Goal: Transaction & Acquisition: Download file/media

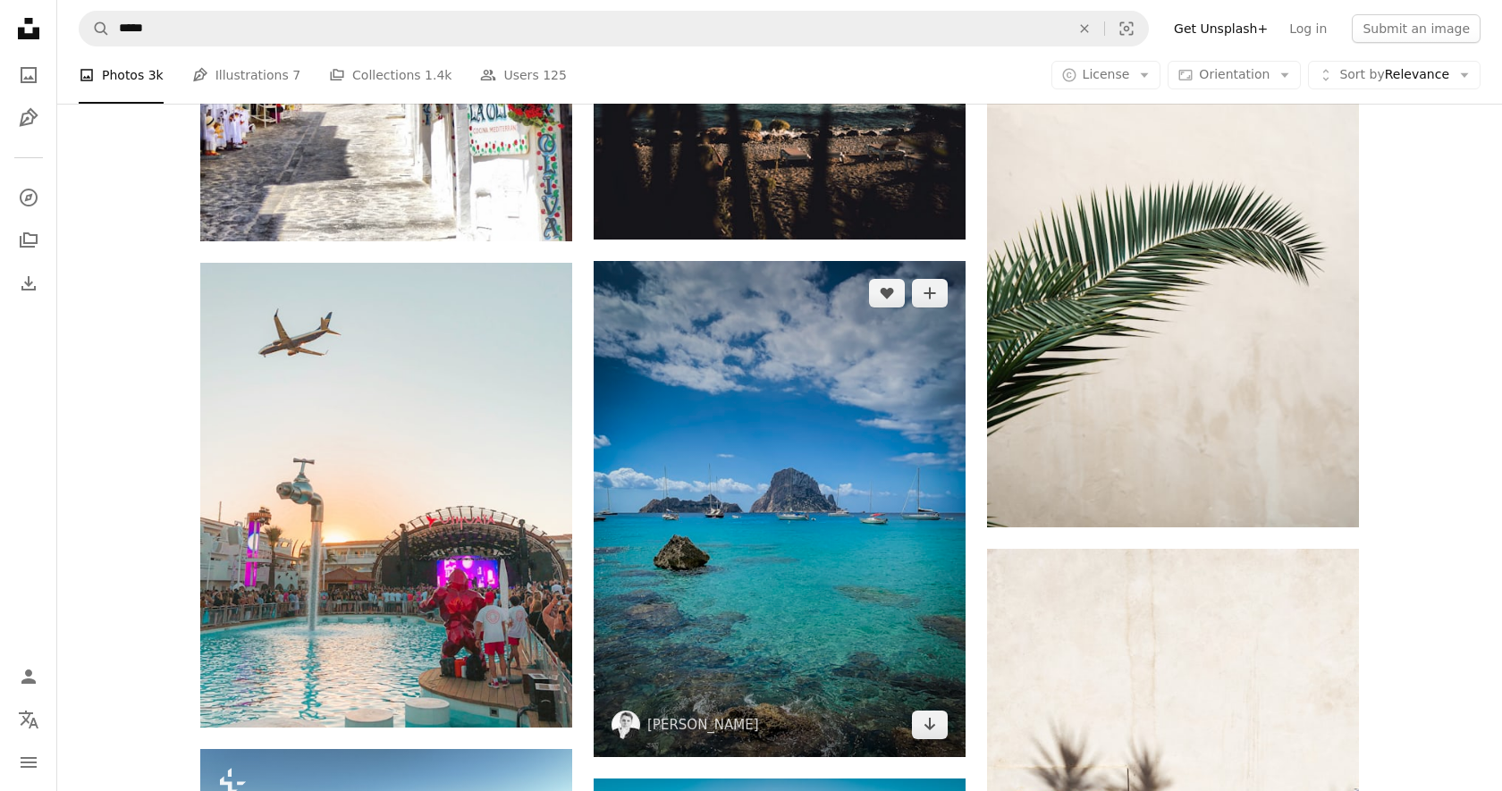
scroll to position [1551, 0]
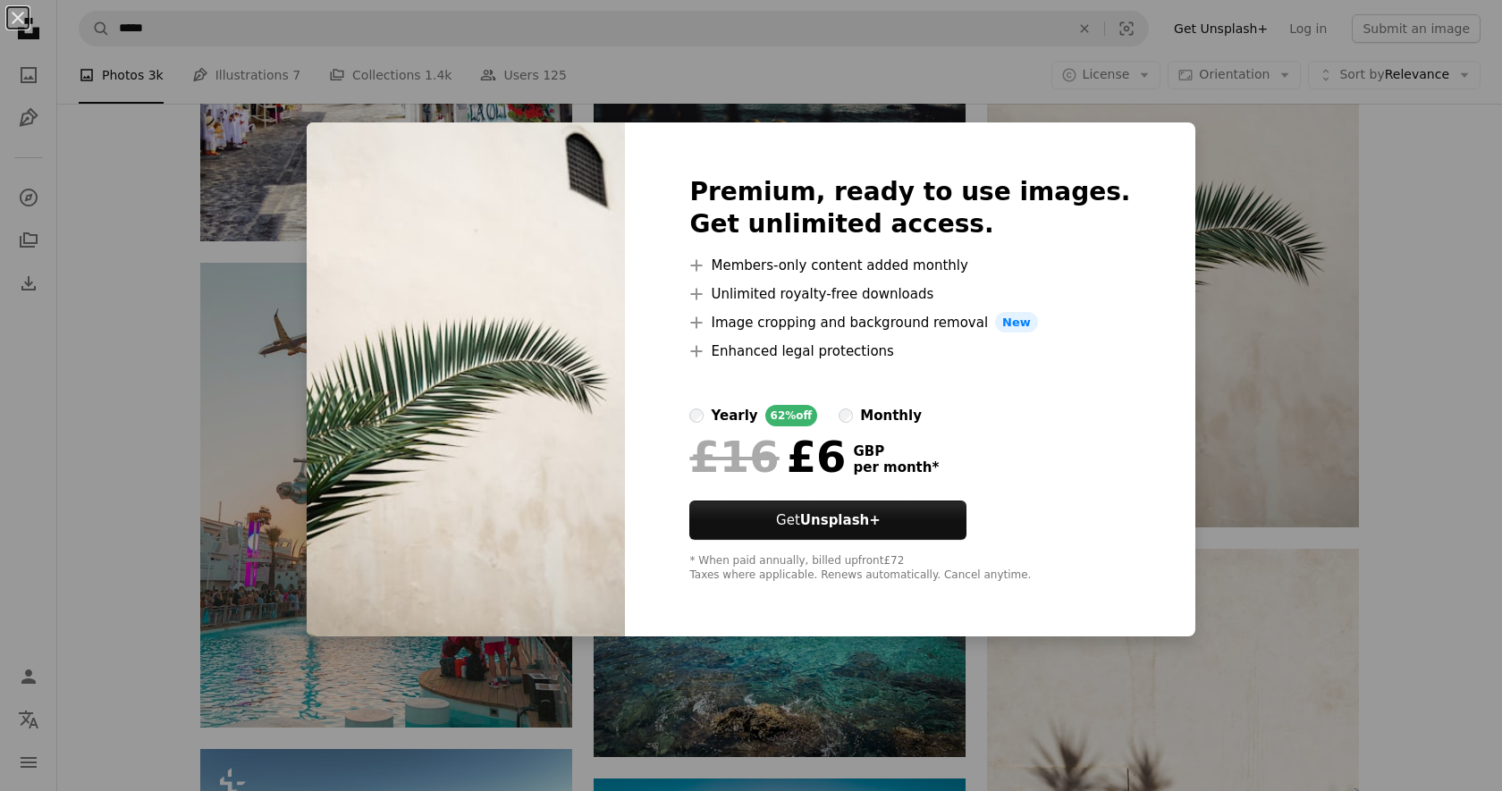
click at [1365, 315] on div "An X shape Premium, ready to use images. Get unlimited access. A plus sign Memb…" at bounding box center [751, 395] width 1502 height 791
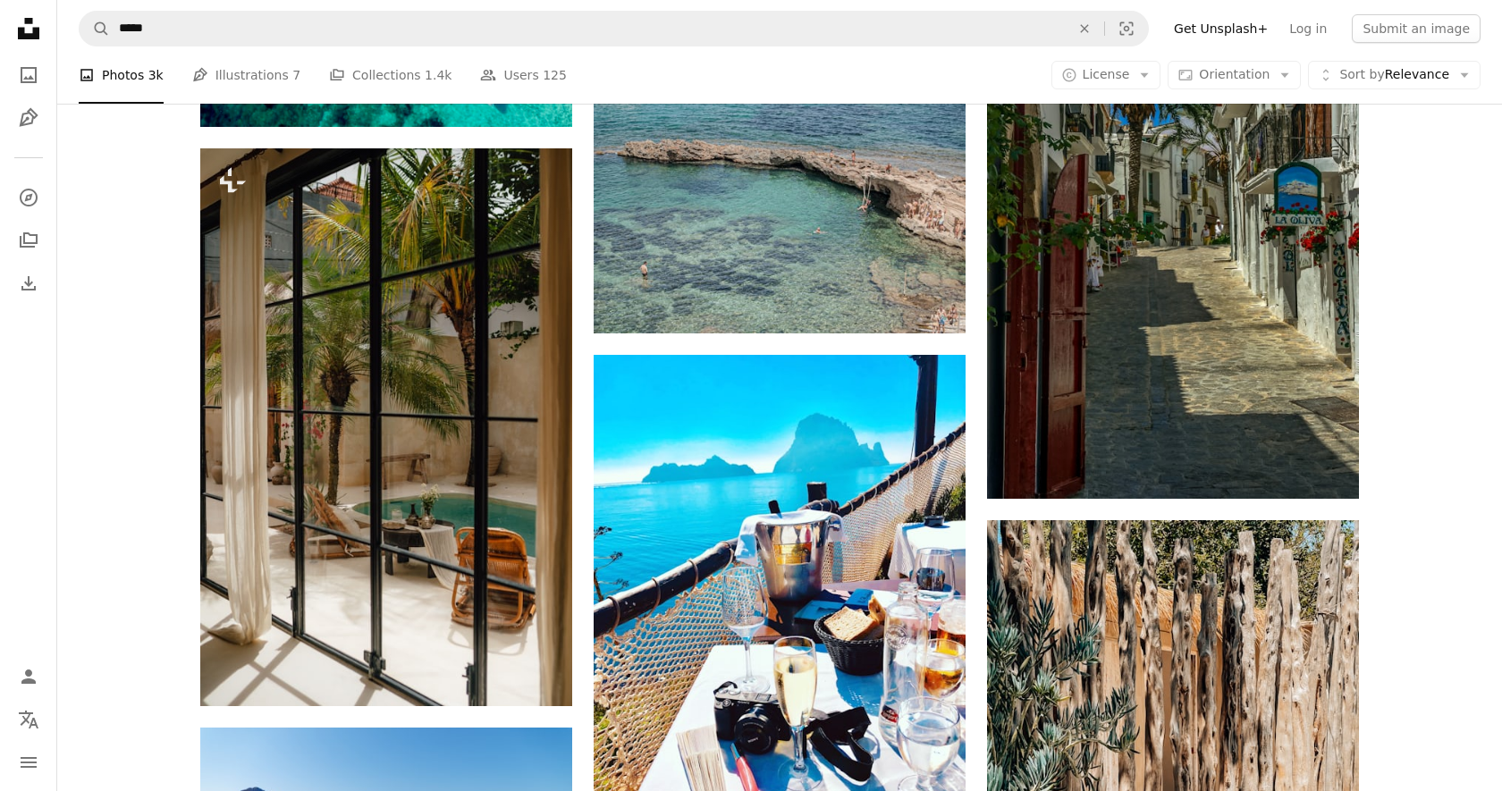
scroll to position [9130, 0]
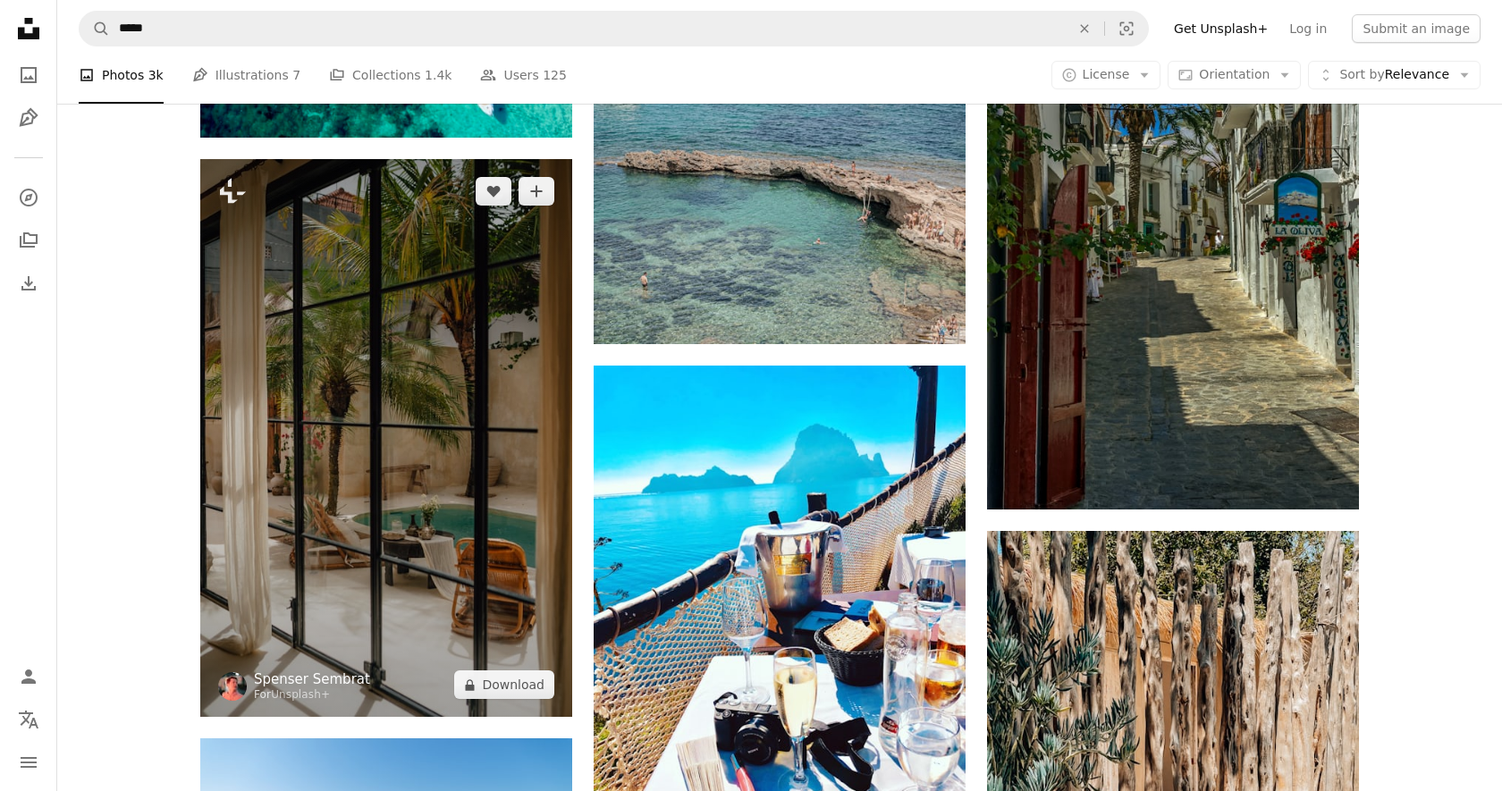
click at [334, 680] on link "Spenser Sembrat" at bounding box center [312, 680] width 116 height 18
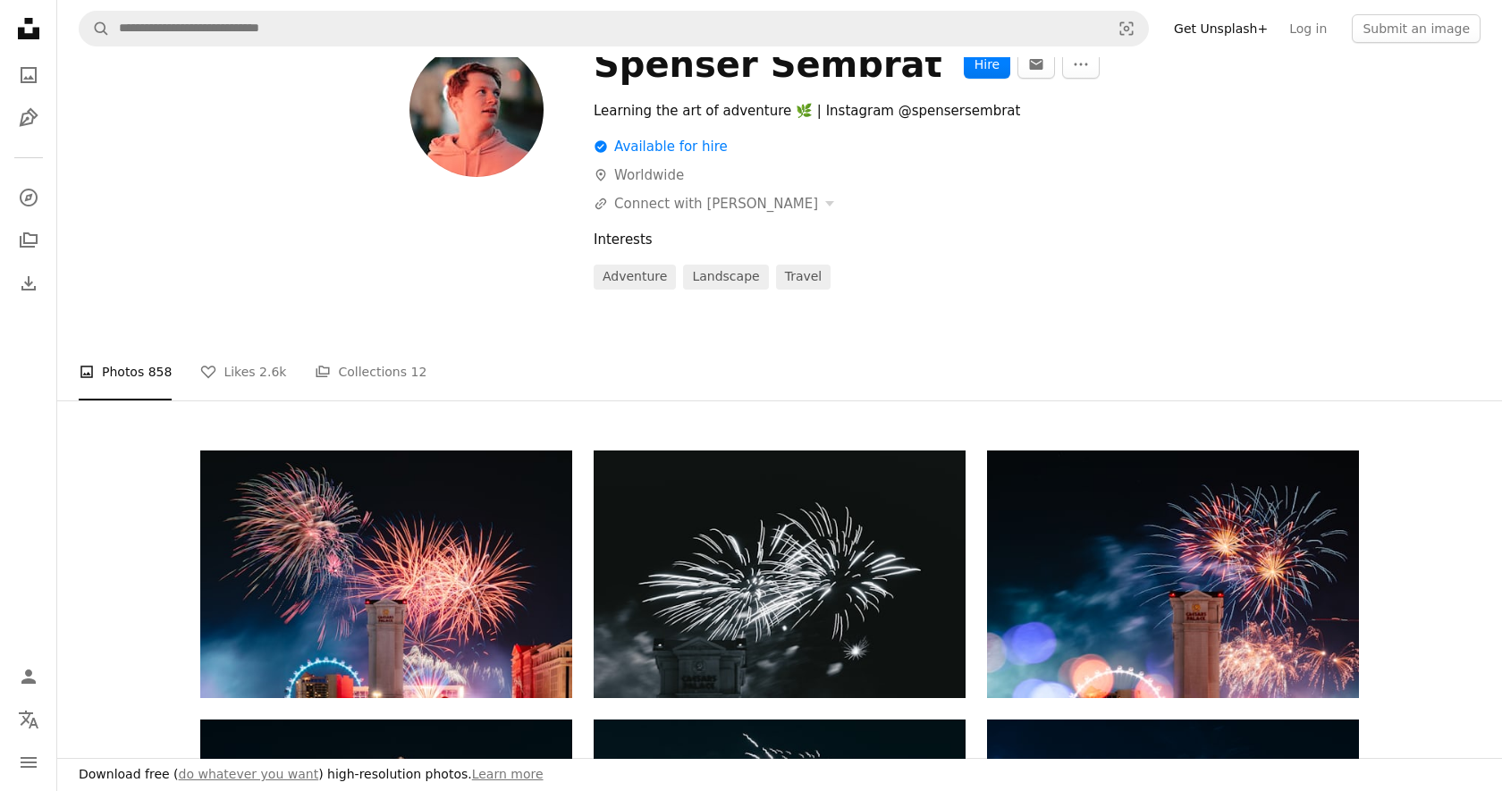
scroll to position [46, 0]
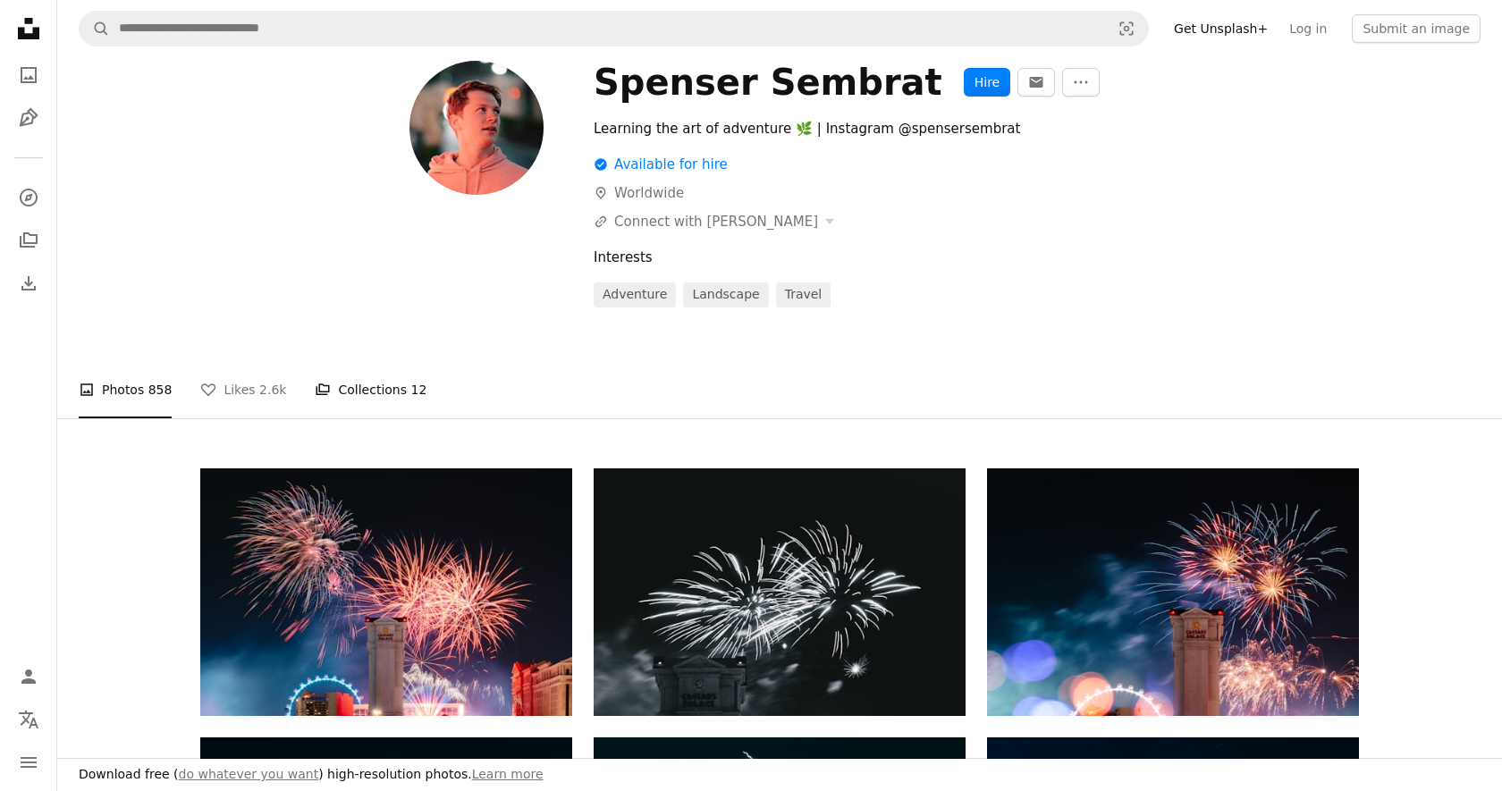
click at [369, 393] on link "A stack of folders Collections 12" at bounding box center [371, 389] width 112 height 57
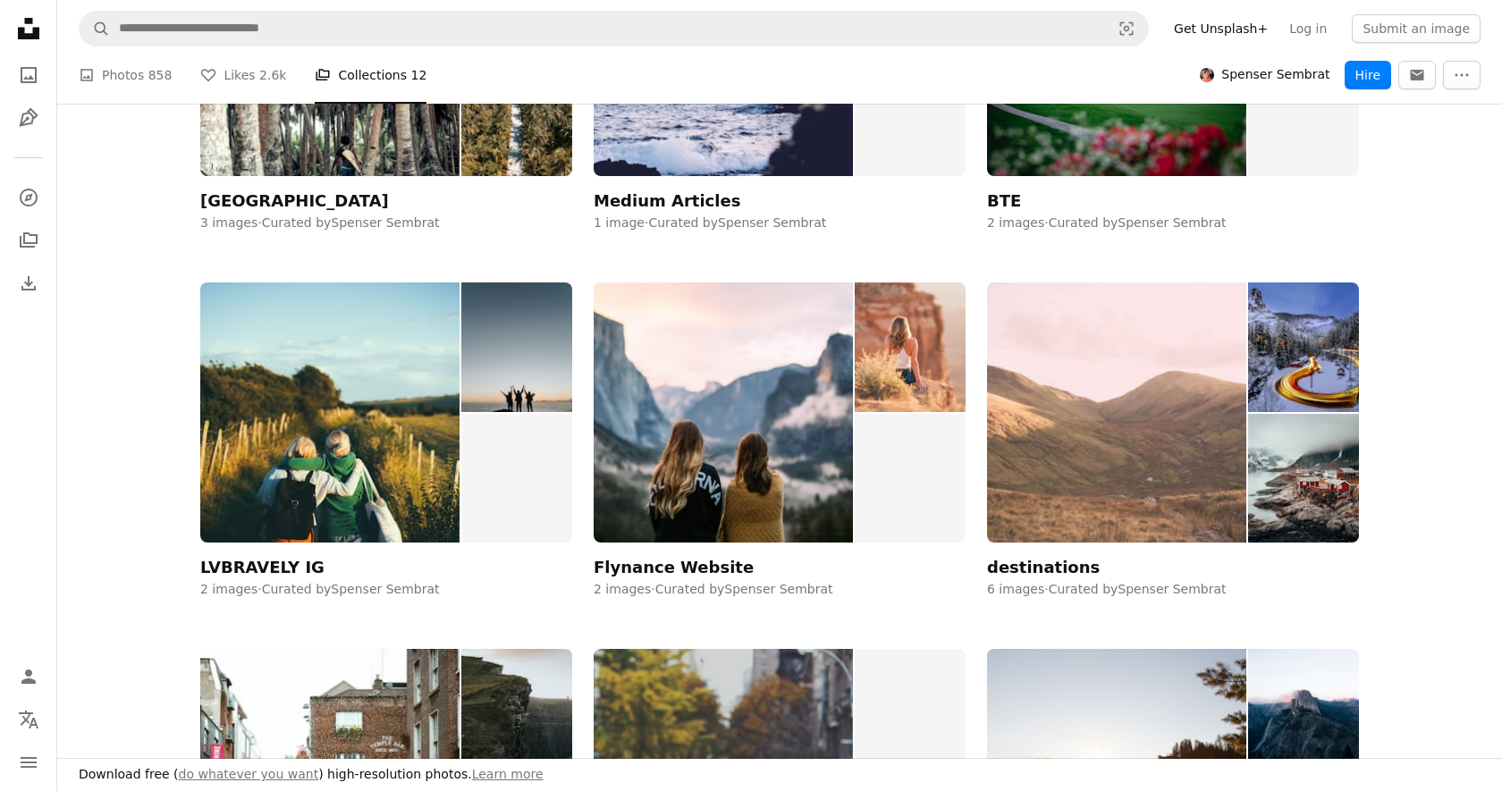
scroll to position [967, 0]
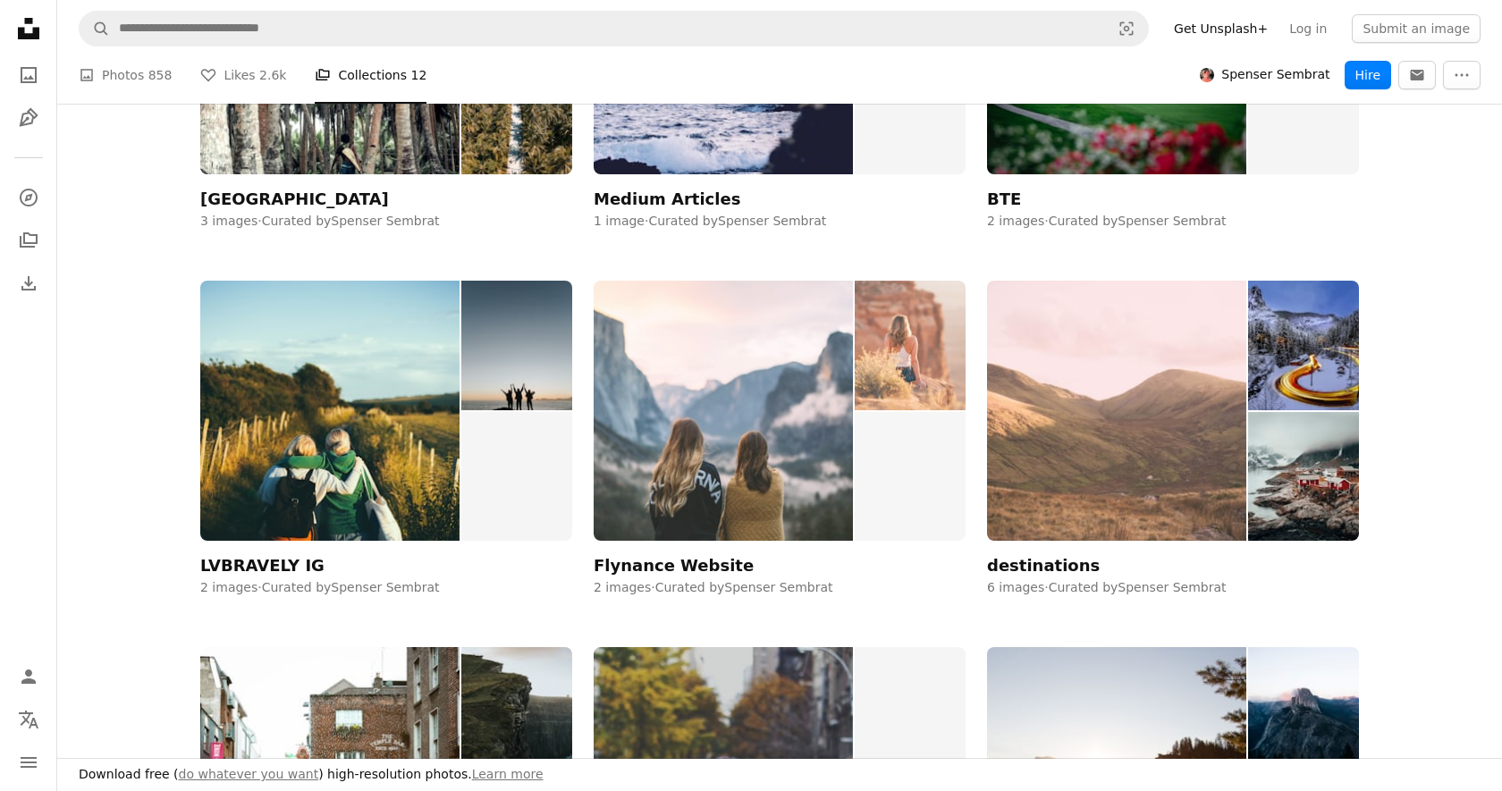
click at [827, 434] on img at bounding box center [723, 411] width 259 height 260
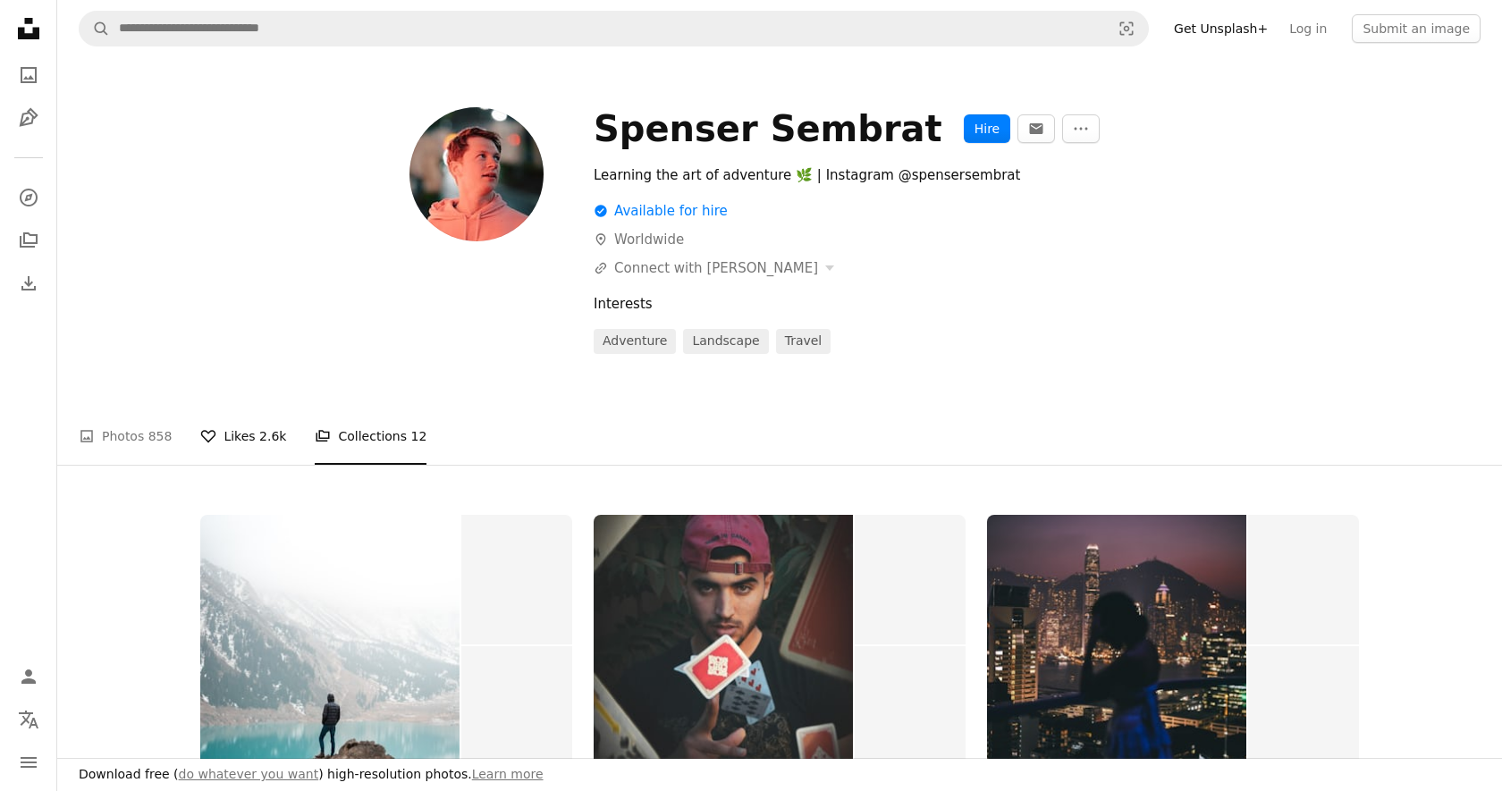
click at [244, 433] on link "A heart Likes 2.6k" at bounding box center [243, 436] width 86 height 57
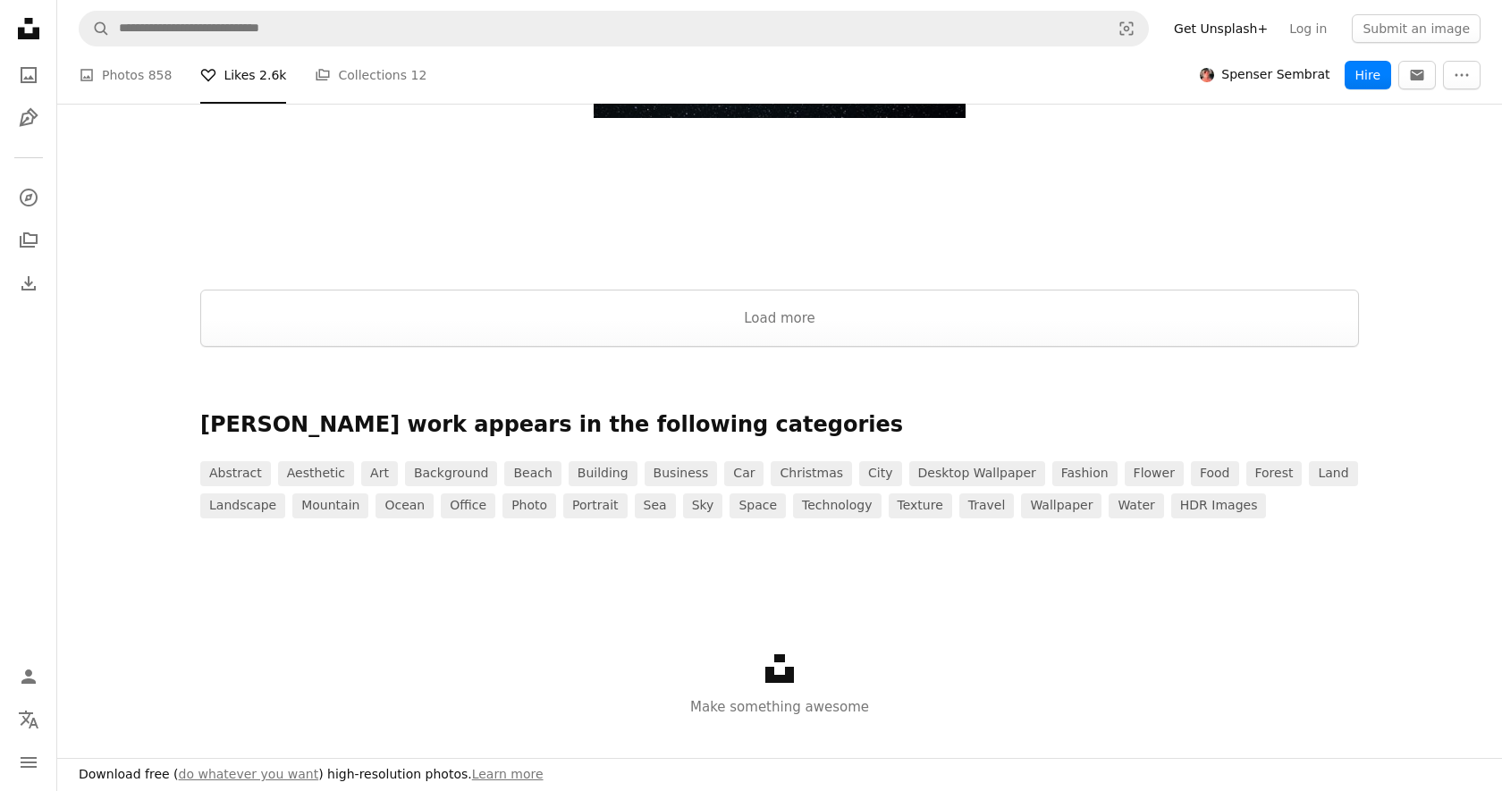
scroll to position [3463, 0]
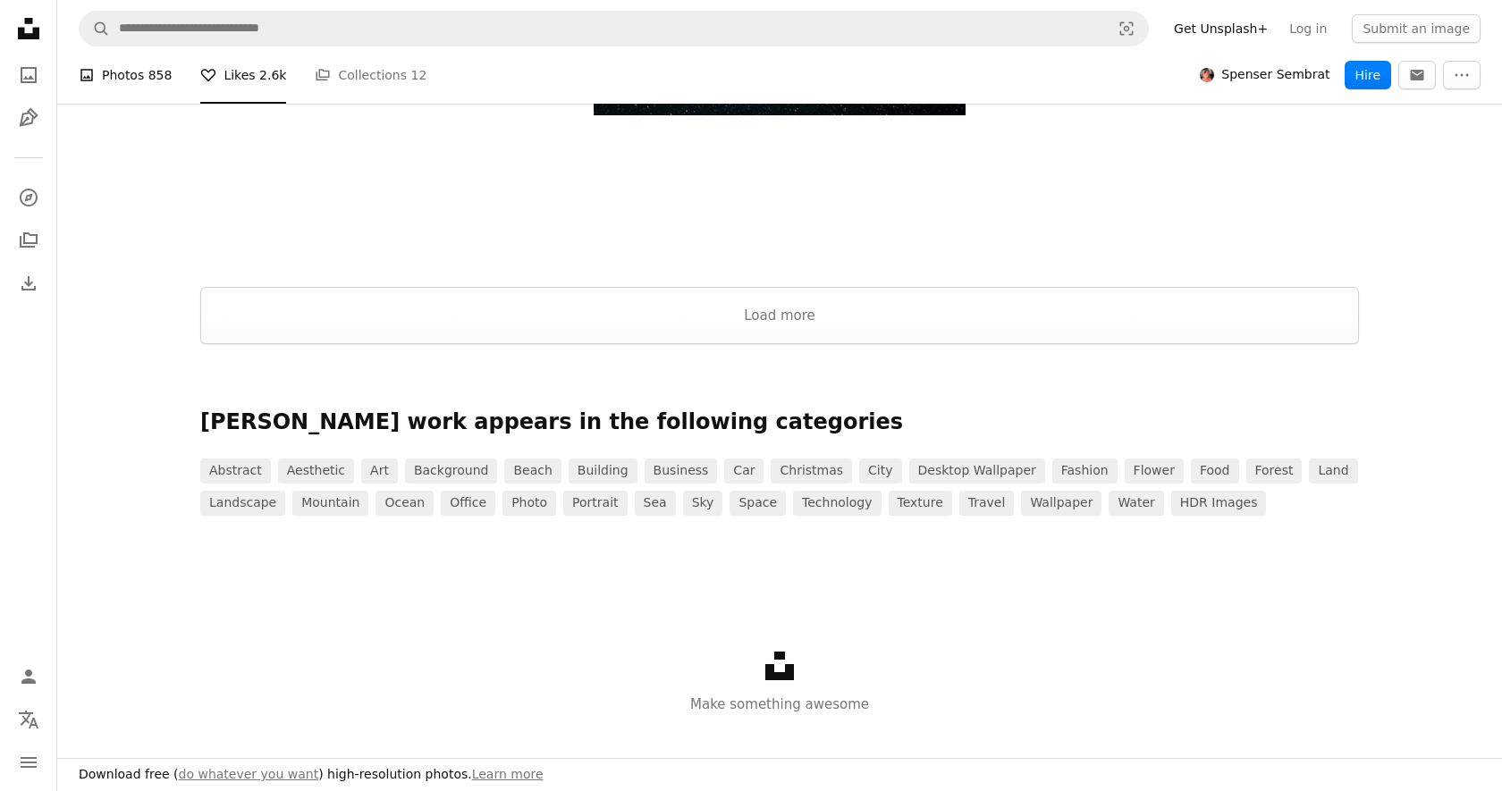
click at [122, 78] on link "A photo Photos 858" at bounding box center [125, 74] width 93 height 57
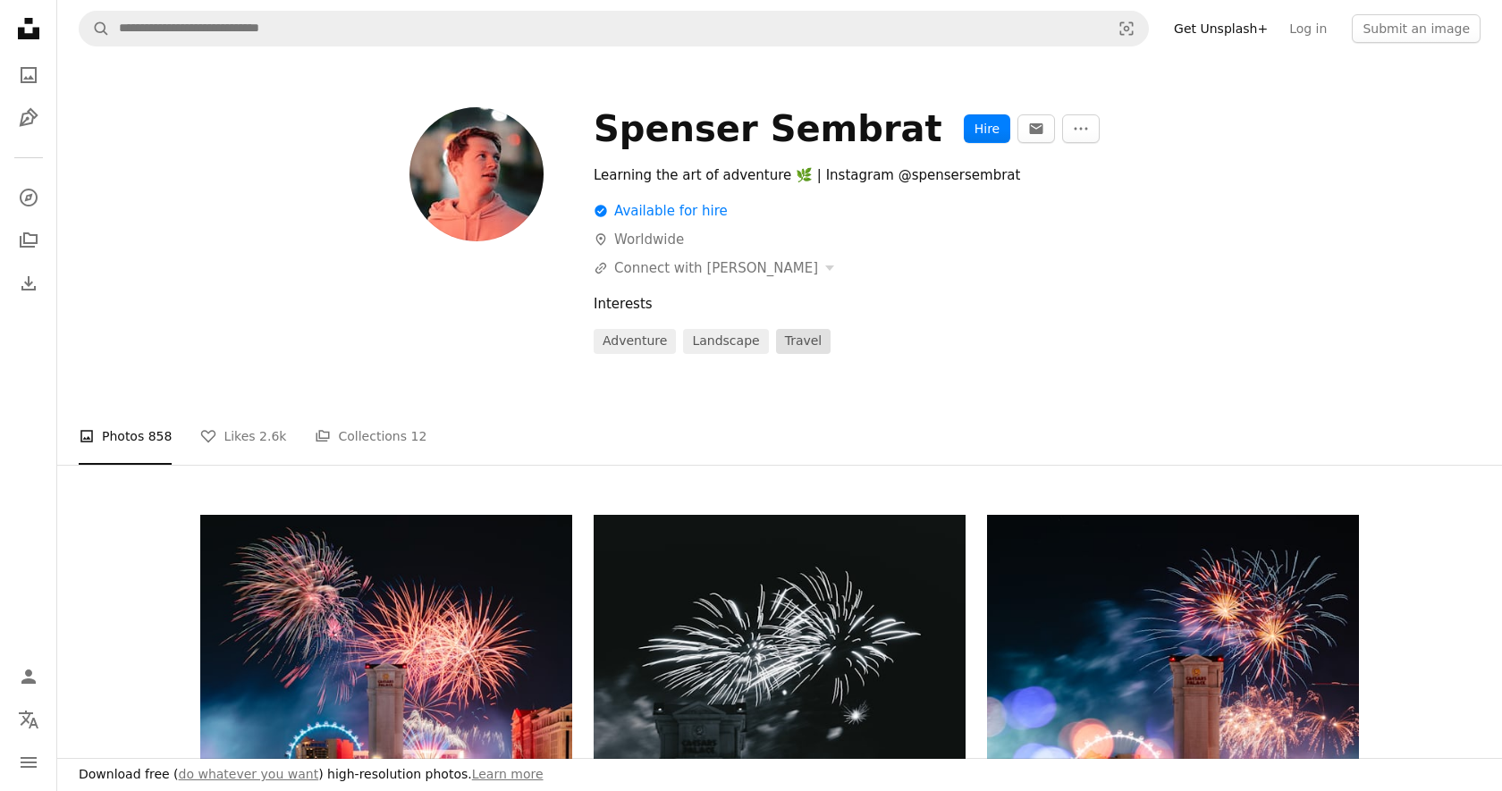
click at [789, 340] on link "travel" at bounding box center [803, 341] width 55 height 25
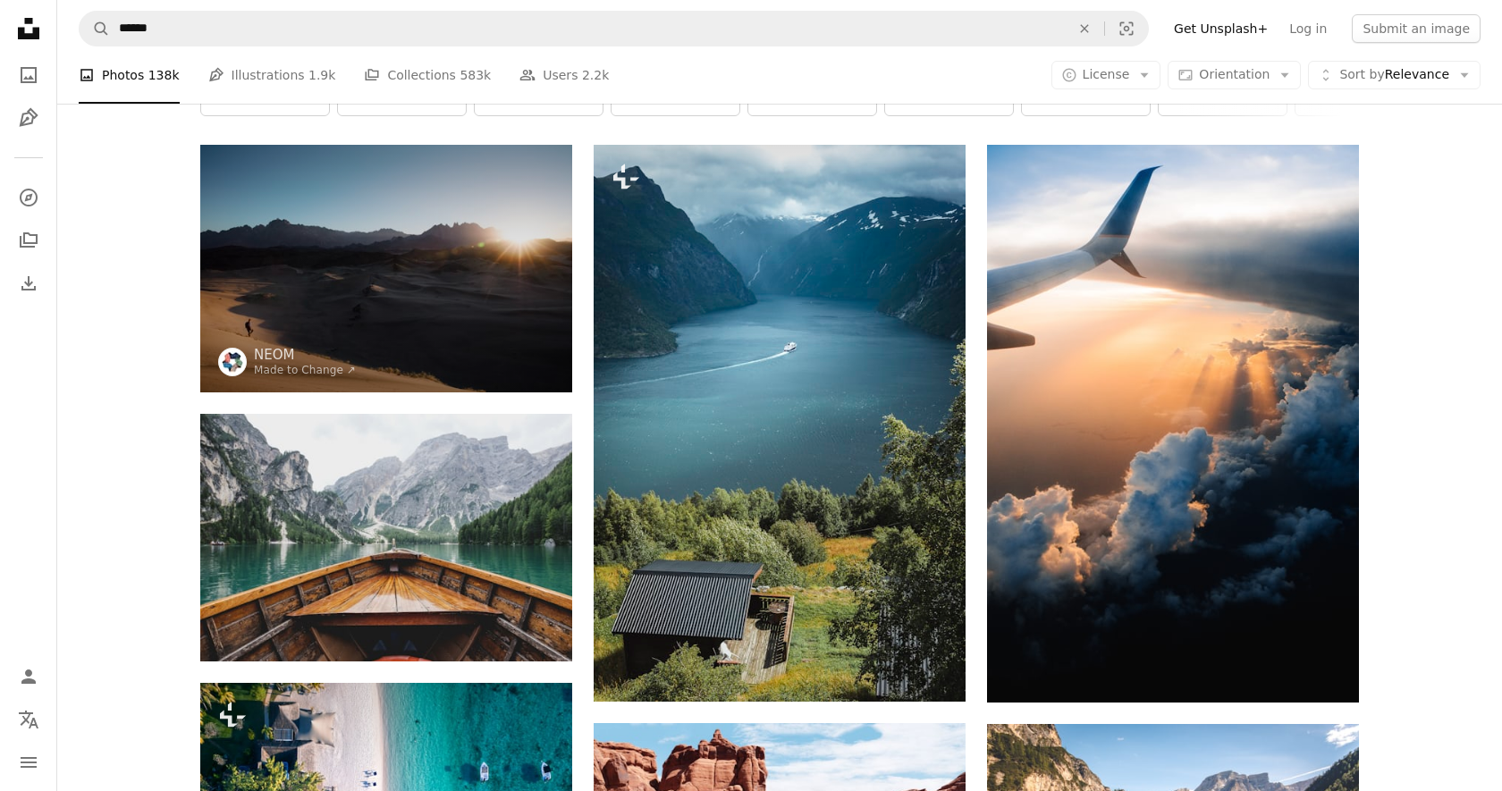
scroll to position [102, 0]
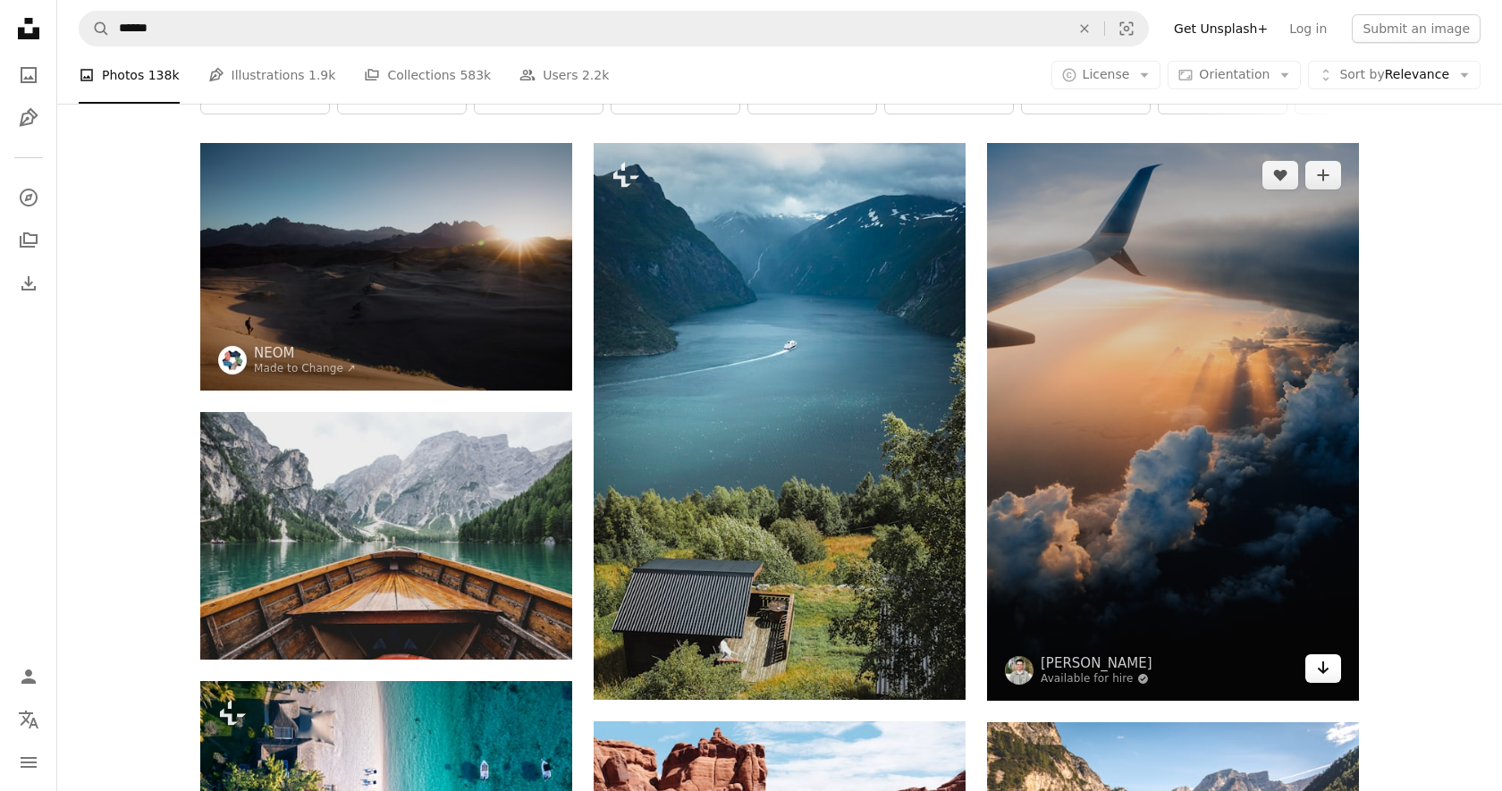
click at [1326, 671] on icon "Arrow pointing down" at bounding box center [1323, 667] width 14 height 21
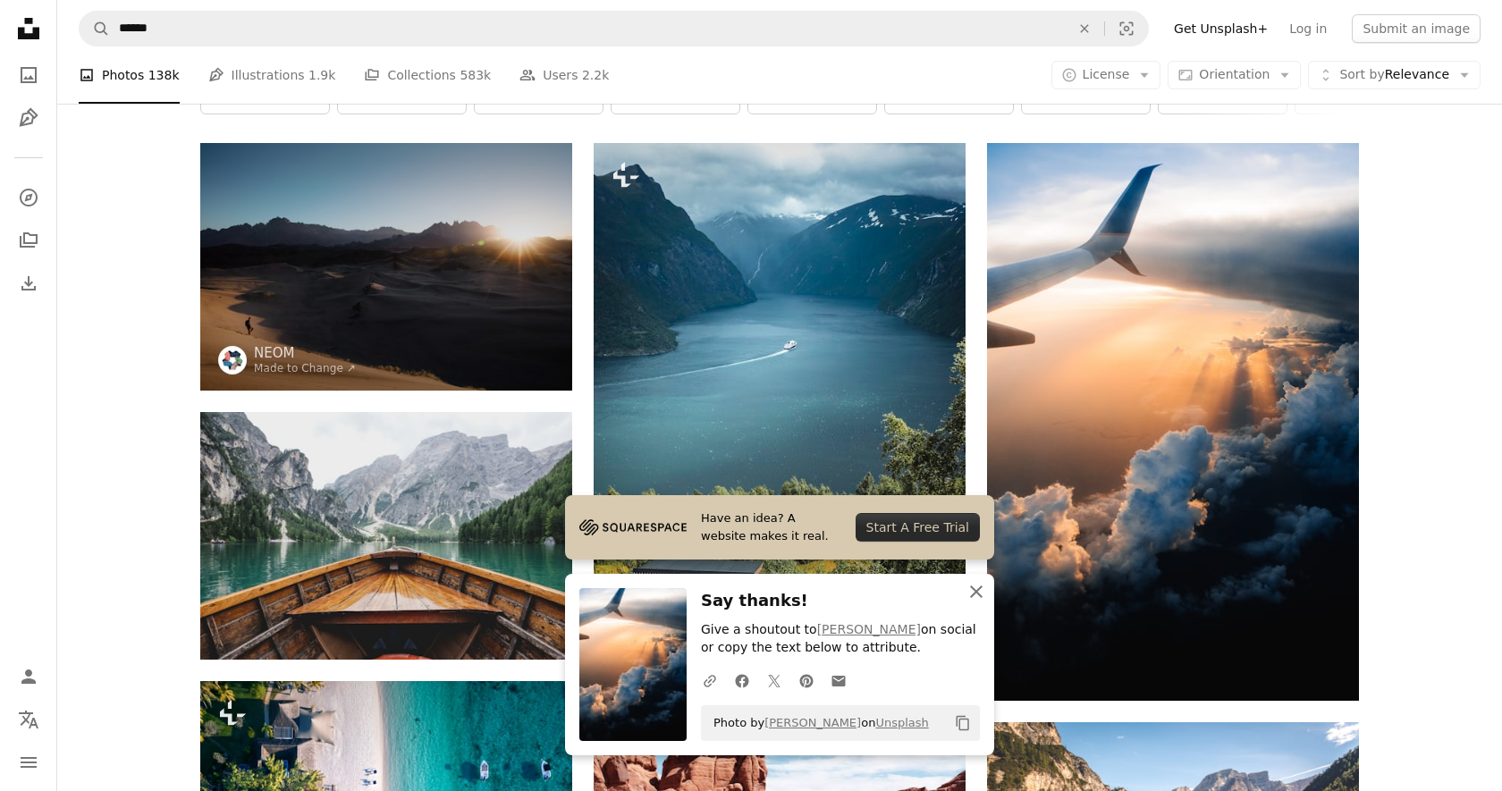
click at [976, 589] on icon "An X shape" at bounding box center [976, 591] width 21 height 21
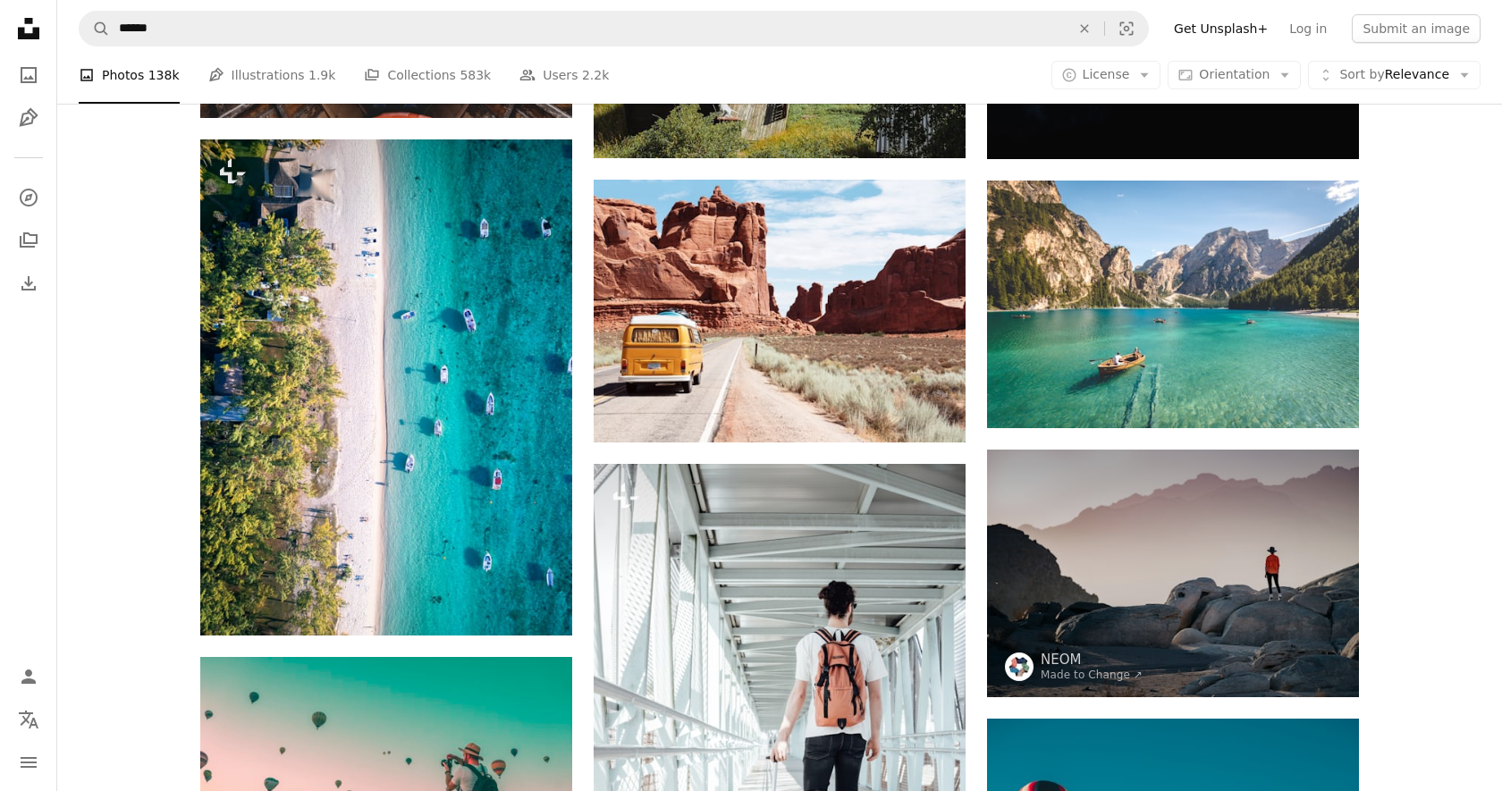
scroll to position [924, 0]
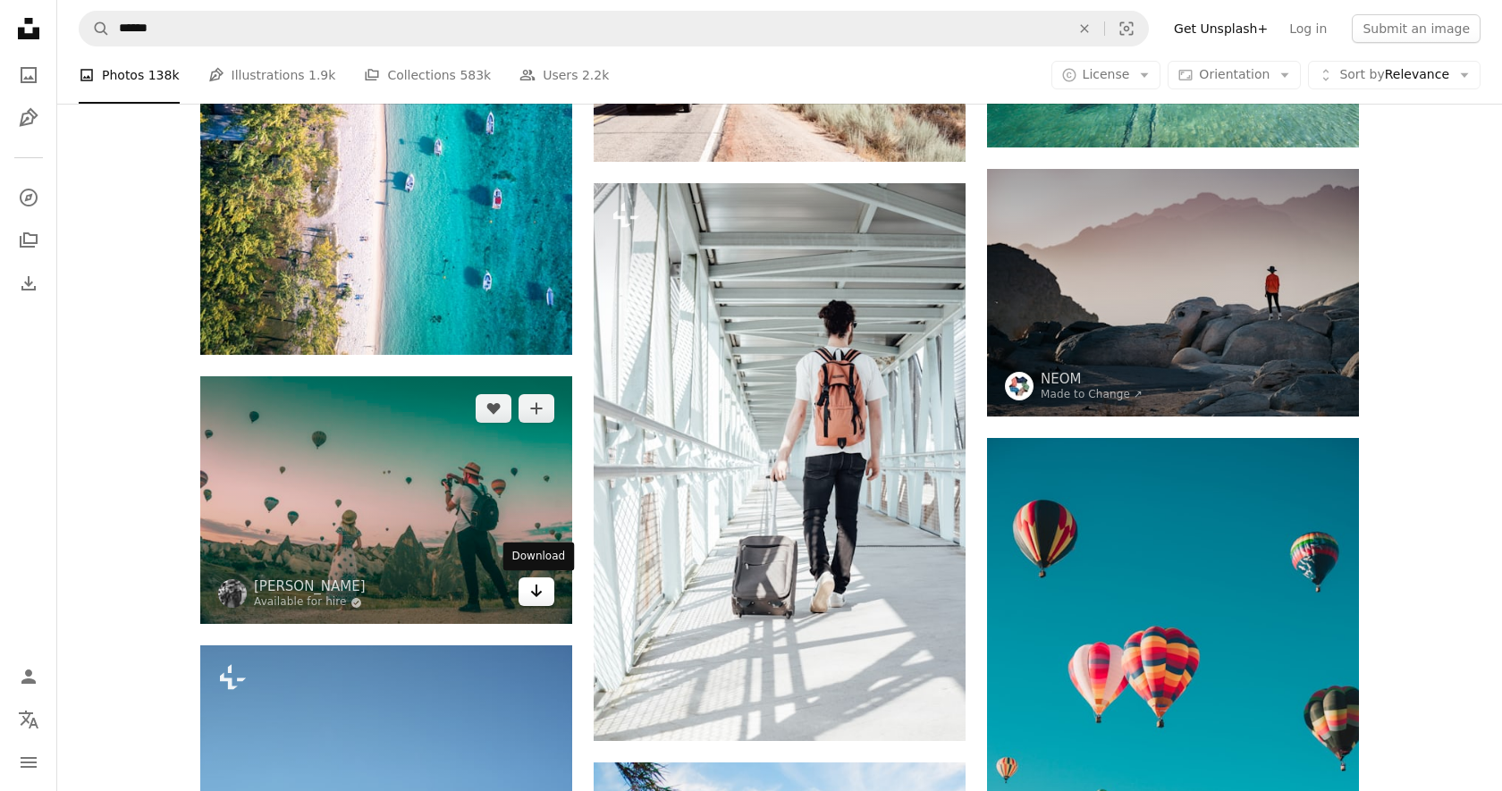
click at [542, 593] on icon "Arrow pointing down" at bounding box center [536, 590] width 14 height 21
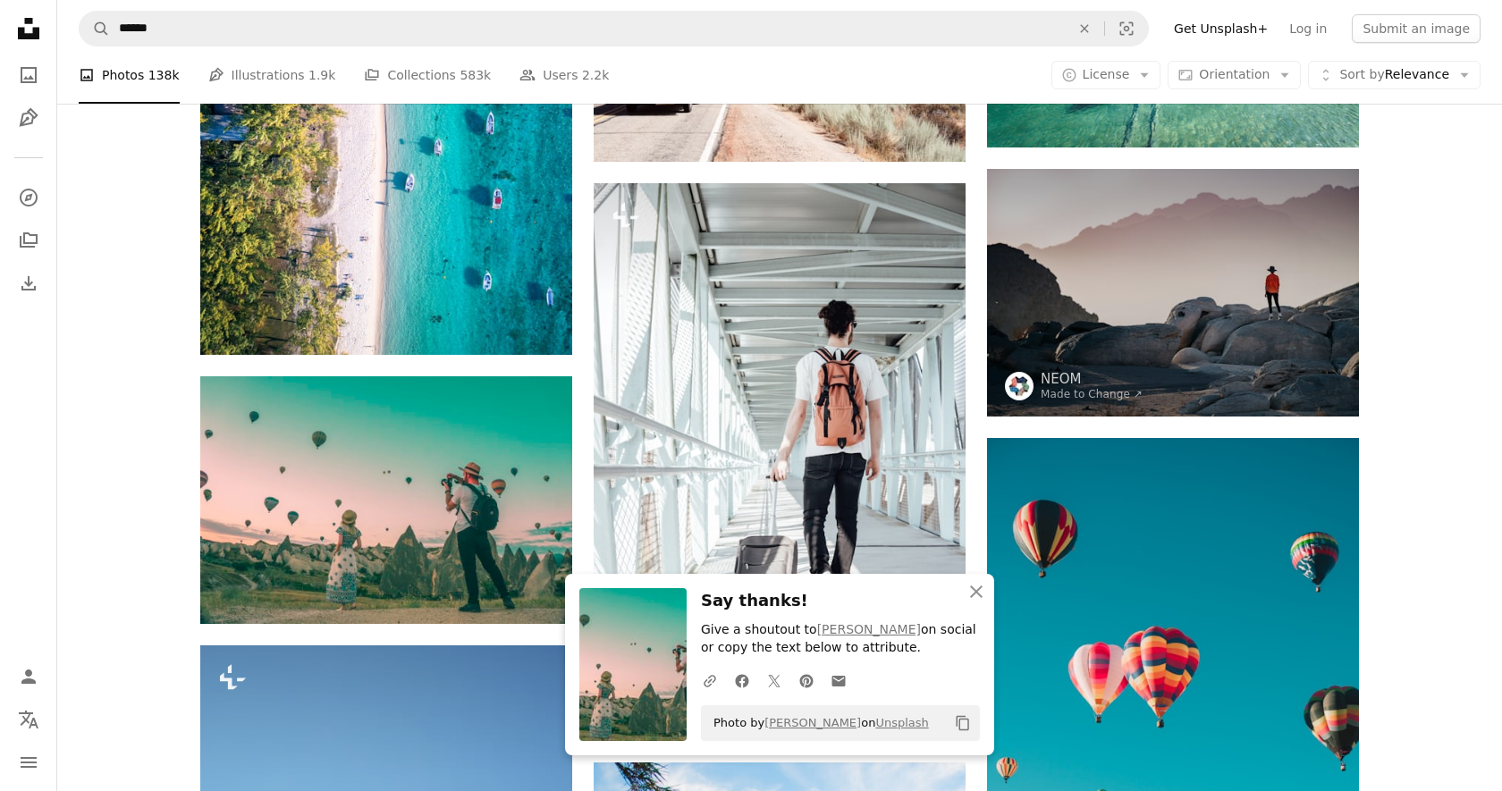
click at [975, 594] on icon "An X shape" at bounding box center [976, 591] width 21 height 21
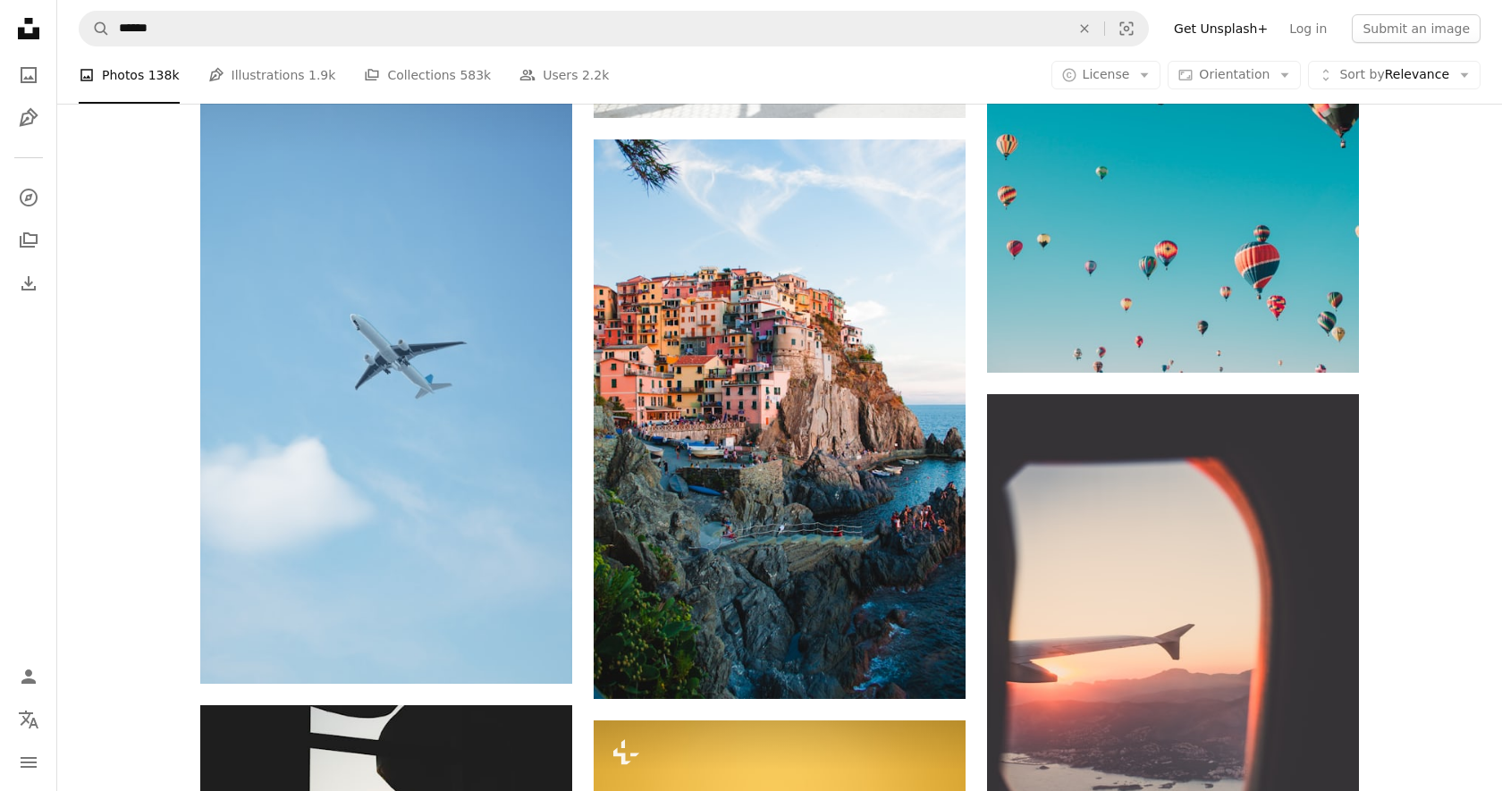
scroll to position [1552, 0]
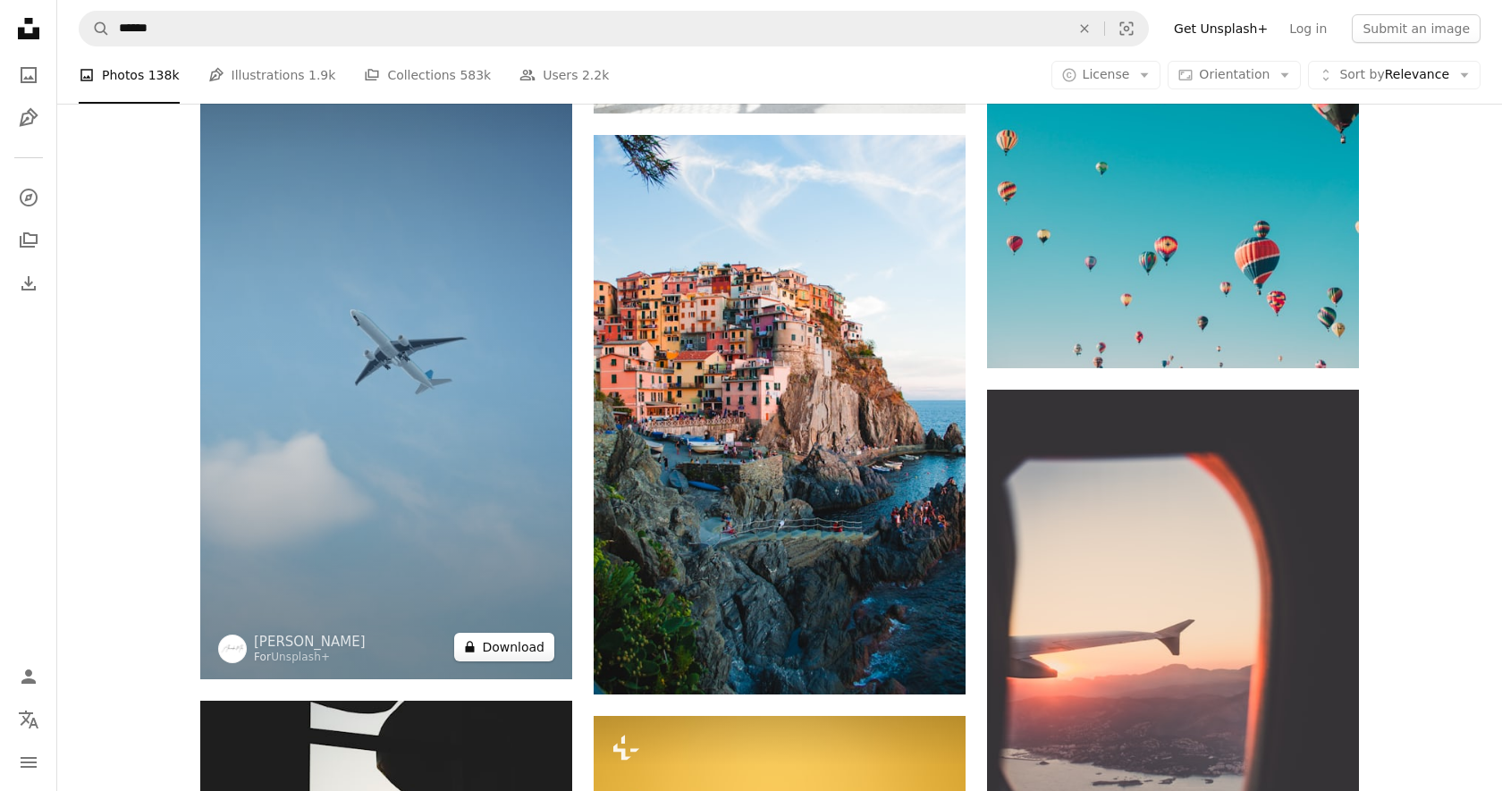
click at [504, 641] on button "A lock Download" at bounding box center [504, 647] width 100 height 29
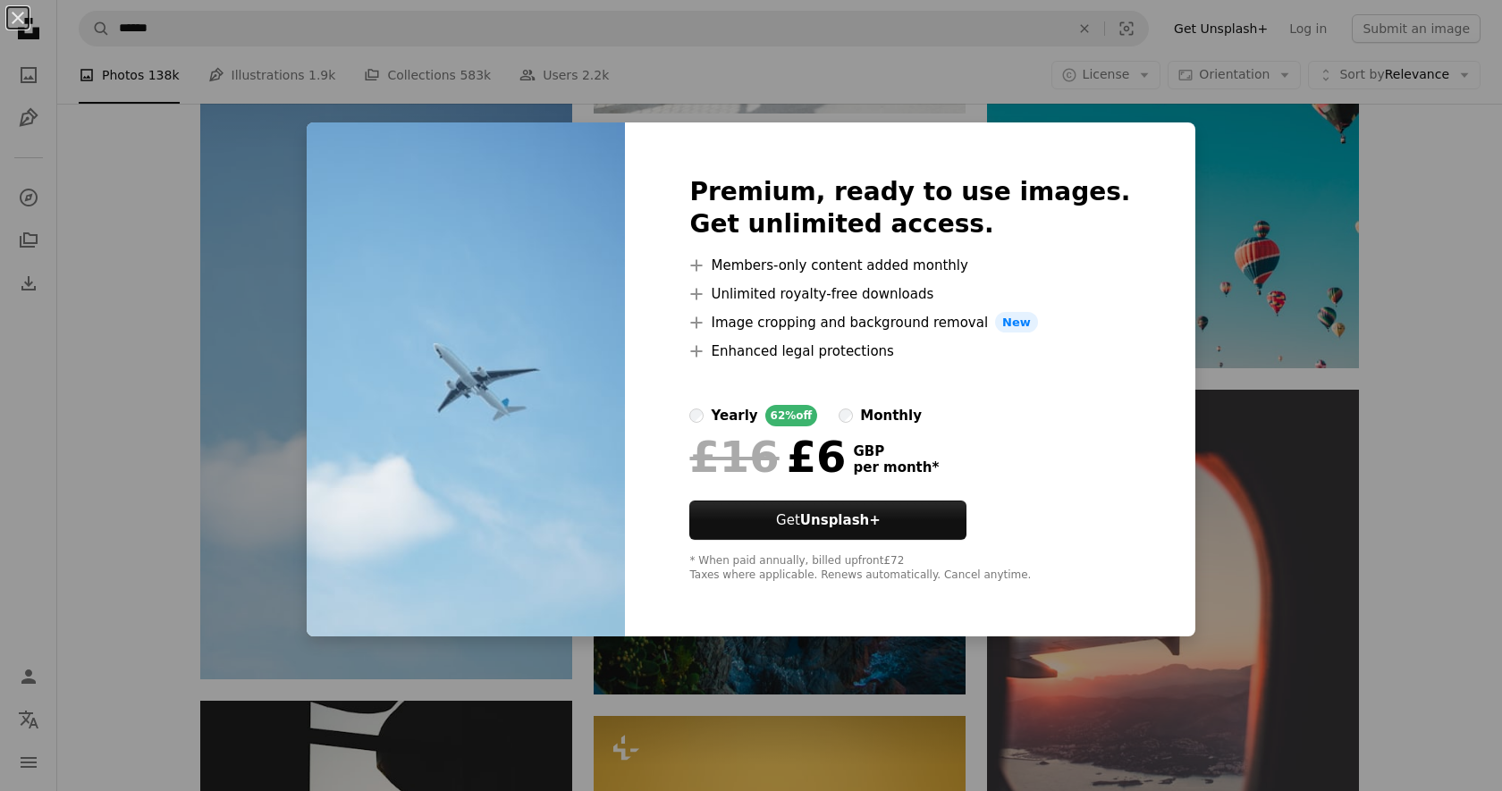
click at [1389, 190] on div "An X shape Premium, ready to use images. Get unlimited access. A plus sign Memb…" at bounding box center [751, 395] width 1502 height 791
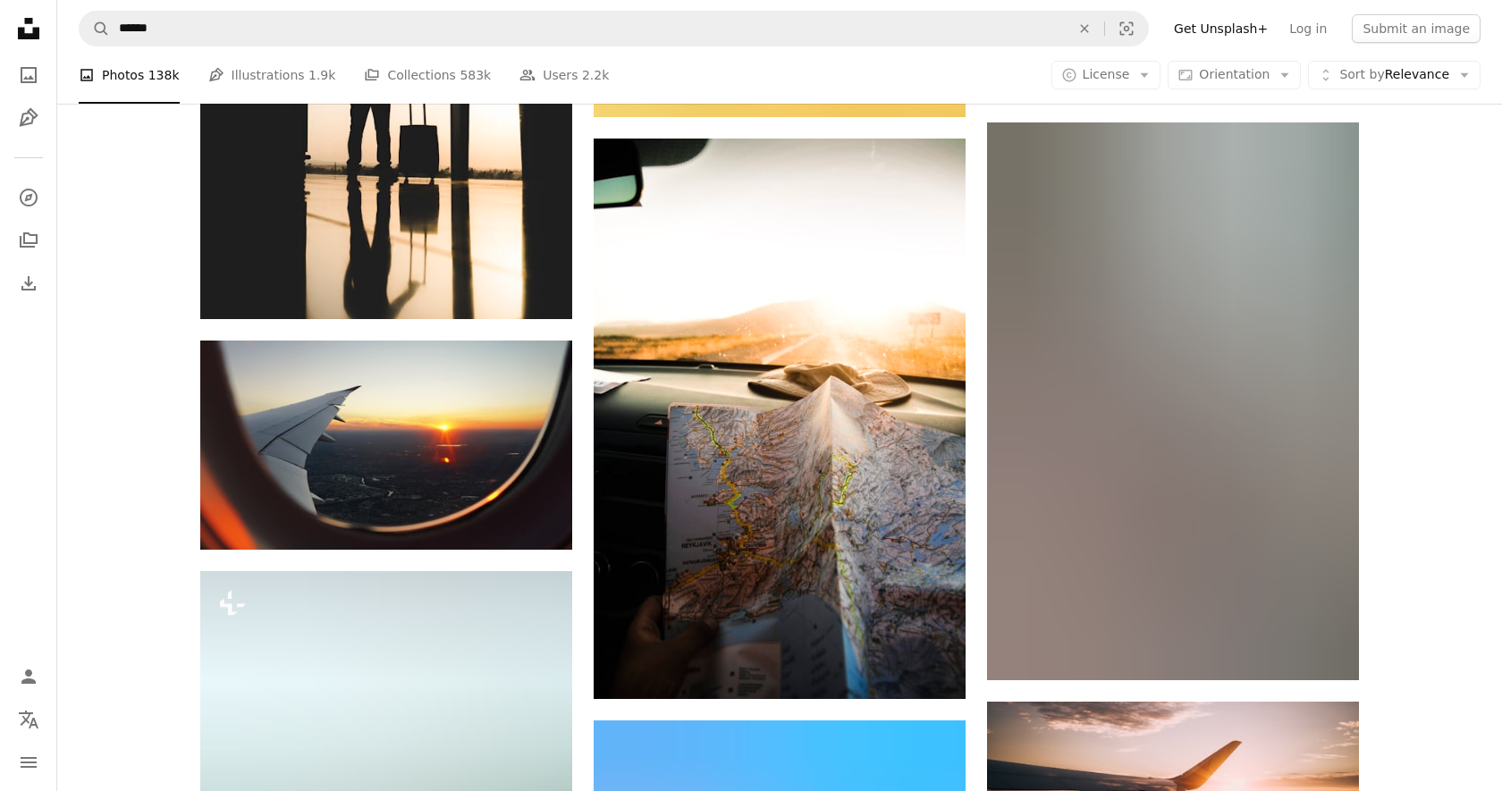
scroll to position [2396, 0]
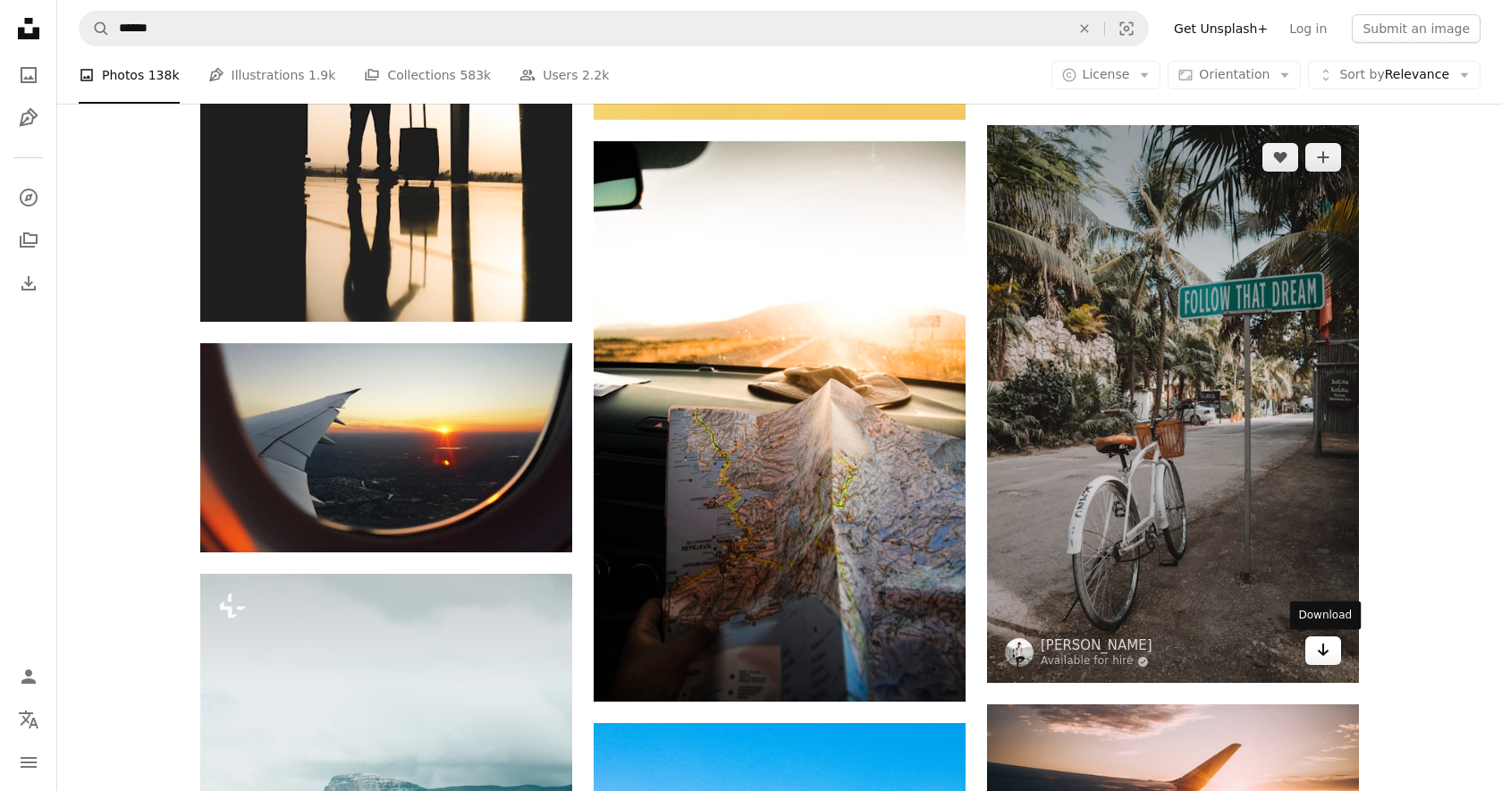
click at [1327, 653] on icon "Arrow pointing down" at bounding box center [1323, 649] width 14 height 21
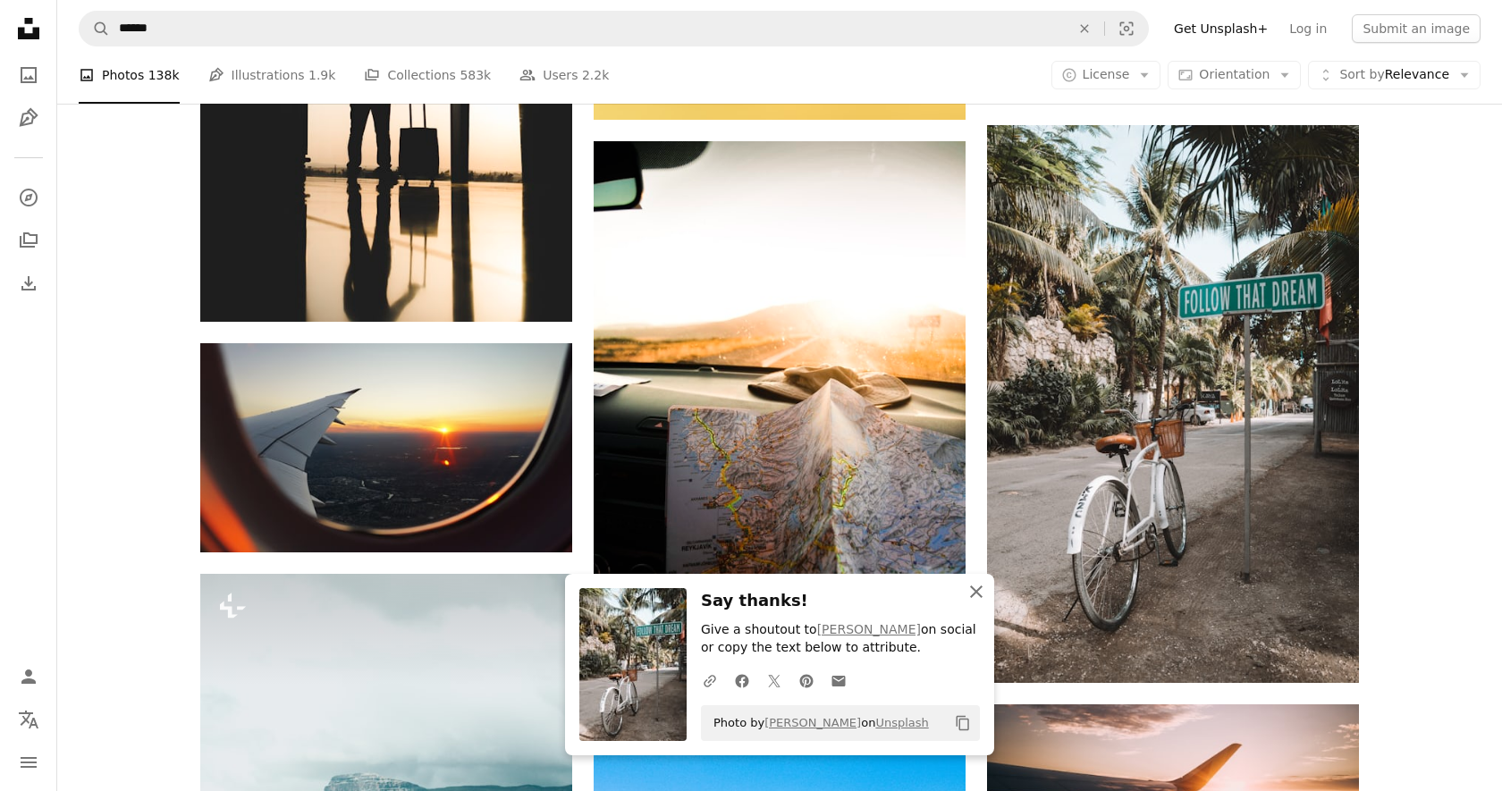
click at [975, 589] on icon "button" at bounding box center [976, 592] width 13 height 13
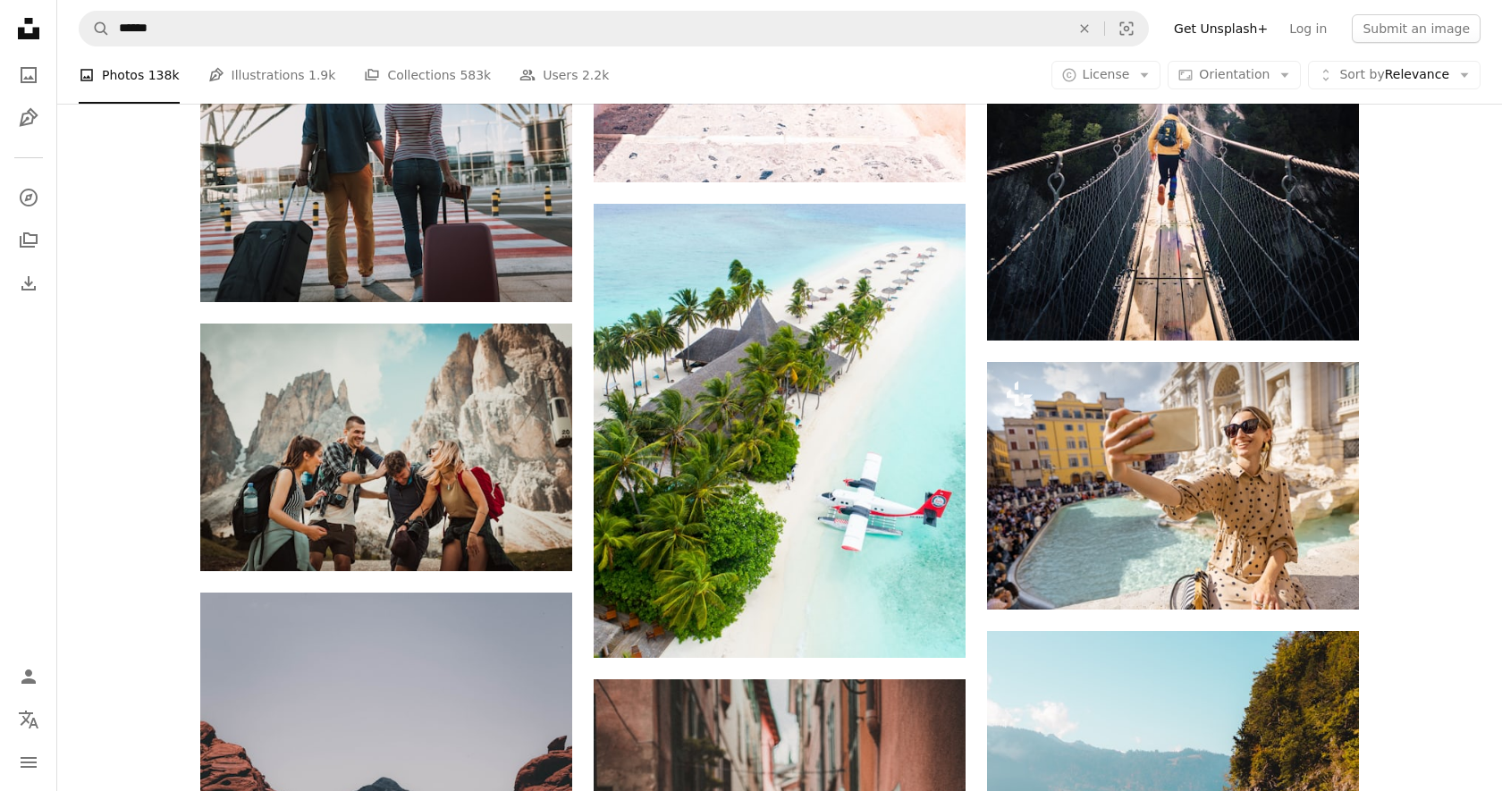
scroll to position [3457, 0]
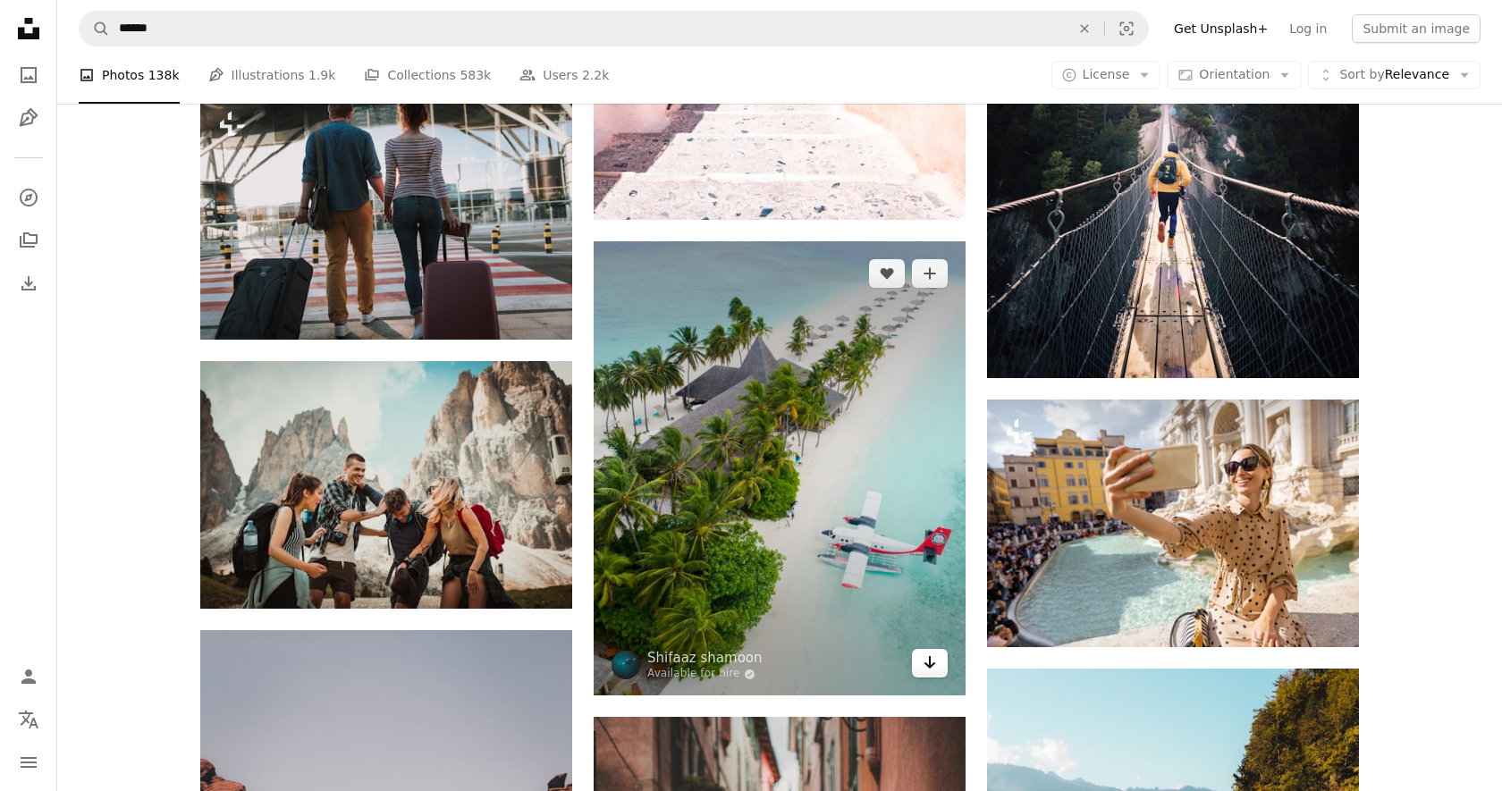
click at [928, 666] on icon "Download" at bounding box center [930, 662] width 12 height 13
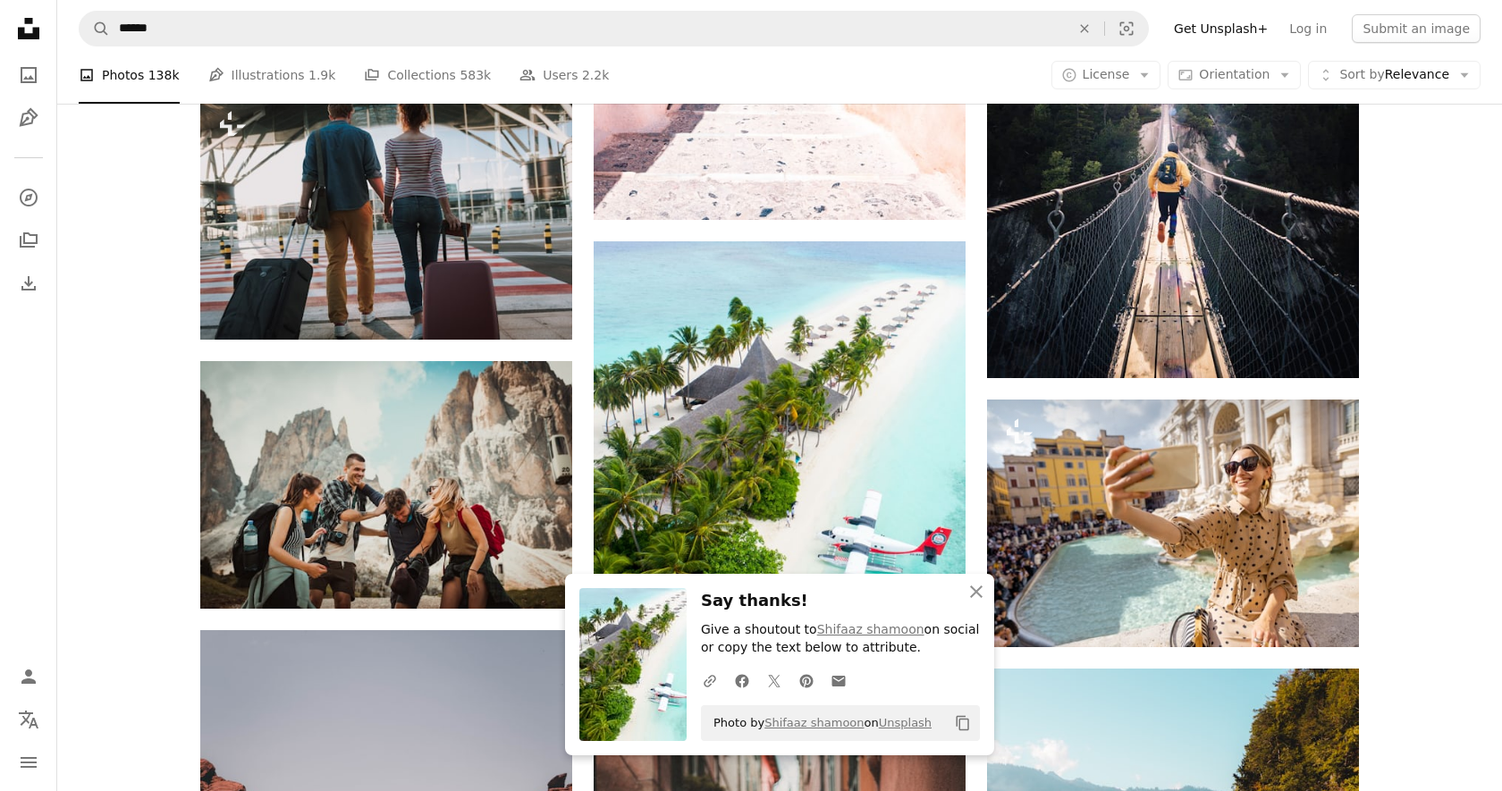
click at [979, 593] on icon "button" at bounding box center [976, 592] width 13 height 13
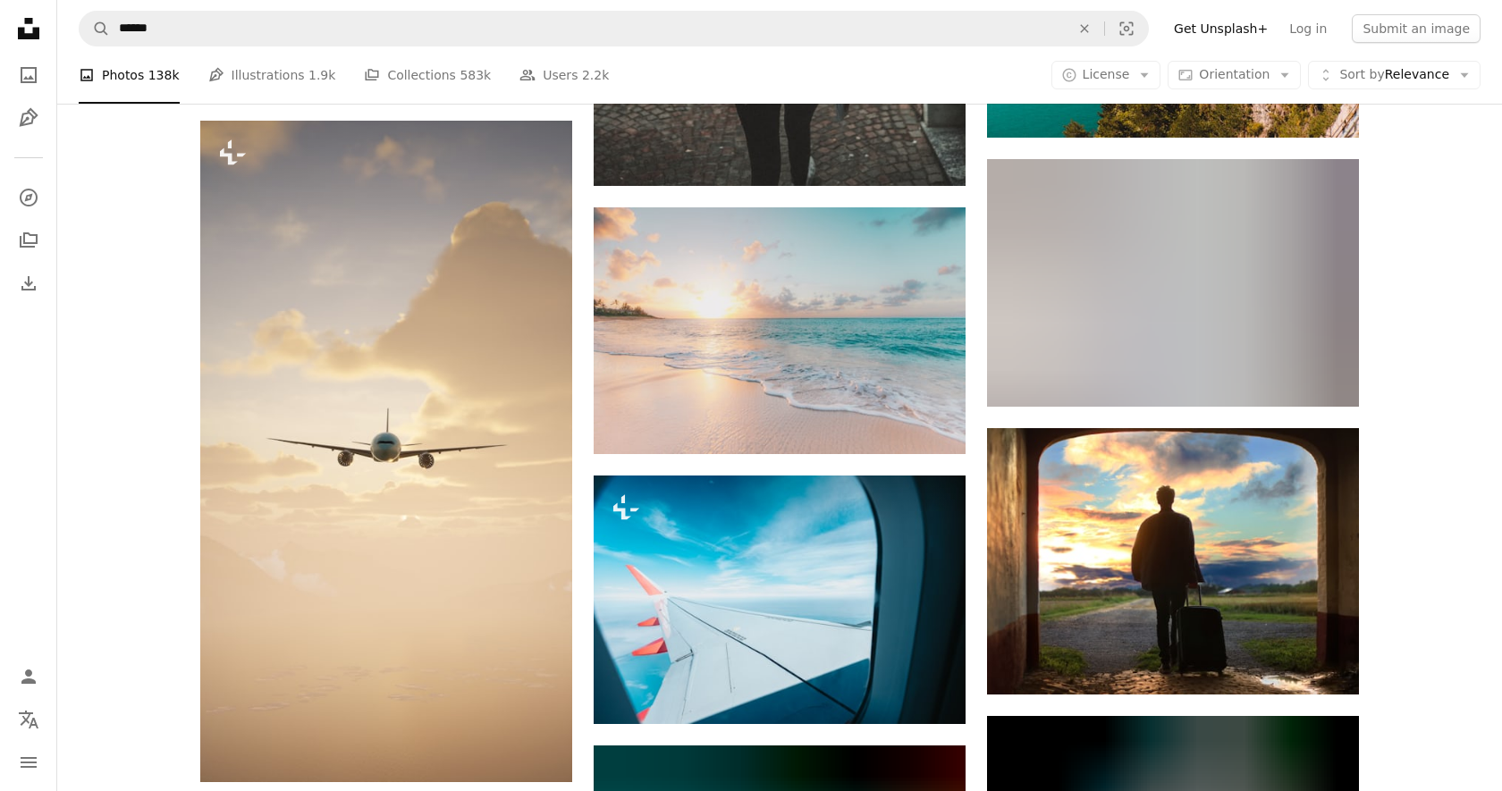
scroll to position [4551, 0]
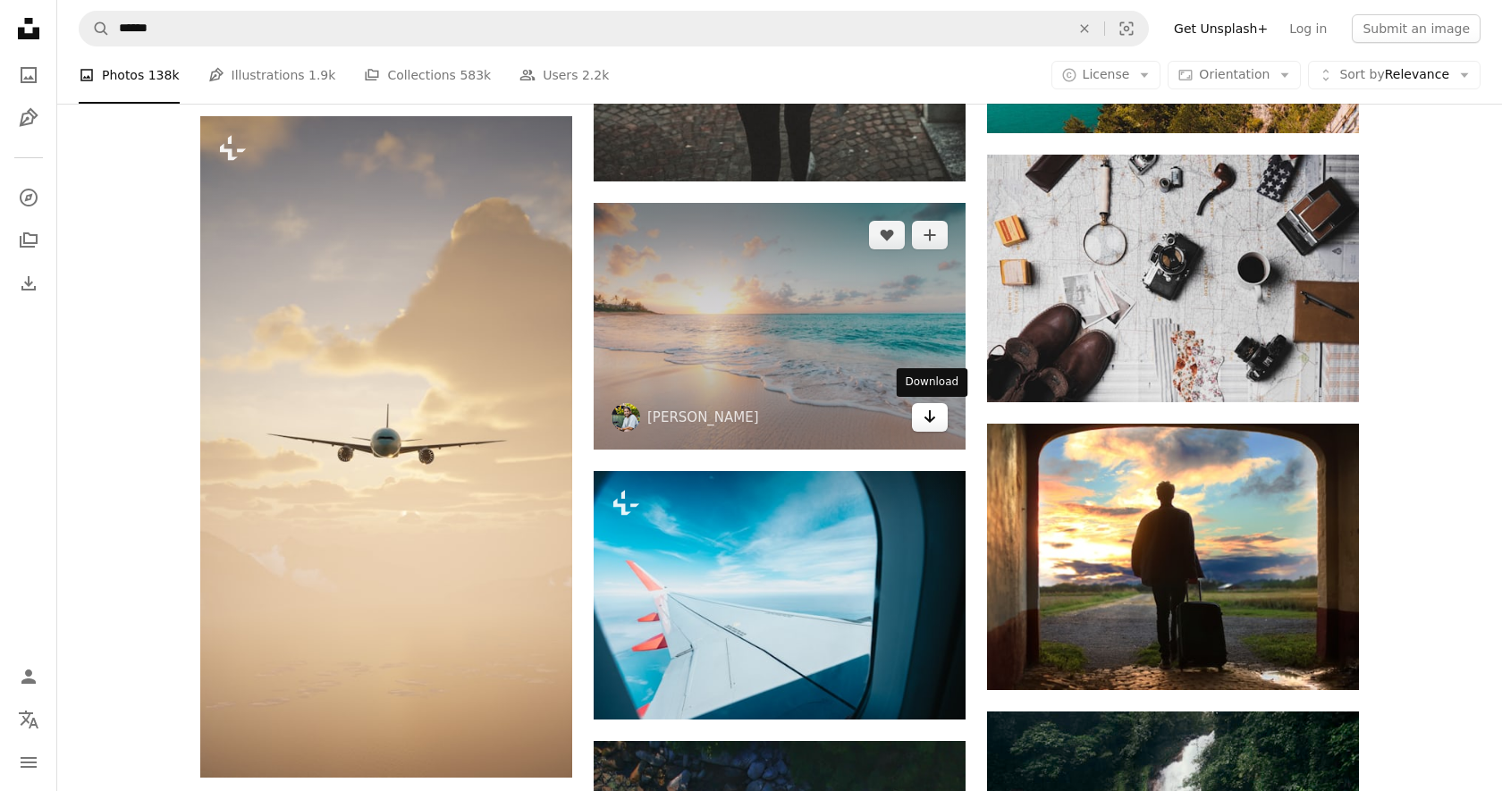
click at [928, 420] on icon "Download" at bounding box center [930, 416] width 12 height 13
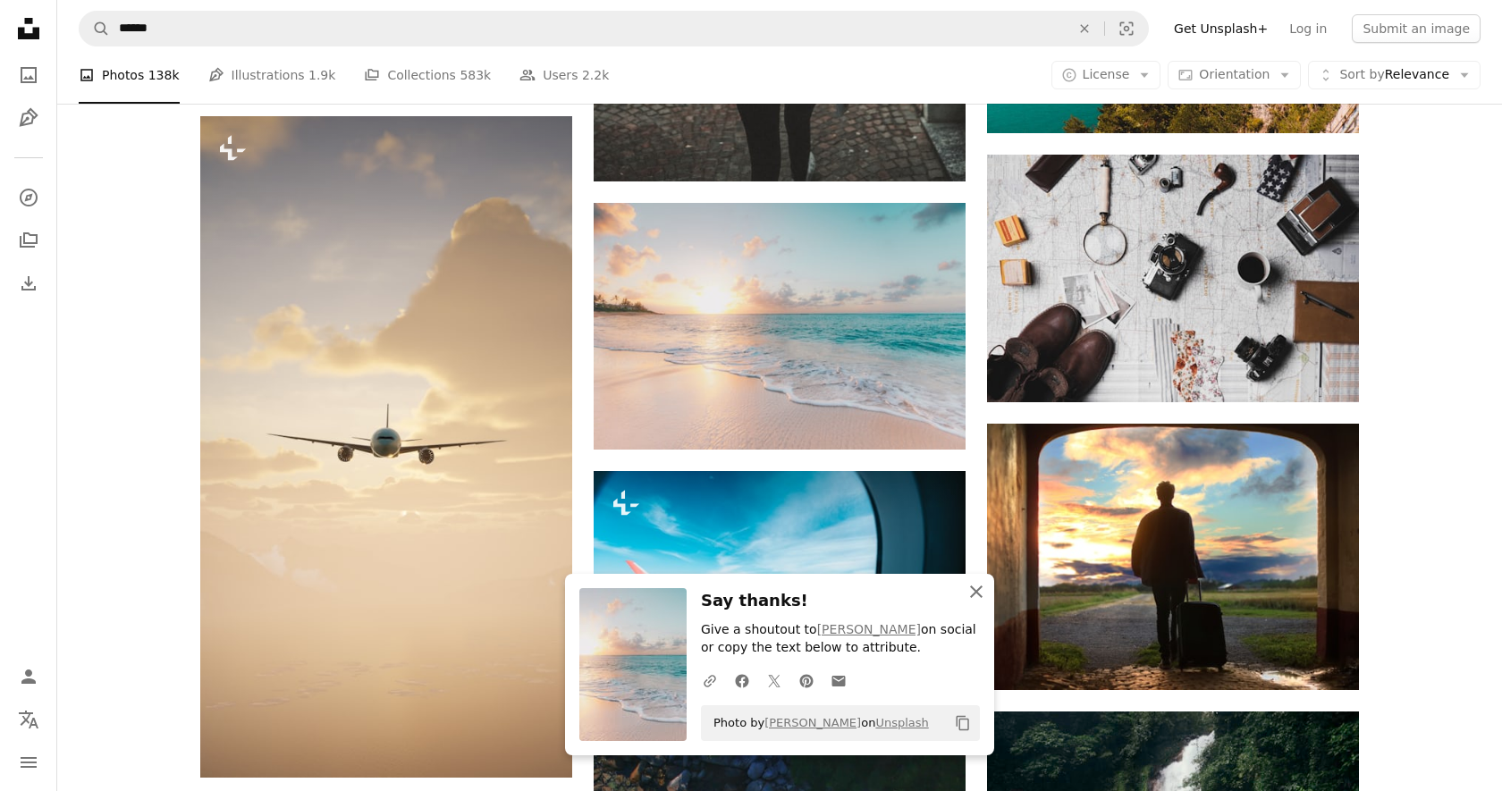
click at [975, 587] on icon "An X shape" at bounding box center [976, 591] width 21 height 21
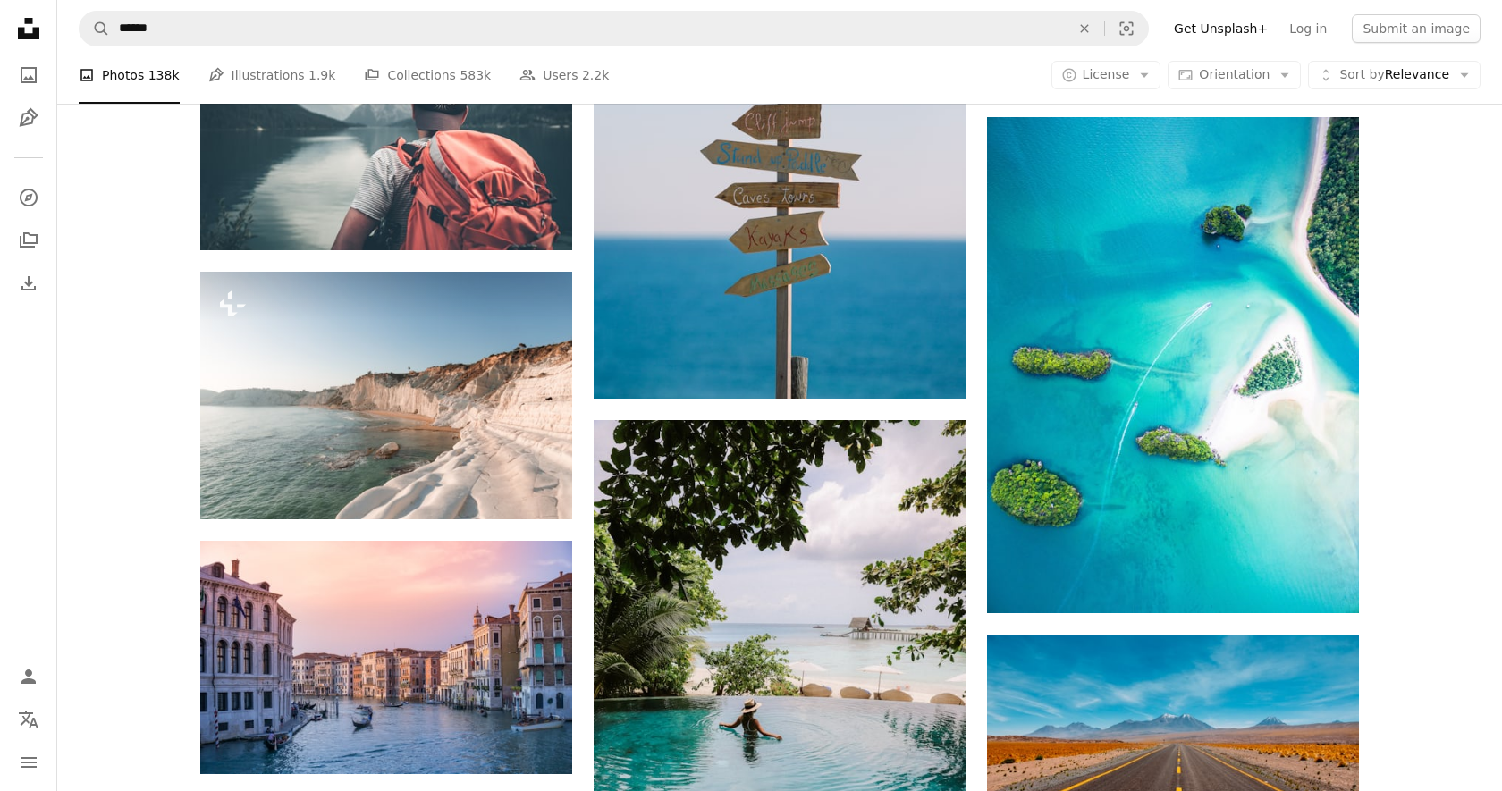
scroll to position [5934, 0]
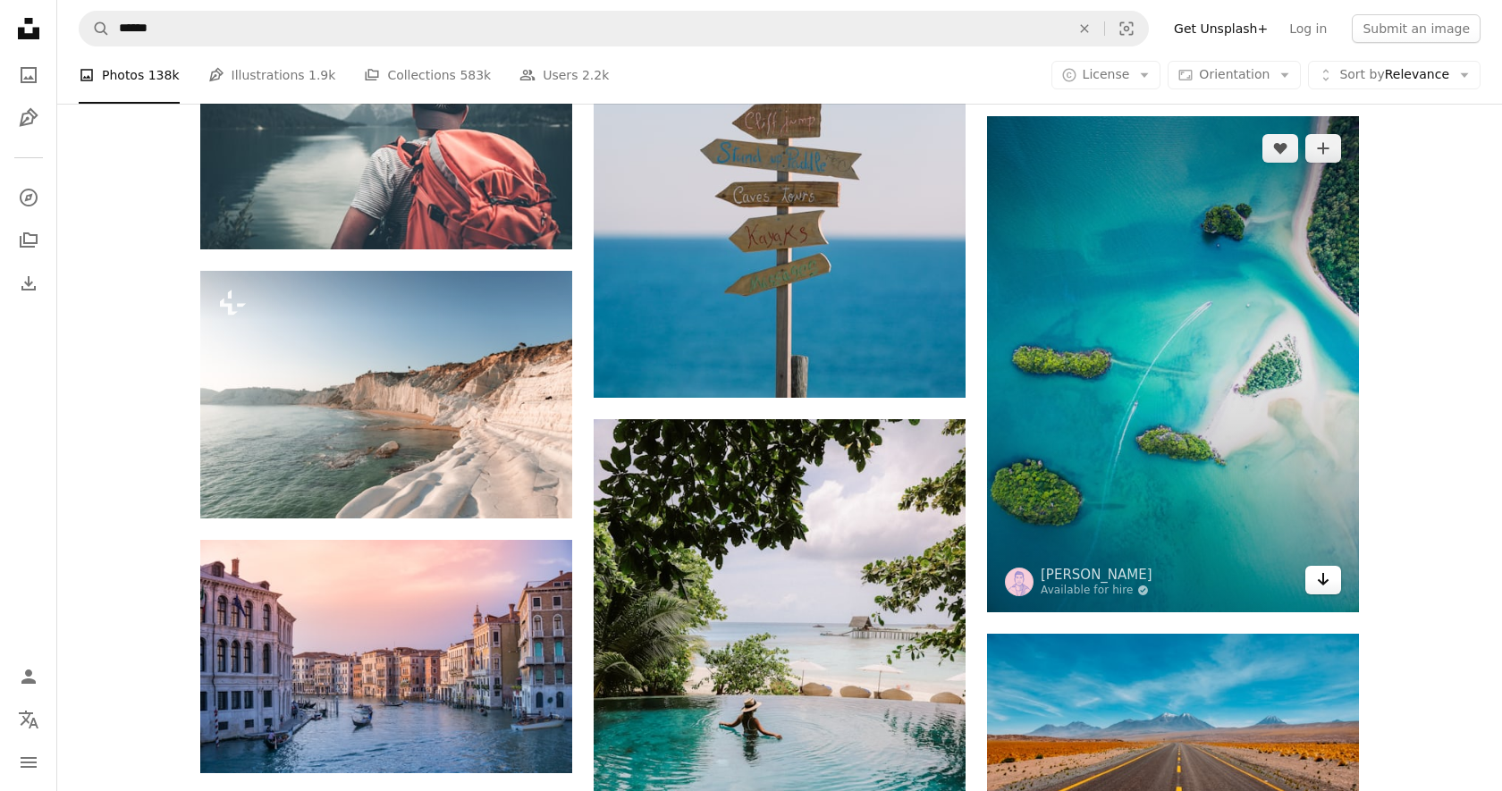
click at [1319, 584] on icon "Arrow pointing down" at bounding box center [1323, 579] width 14 height 21
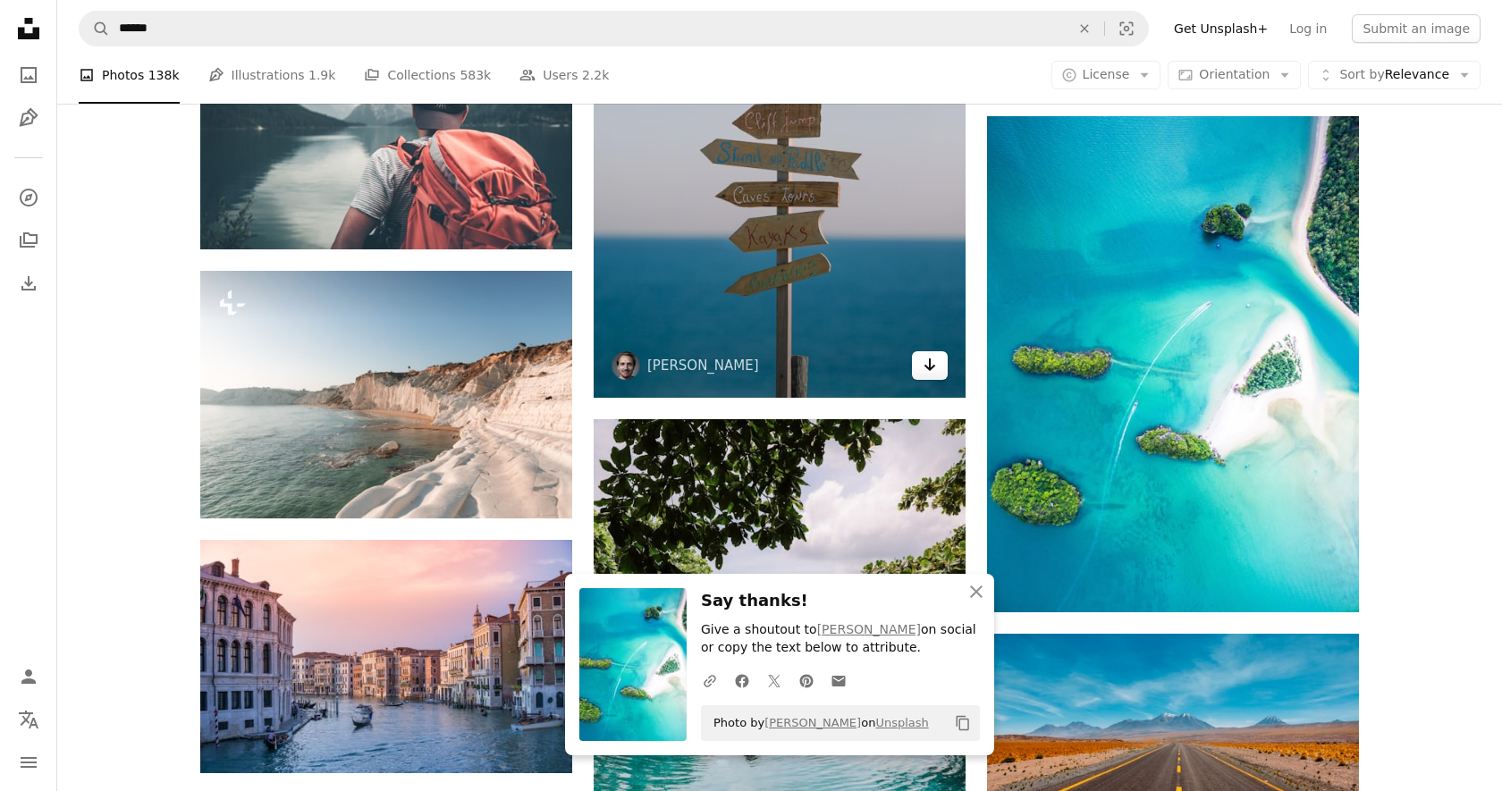
click at [934, 365] on icon "Arrow pointing down" at bounding box center [930, 364] width 14 height 21
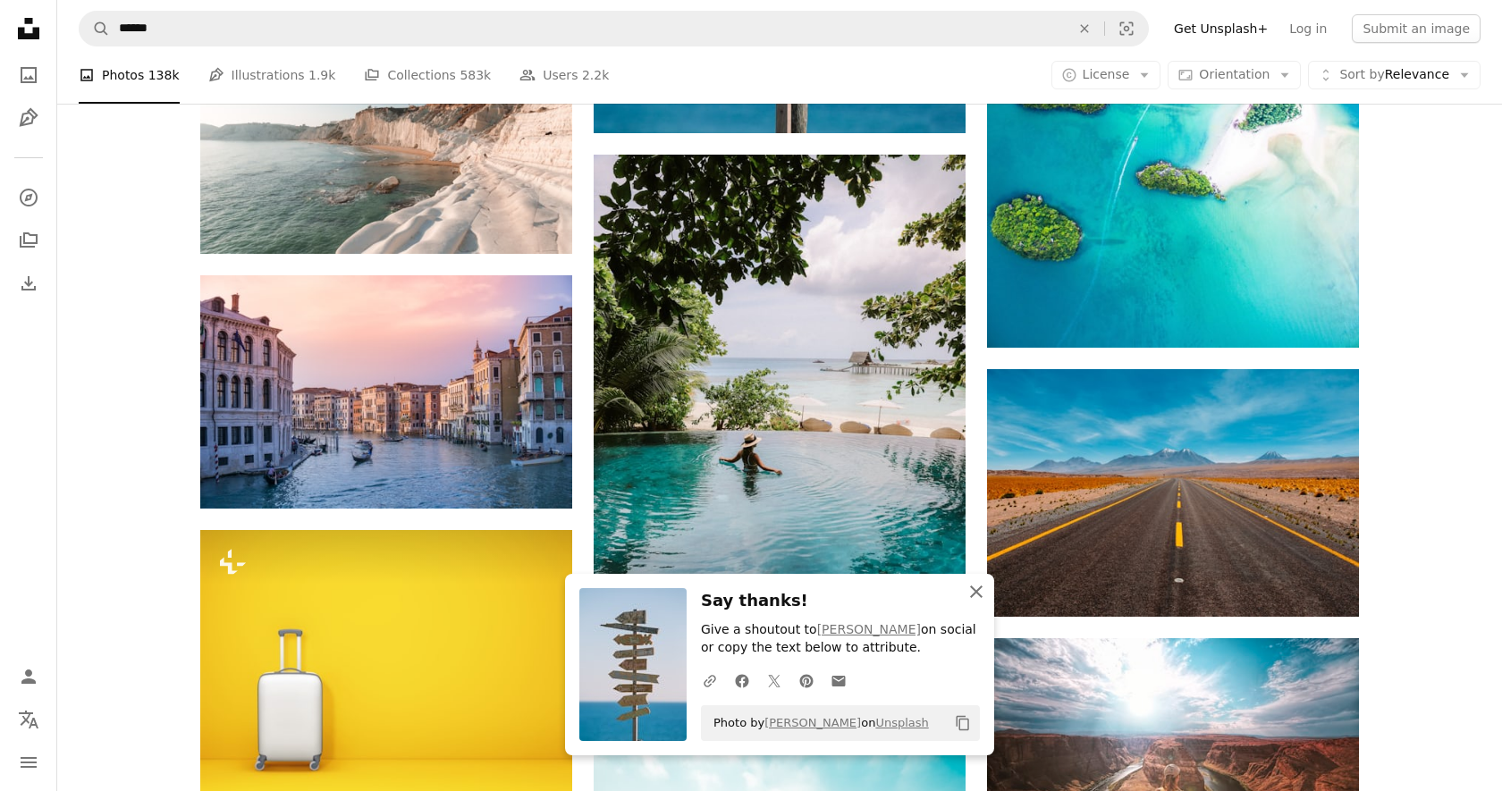
click at [970, 594] on icon "An X shape" at bounding box center [976, 591] width 21 height 21
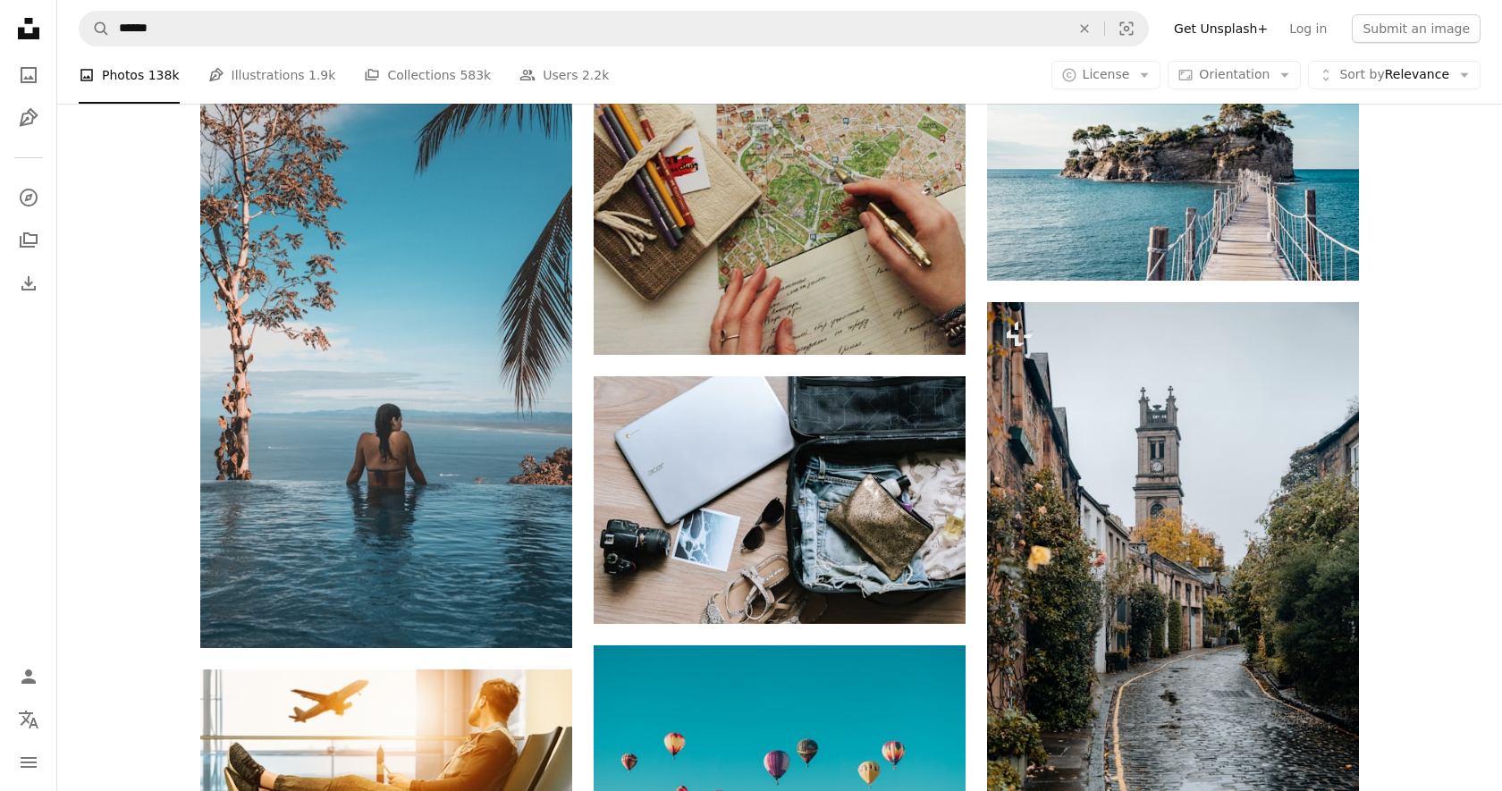
scroll to position [7885, 0]
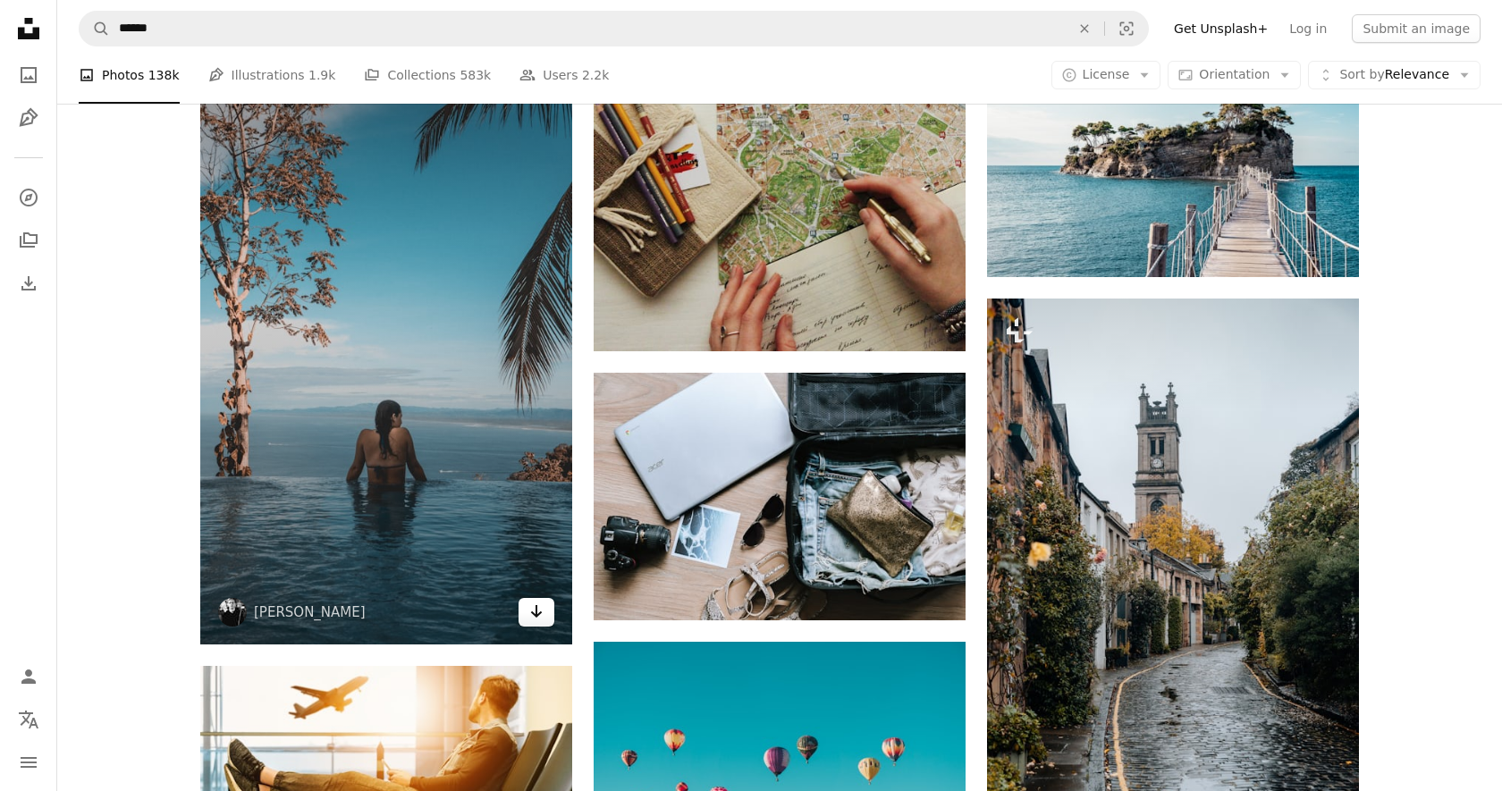
click at [542, 609] on icon "Arrow pointing down" at bounding box center [536, 611] width 14 height 21
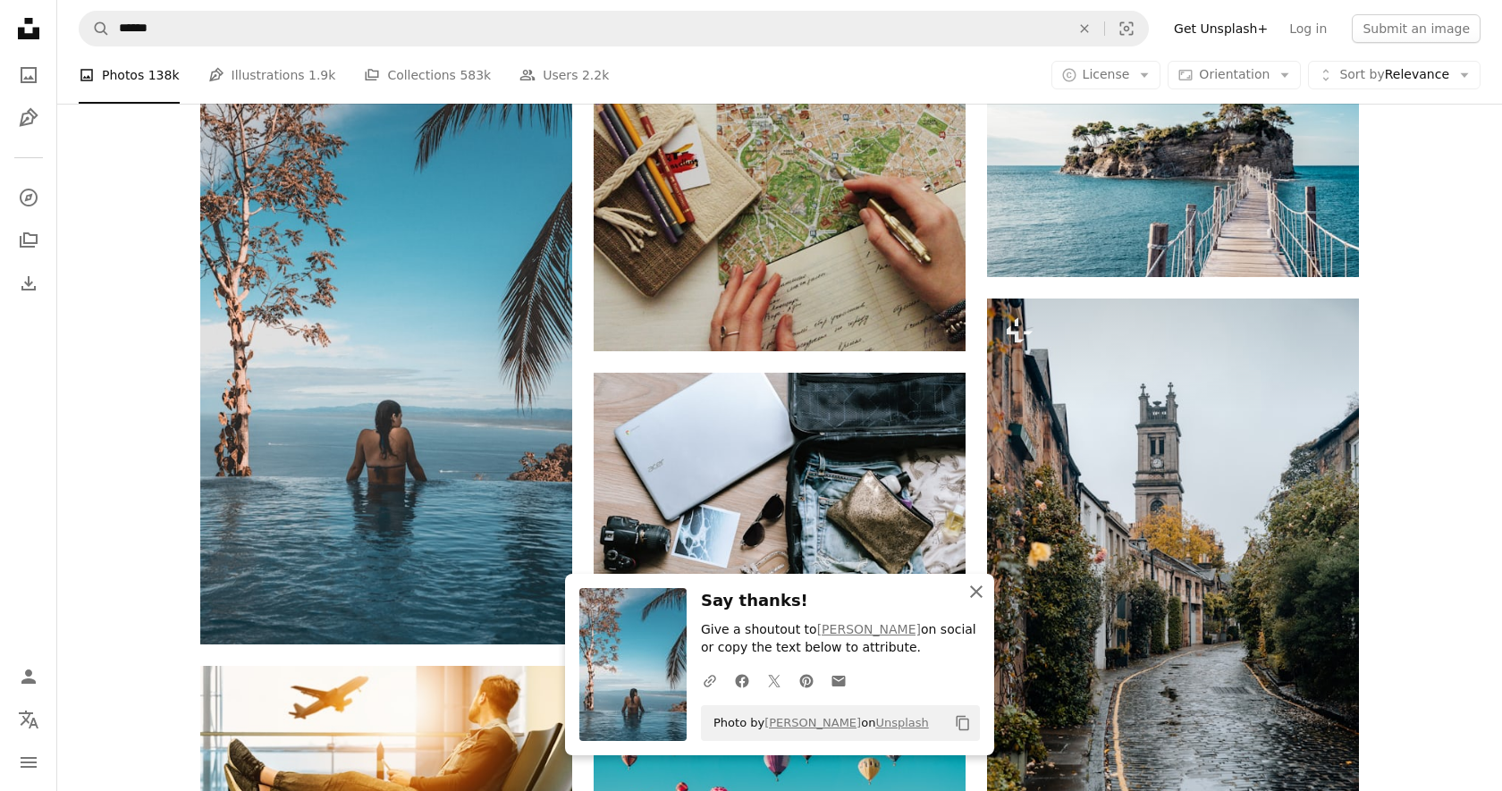
click at [975, 591] on icon "button" at bounding box center [976, 592] width 13 height 13
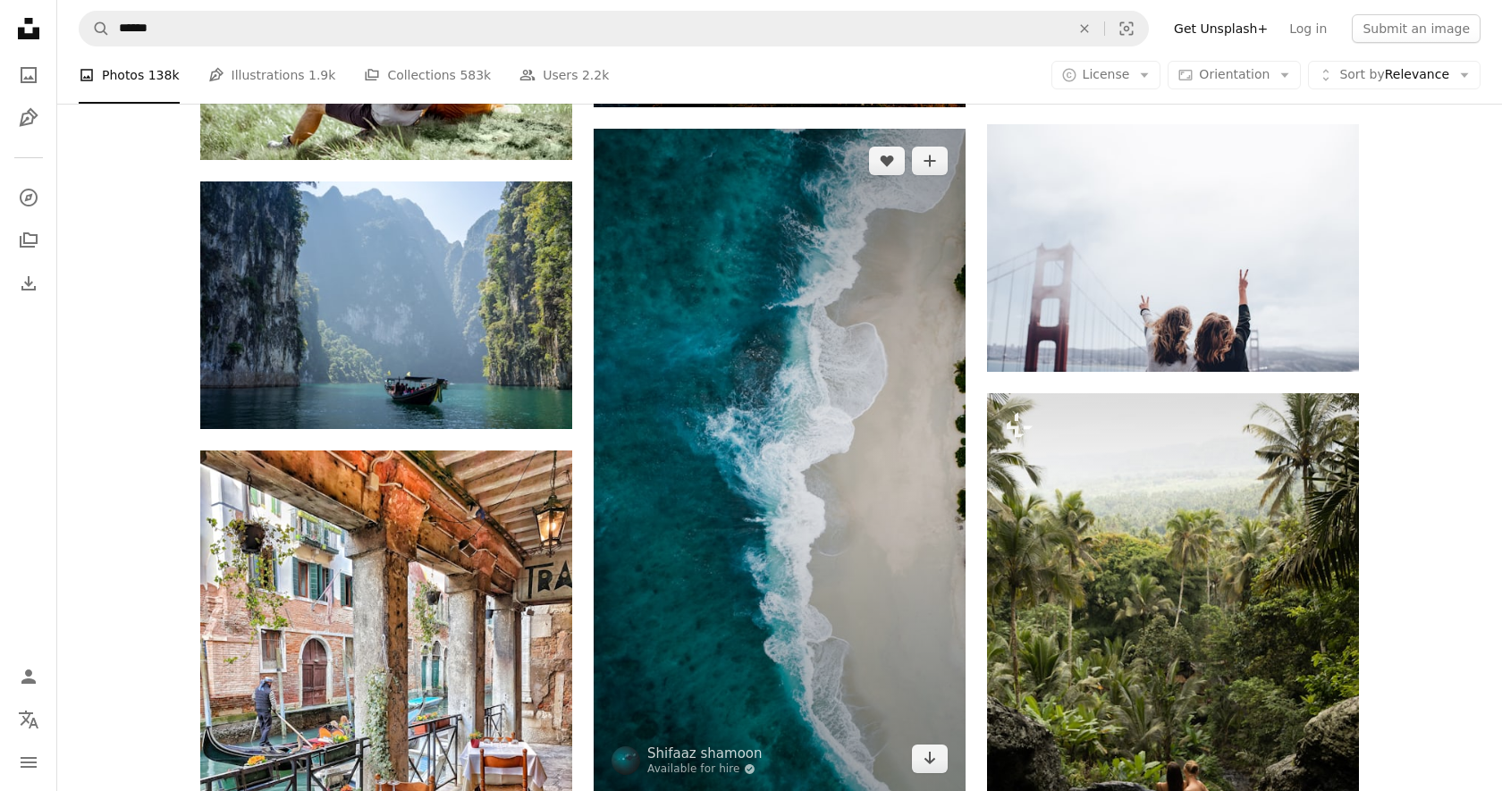
scroll to position [9994, 0]
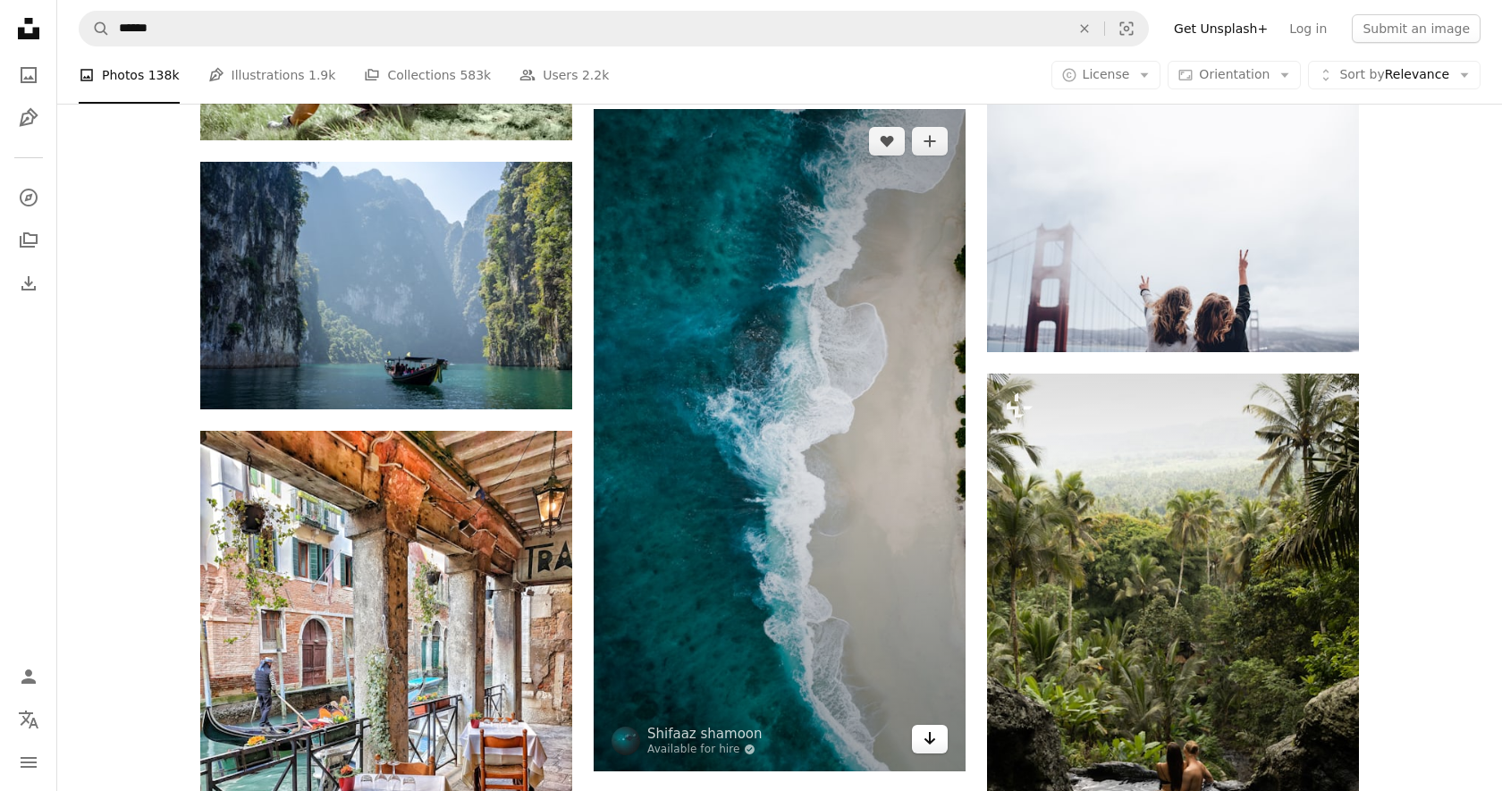
click at [931, 744] on icon "Arrow pointing down" at bounding box center [930, 738] width 14 height 21
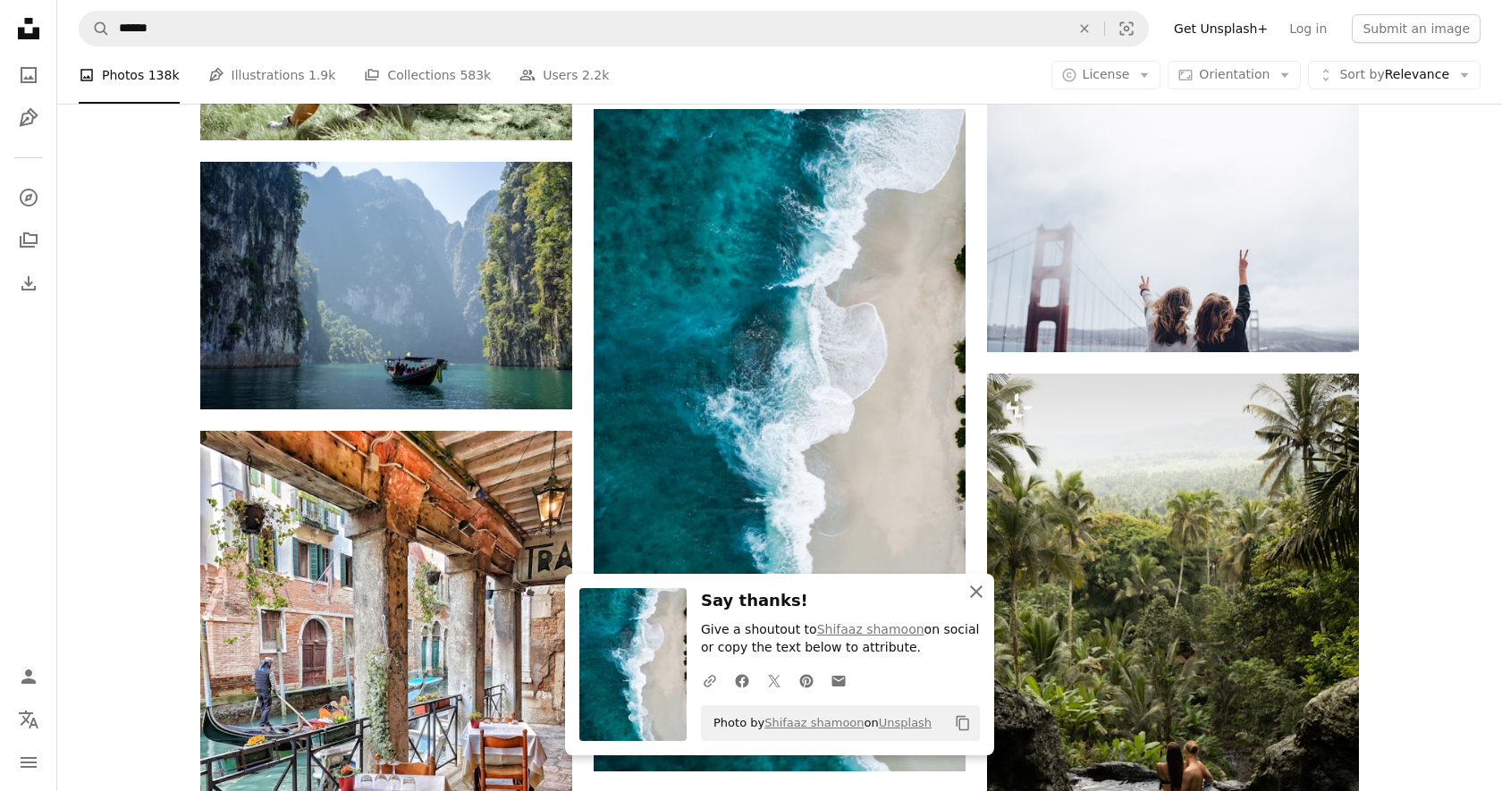
click at [977, 589] on icon "An X shape" at bounding box center [976, 591] width 21 height 21
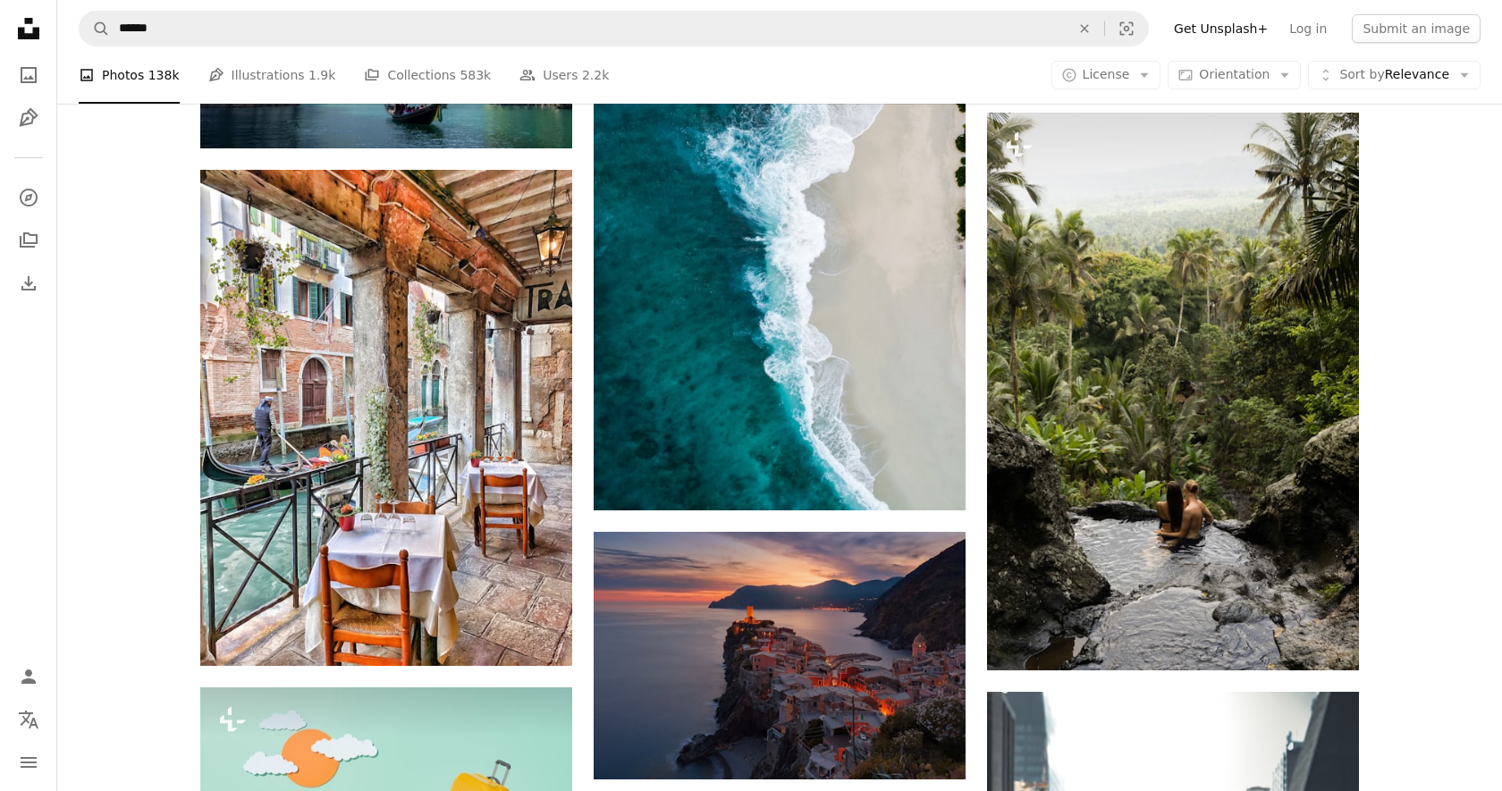
scroll to position [10253, 0]
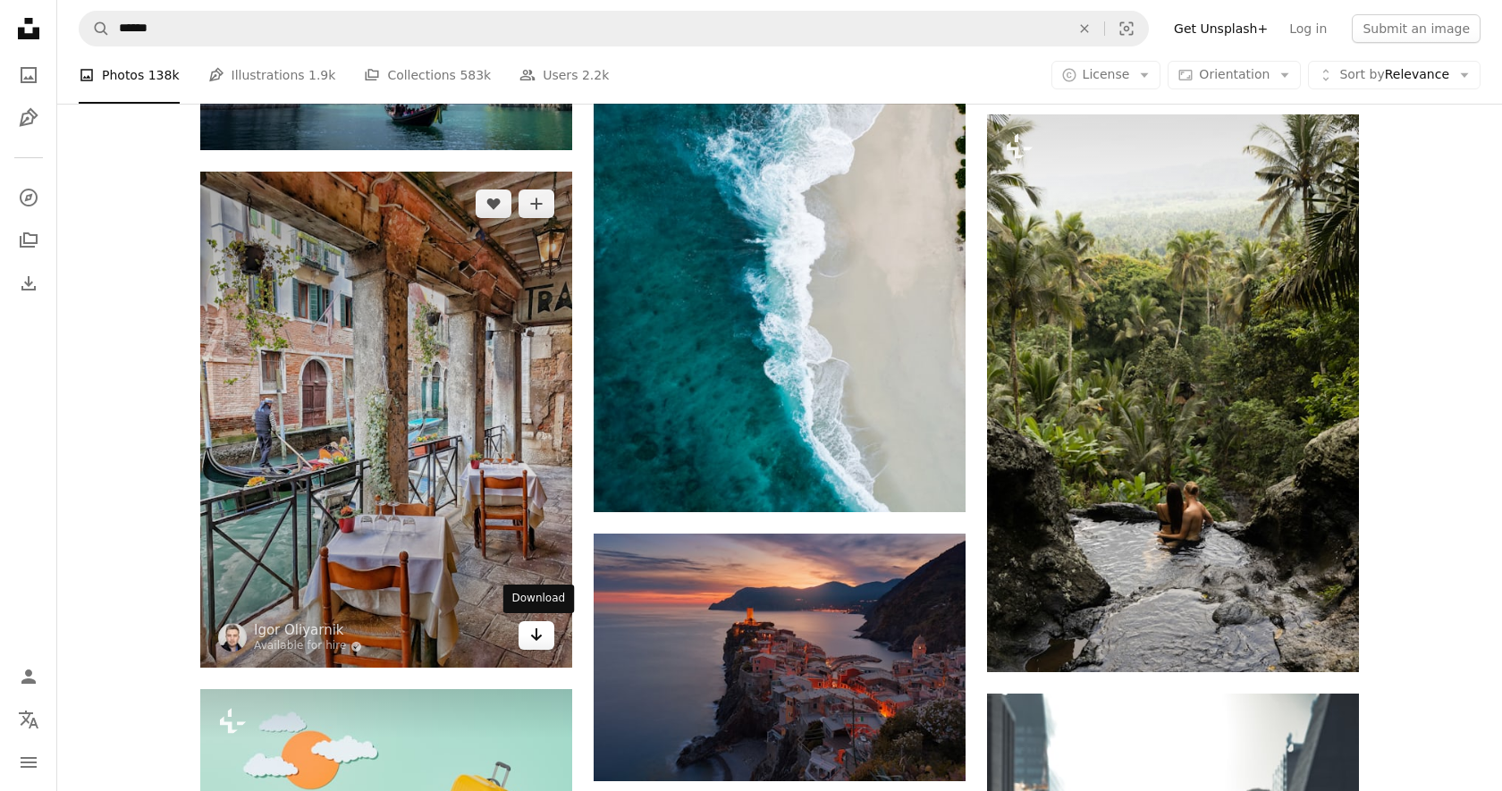
click at [538, 633] on icon "Arrow pointing down" at bounding box center [536, 634] width 14 height 21
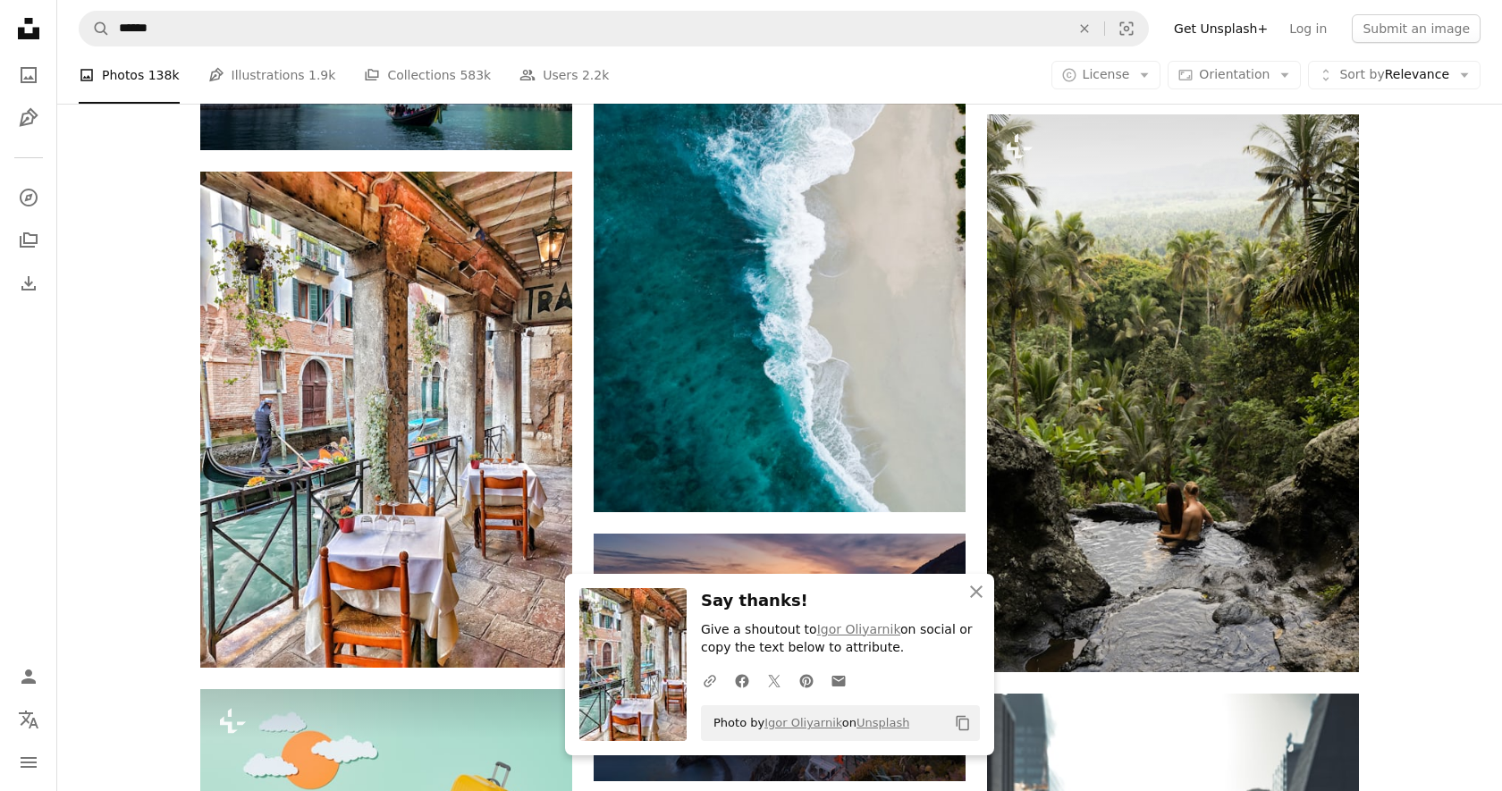
click at [975, 587] on icon "An X shape" at bounding box center [976, 591] width 21 height 21
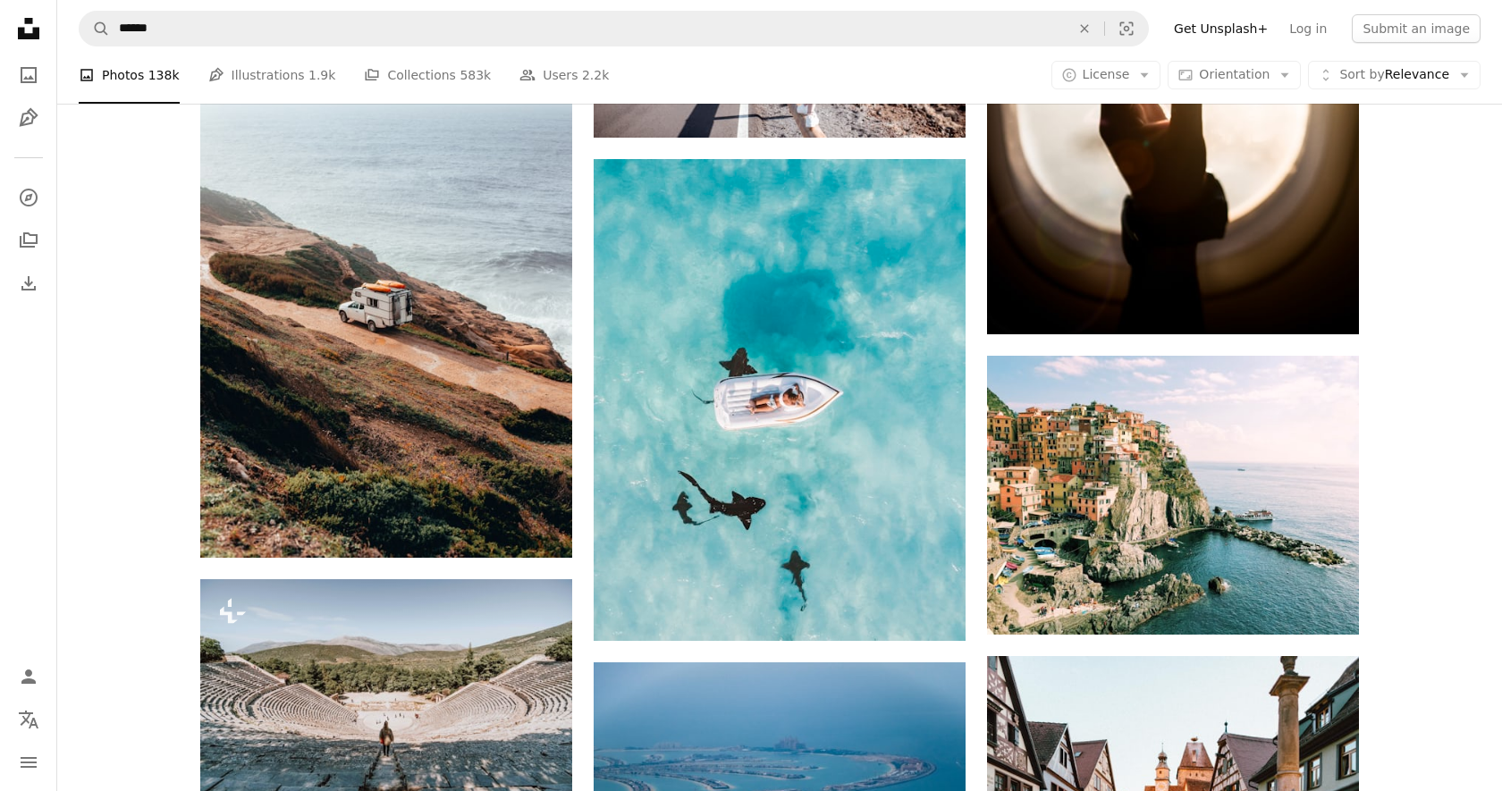
scroll to position [12022, 0]
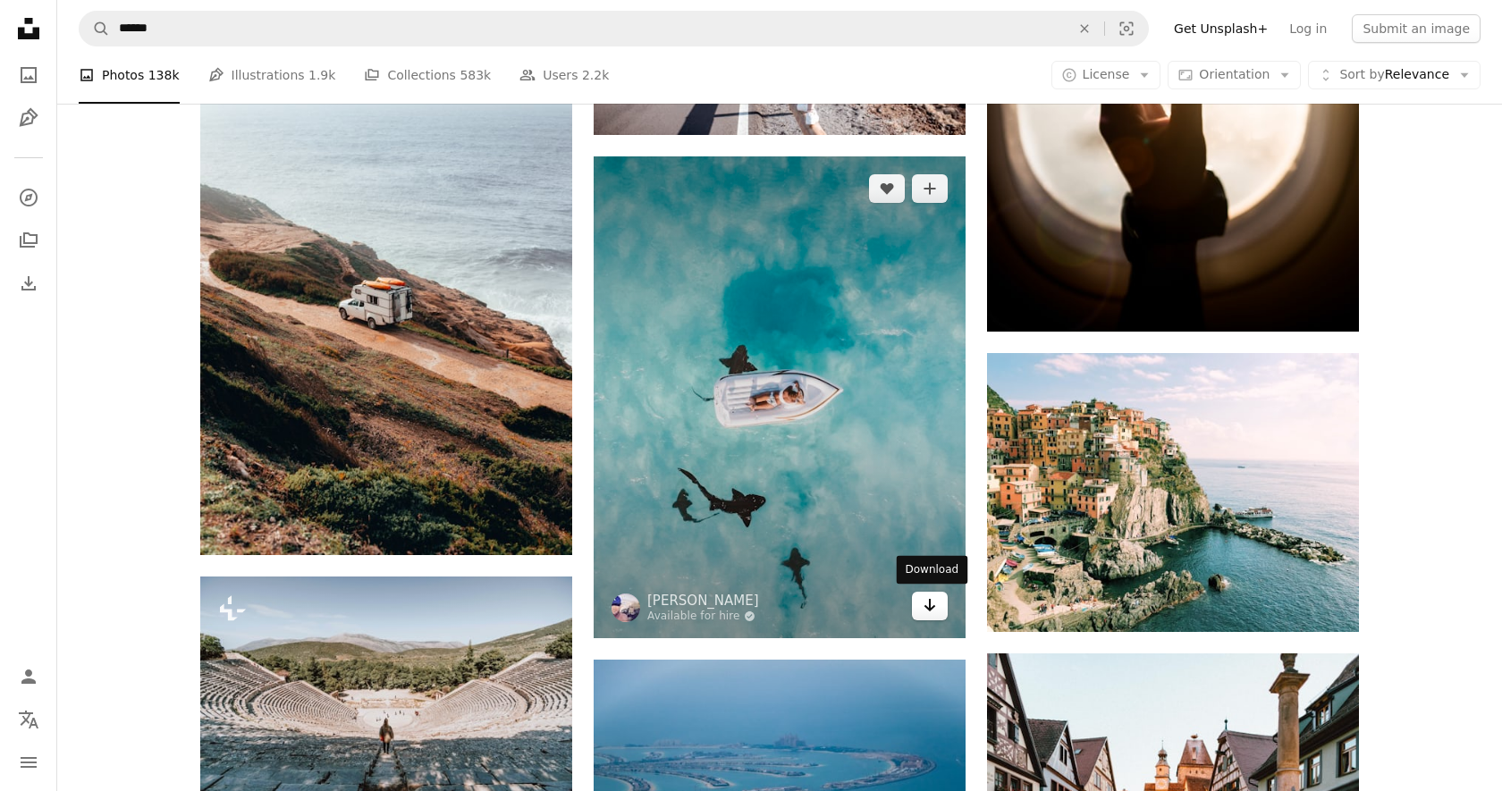
click at [933, 605] on icon "Download" at bounding box center [930, 605] width 12 height 13
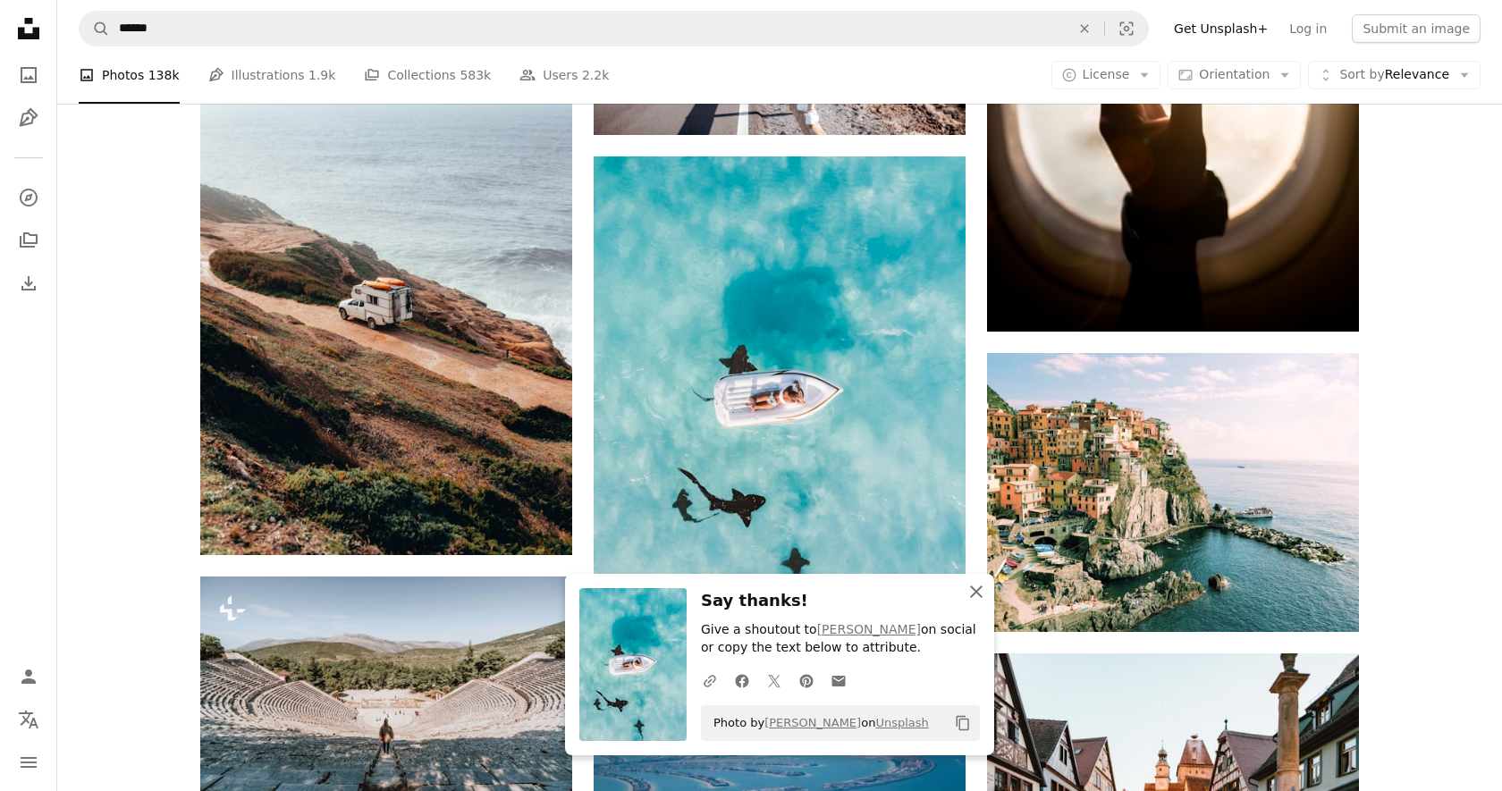
click at [978, 593] on icon "An X shape" at bounding box center [976, 591] width 21 height 21
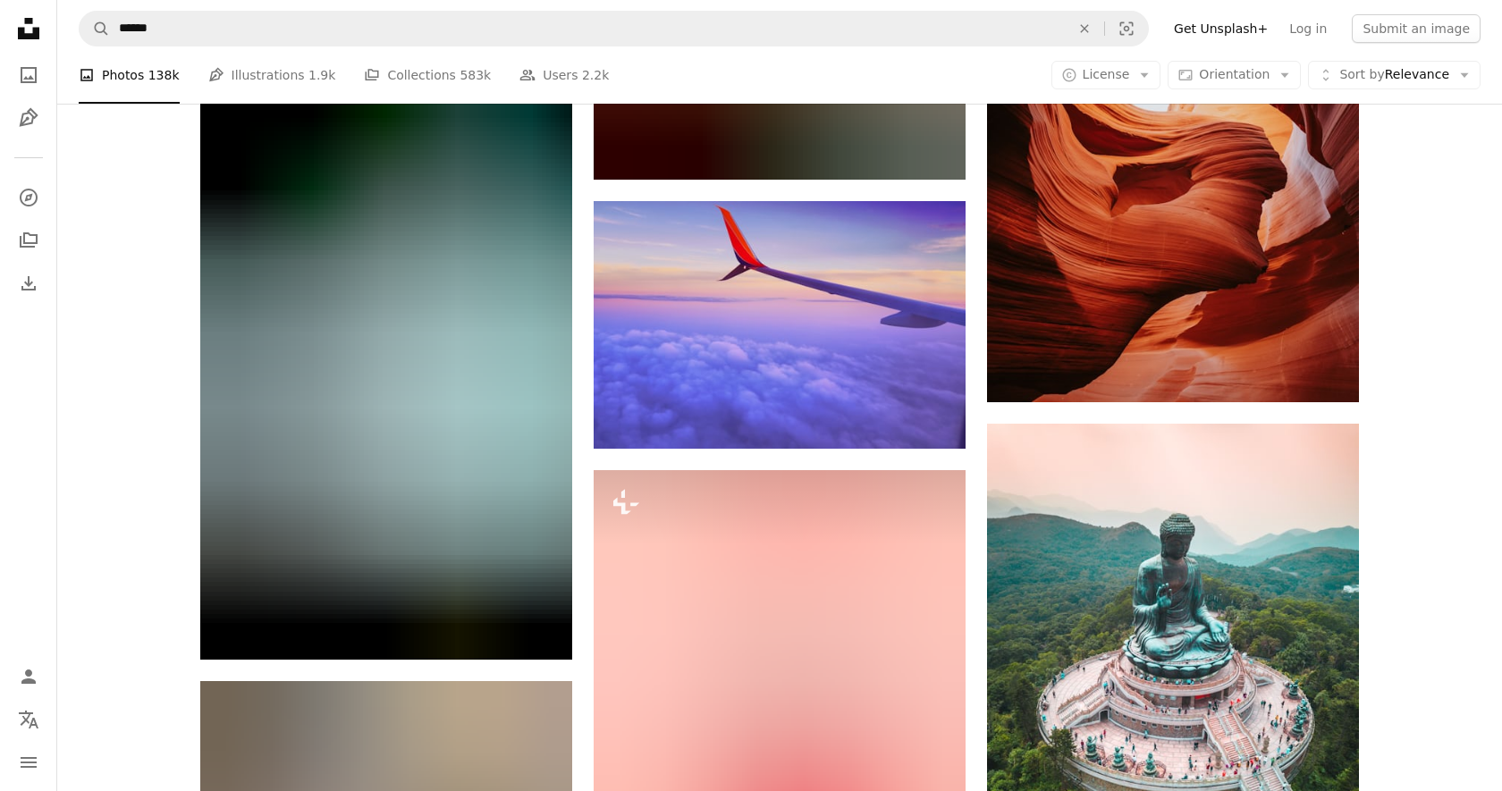
scroll to position [13641, 0]
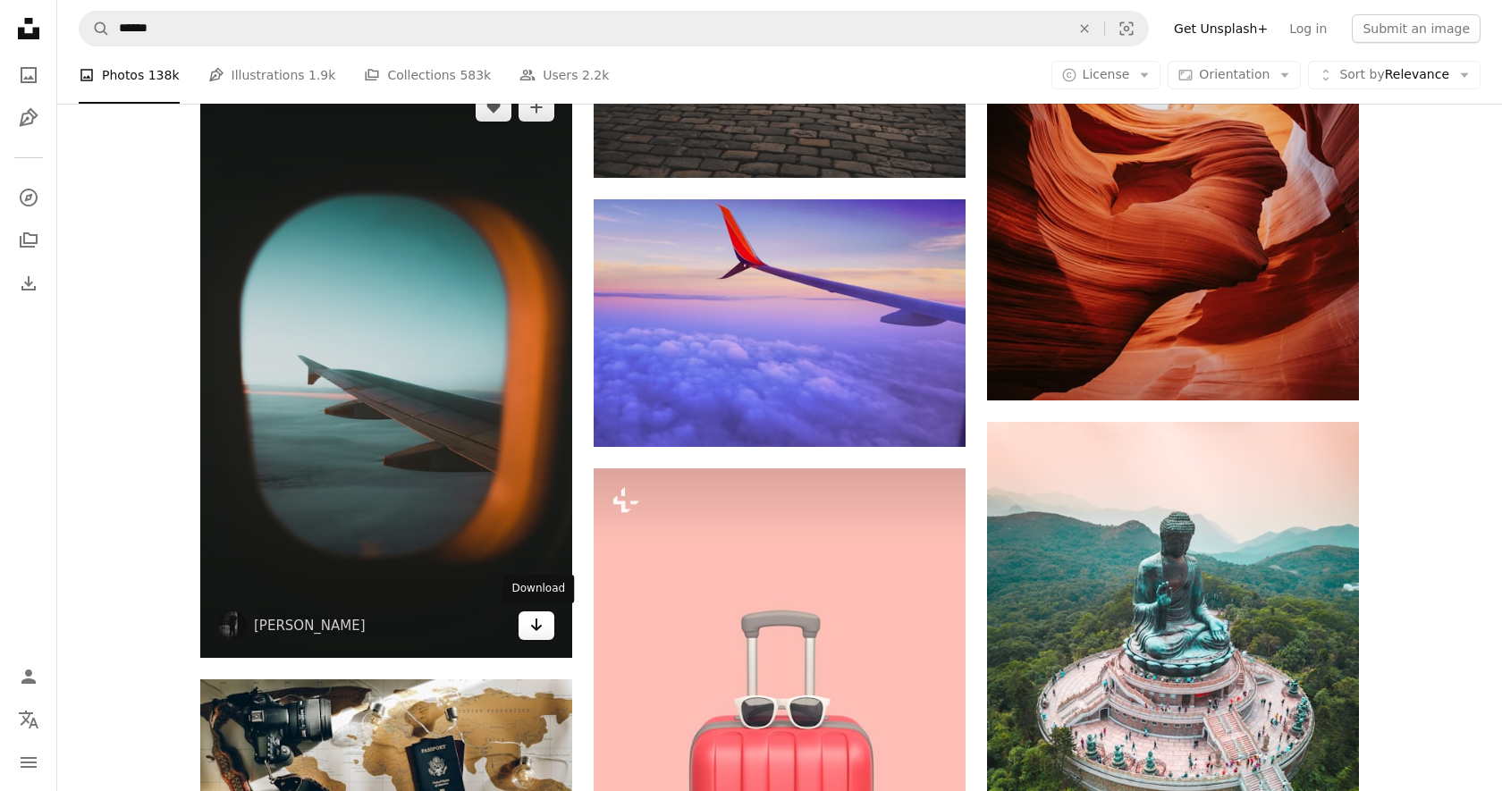
click at [545, 625] on link "Arrow pointing down" at bounding box center [537, 626] width 36 height 29
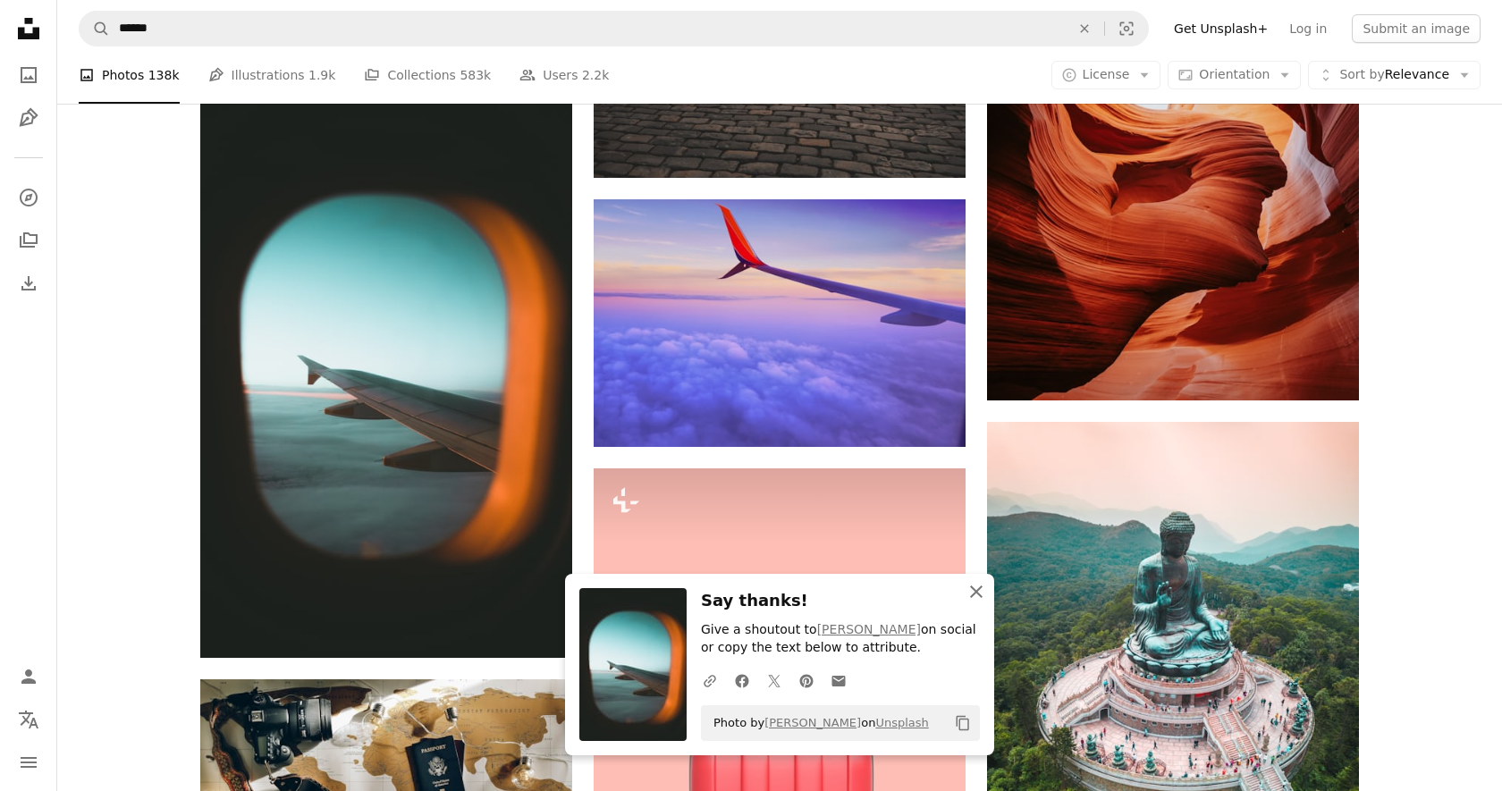
click at [975, 589] on icon "button" at bounding box center [976, 592] width 13 height 13
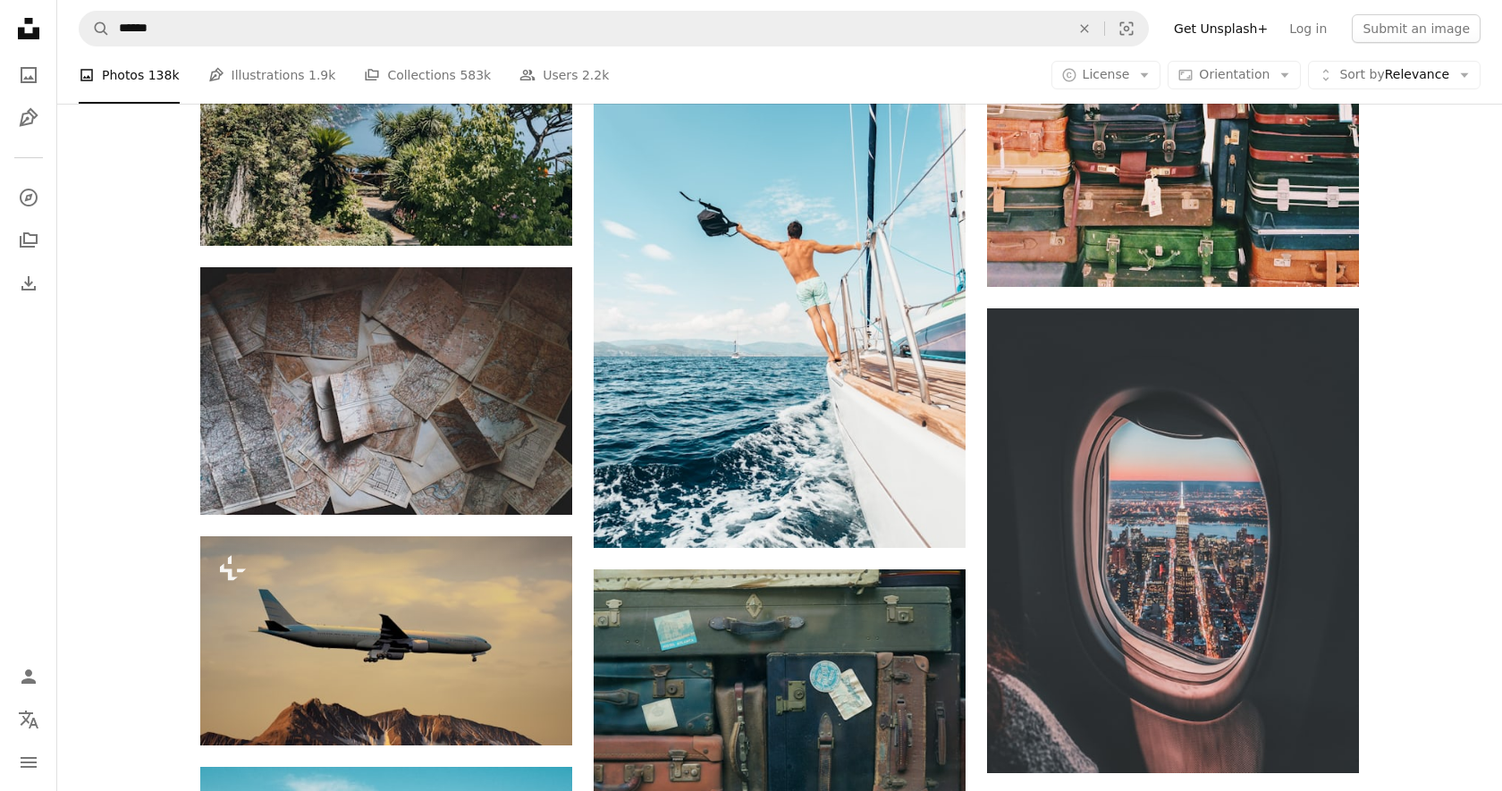
scroll to position [16611, 0]
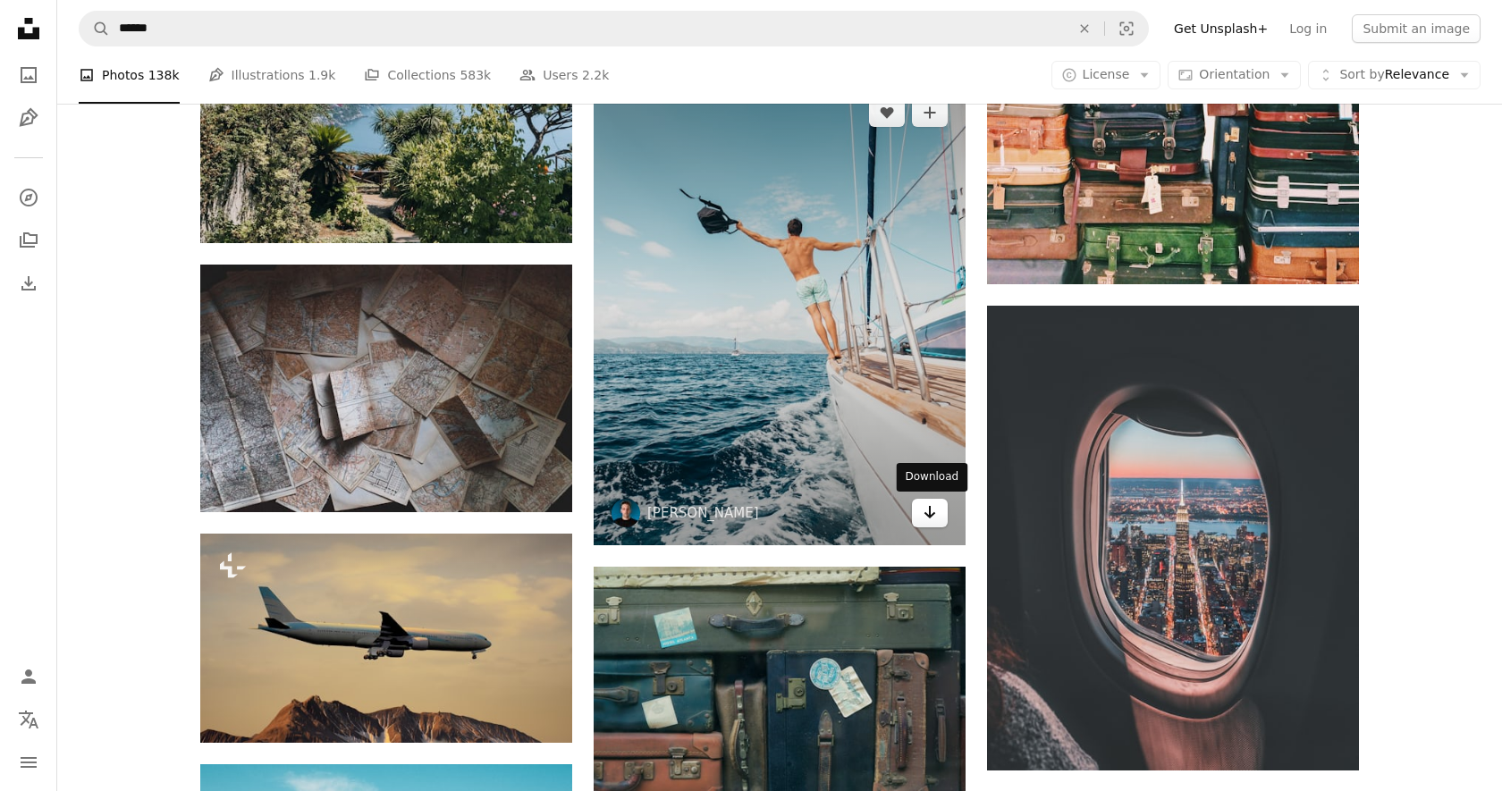
click at [931, 514] on icon "Download" at bounding box center [930, 512] width 12 height 13
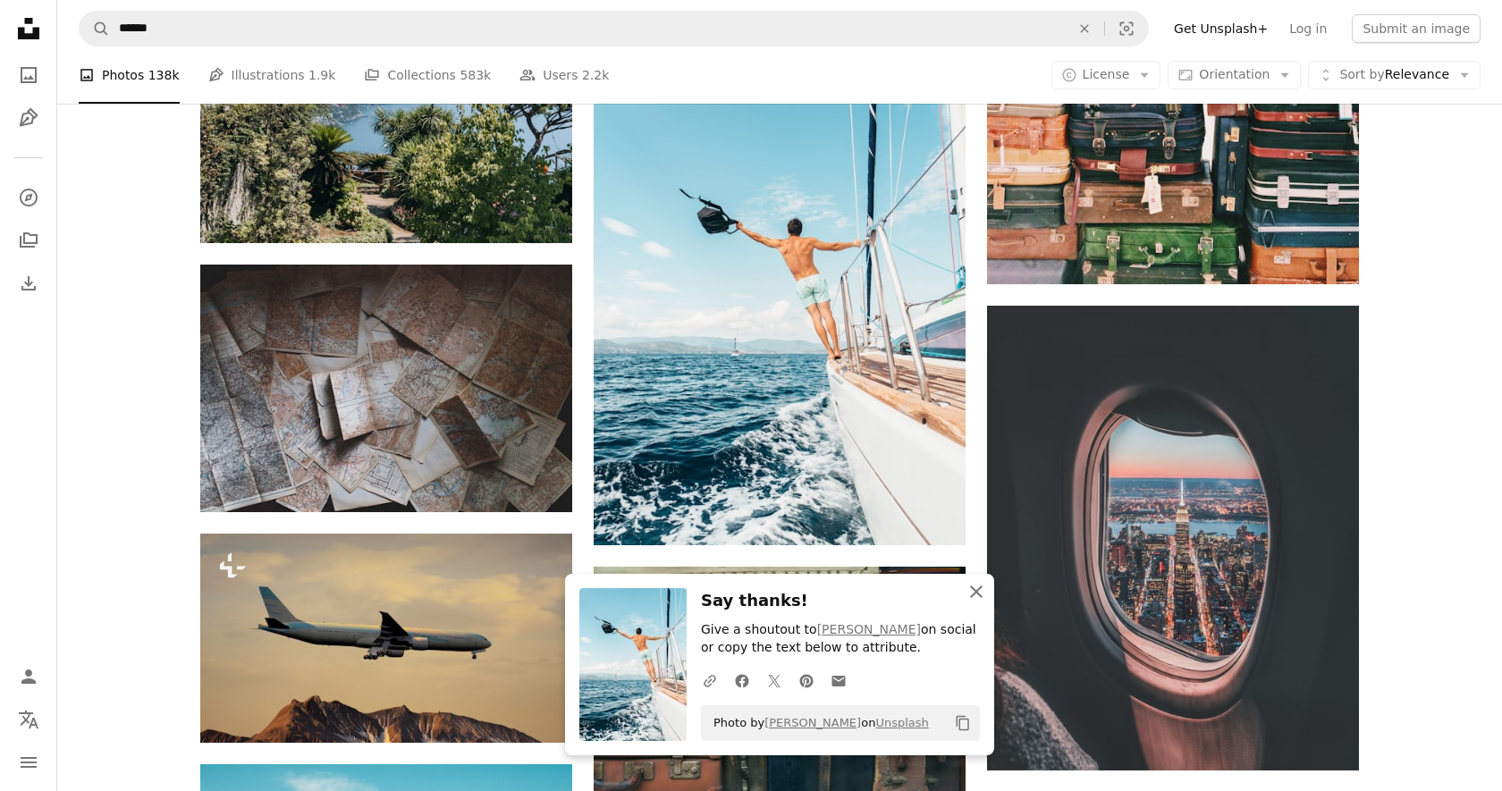
click at [975, 587] on icon "An X shape" at bounding box center [976, 591] width 21 height 21
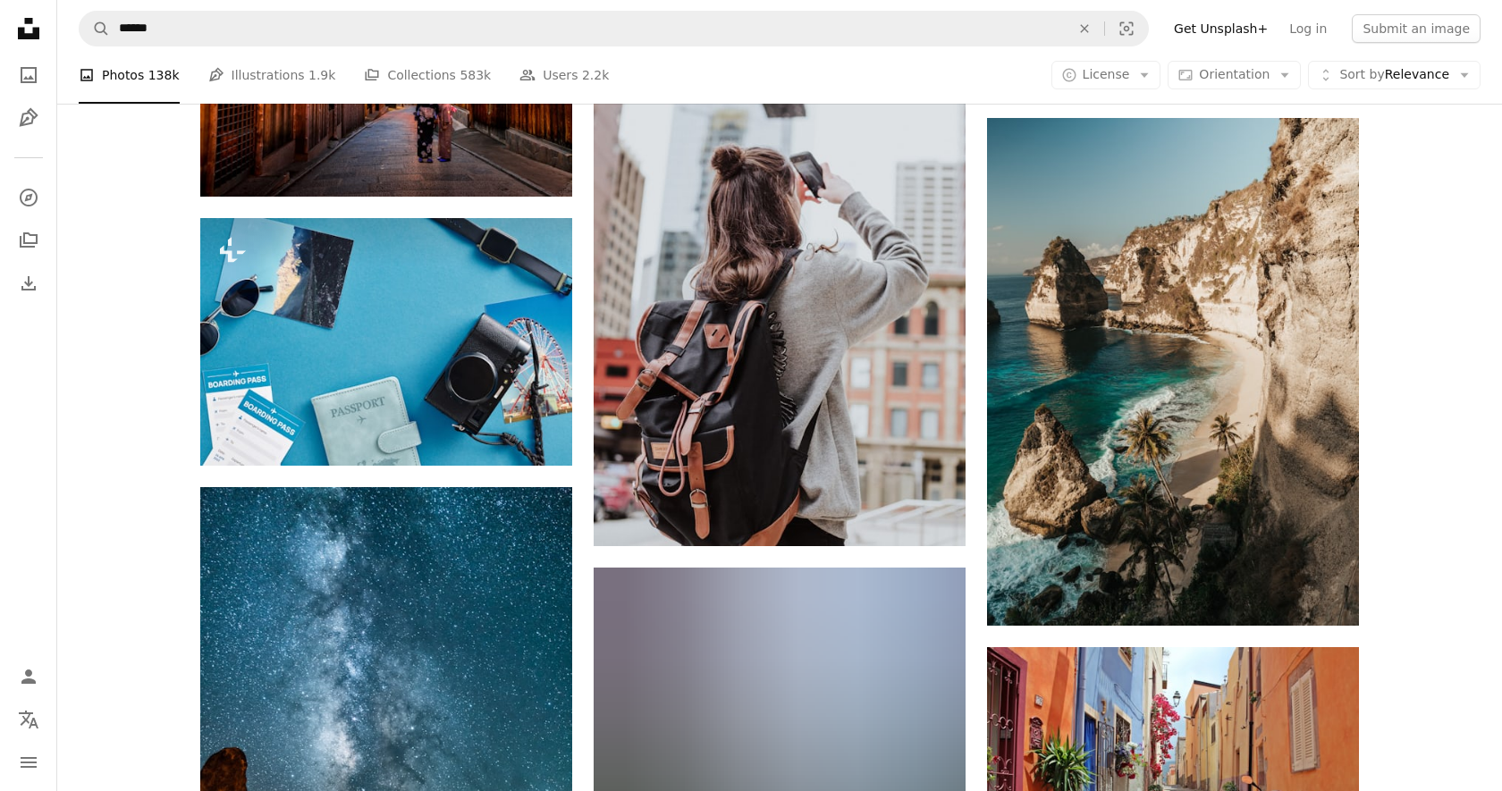
scroll to position [17692, 0]
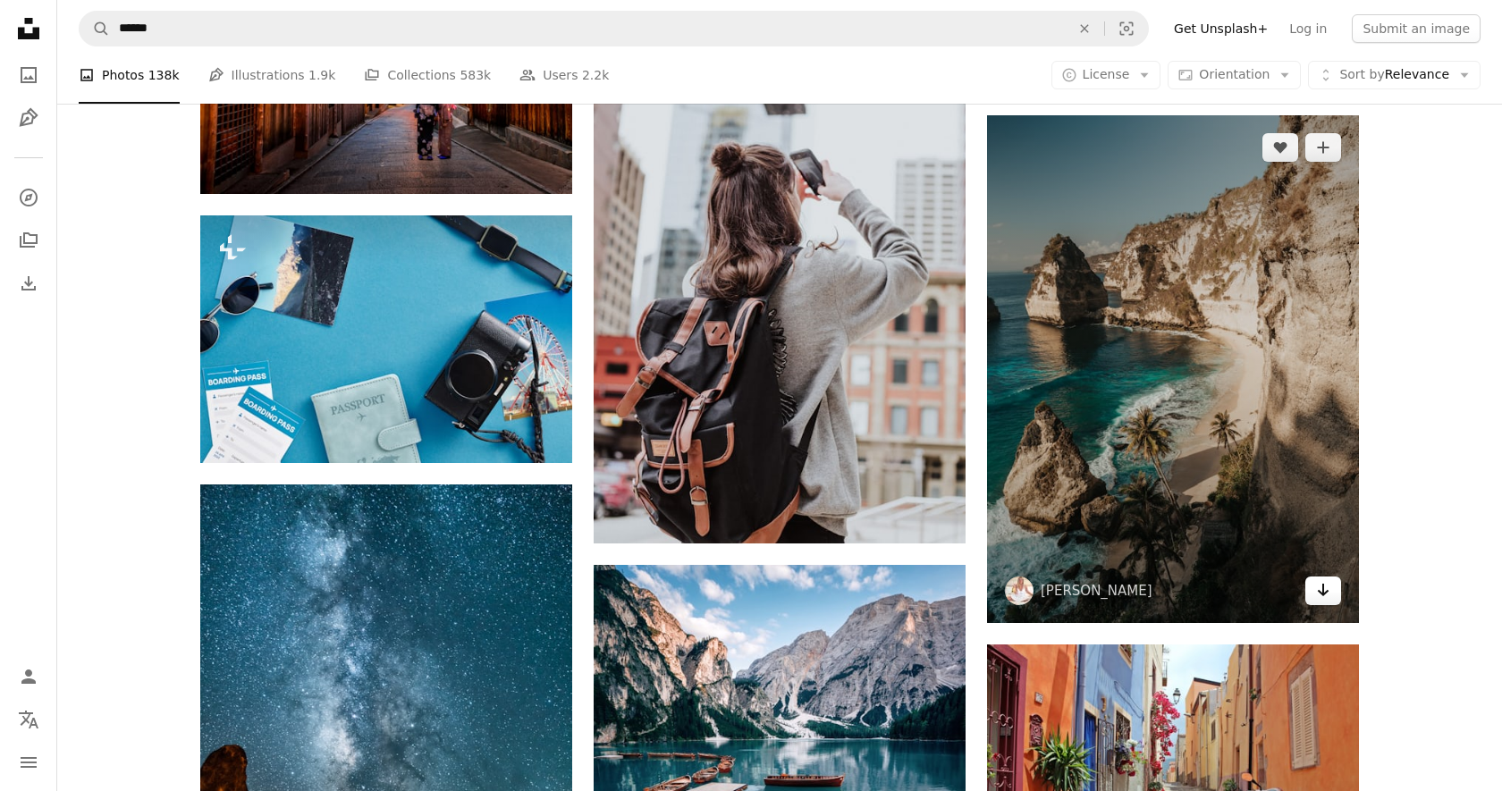
click at [1323, 584] on icon "Download" at bounding box center [1324, 590] width 12 height 13
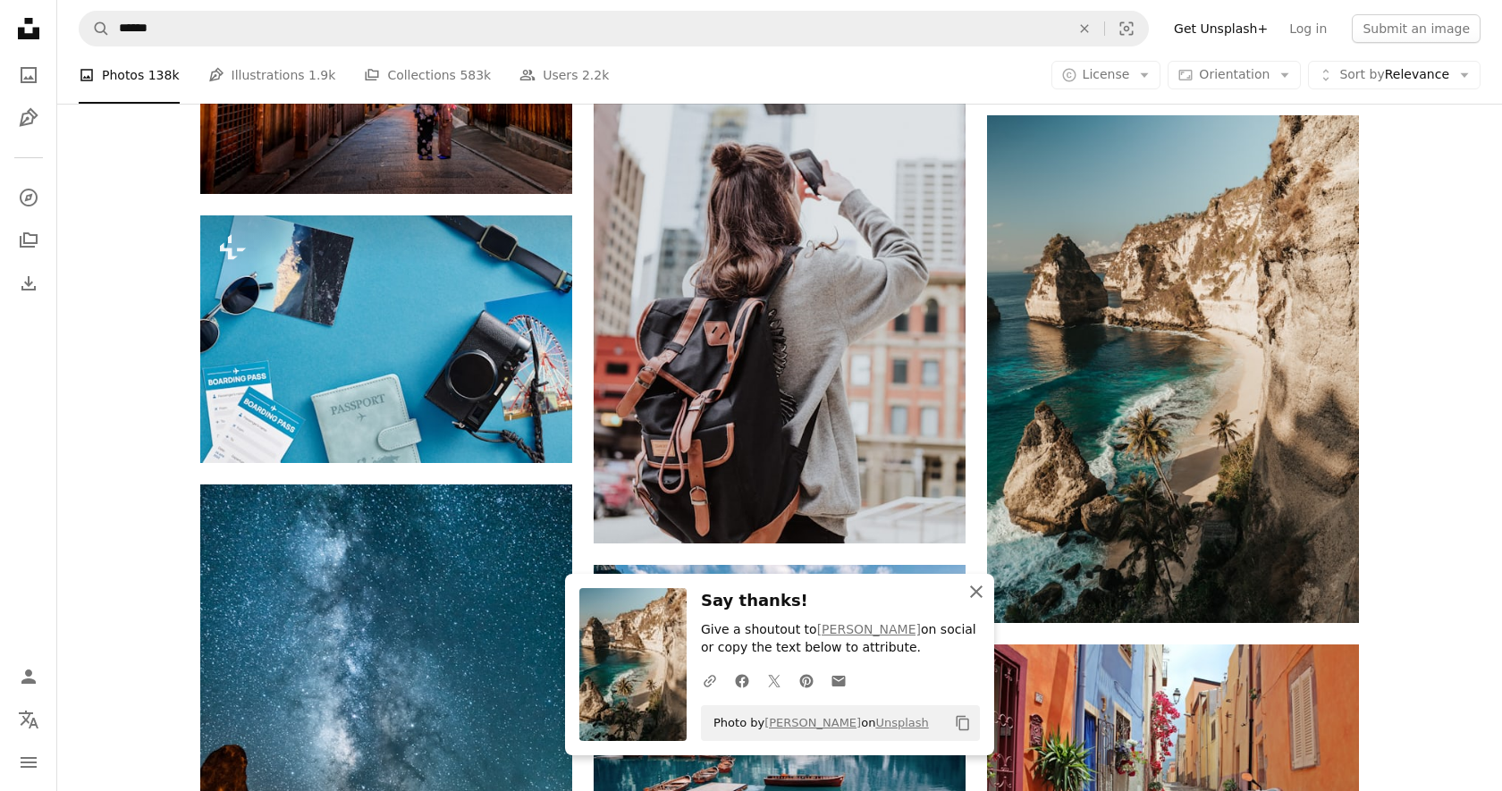
click at [979, 590] on icon "An X shape" at bounding box center [976, 591] width 21 height 21
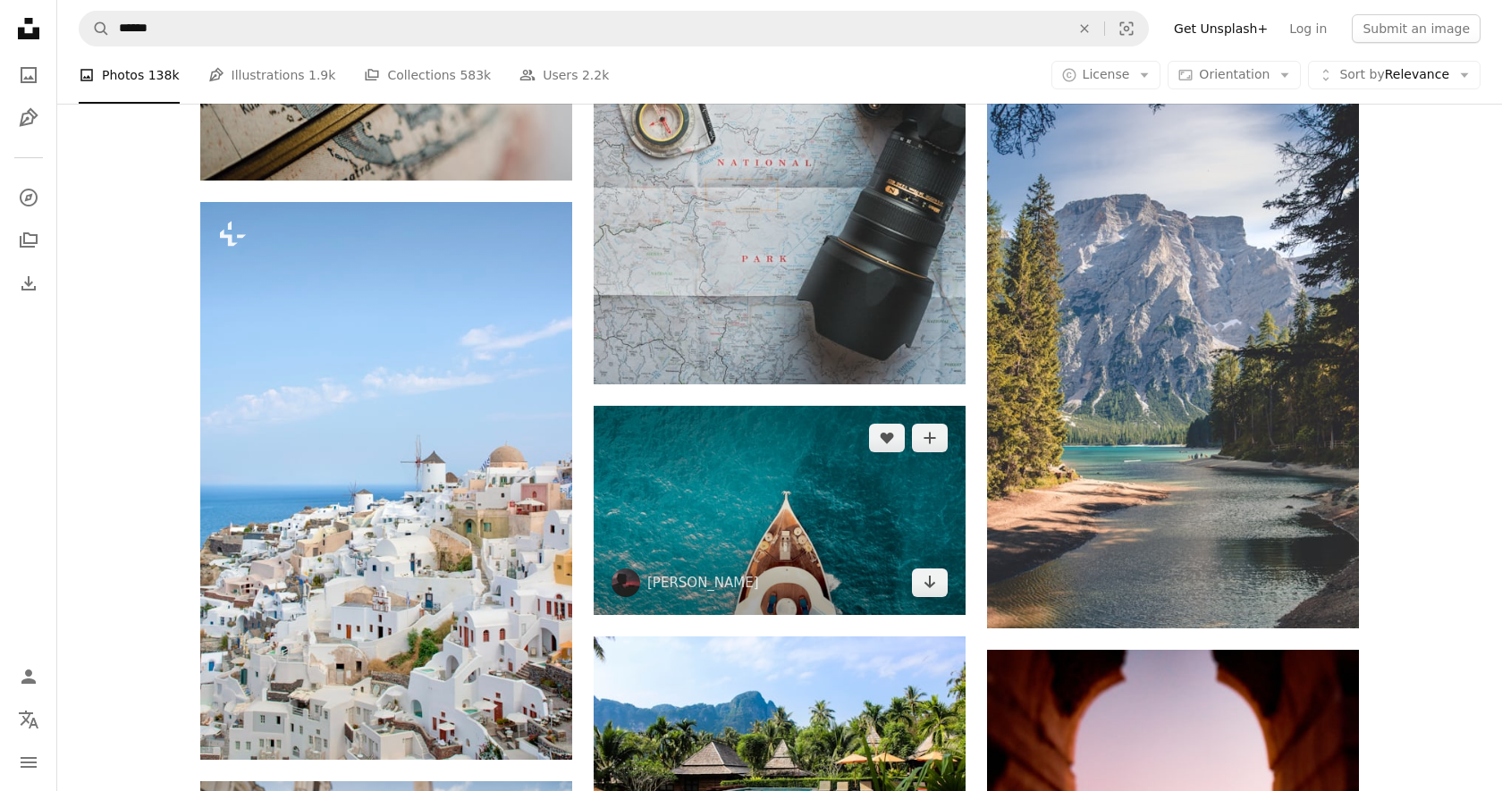
scroll to position [19069, 0]
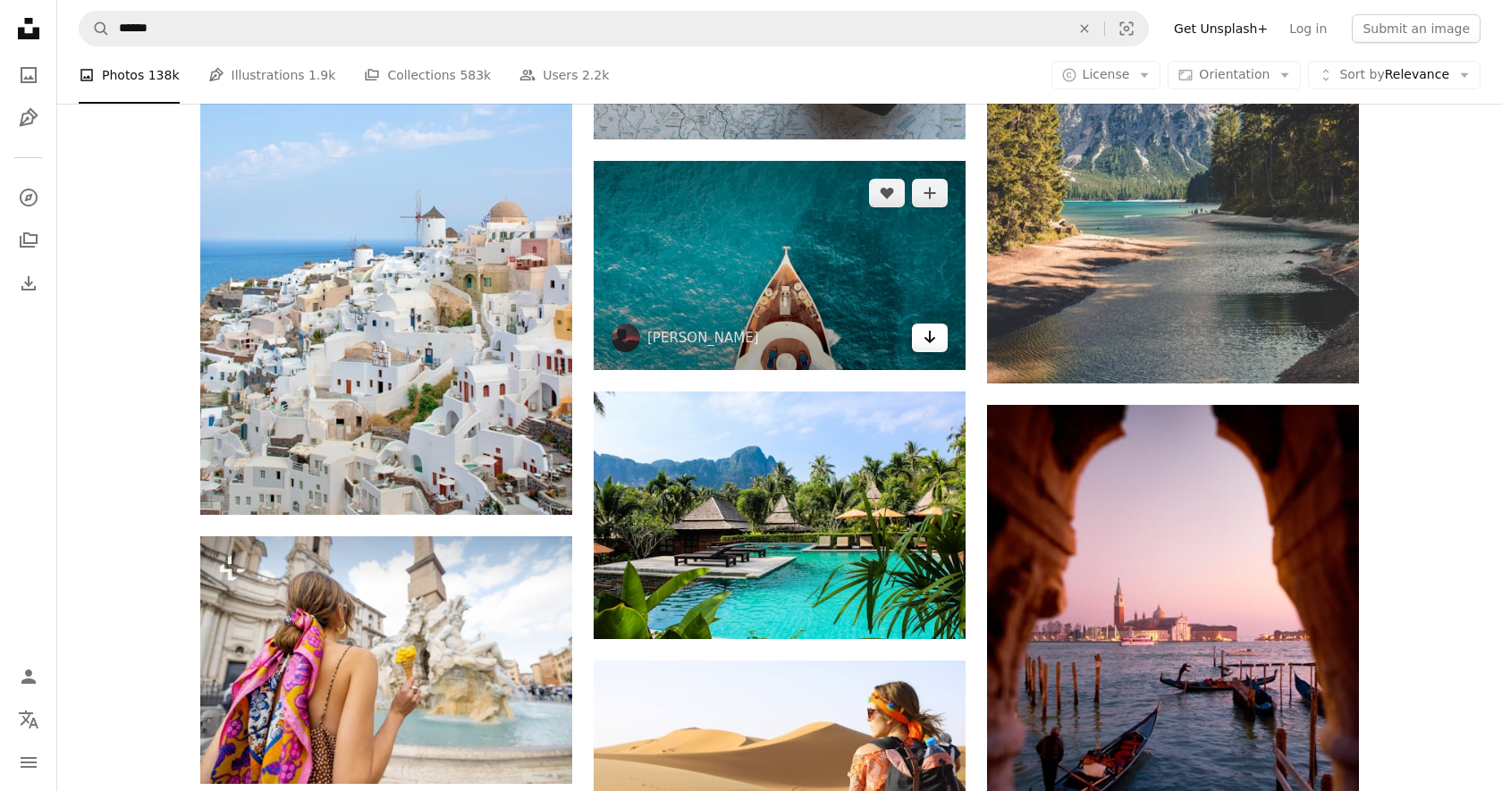
click at [933, 339] on icon "Download" at bounding box center [930, 337] width 12 height 13
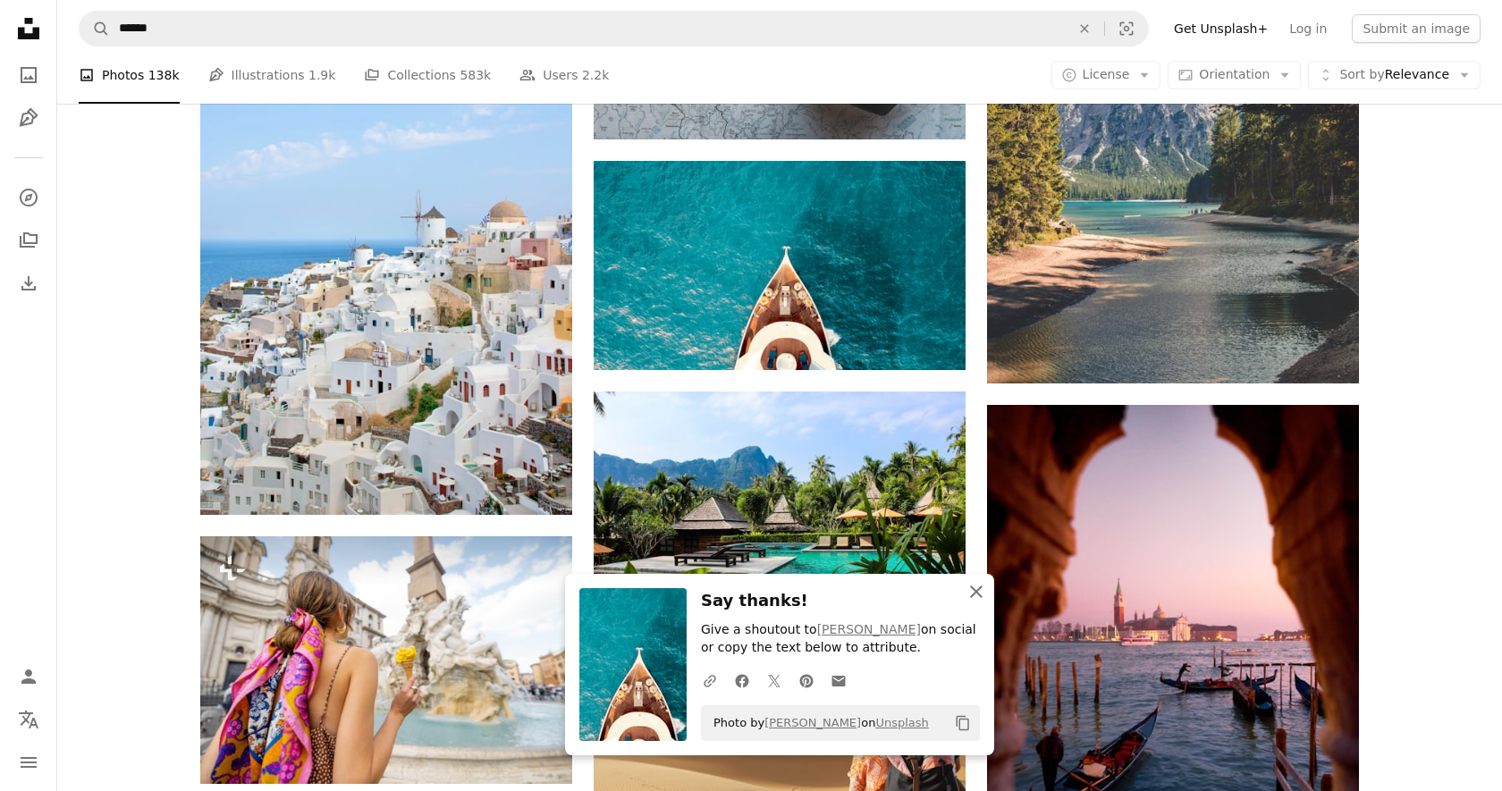
click at [977, 594] on icon "button" at bounding box center [976, 592] width 13 height 13
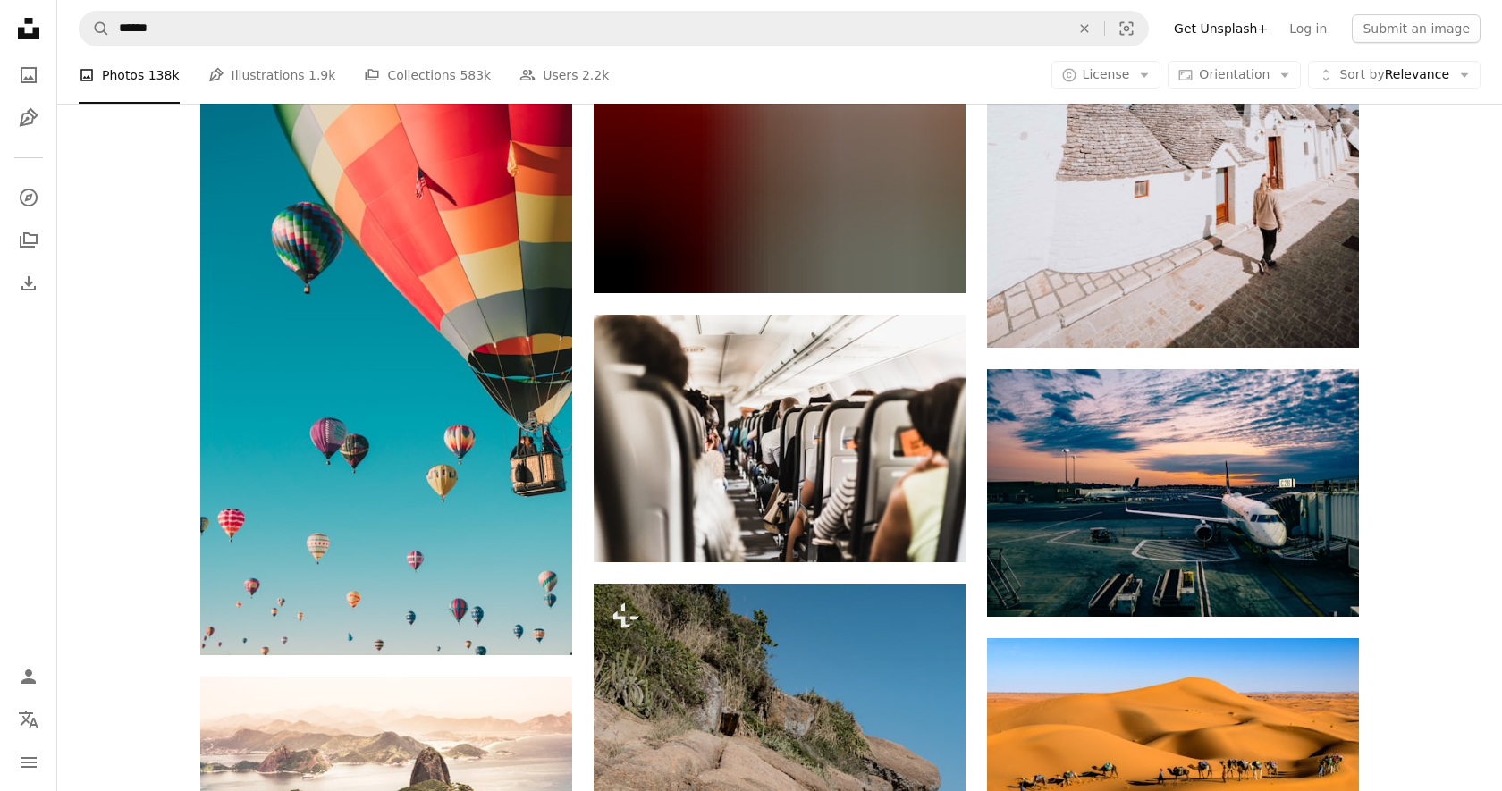
scroll to position [20273, 0]
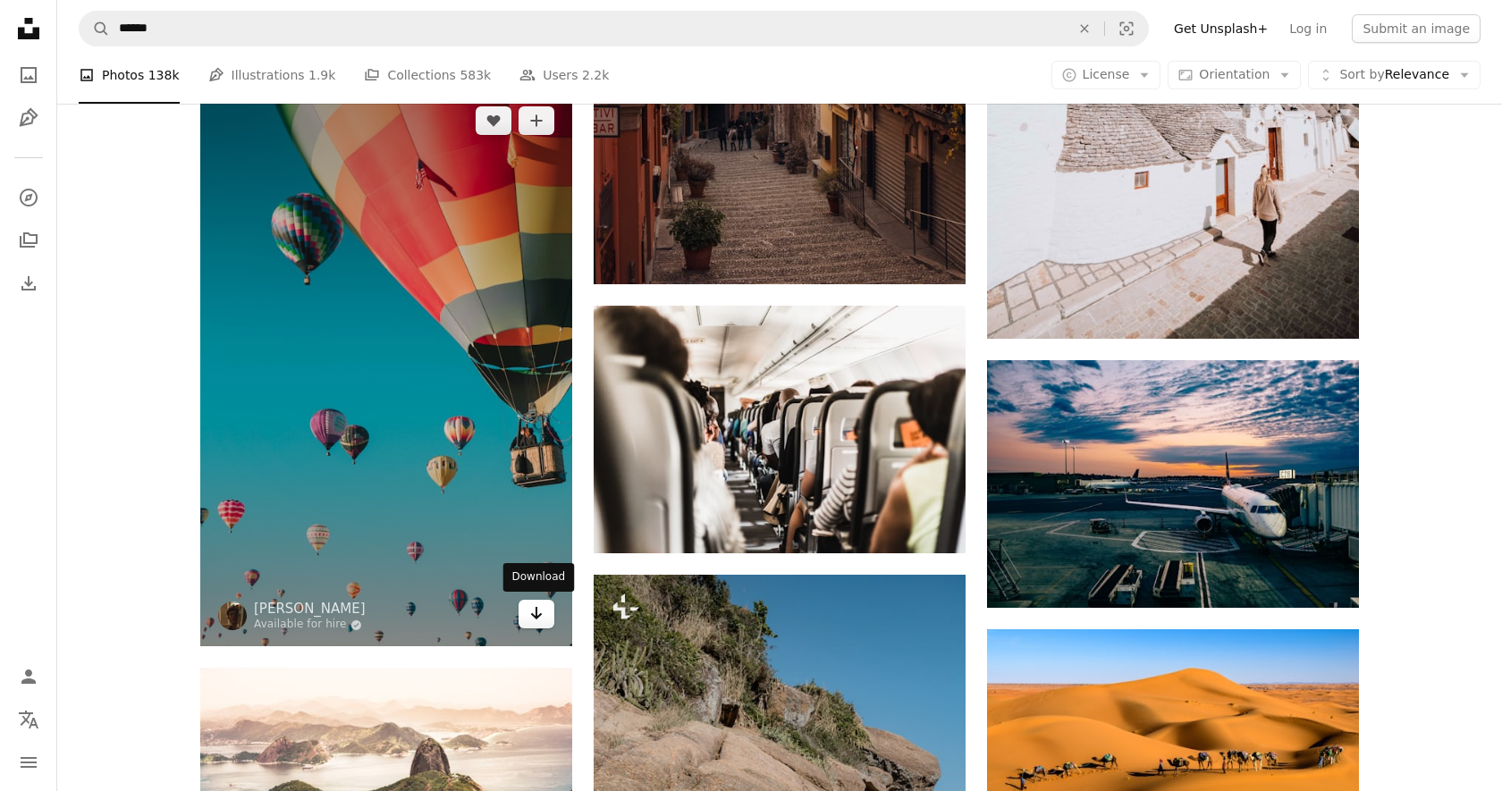
click at [540, 613] on icon "Download" at bounding box center [537, 613] width 12 height 13
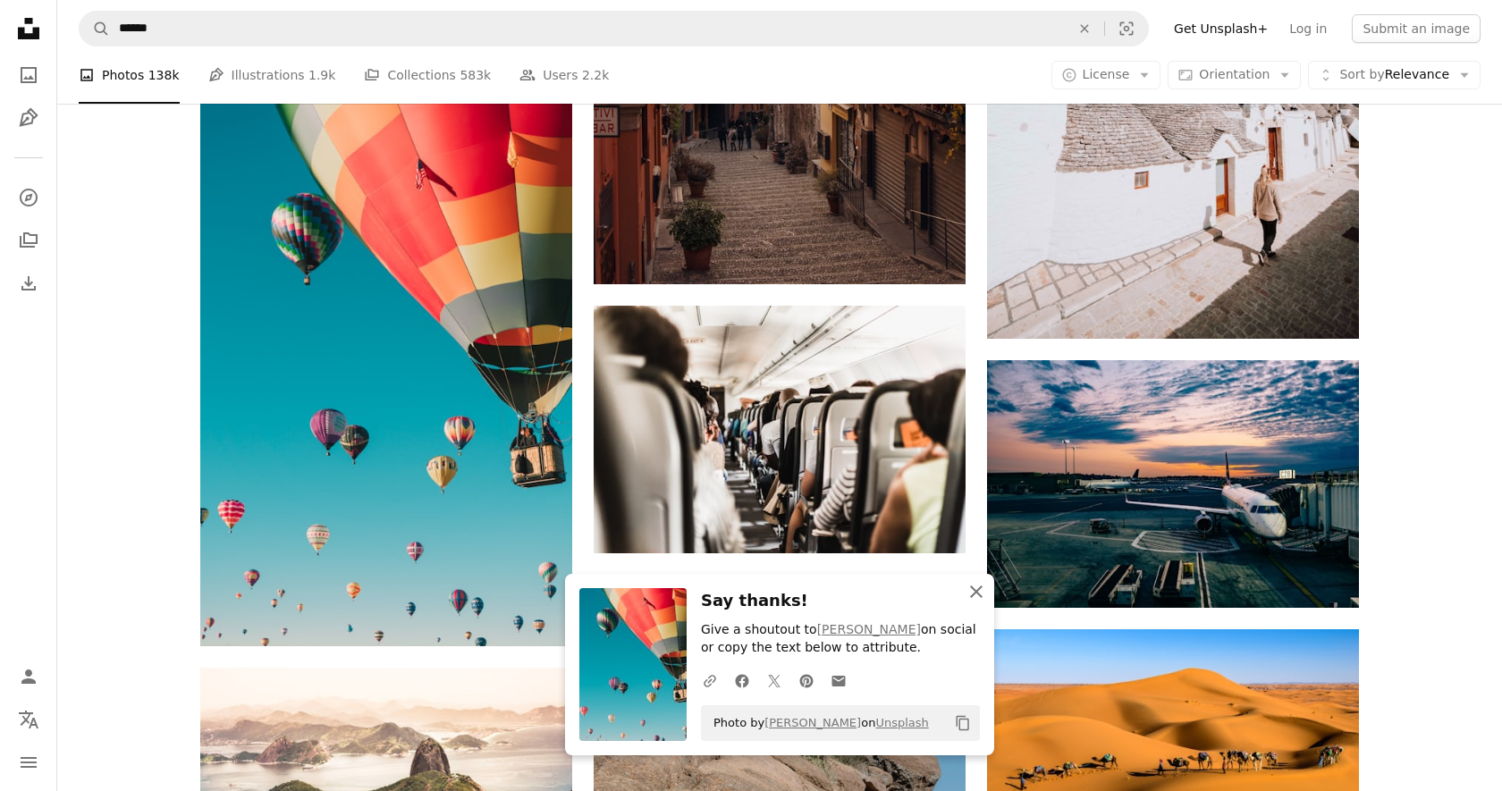
click at [975, 587] on icon "An X shape" at bounding box center [976, 591] width 21 height 21
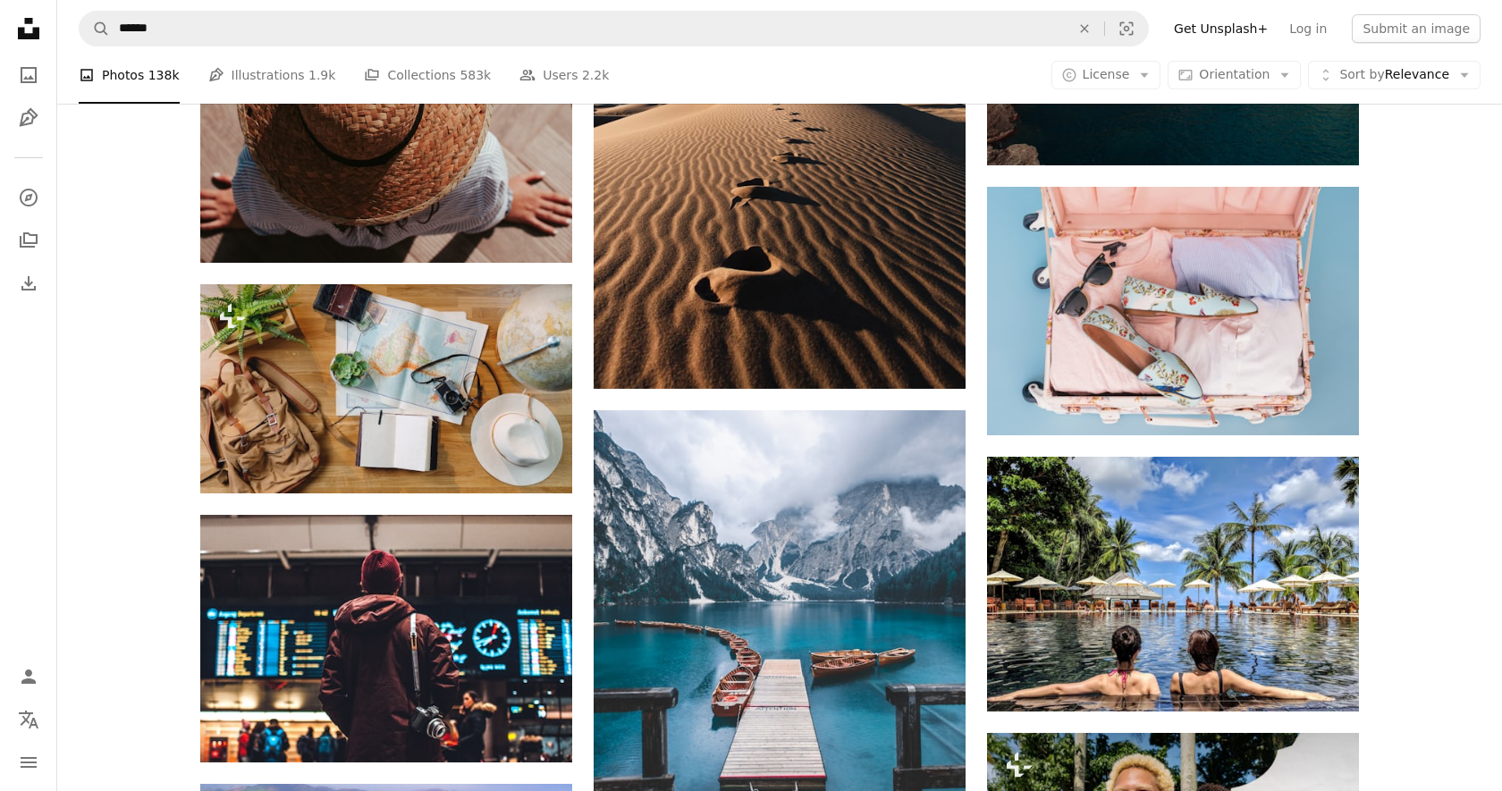
scroll to position [23498, 0]
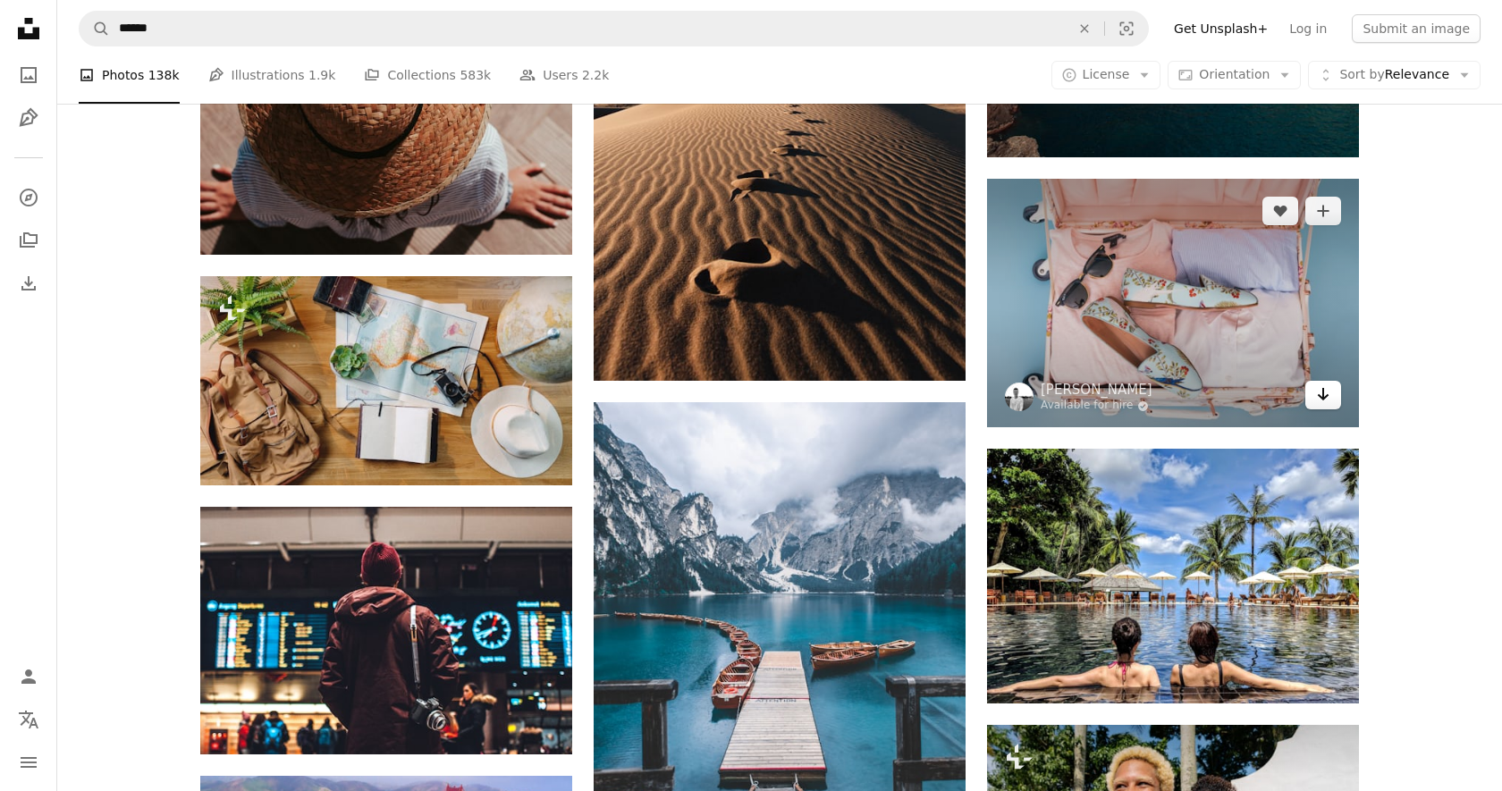
click at [1324, 390] on icon "Arrow pointing down" at bounding box center [1323, 394] width 14 height 21
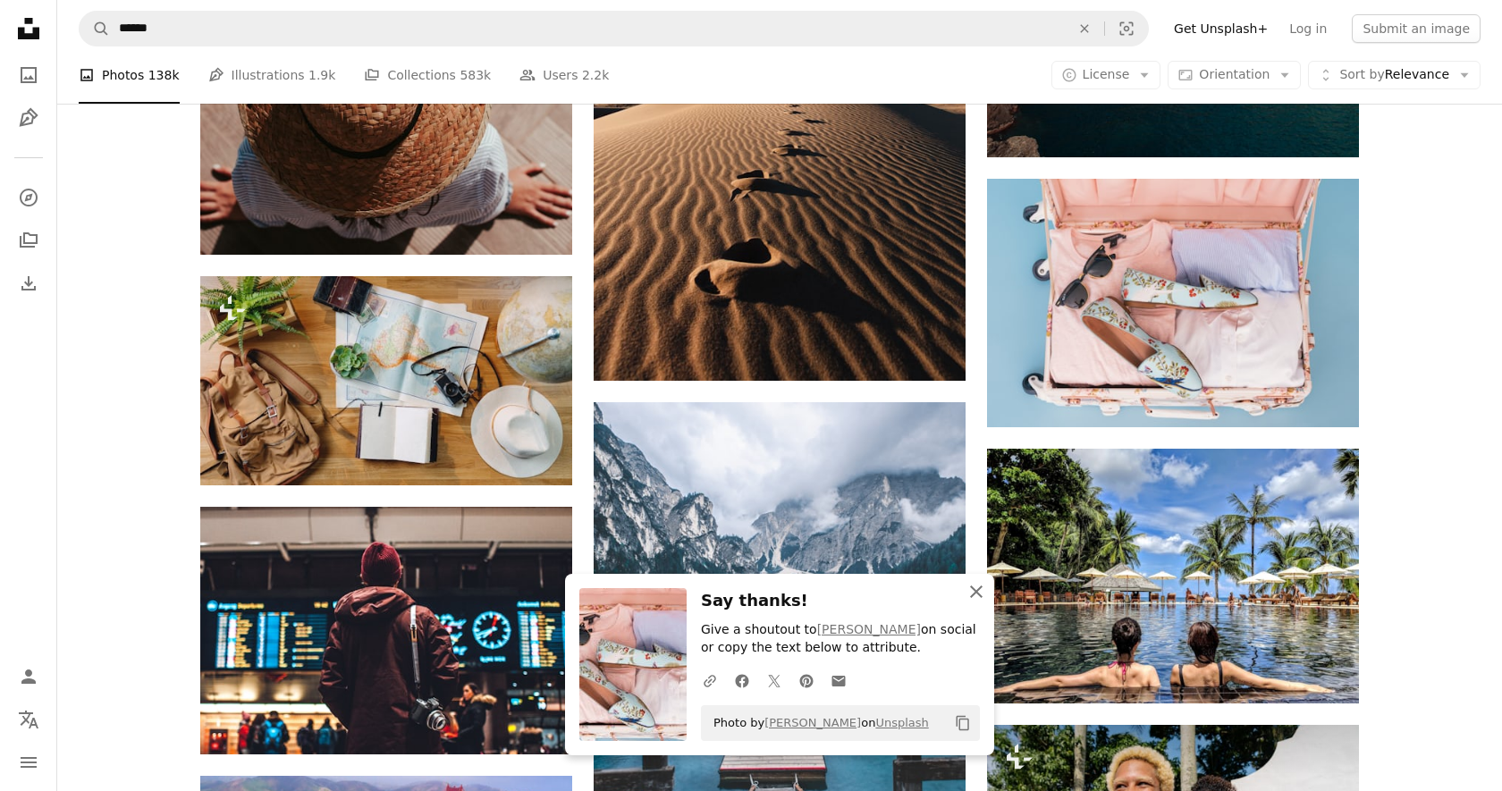
click at [976, 587] on icon "An X shape" at bounding box center [976, 591] width 21 height 21
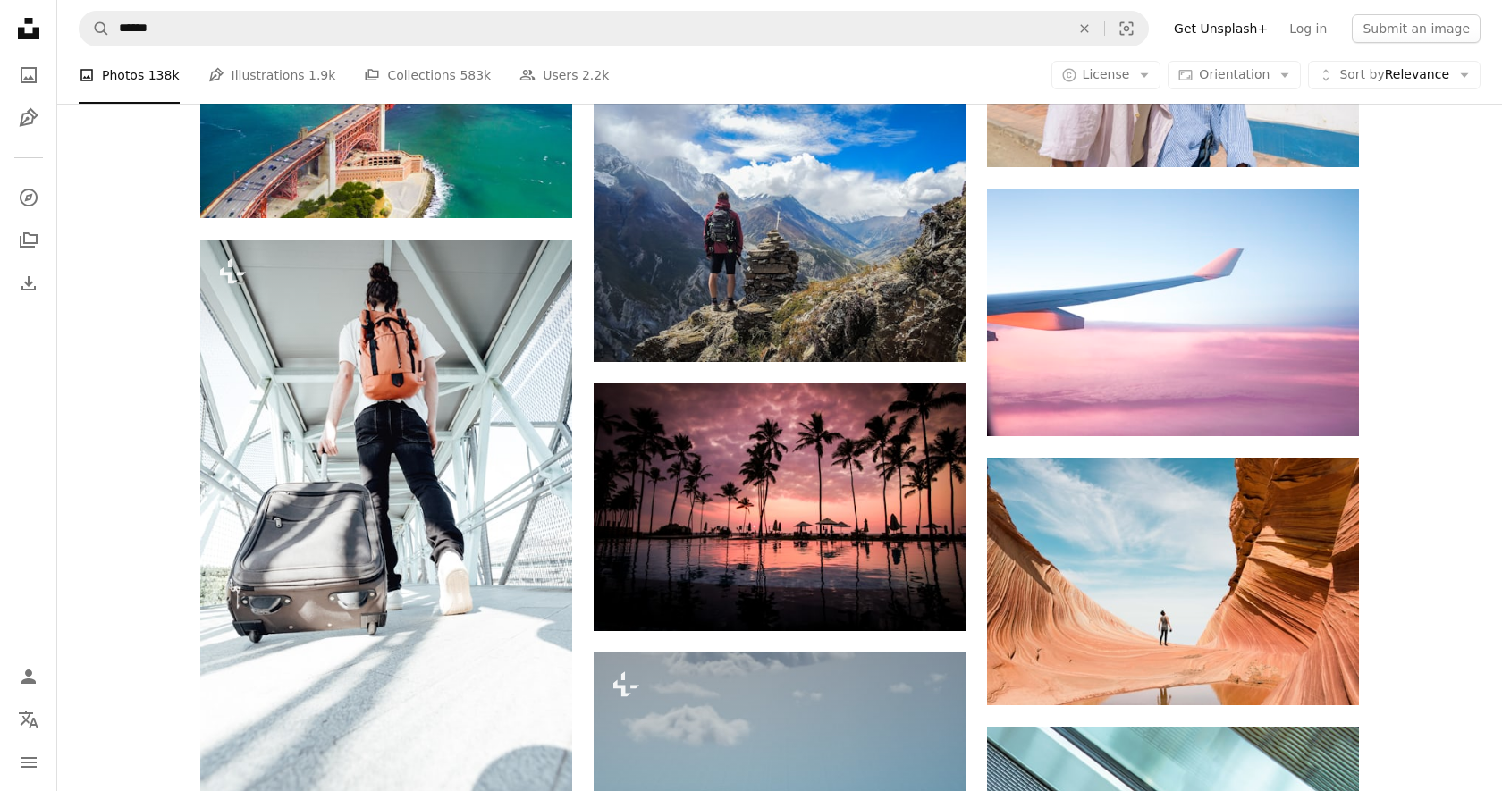
scroll to position [24304, 0]
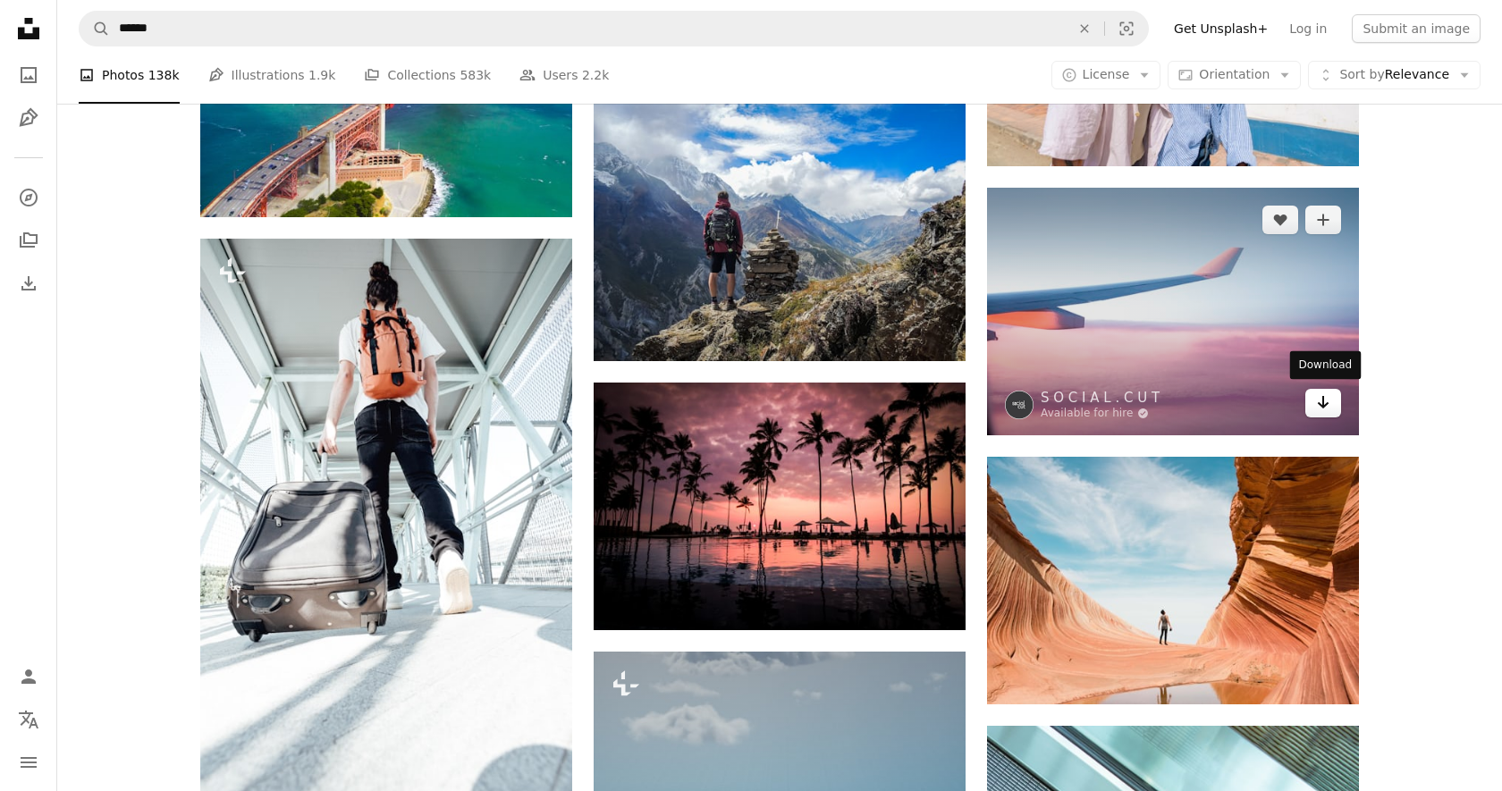
click at [1328, 401] on icon "Arrow pointing down" at bounding box center [1323, 402] width 14 height 21
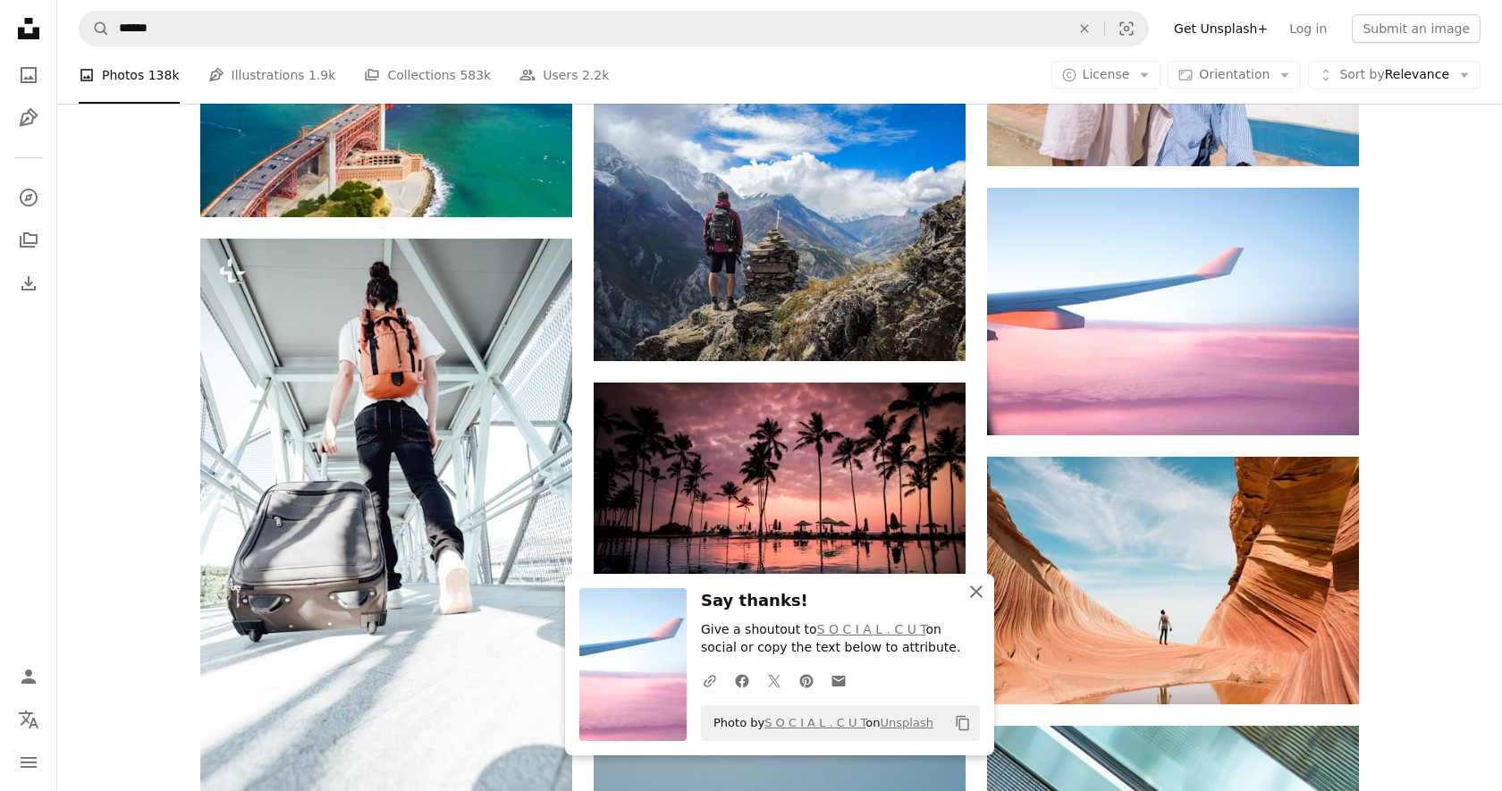
click at [975, 591] on icon "button" at bounding box center [976, 592] width 13 height 13
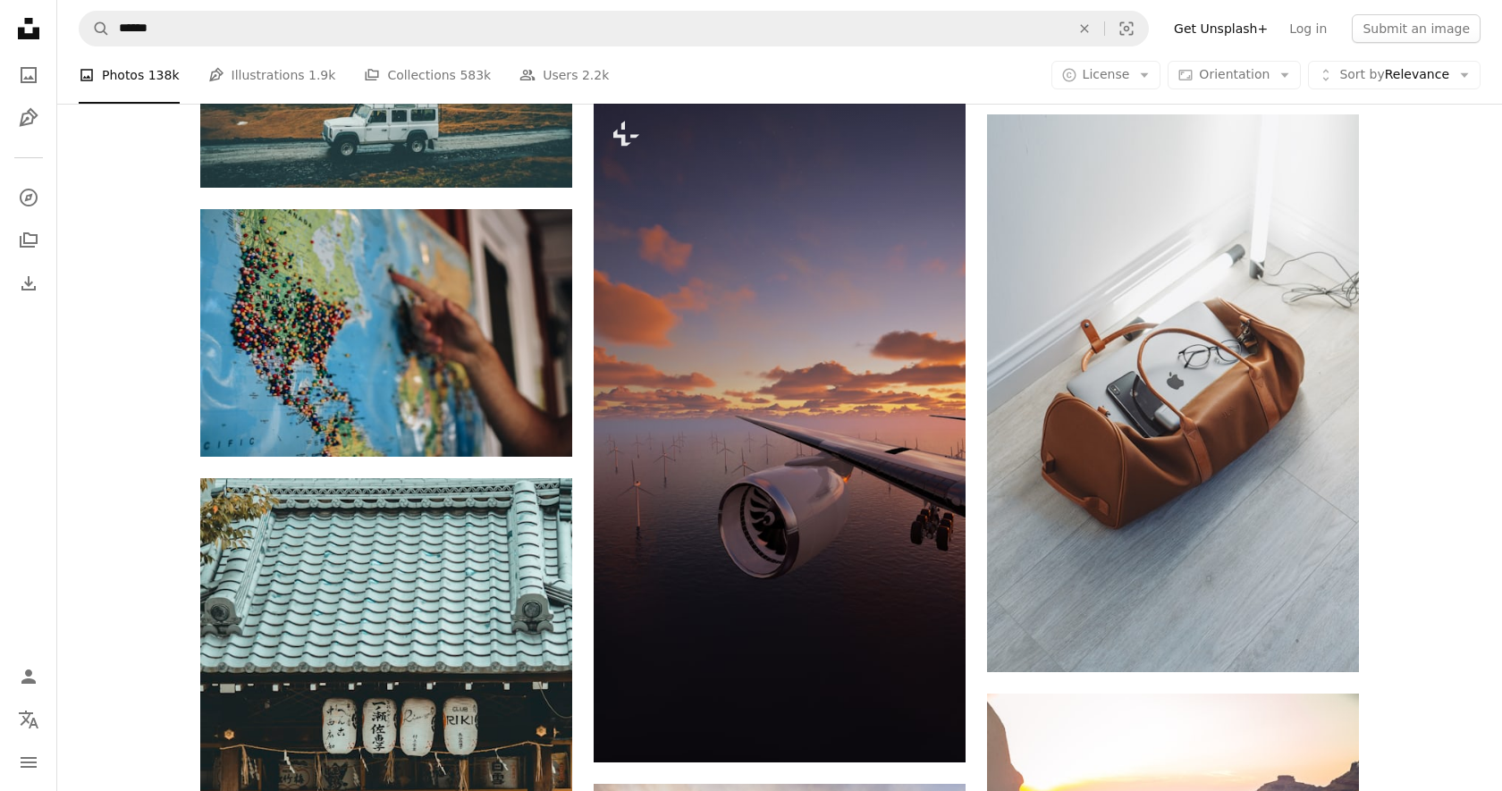
scroll to position [27148, 0]
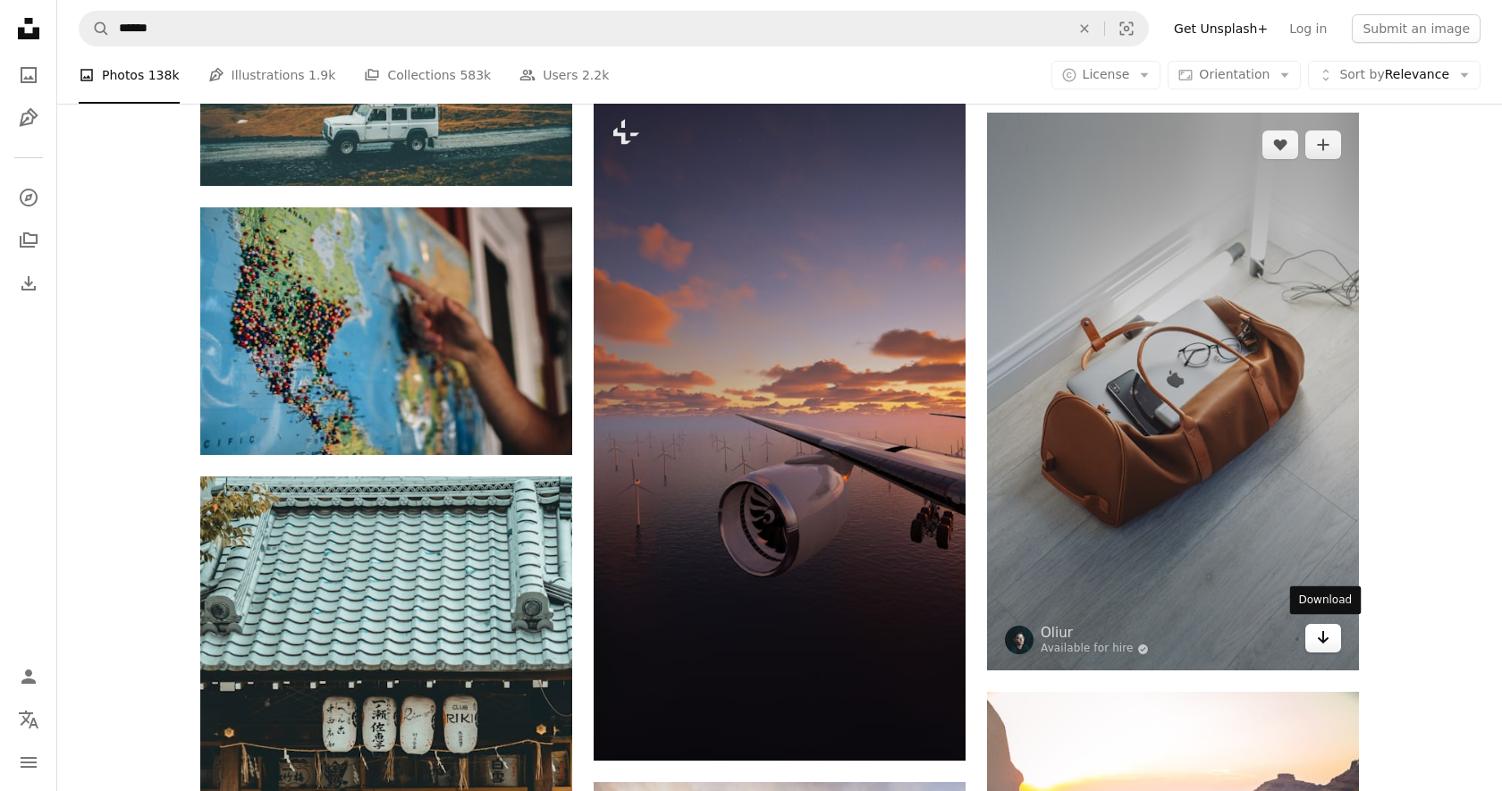
click at [1324, 641] on icon "Arrow pointing down" at bounding box center [1323, 637] width 14 height 21
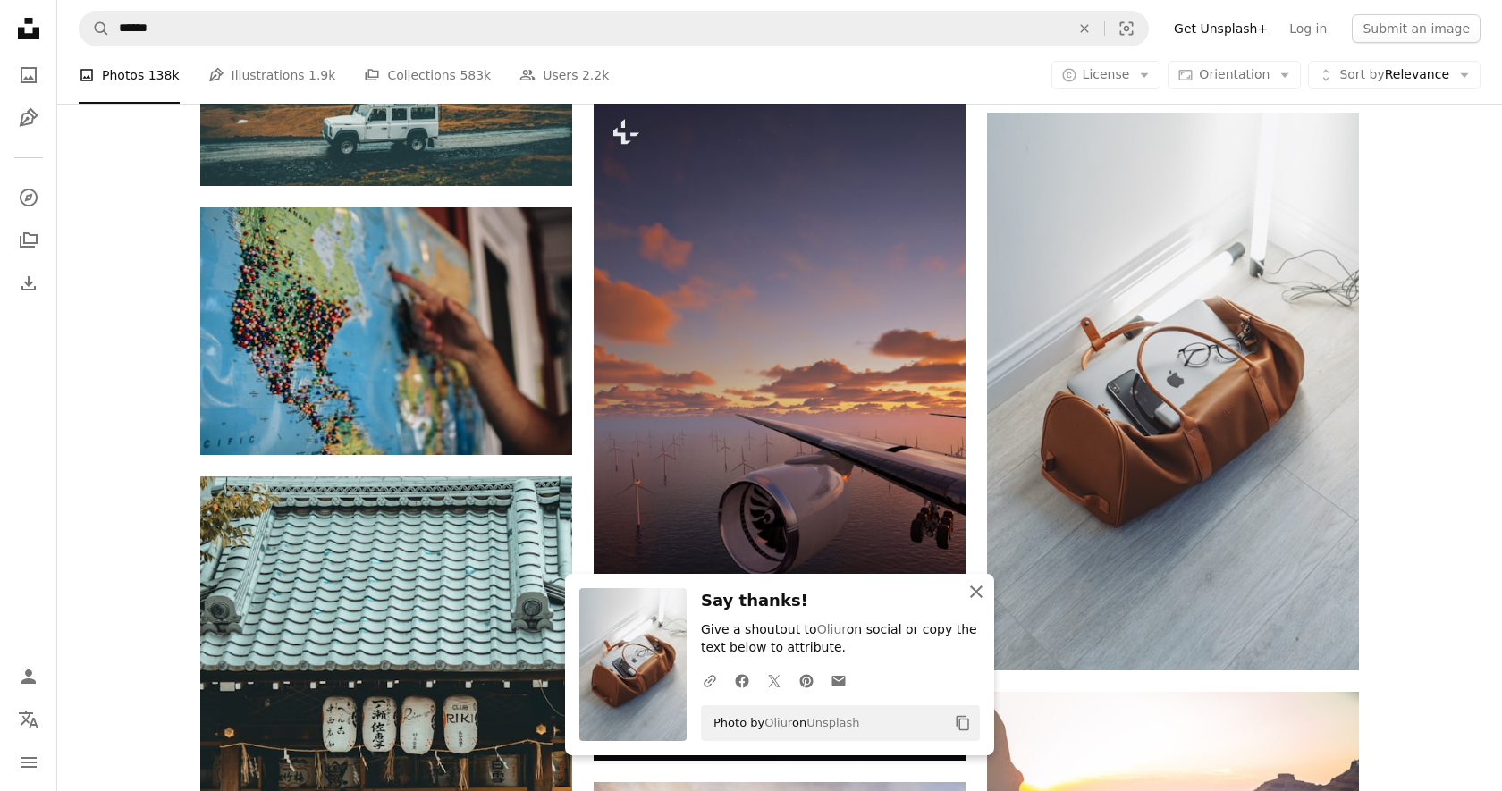
click at [978, 595] on icon "An X shape" at bounding box center [976, 591] width 21 height 21
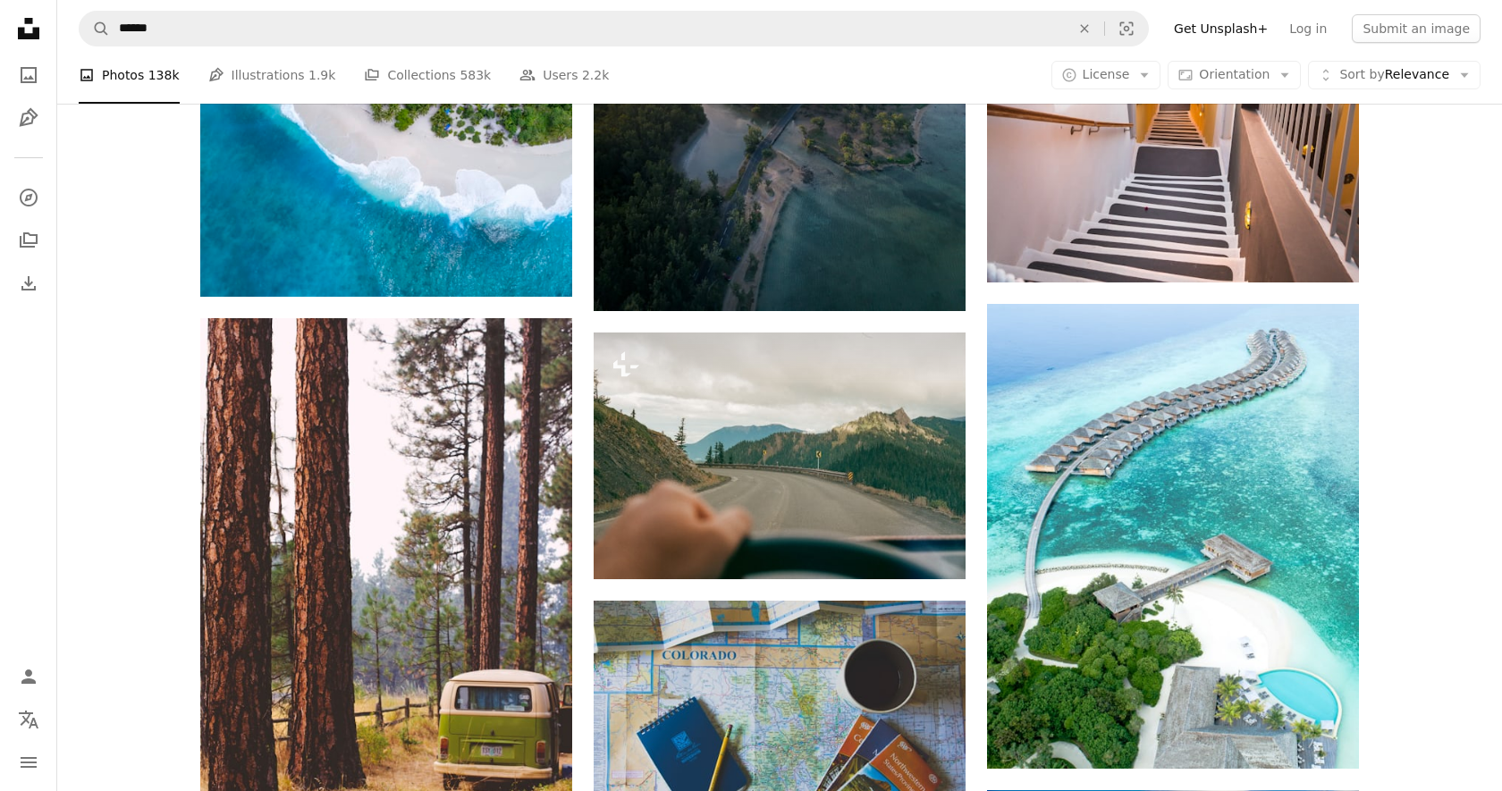
scroll to position [28159, 0]
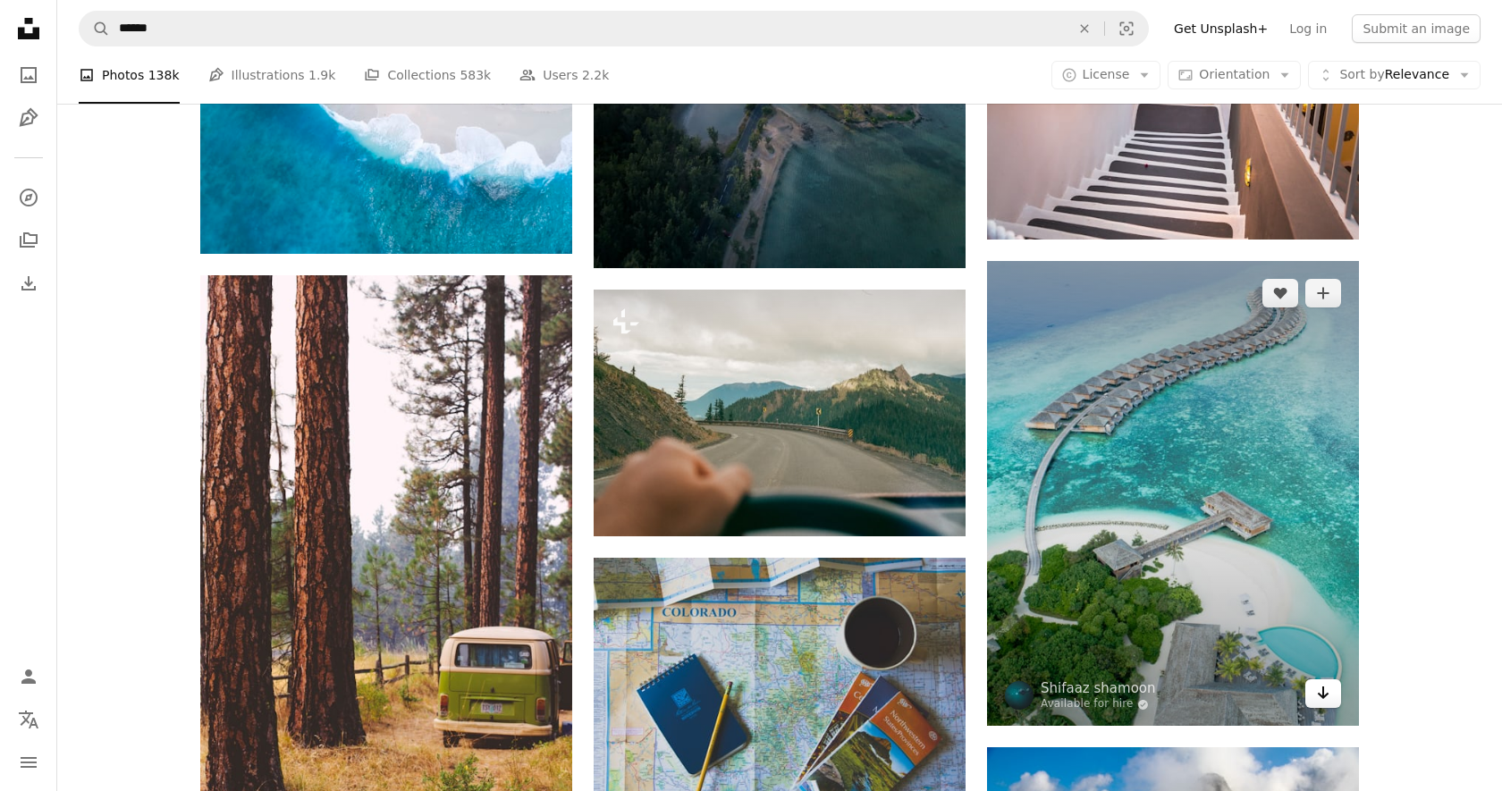
click at [1330, 702] on link "Arrow pointing down" at bounding box center [1323, 694] width 36 height 29
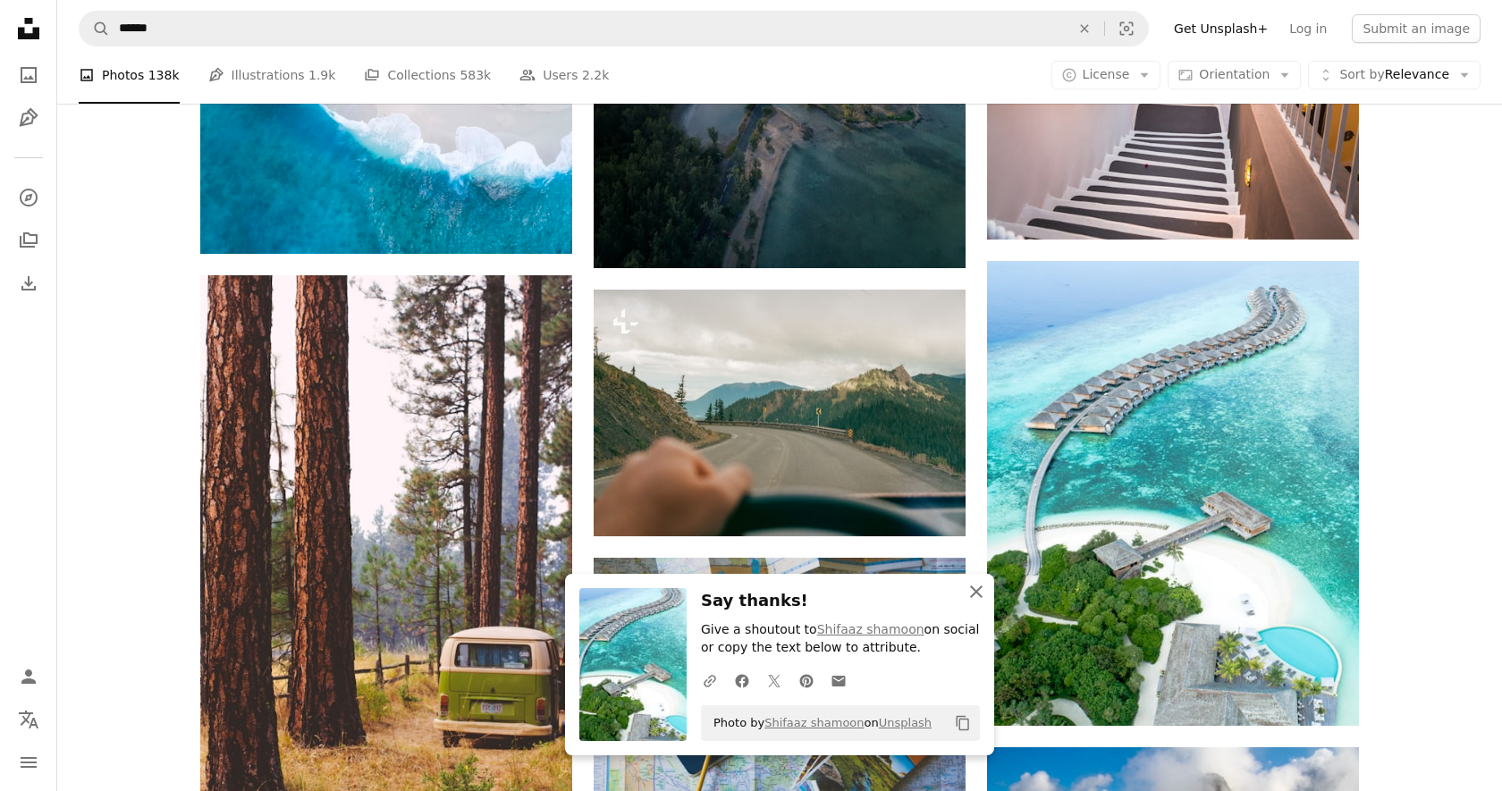
click at [976, 589] on icon "An X shape" at bounding box center [976, 591] width 21 height 21
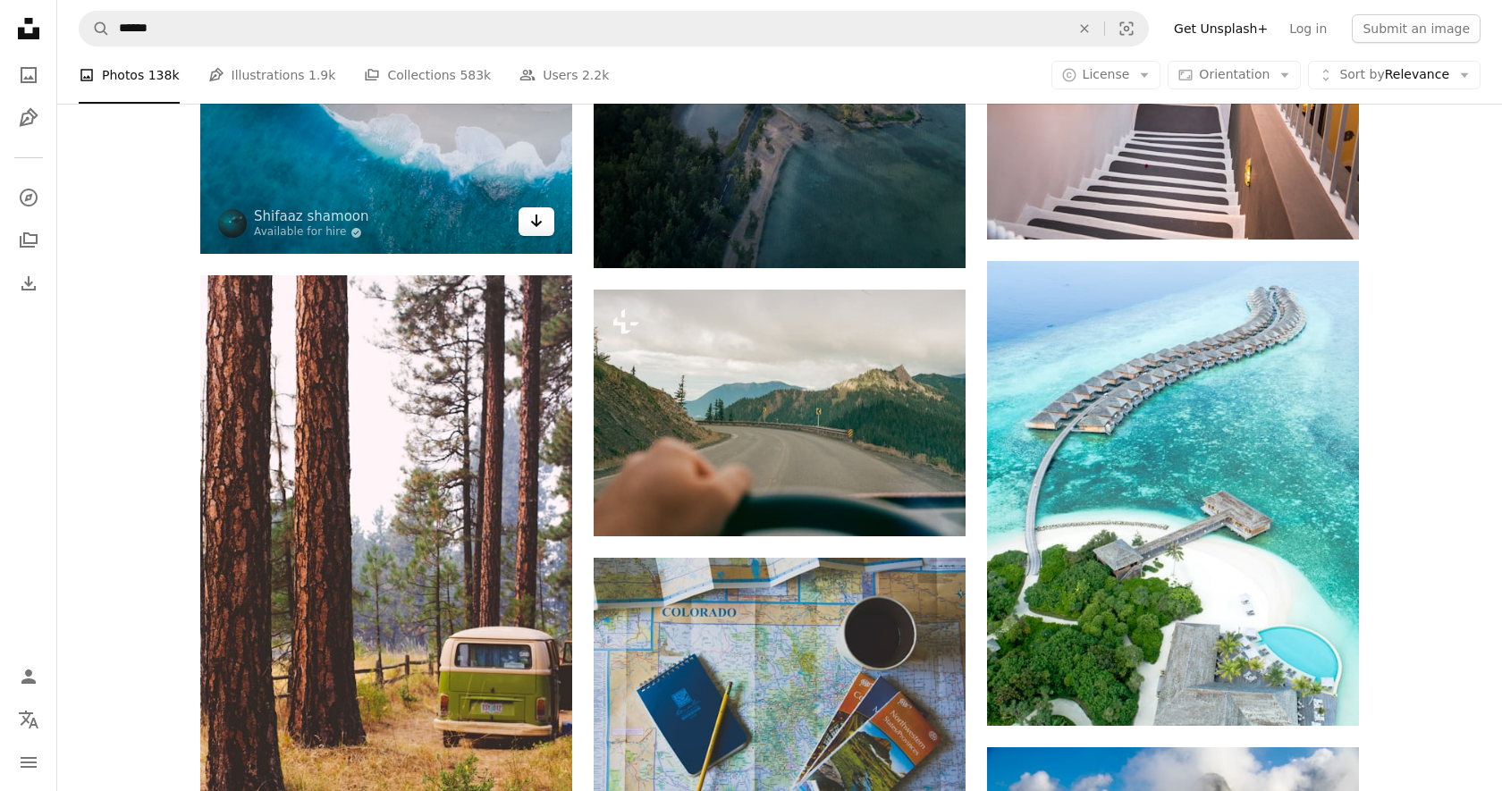
click at [531, 228] on icon "Arrow pointing down" at bounding box center [536, 220] width 14 height 21
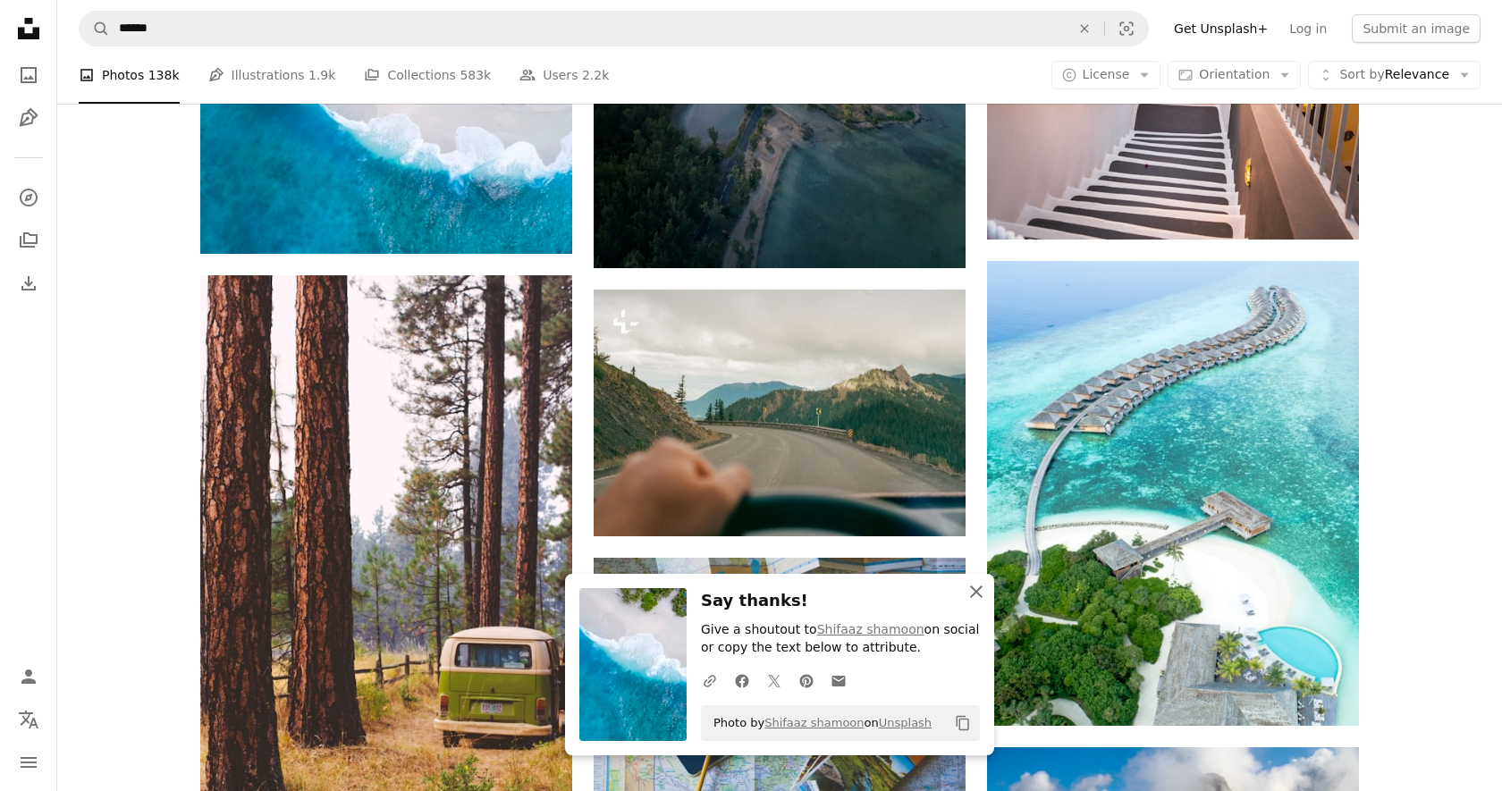
click at [970, 591] on icon "An X shape" at bounding box center [976, 591] width 21 height 21
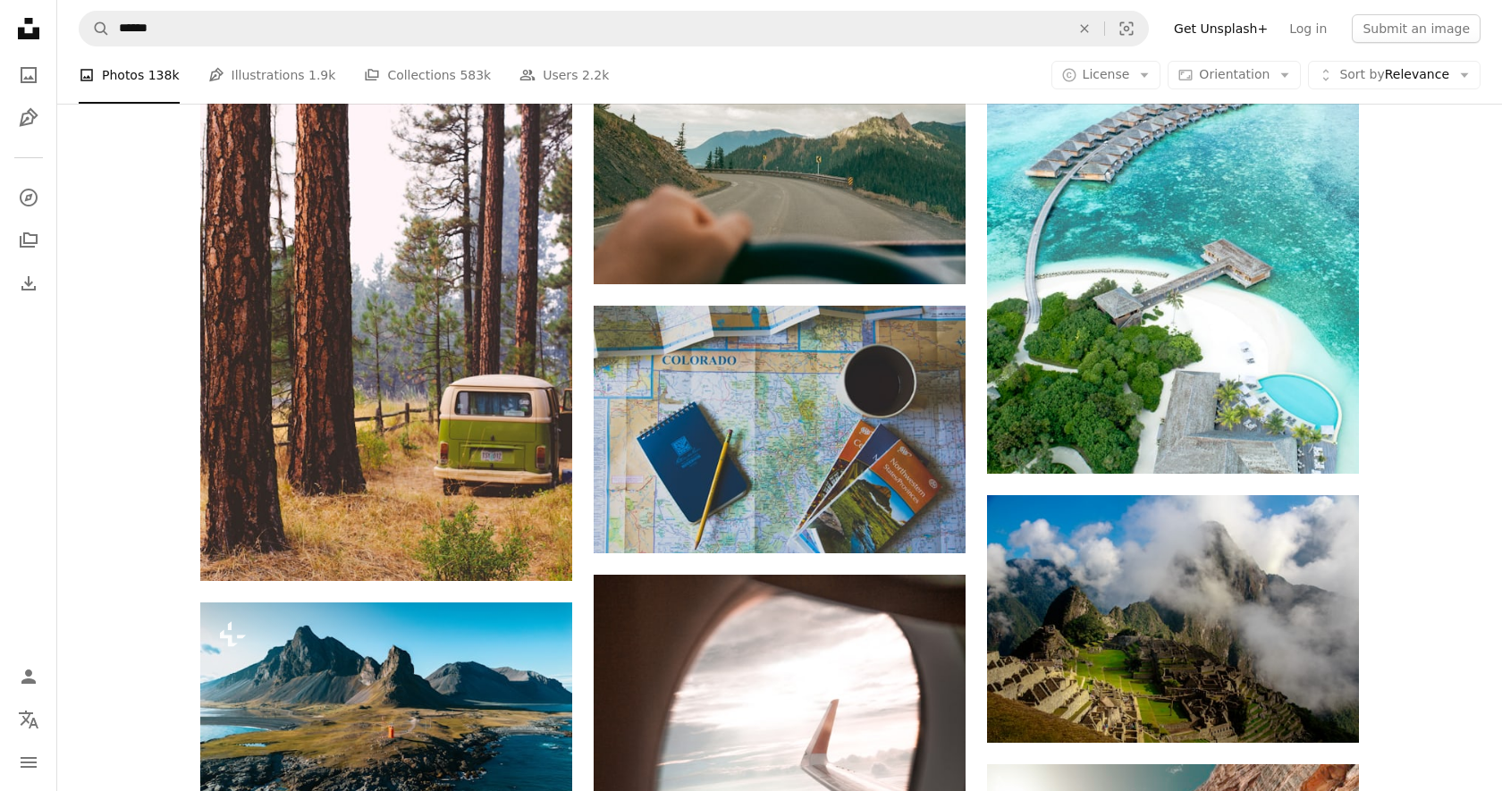
scroll to position [28407, 0]
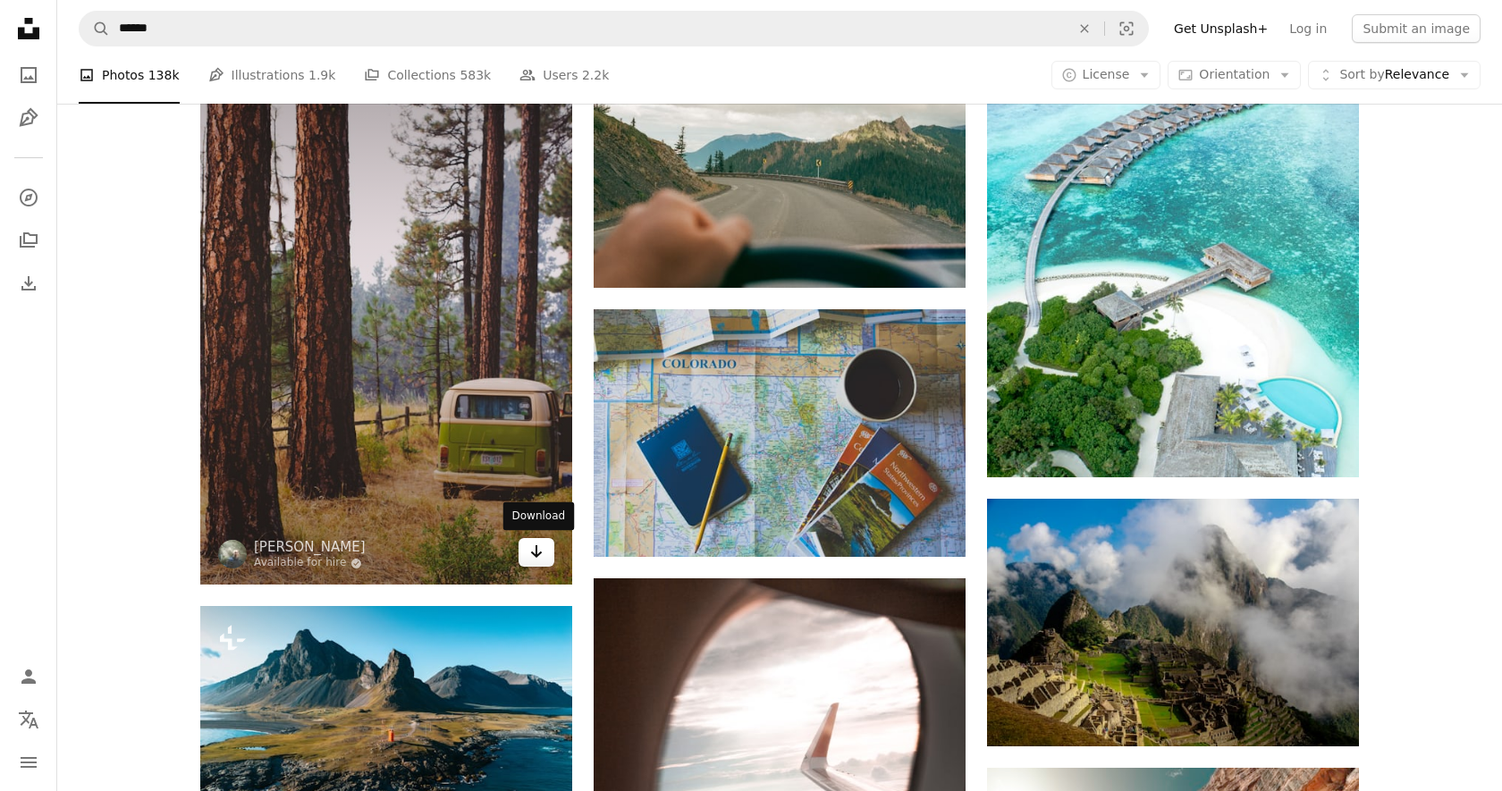
click at [535, 557] on icon "Arrow pointing down" at bounding box center [536, 551] width 14 height 21
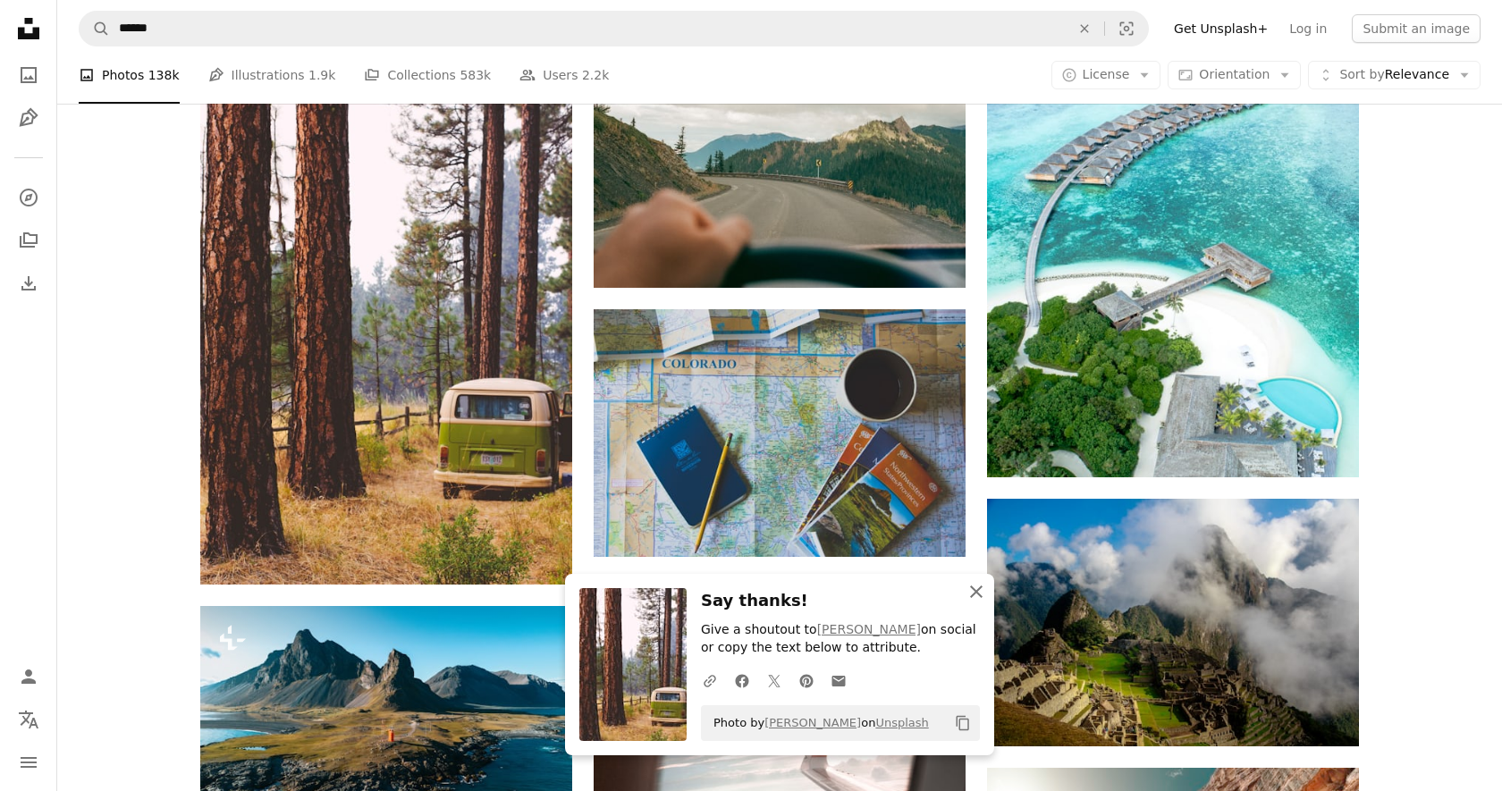
click at [973, 590] on icon "An X shape" at bounding box center [976, 591] width 21 height 21
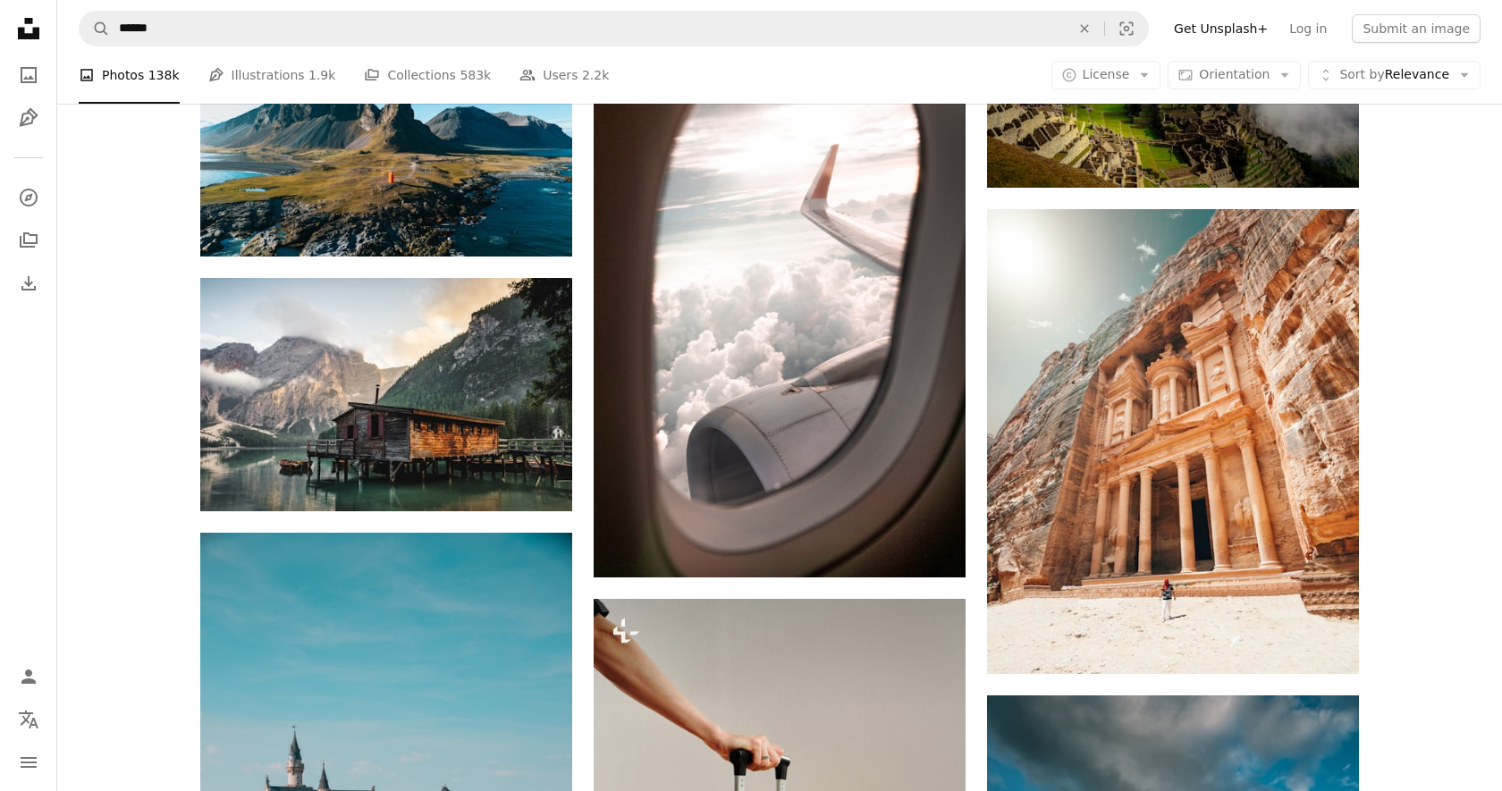
scroll to position [28969, 0]
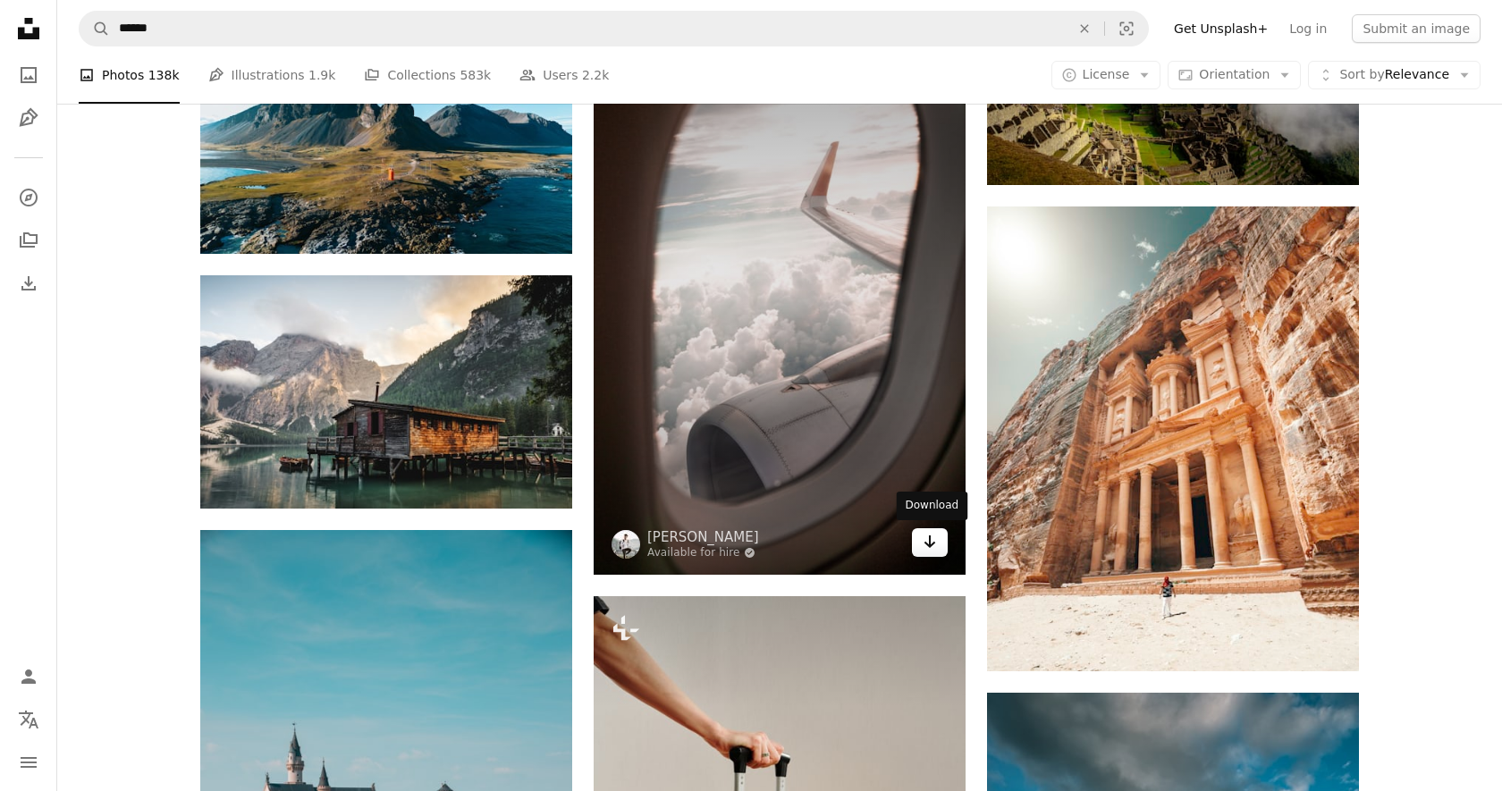
click at [932, 541] on icon "Arrow pointing down" at bounding box center [930, 541] width 14 height 21
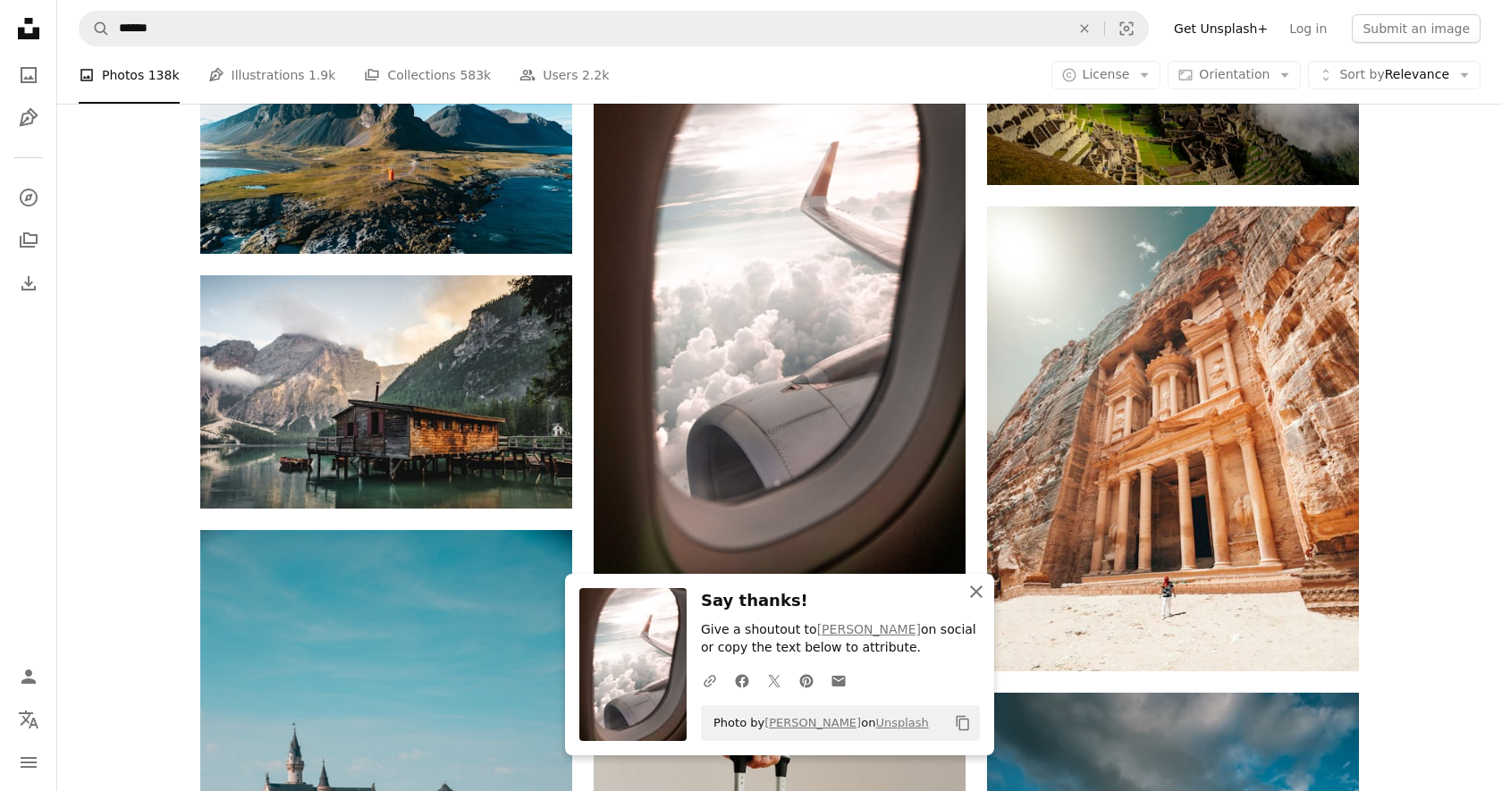
click at [975, 590] on icon "button" at bounding box center [976, 592] width 13 height 13
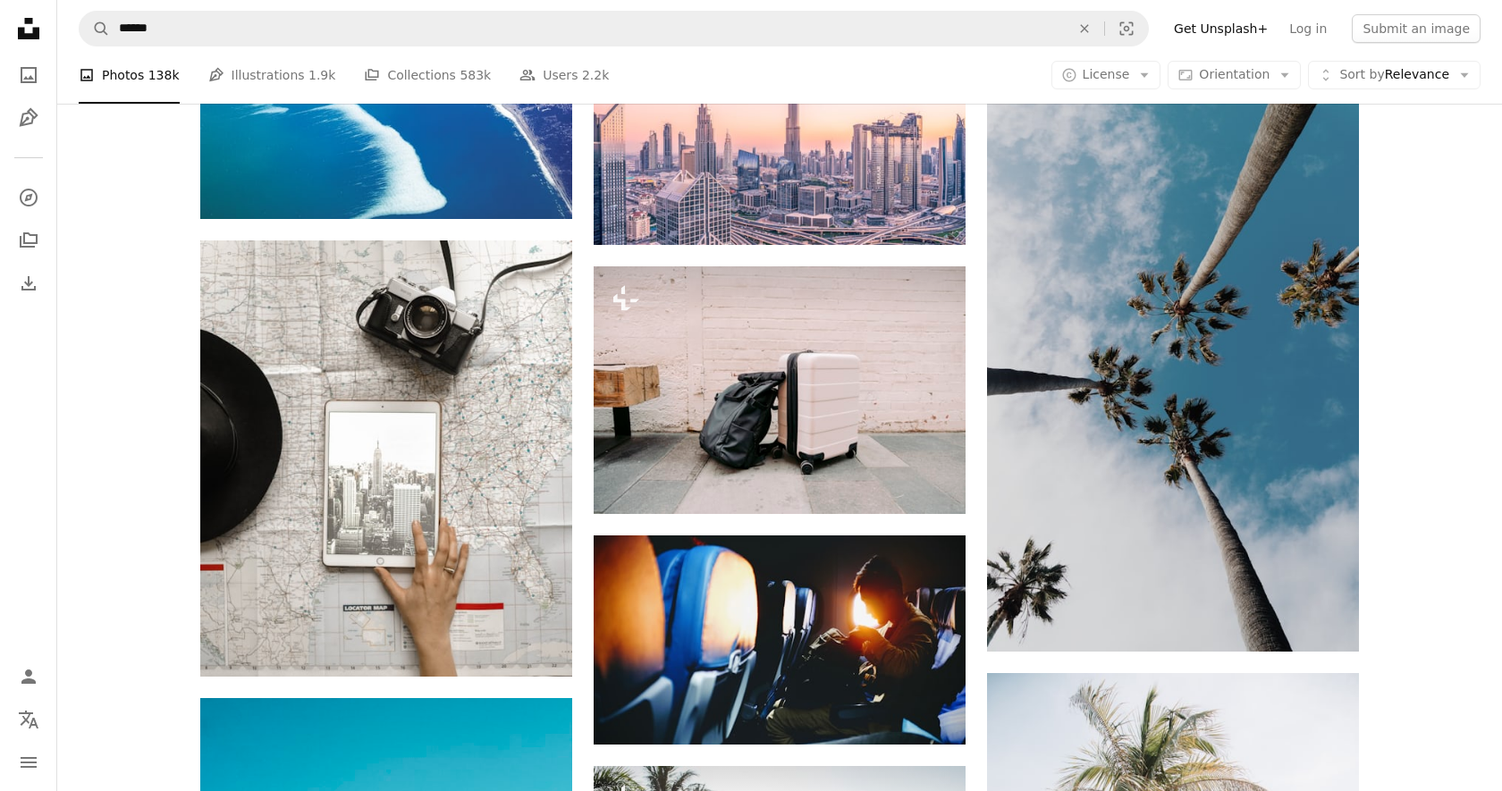
scroll to position [30412, 0]
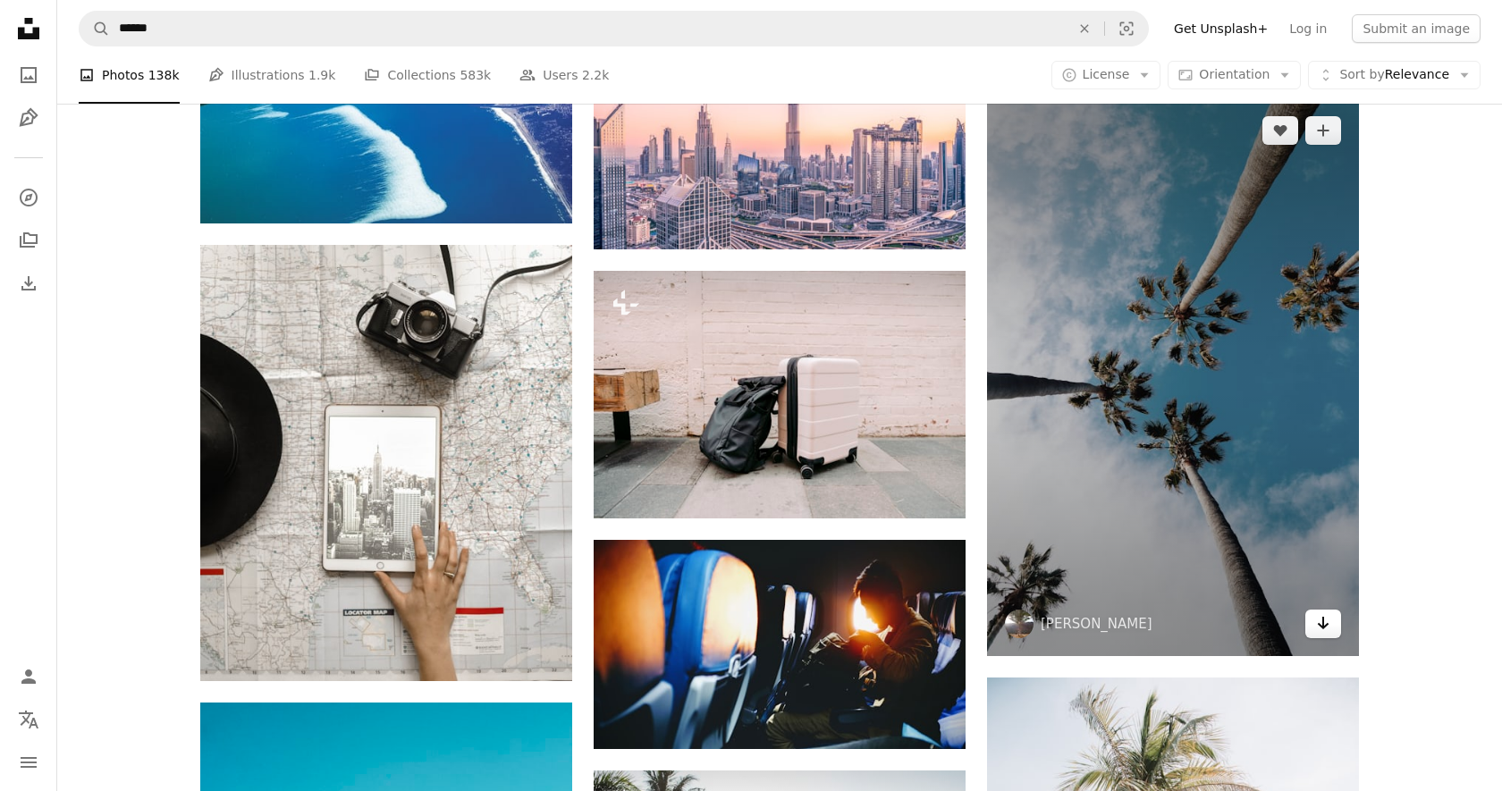
click at [1316, 621] on icon "Arrow pointing down" at bounding box center [1323, 622] width 14 height 21
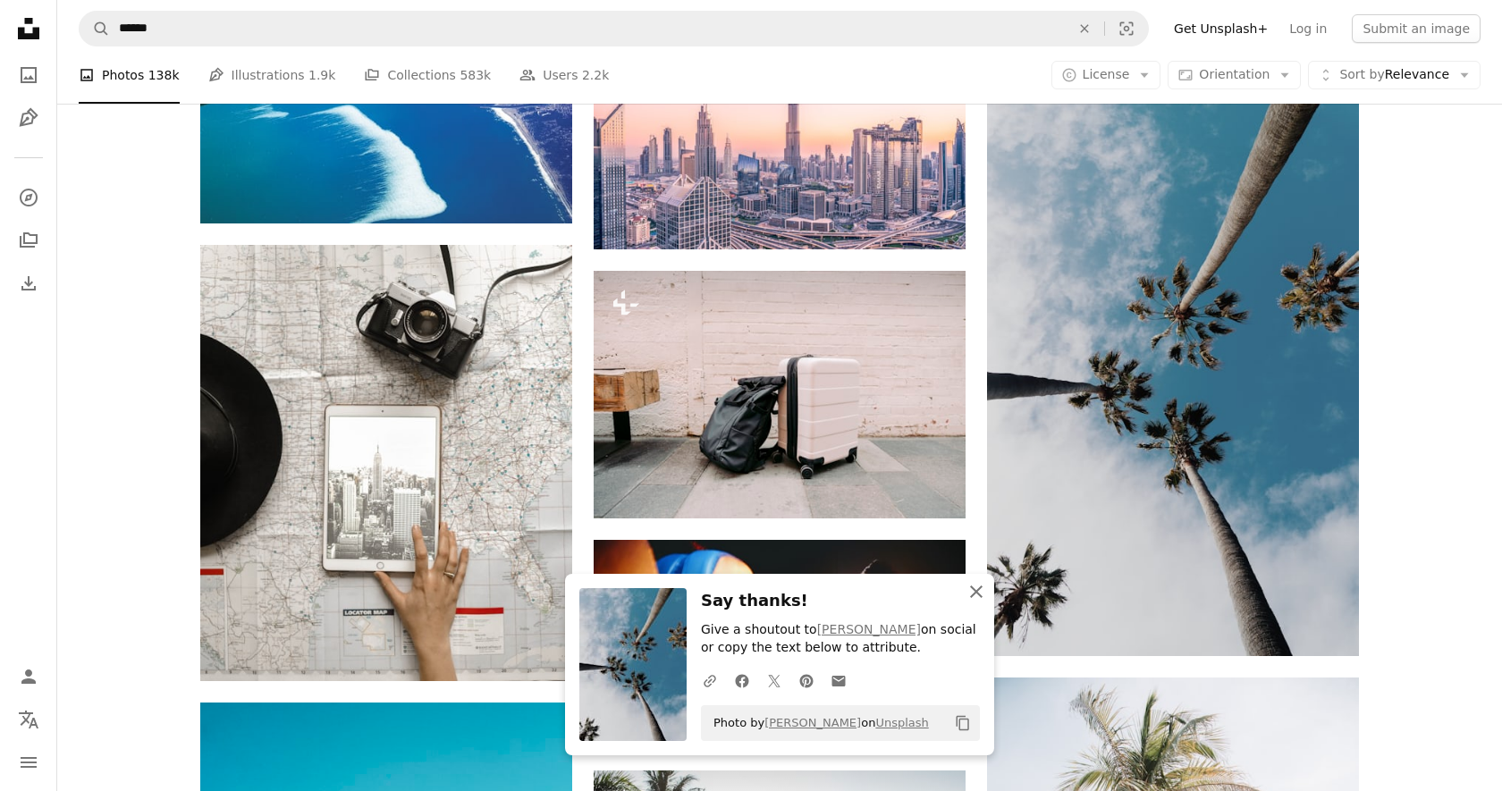
click at [975, 593] on icon "button" at bounding box center [976, 592] width 13 height 13
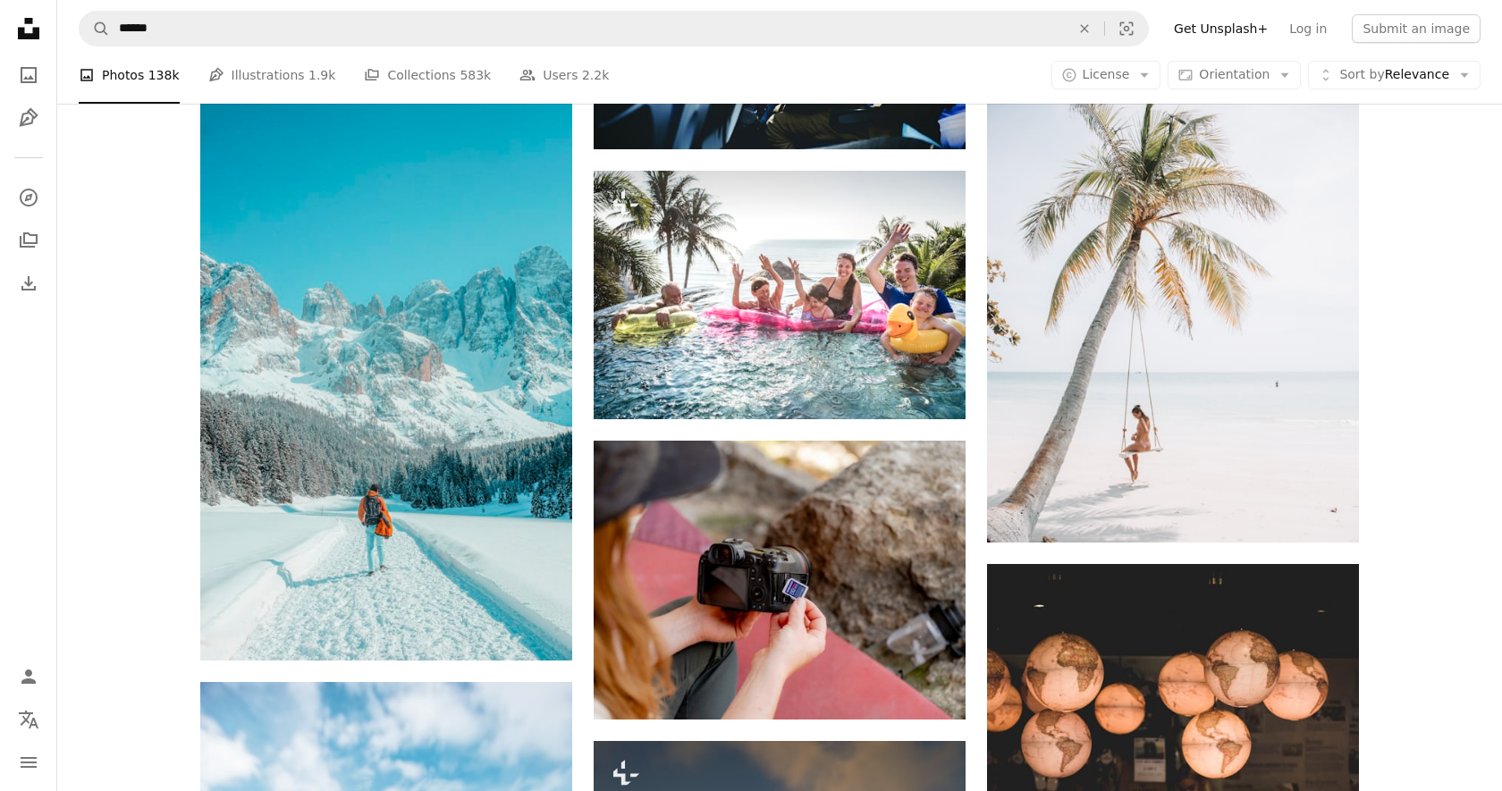
scroll to position [31032, 0]
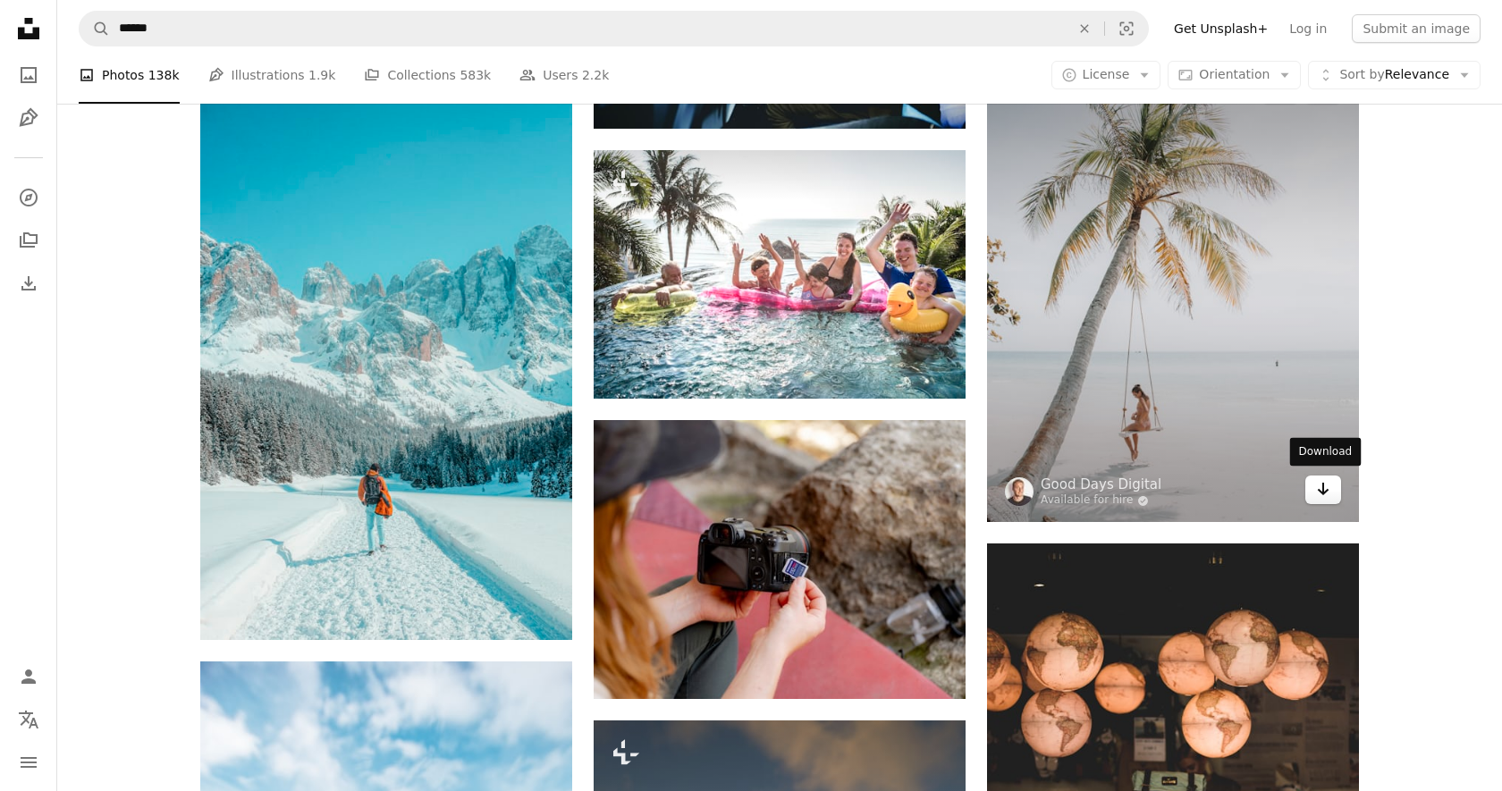
click at [1328, 488] on icon "Arrow pointing down" at bounding box center [1323, 488] width 14 height 21
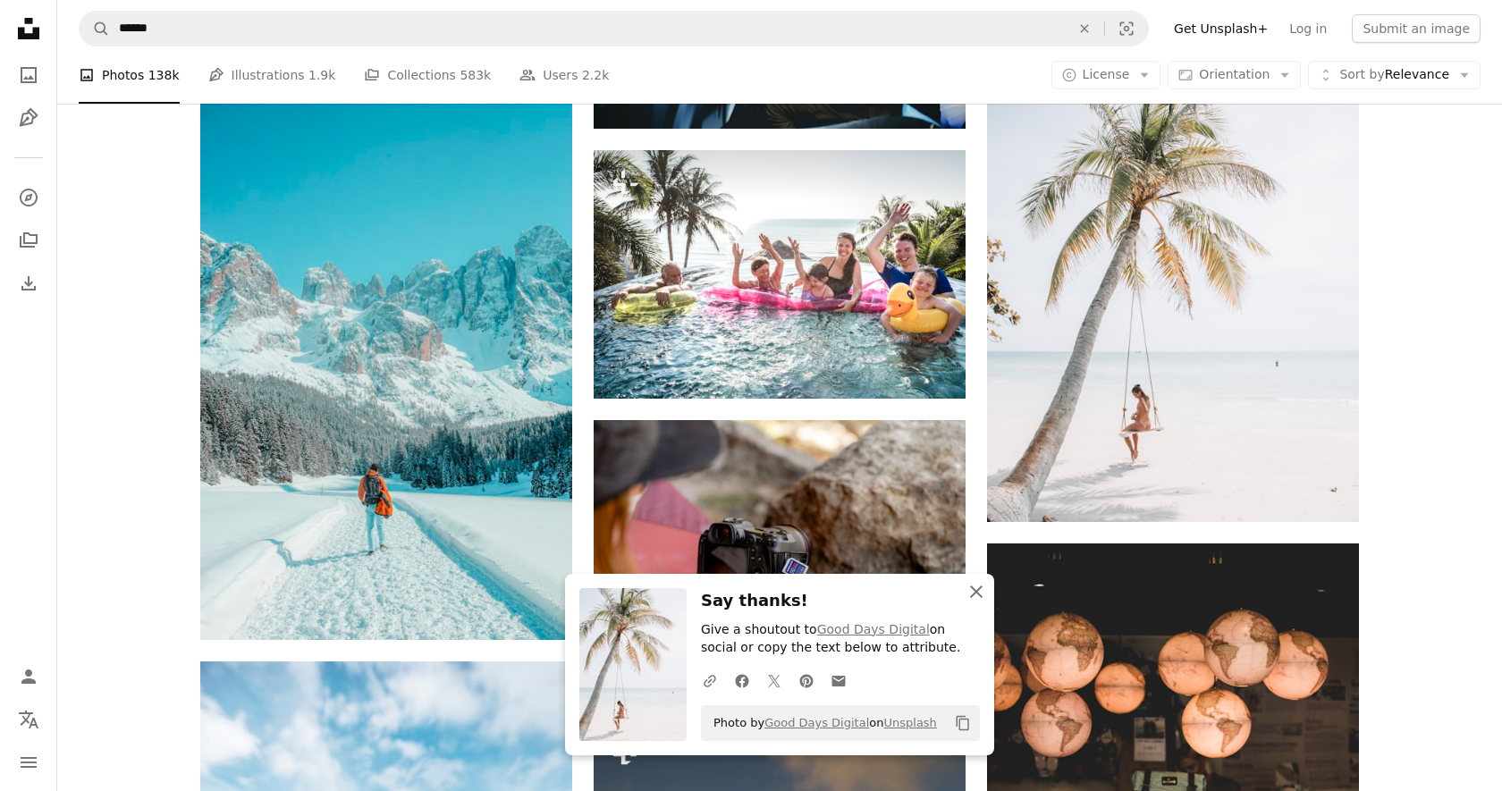
click at [976, 588] on icon "An X shape" at bounding box center [976, 591] width 21 height 21
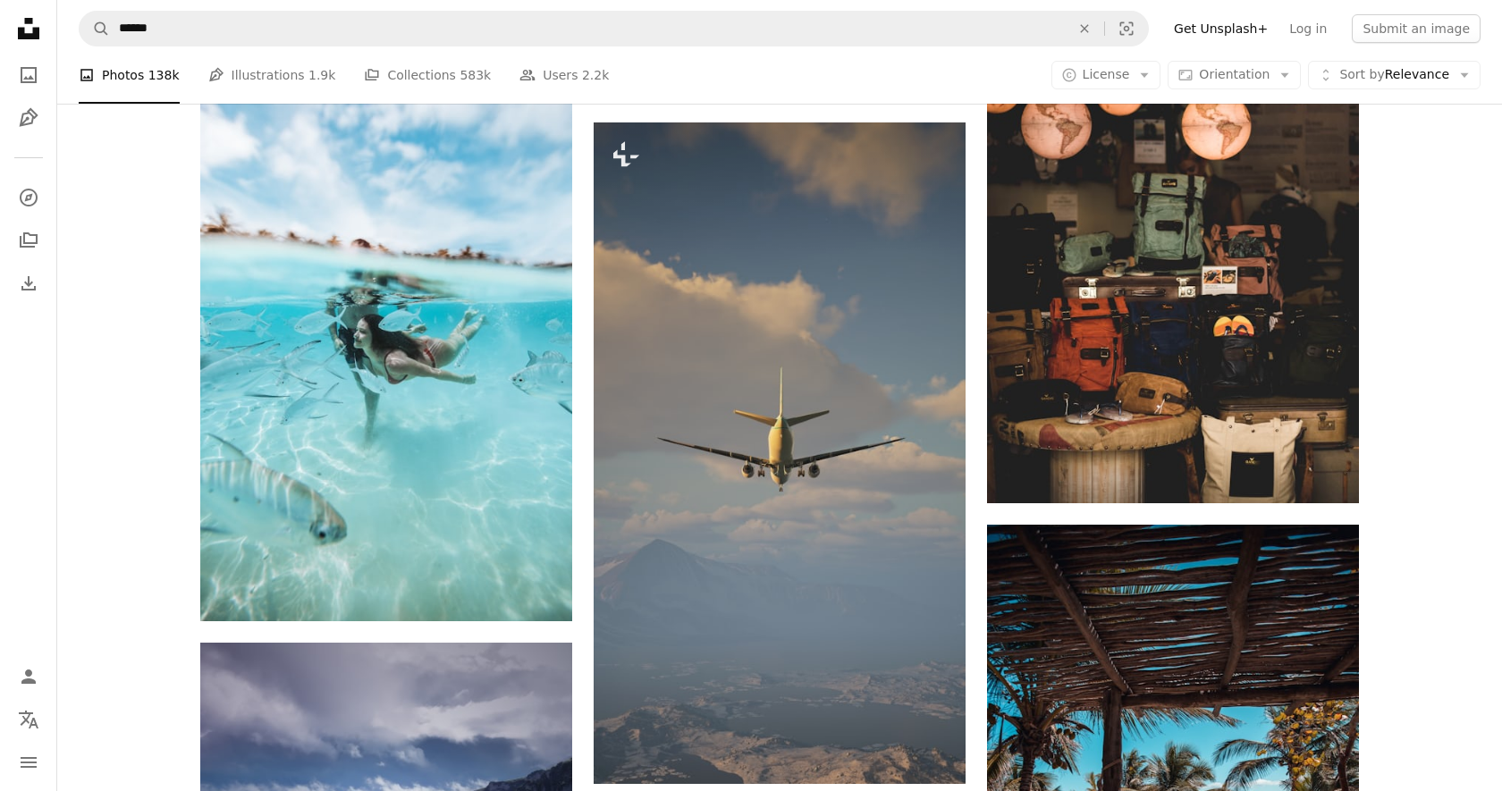
scroll to position [31637, 0]
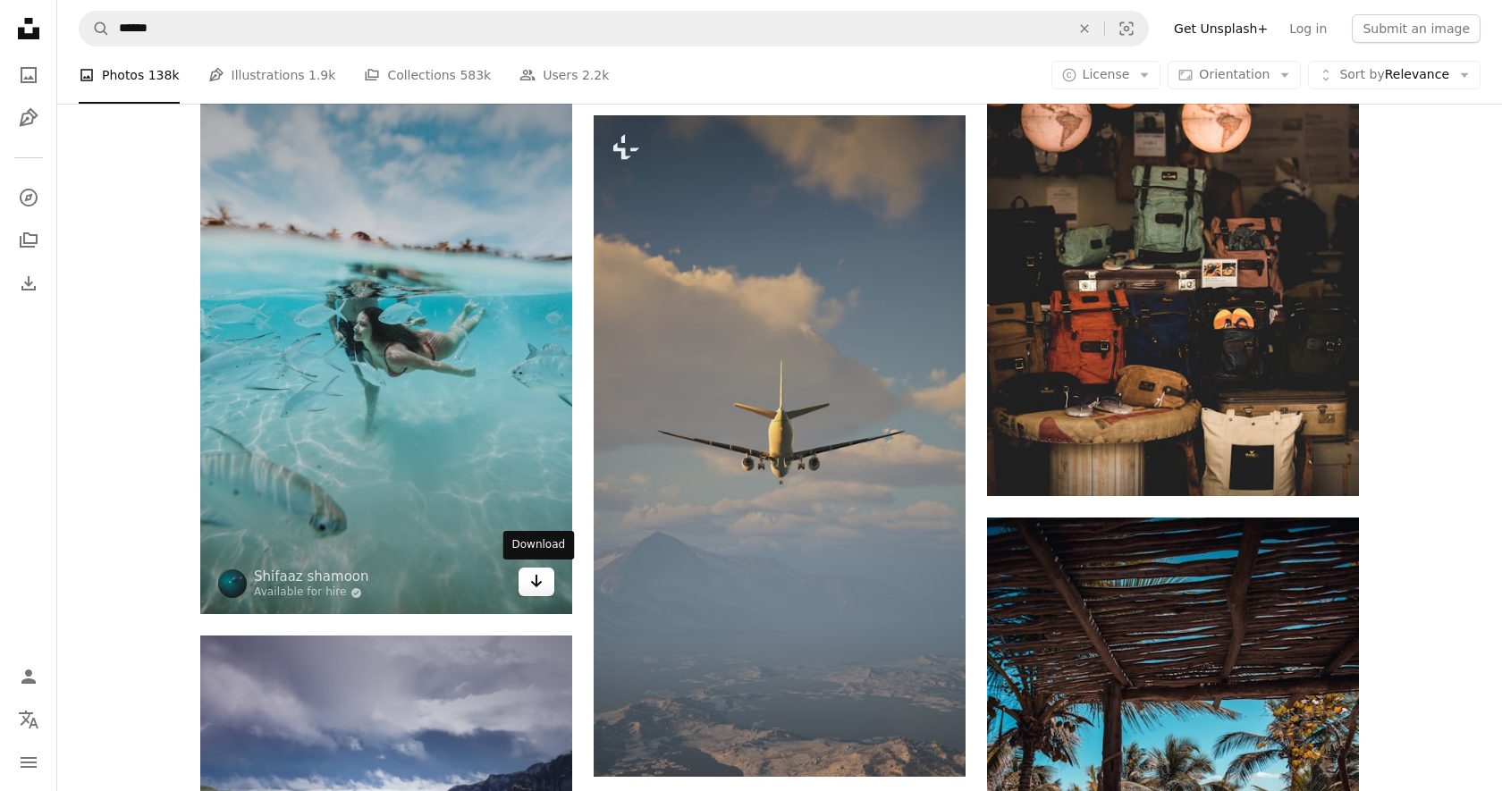
click at [542, 578] on icon "Arrow pointing down" at bounding box center [536, 580] width 14 height 21
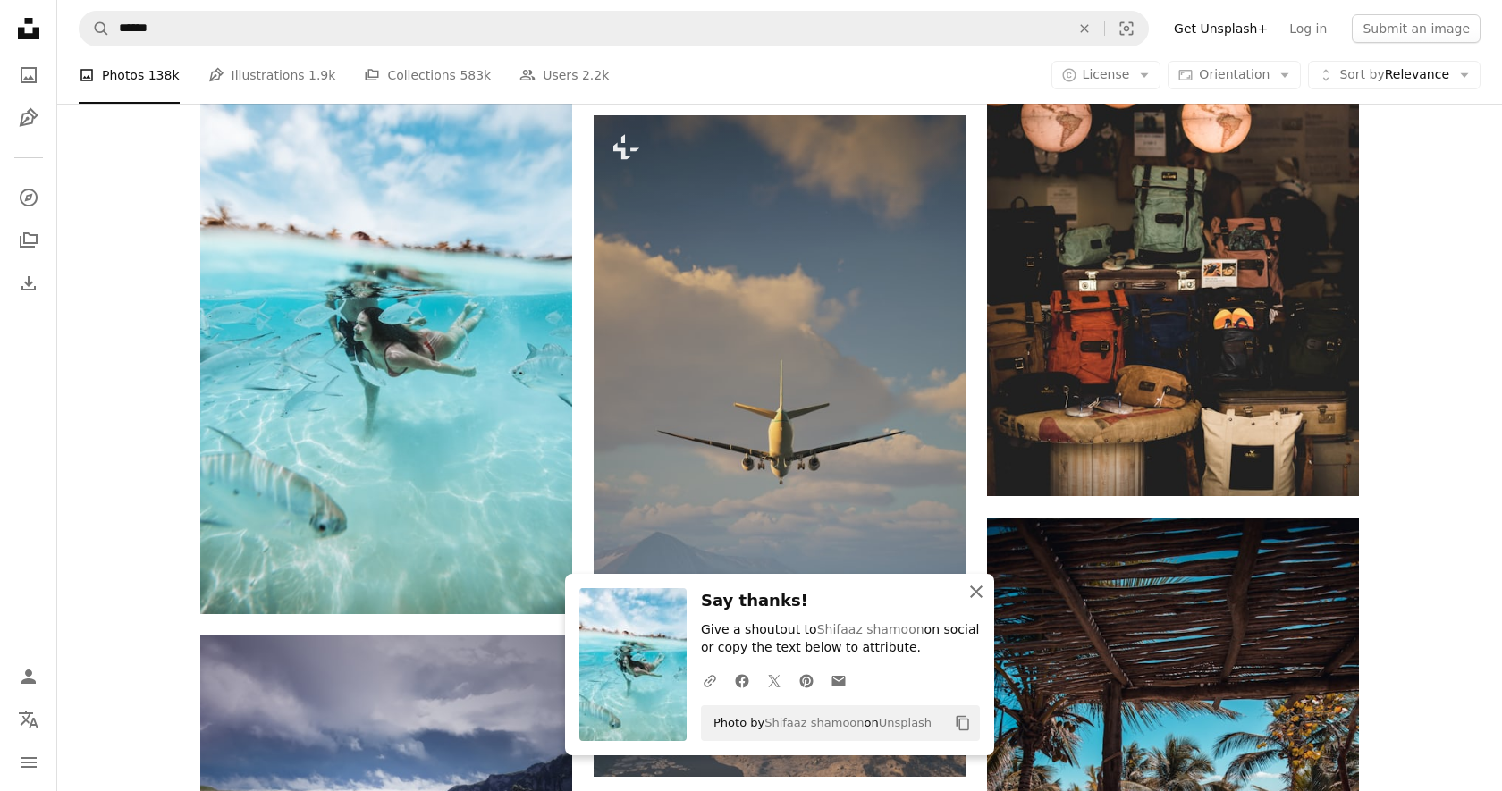
click at [977, 590] on icon "button" at bounding box center [976, 592] width 13 height 13
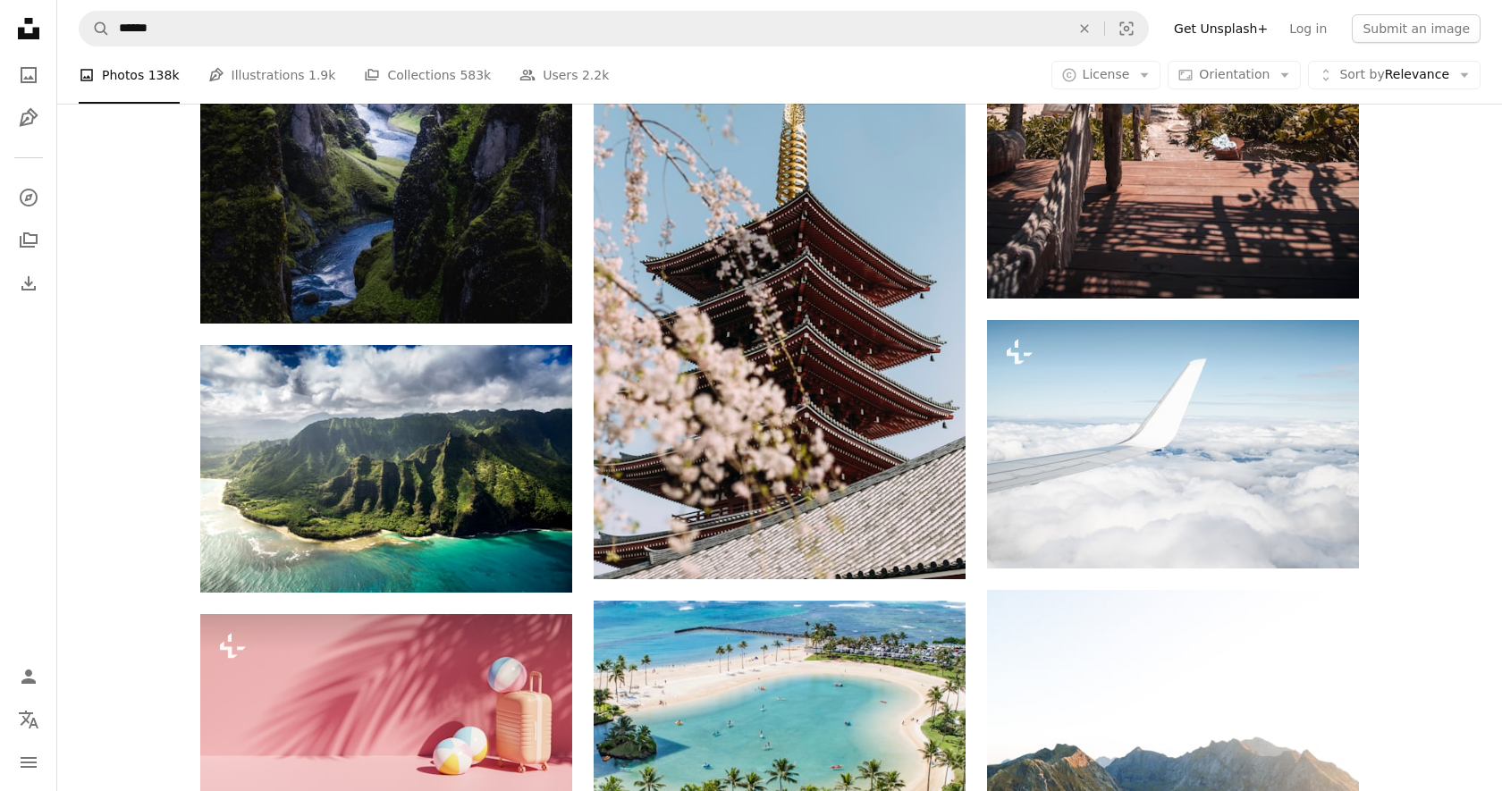
scroll to position [32482, 0]
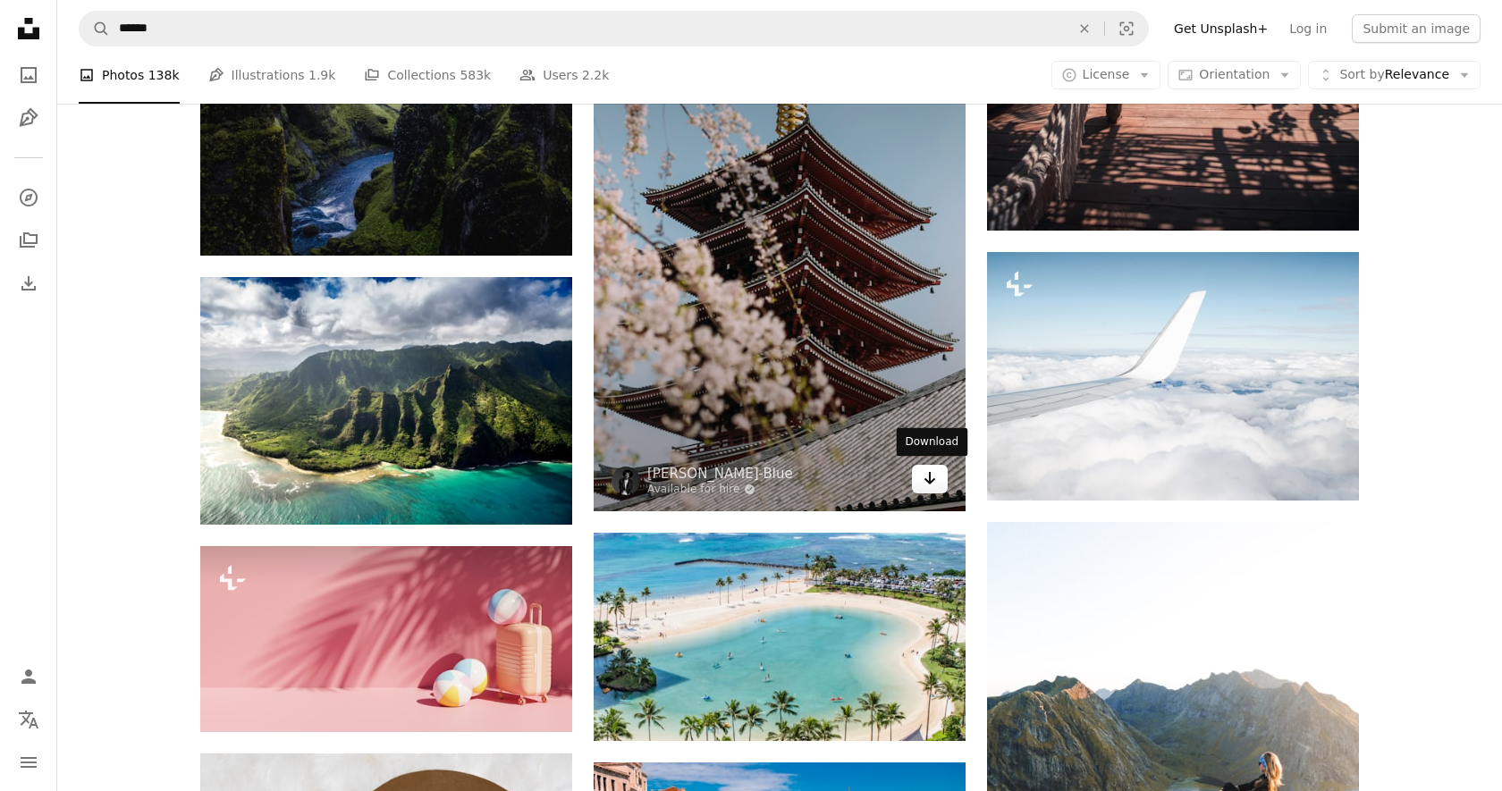
click at [940, 480] on link "Arrow pointing down" at bounding box center [930, 479] width 36 height 29
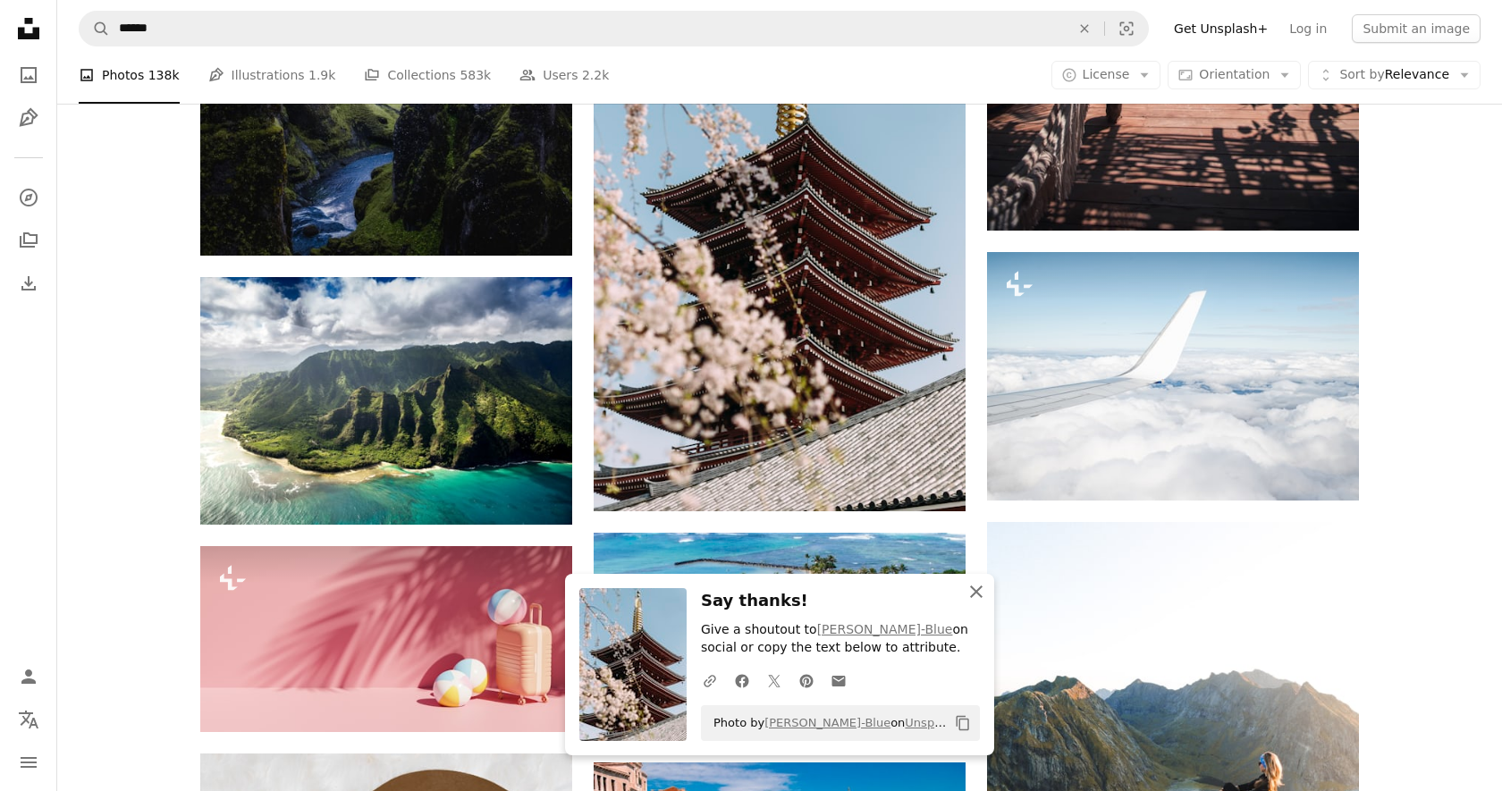
click at [976, 590] on icon "button" at bounding box center [976, 592] width 13 height 13
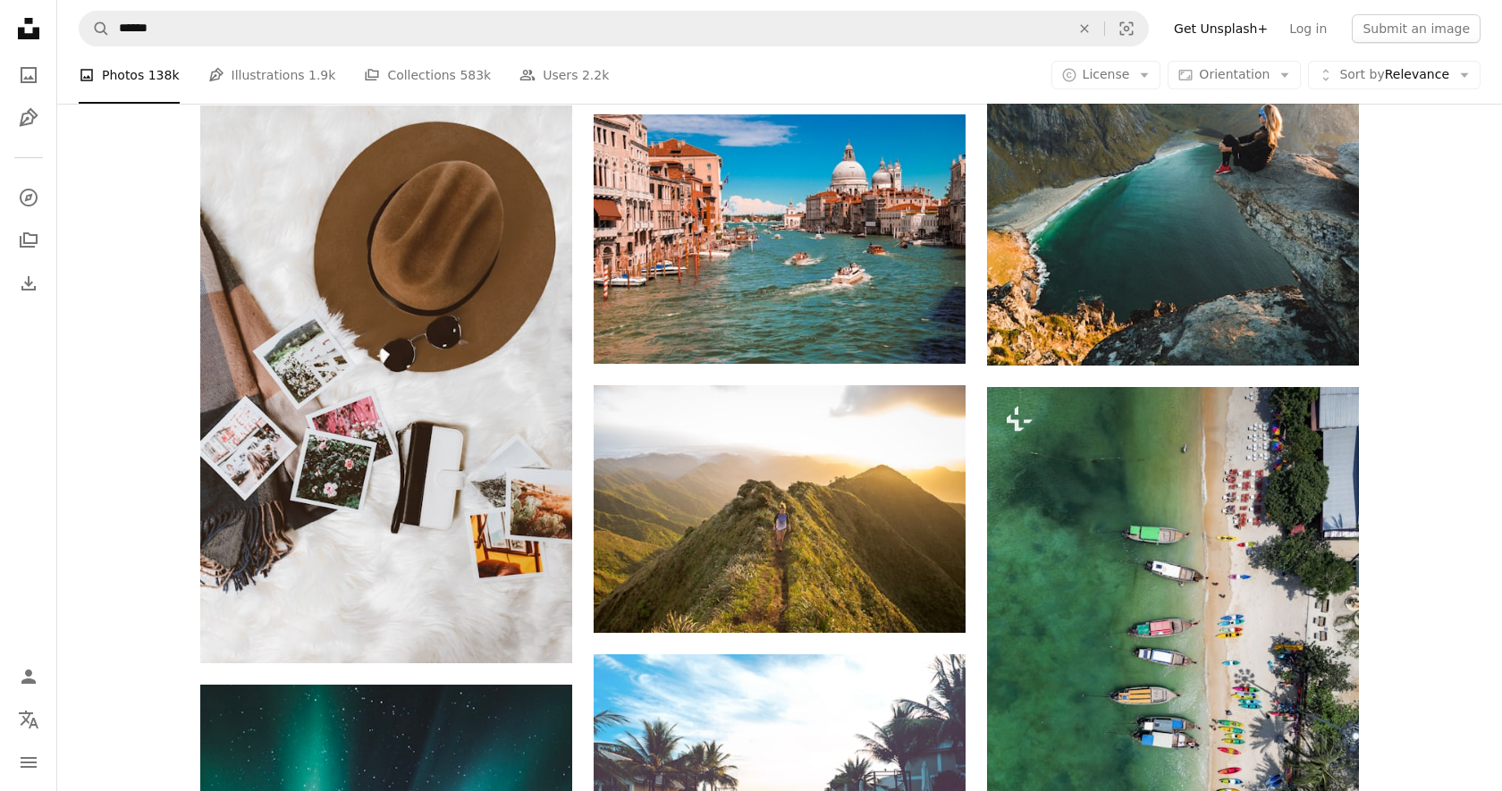
scroll to position [33142, 0]
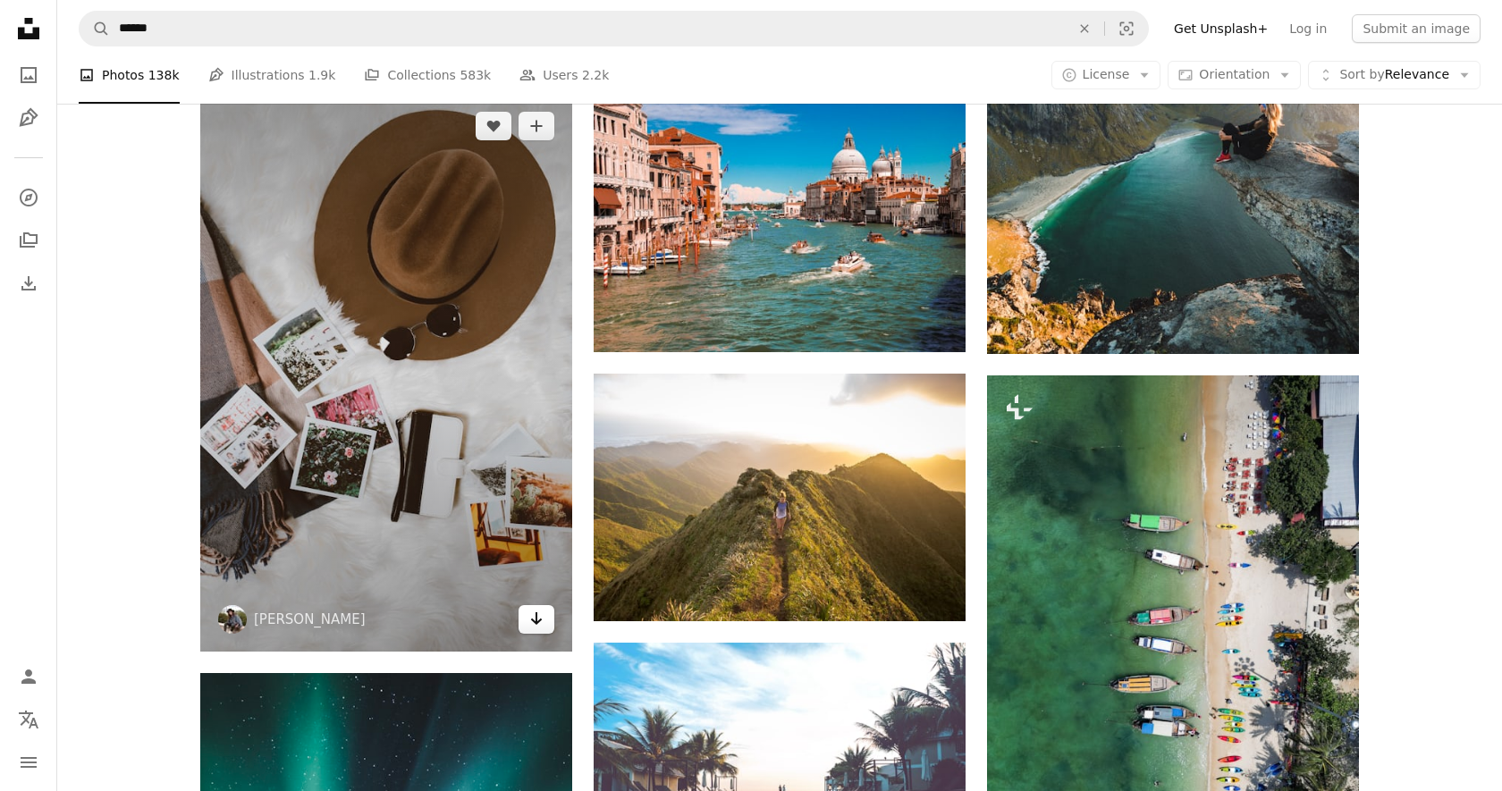
click at [534, 619] on icon "Arrow pointing down" at bounding box center [536, 618] width 14 height 21
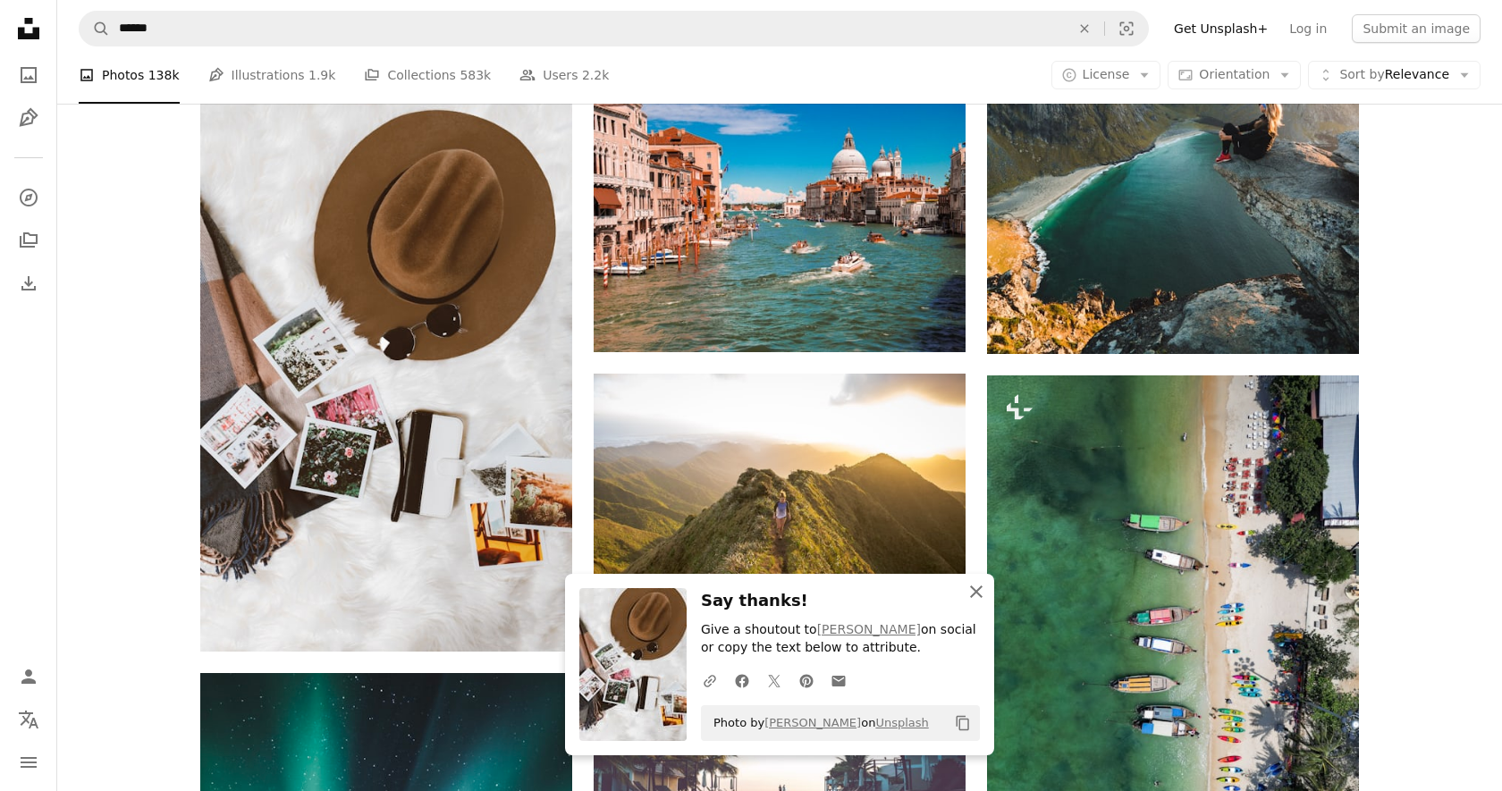
click at [975, 588] on icon "An X shape" at bounding box center [976, 591] width 21 height 21
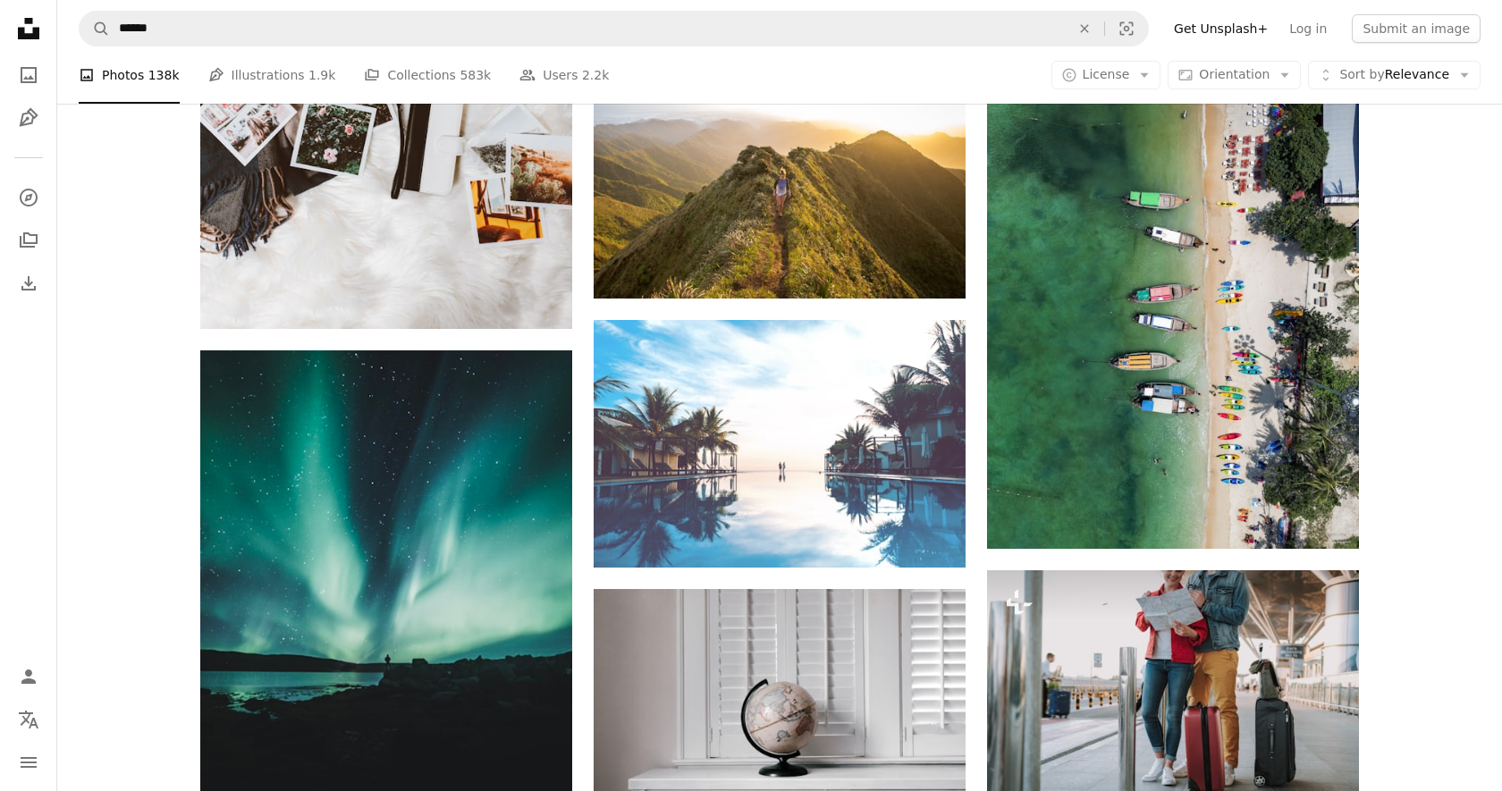
scroll to position [33472, 0]
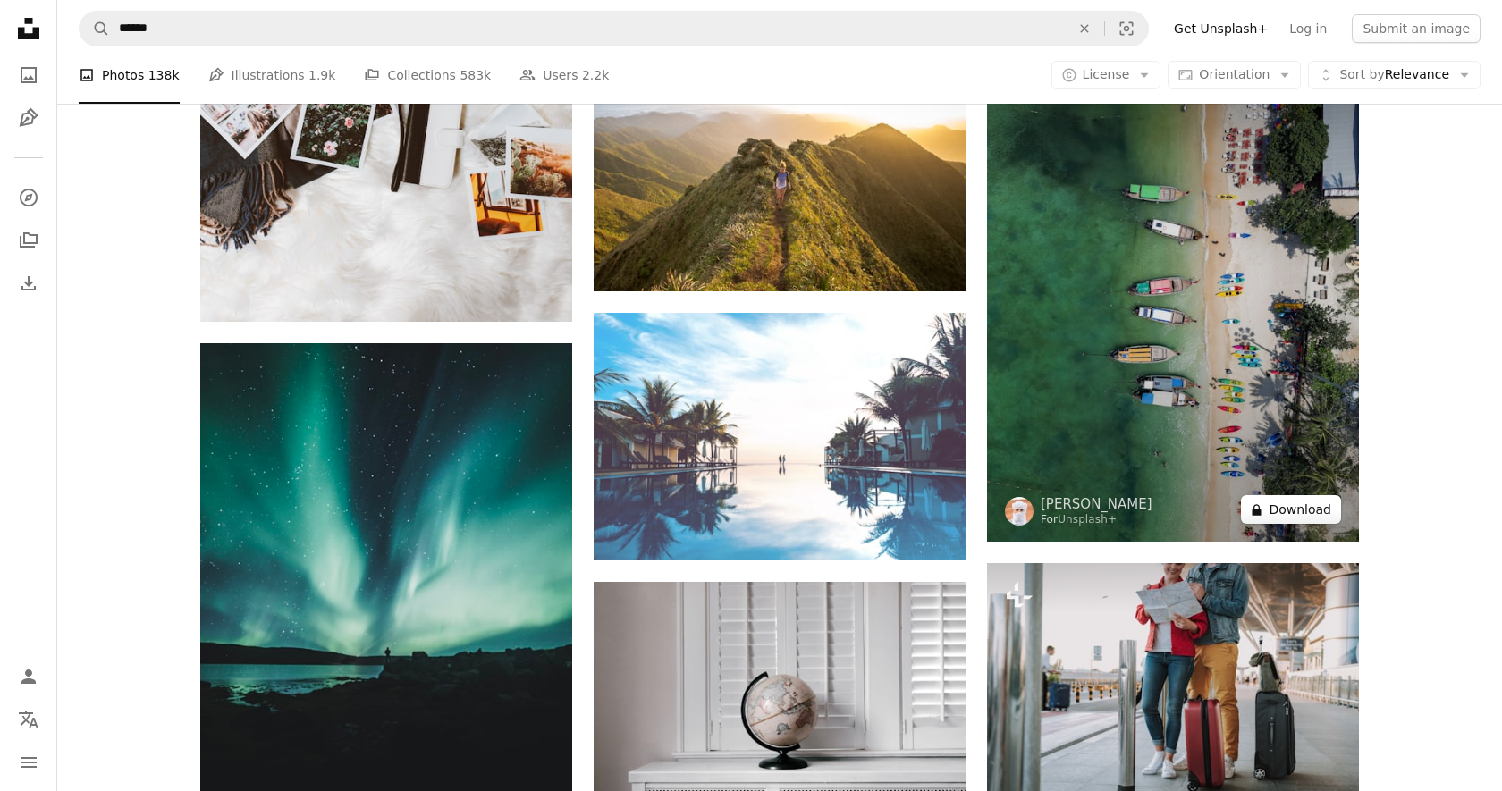
click at [1314, 500] on button "A lock Download" at bounding box center [1291, 509] width 100 height 29
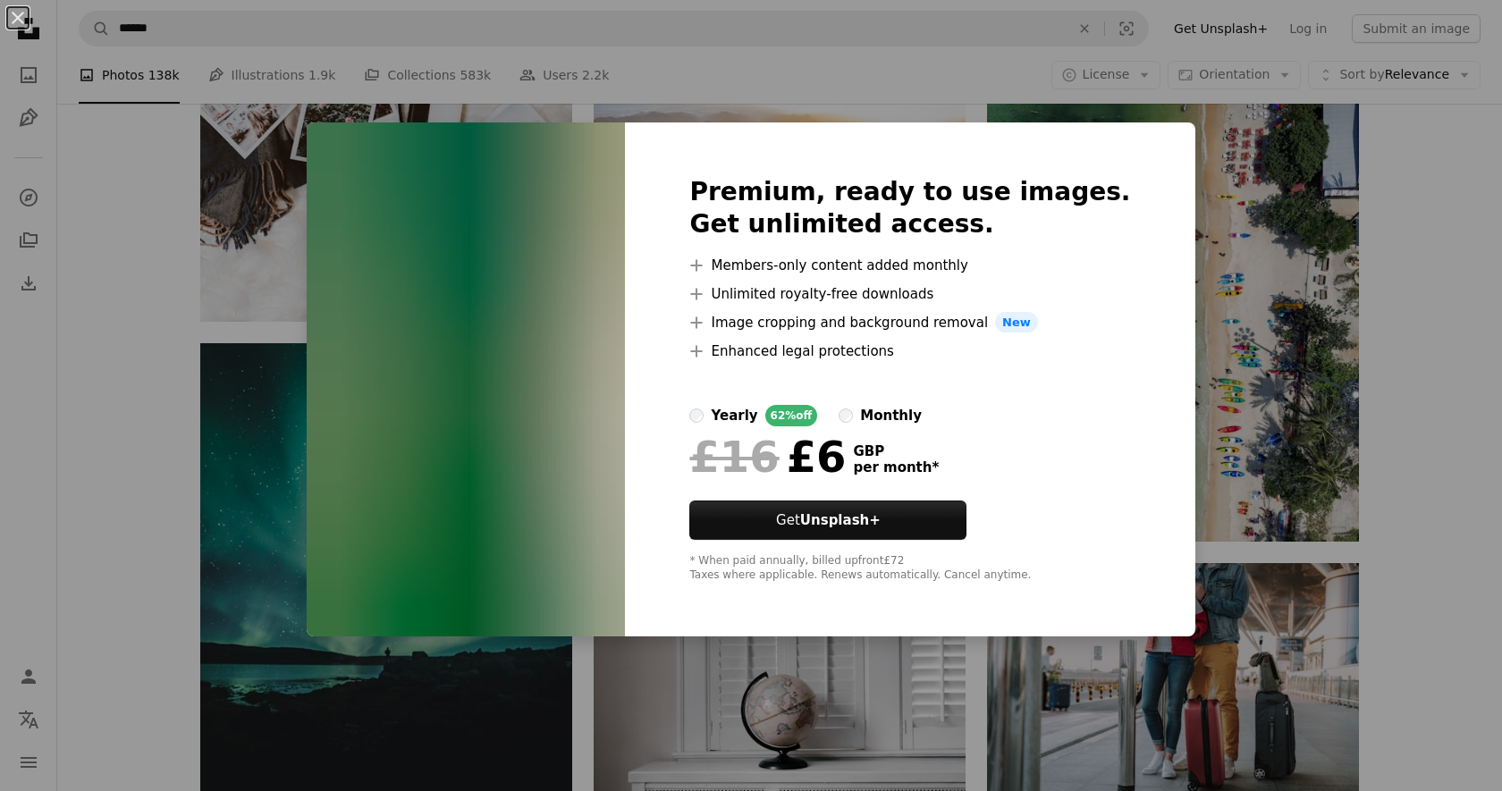
scroll to position [34189, 0]
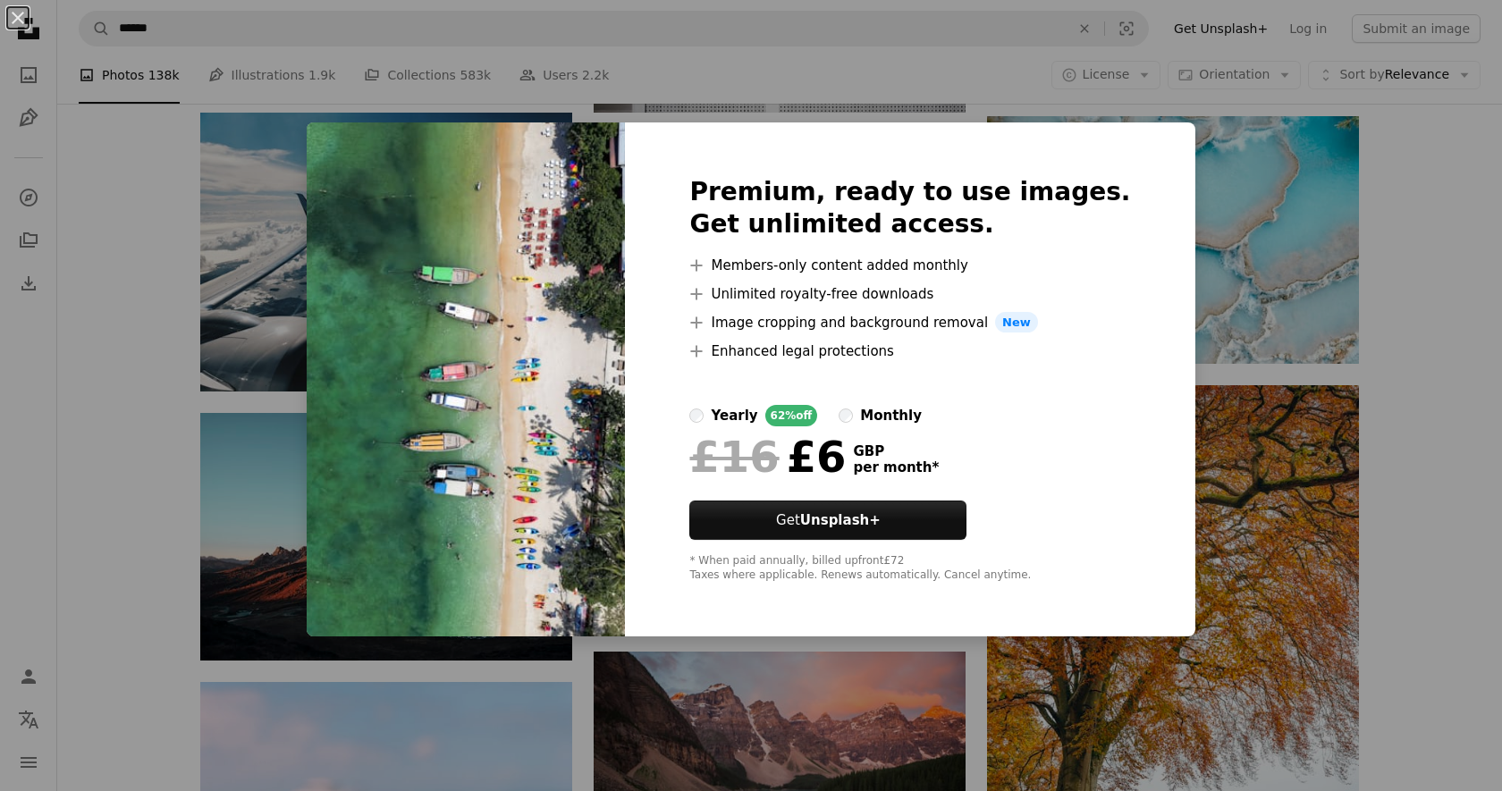
click at [1380, 239] on div "An X shape Premium, ready to use images. Get unlimited access. A plus sign Memb…" at bounding box center [751, 395] width 1502 height 791
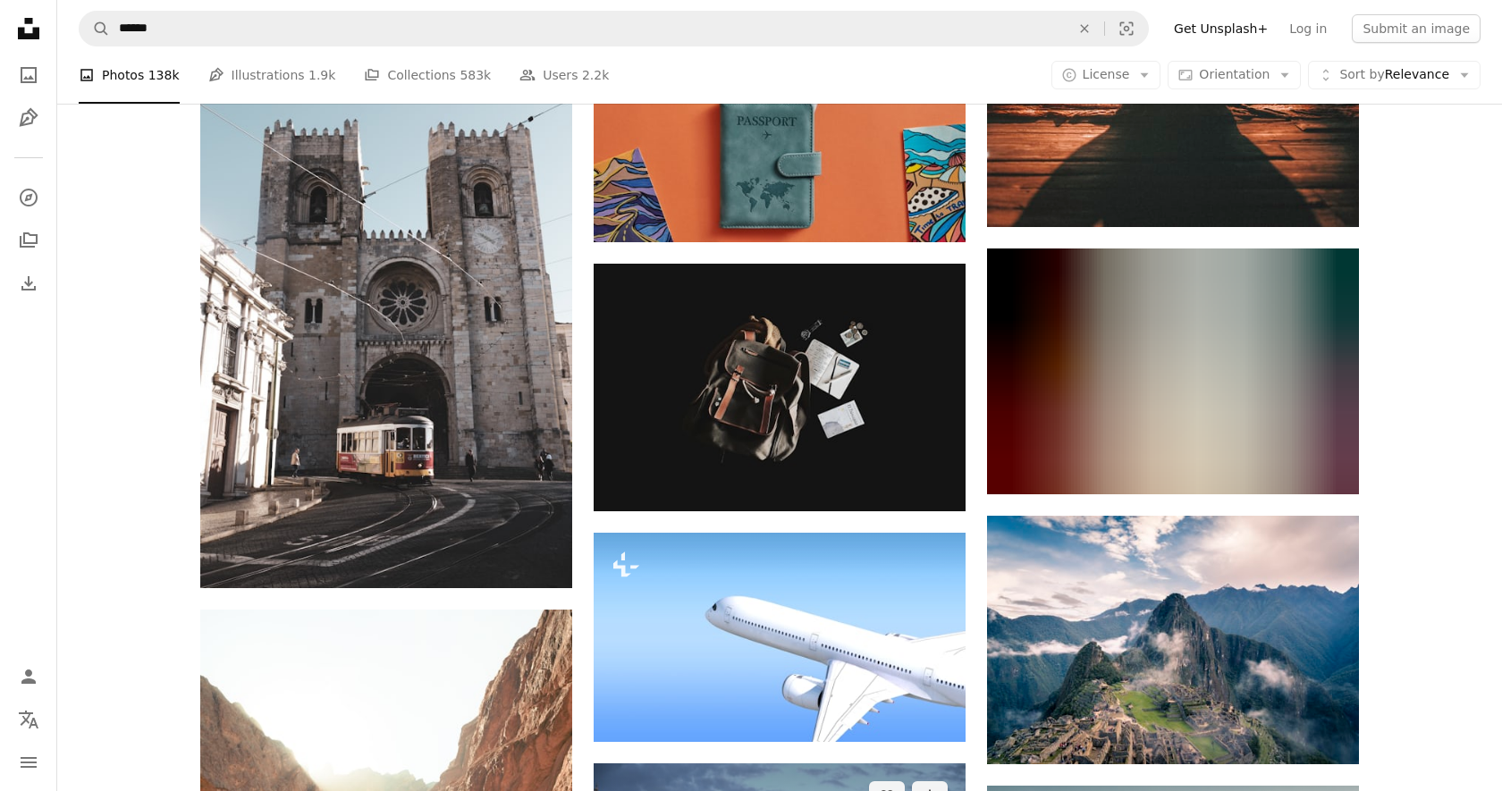
scroll to position [40040, 0]
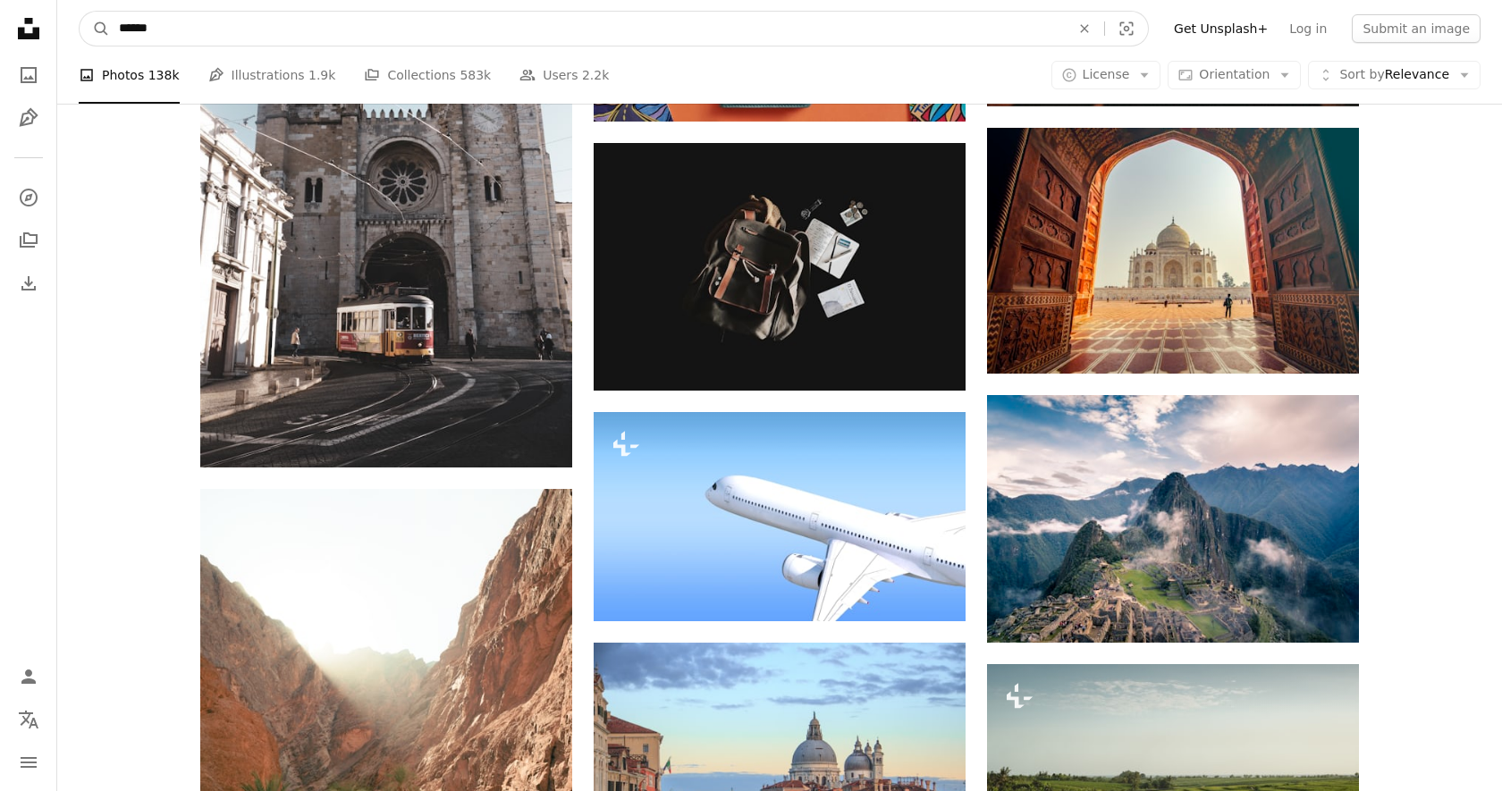
click at [312, 33] on input "******" at bounding box center [587, 29] width 955 height 34
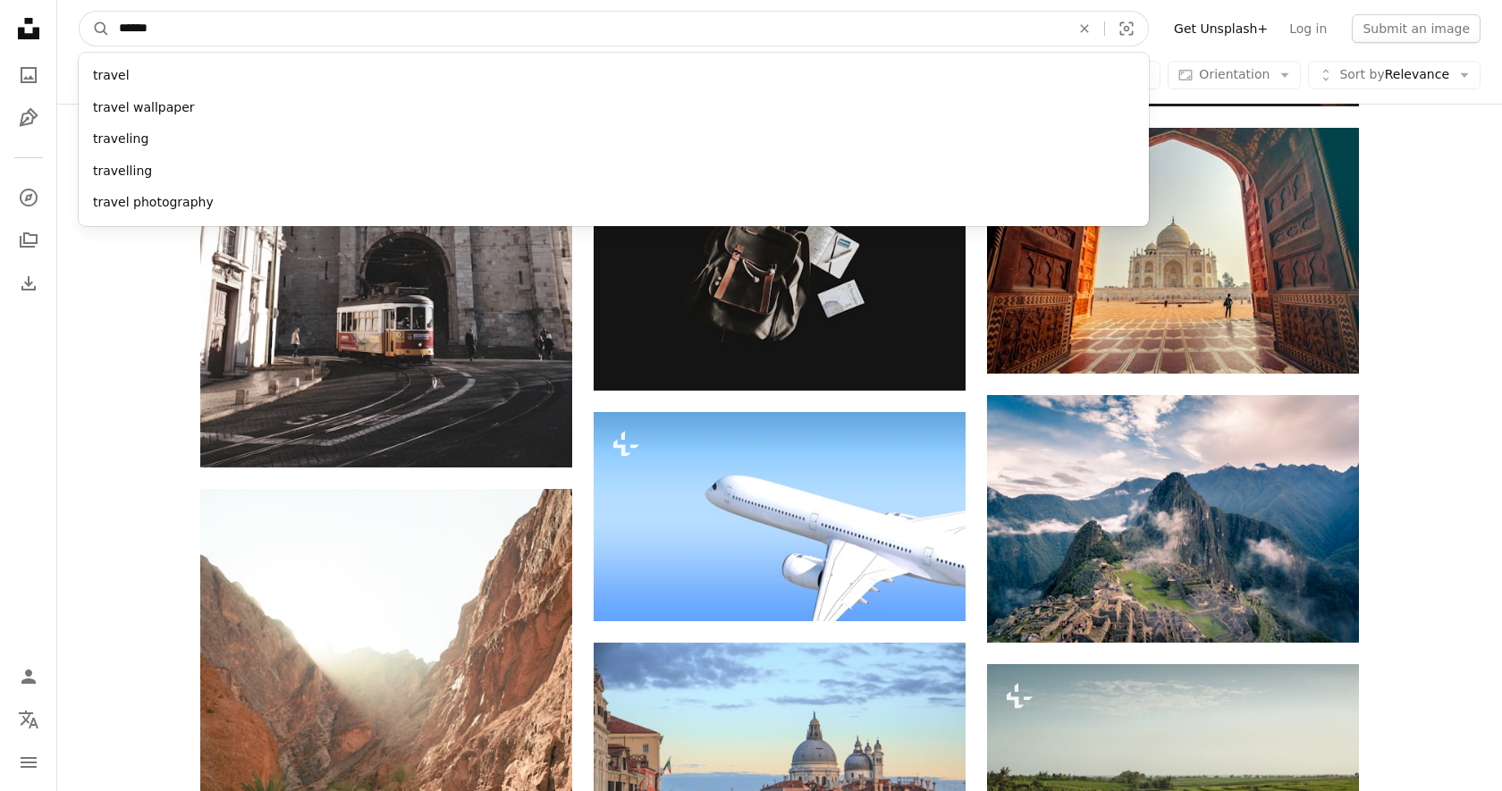
click at [312, 33] on input "******" at bounding box center [587, 29] width 955 height 34
paste input "**********"
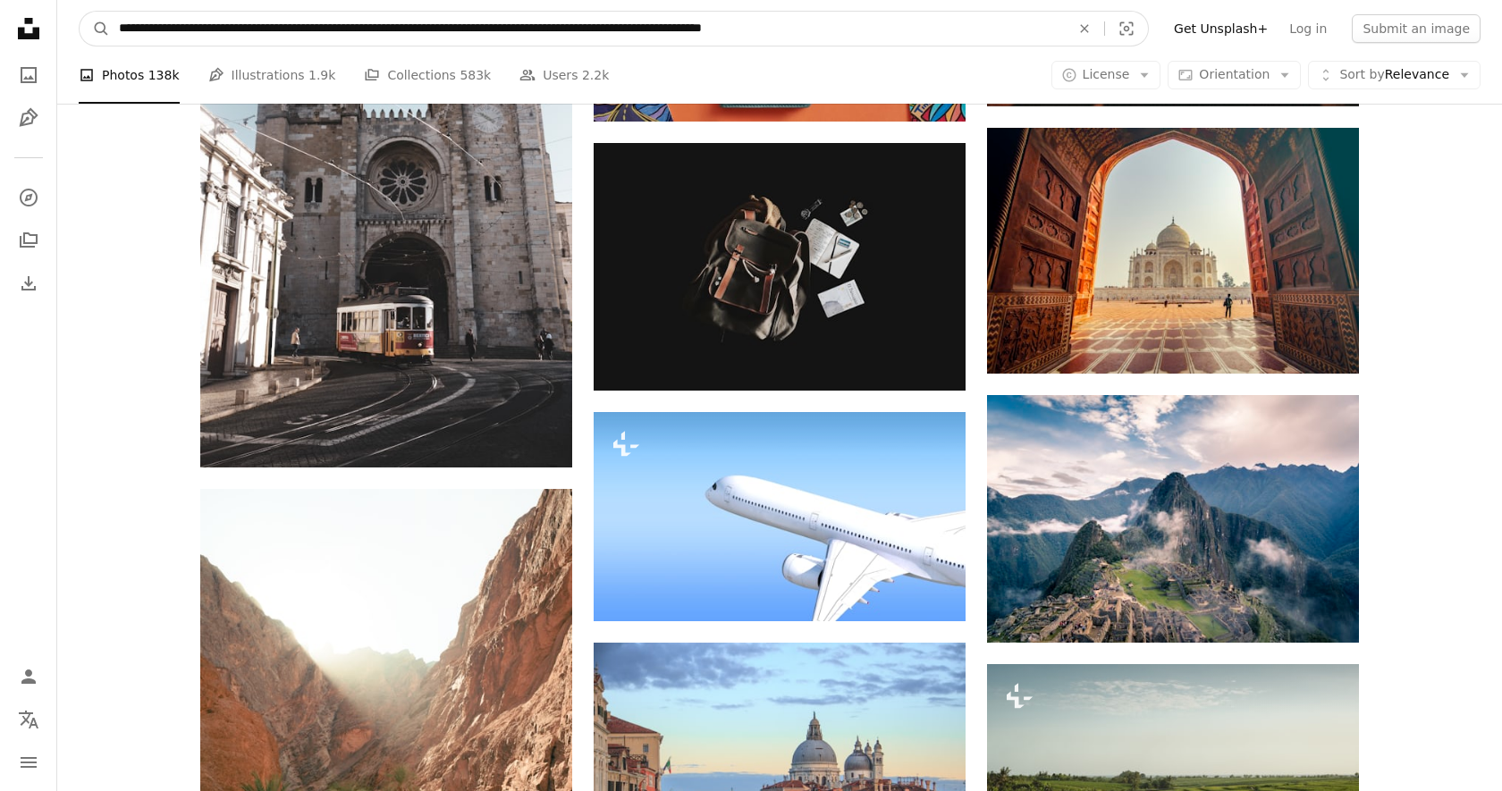
type input "**********"
click at [80, 12] on button "A magnifying glass" at bounding box center [95, 29] width 30 height 34
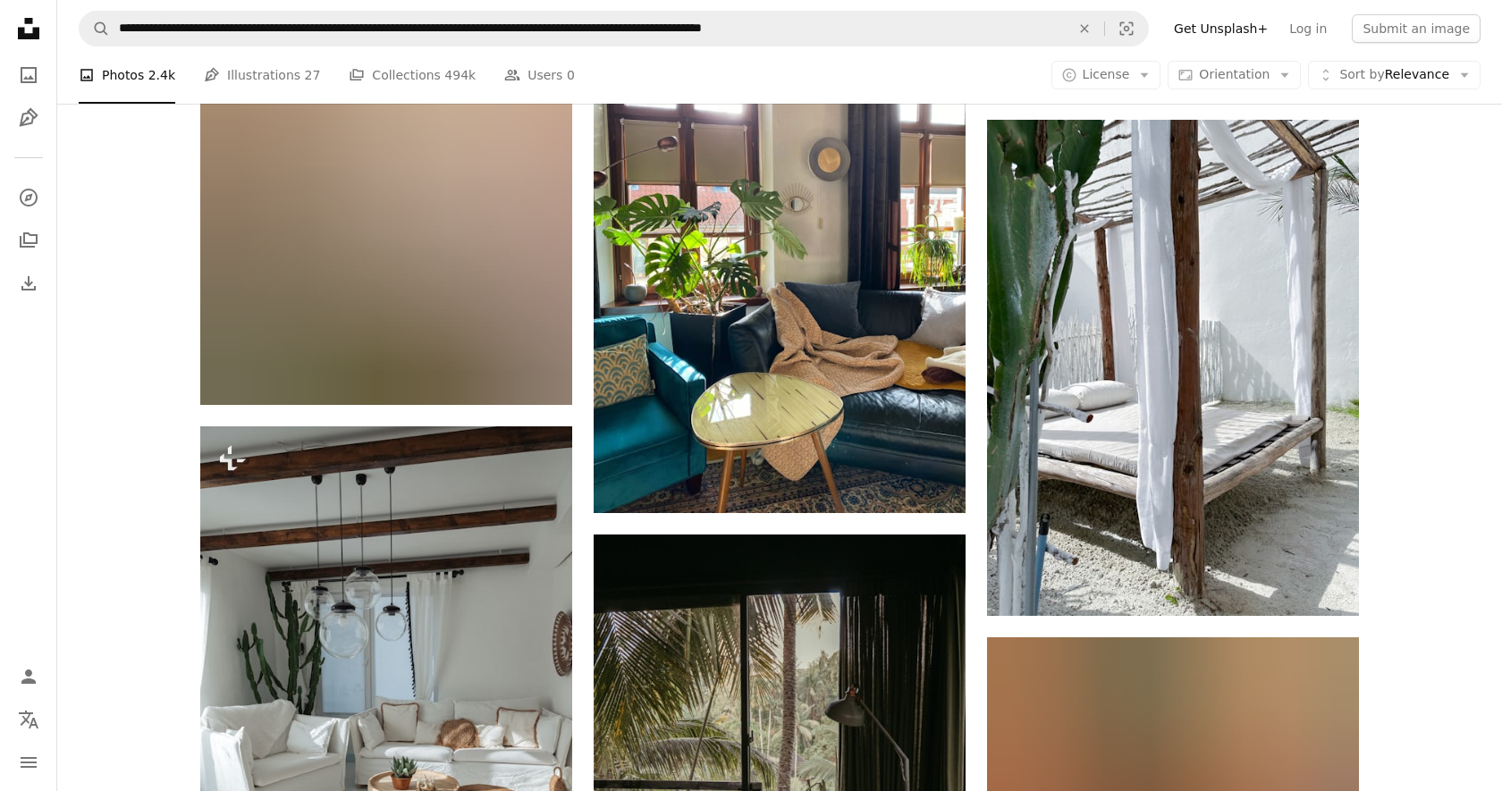
scroll to position [2000, 0]
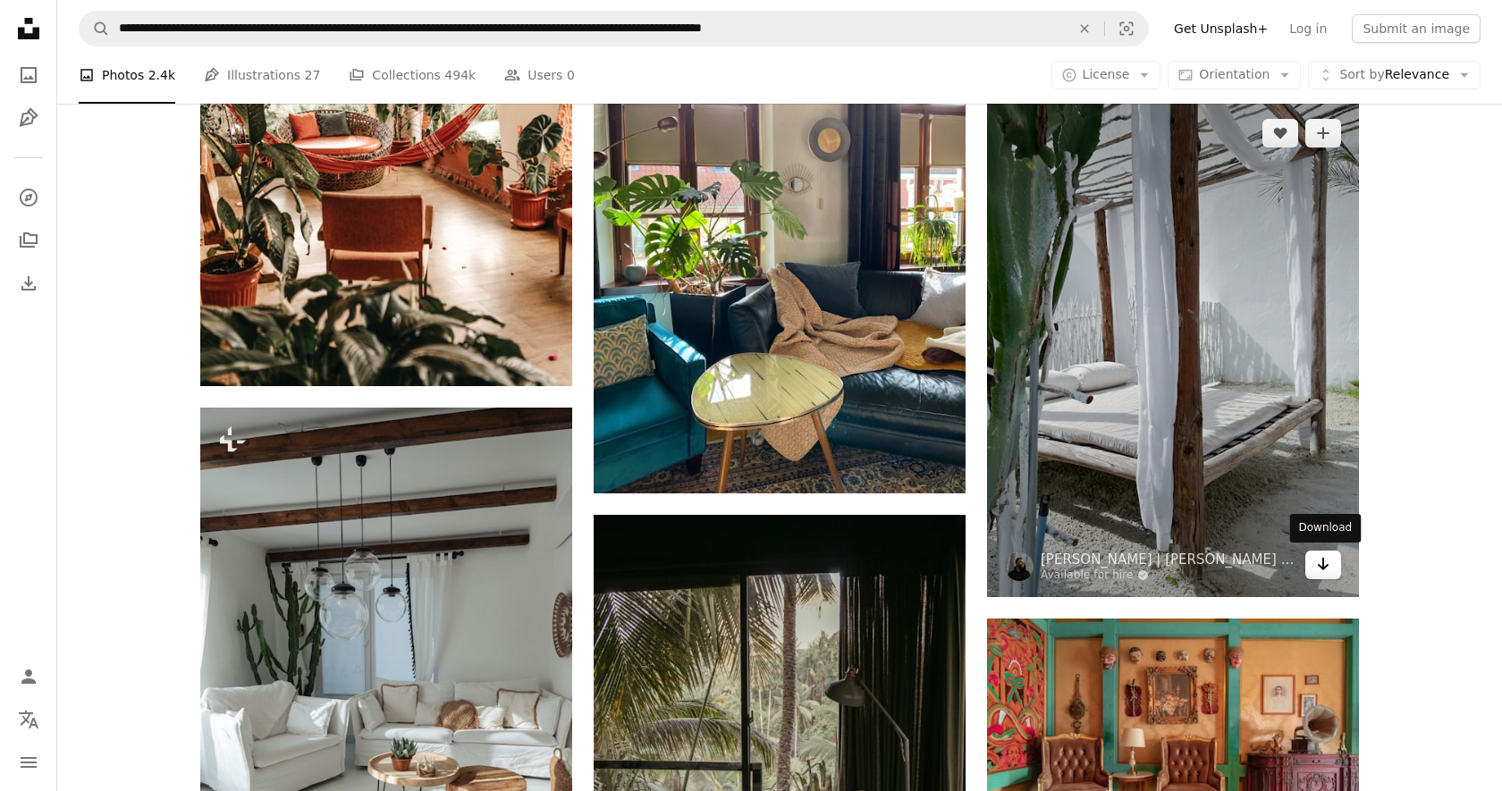
click at [1322, 566] on icon "Download" at bounding box center [1324, 564] width 12 height 13
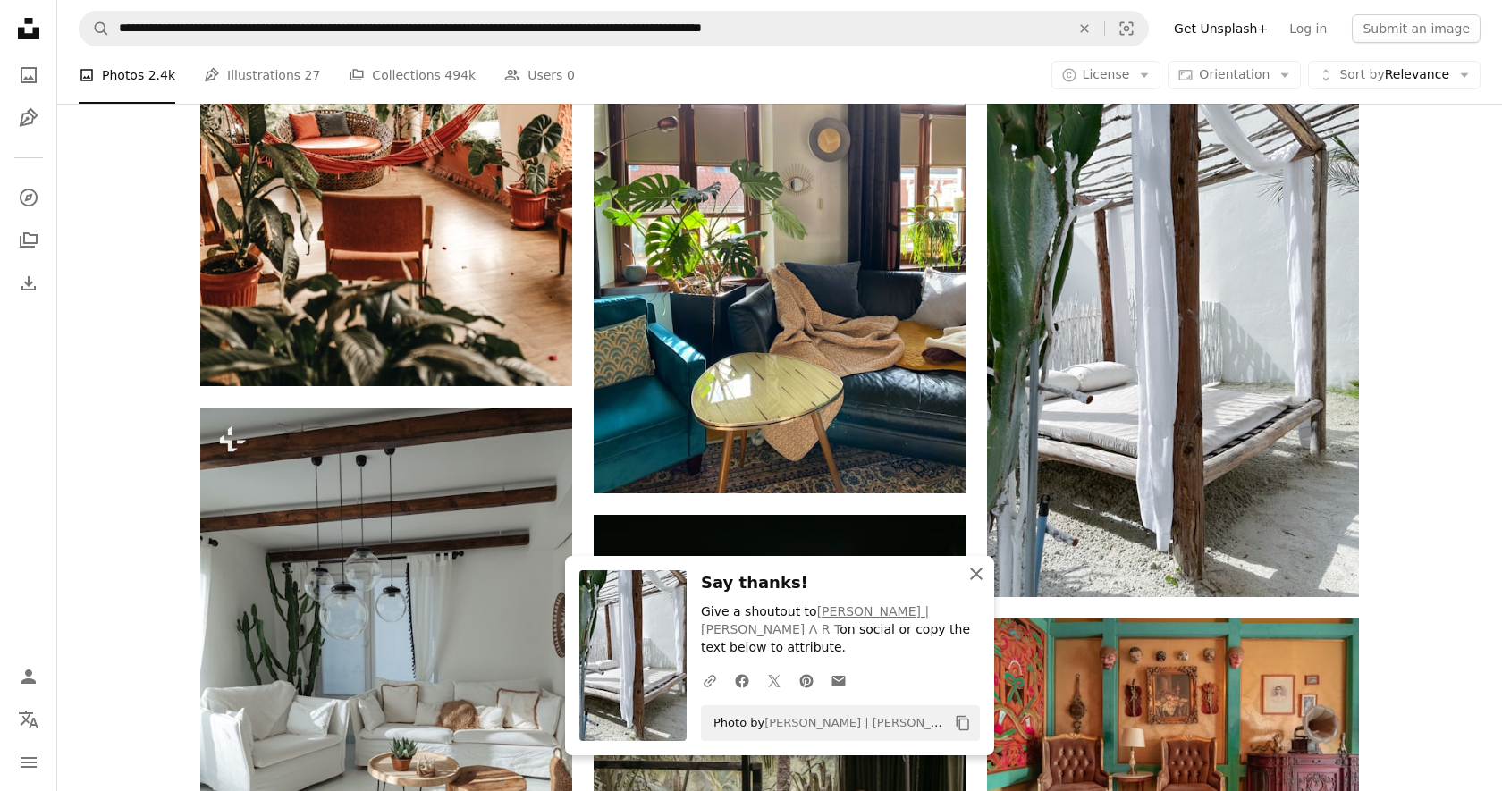
click at [973, 585] on icon "An X shape" at bounding box center [976, 573] width 21 height 21
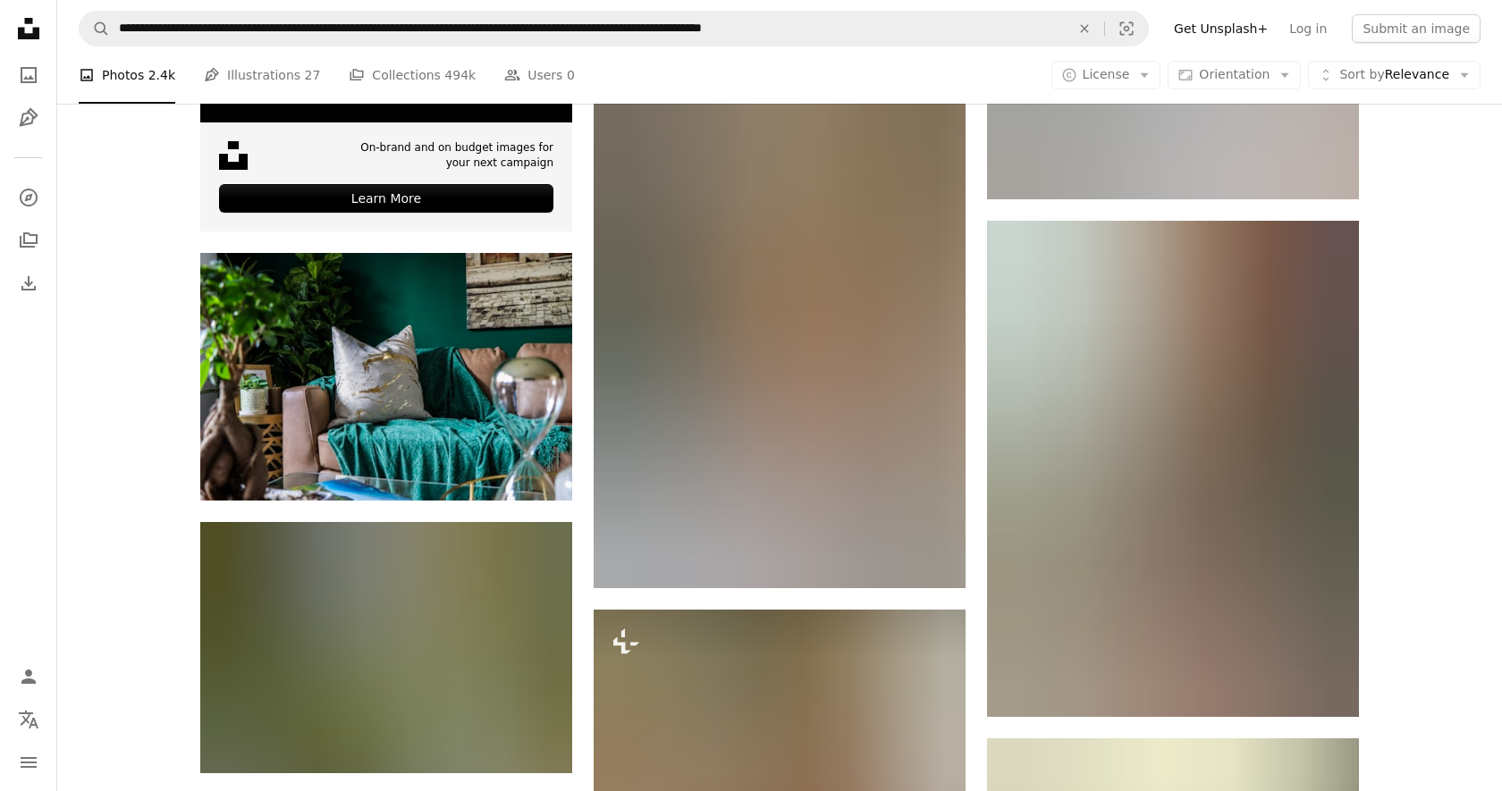
scroll to position [3821, 0]
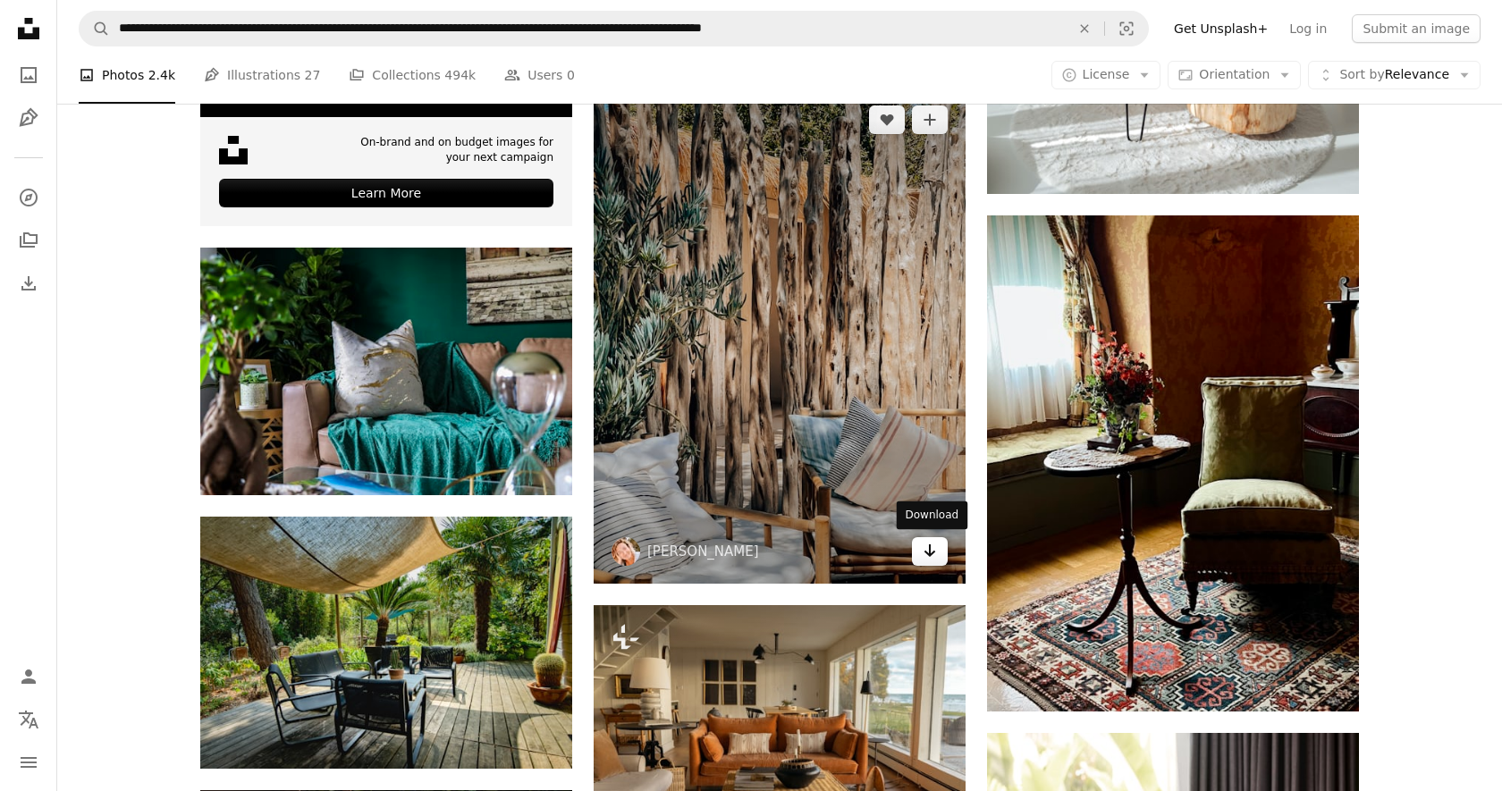
click at [936, 554] on icon "Arrow pointing down" at bounding box center [930, 550] width 14 height 21
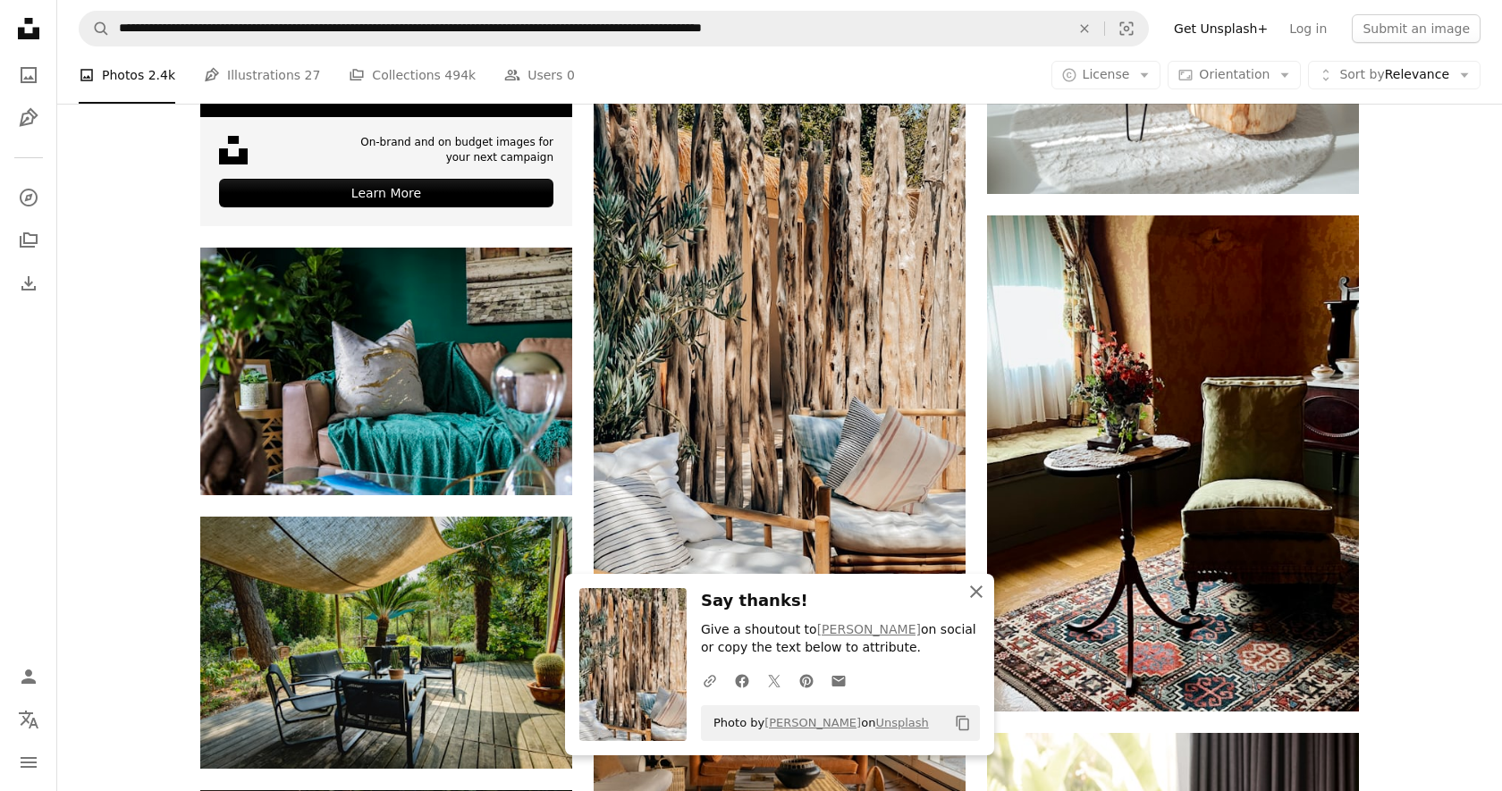
click at [973, 590] on icon "An X shape" at bounding box center [976, 591] width 21 height 21
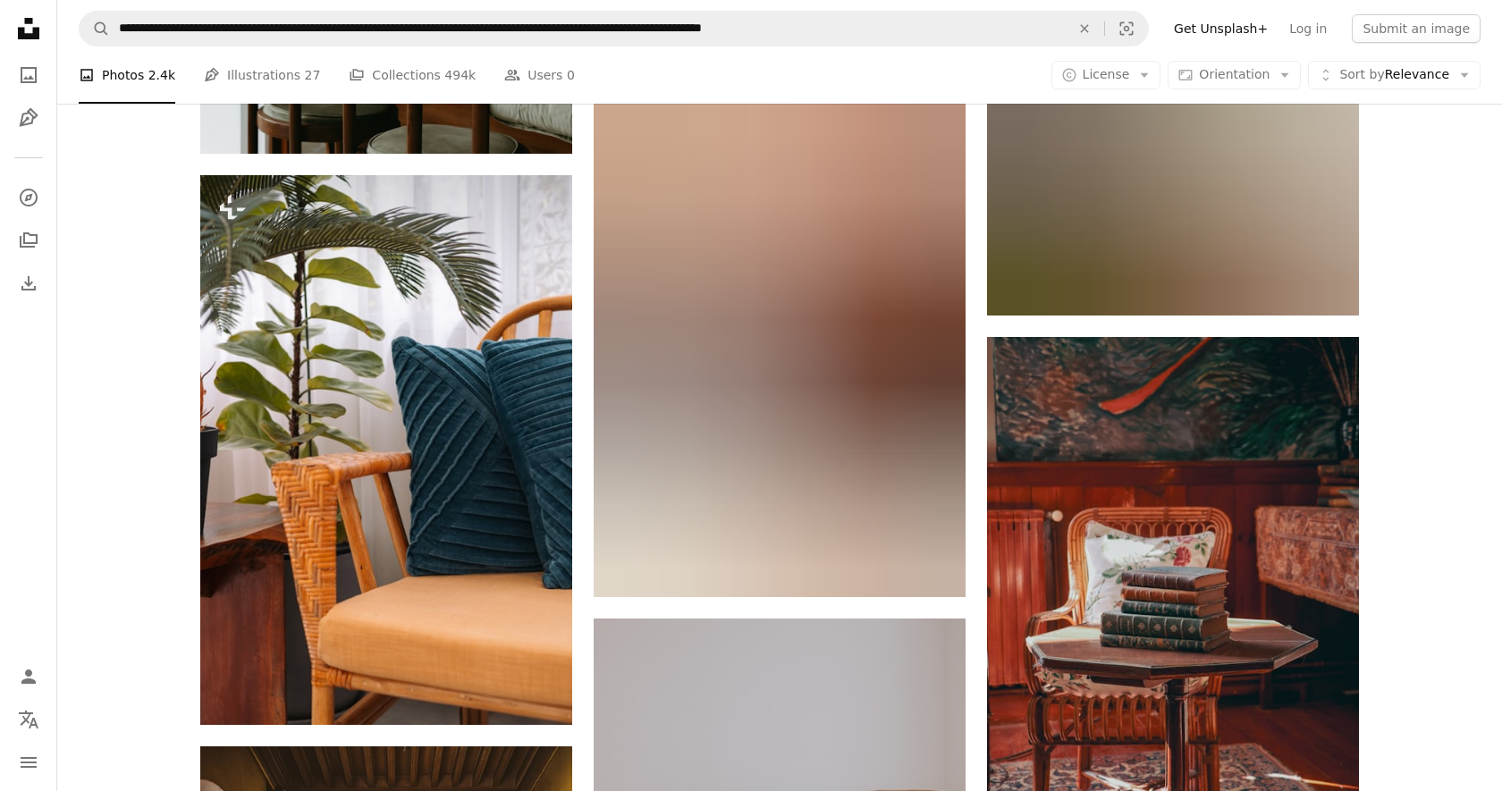
scroll to position [7554, 0]
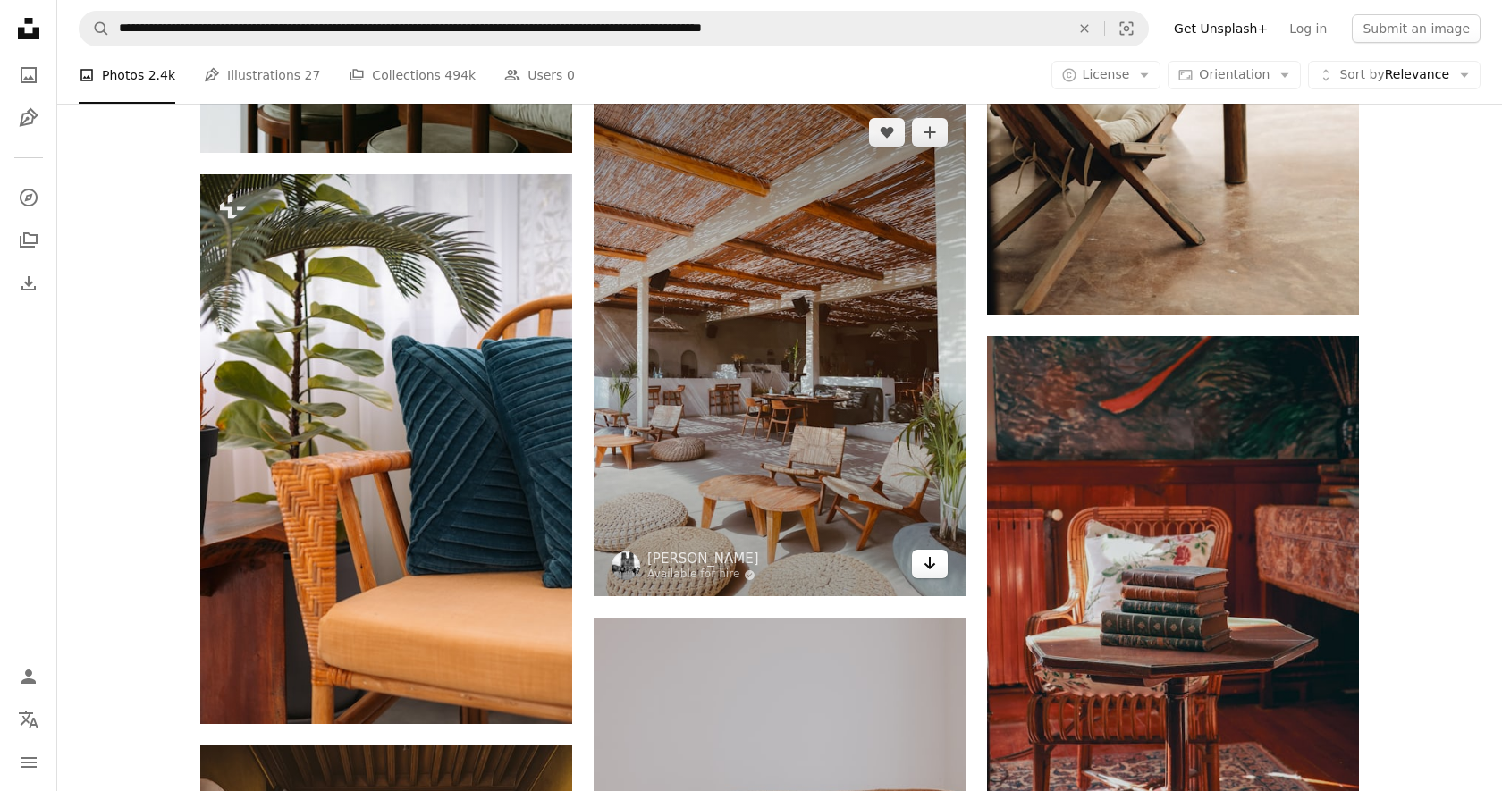
click at [933, 568] on icon "Arrow pointing down" at bounding box center [930, 563] width 14 height 21
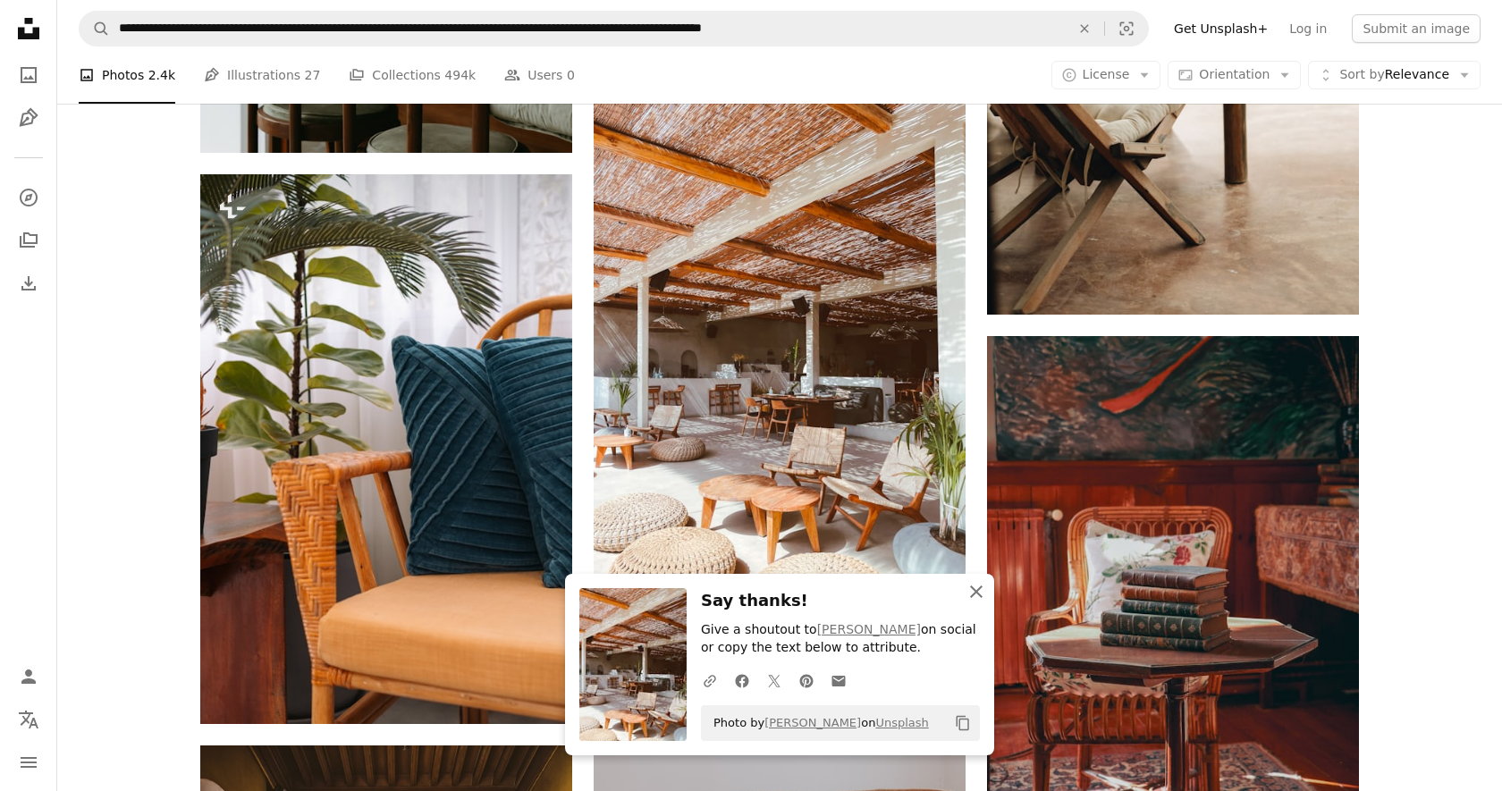
click at [975, 589] on icon "button" at bounding box center [976, 592] width 13 height 13
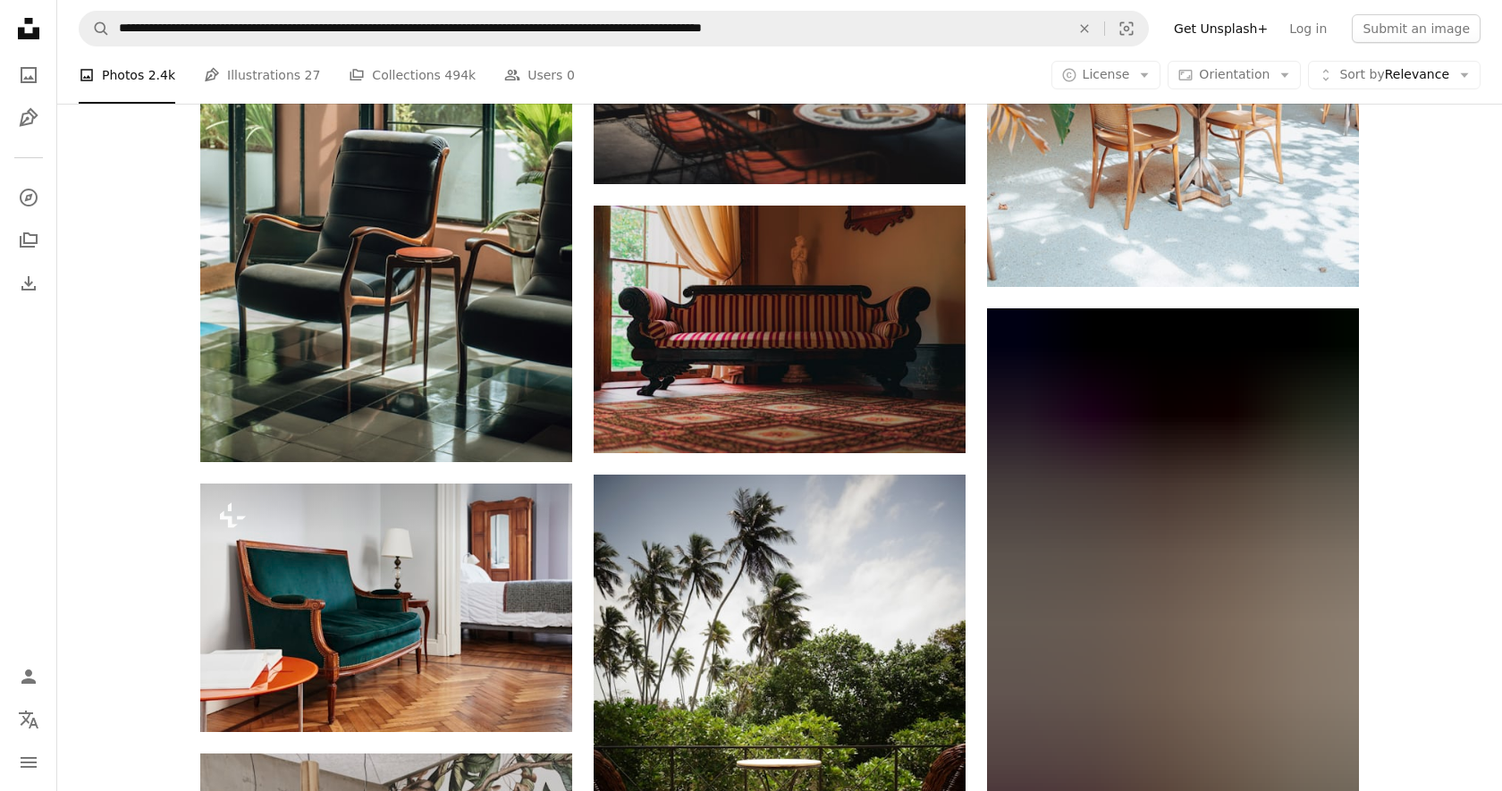
scroll to position [19143, 0]
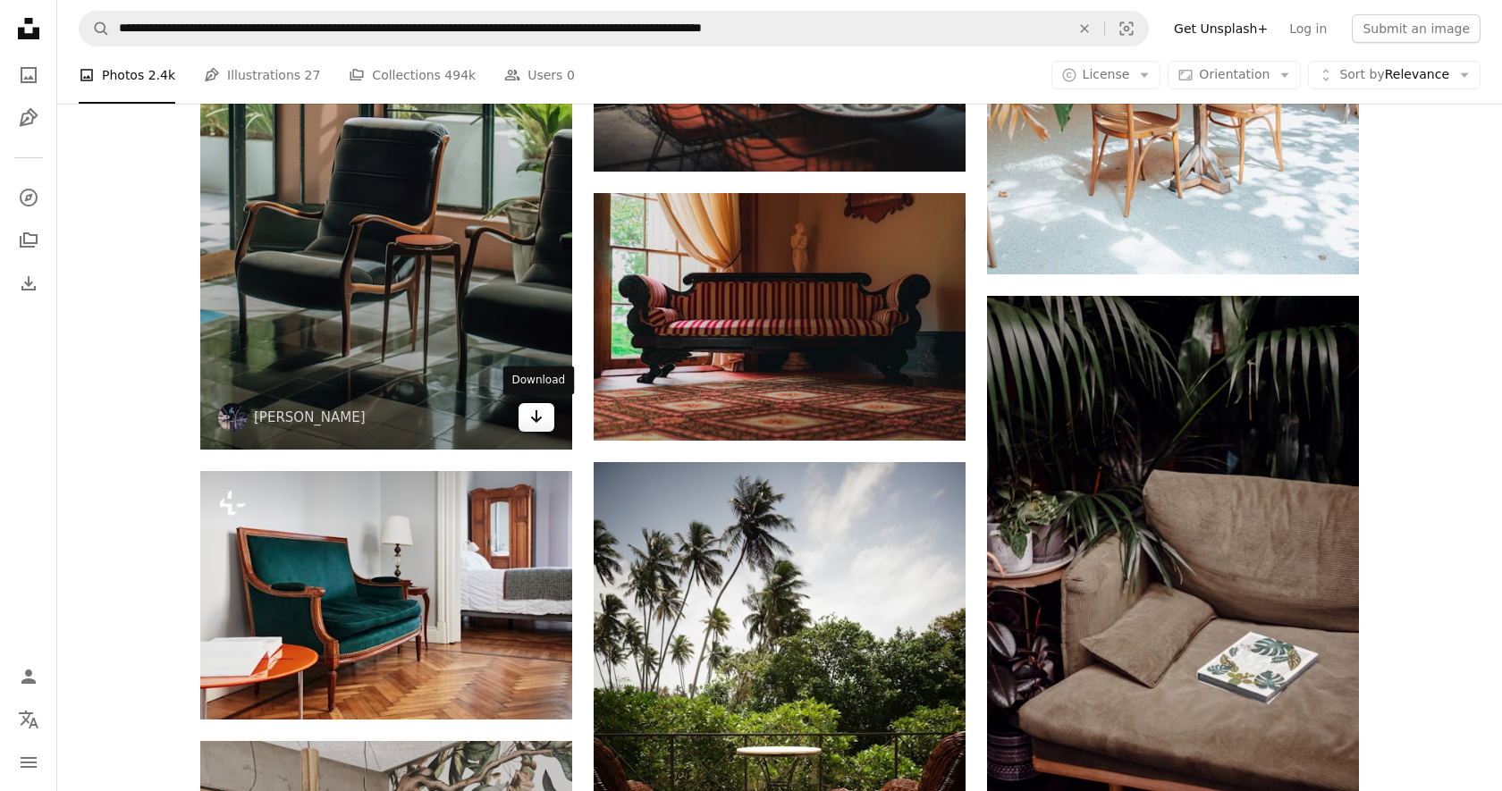
click at [539, 415] on icon "Arrow pointing down" at bounding box center [536, 416] width 14 height 21
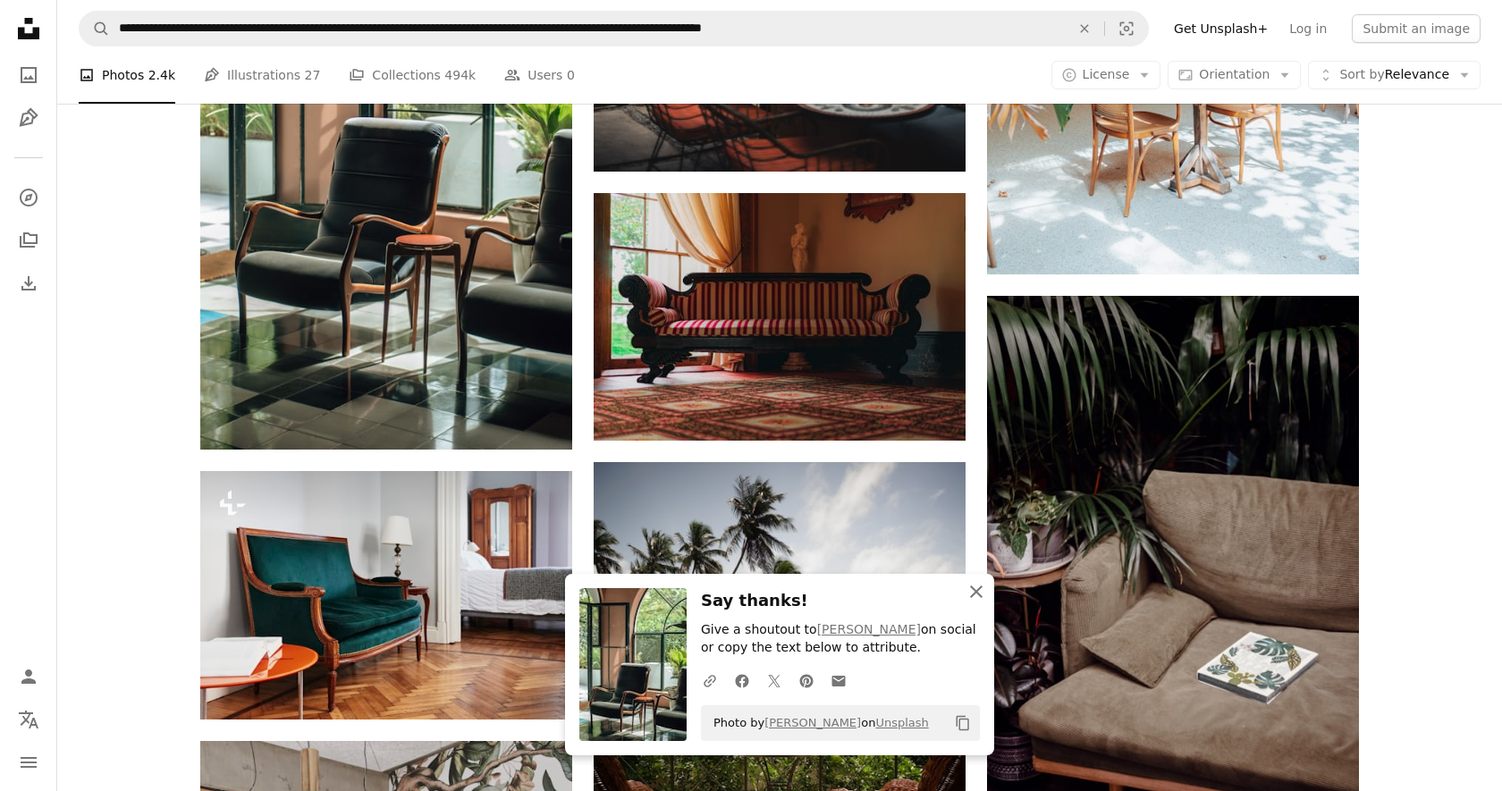
click at [975, 588] on icon "An X shape" at bounding box center [976, 591] width 21 height 21
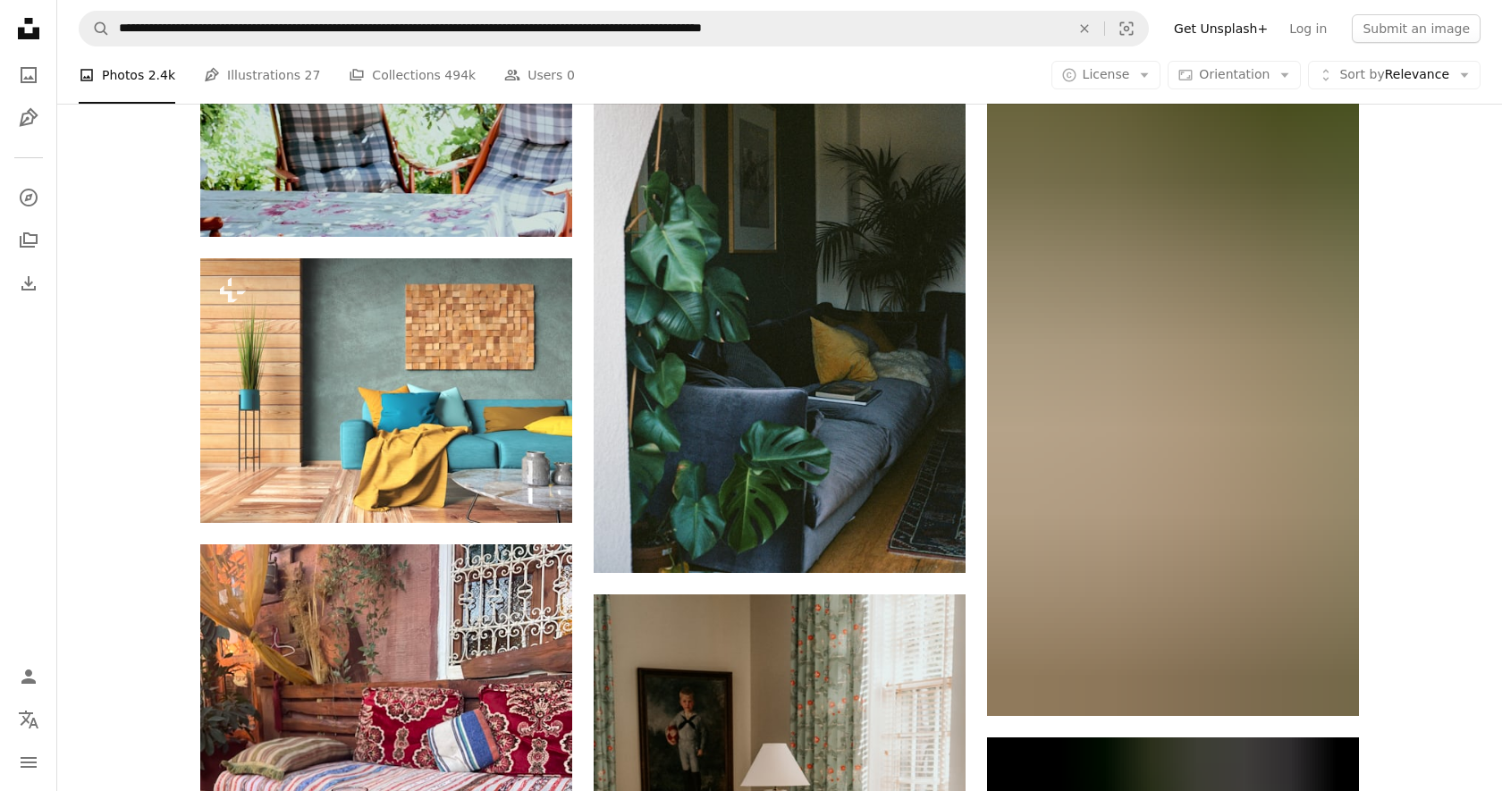
scroll to position [24483, 0]
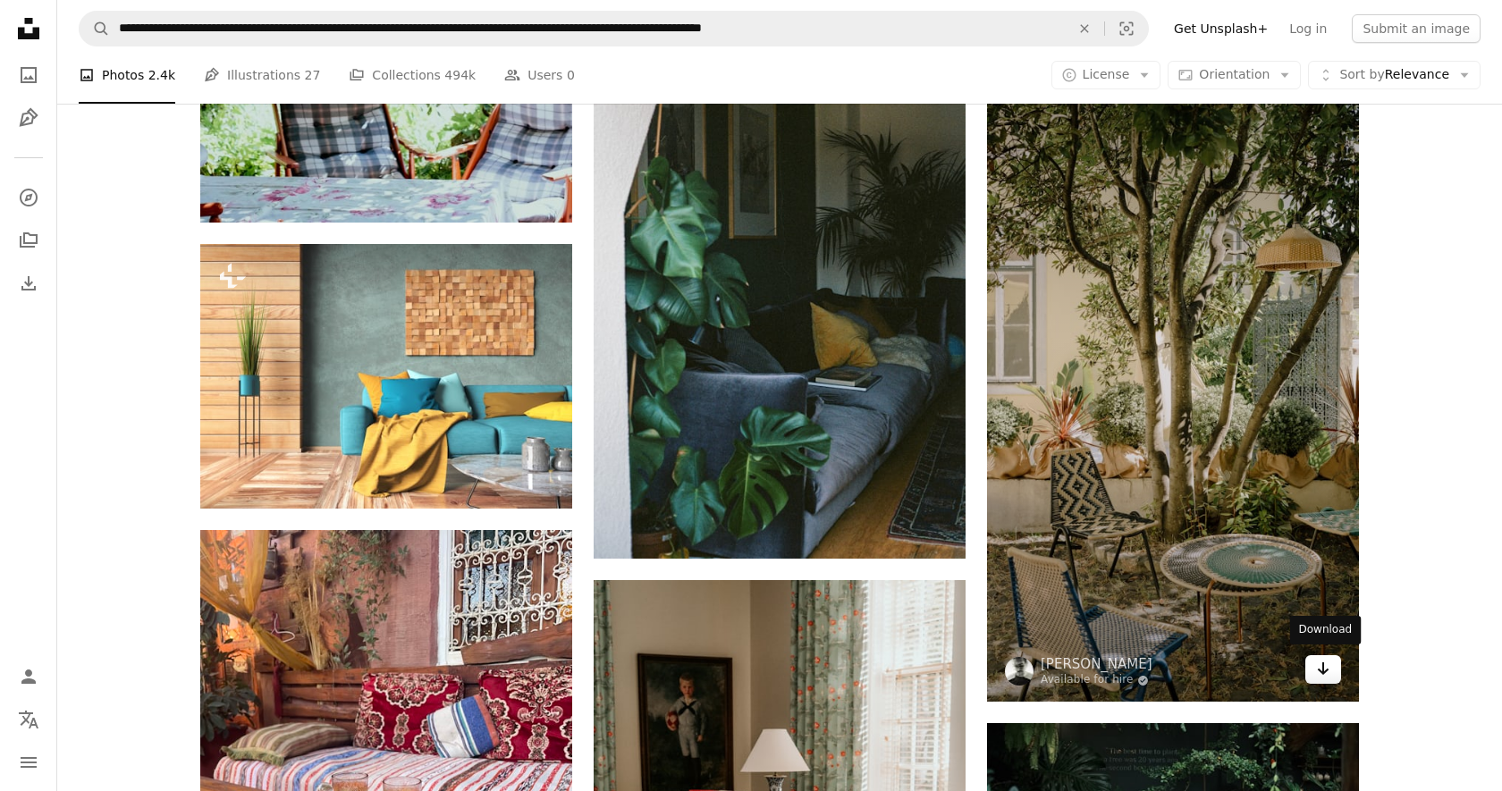
click at [1326, 667] on icon "Download" at bounding box center [1324, 669] width 12 height 13
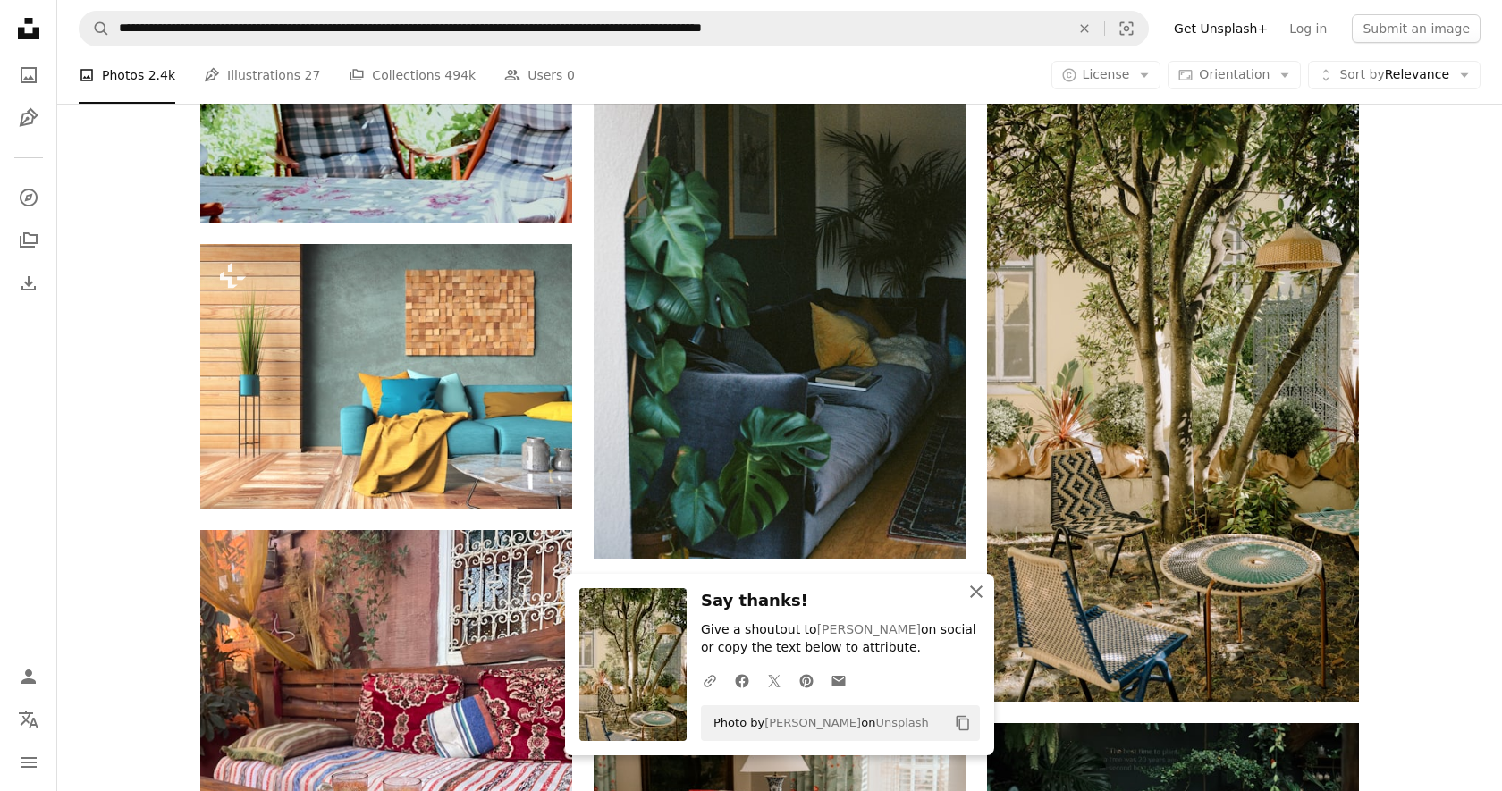
click at [978, 599] on icon "An X shape" at bounding box center [976, 591] width 21 height 21
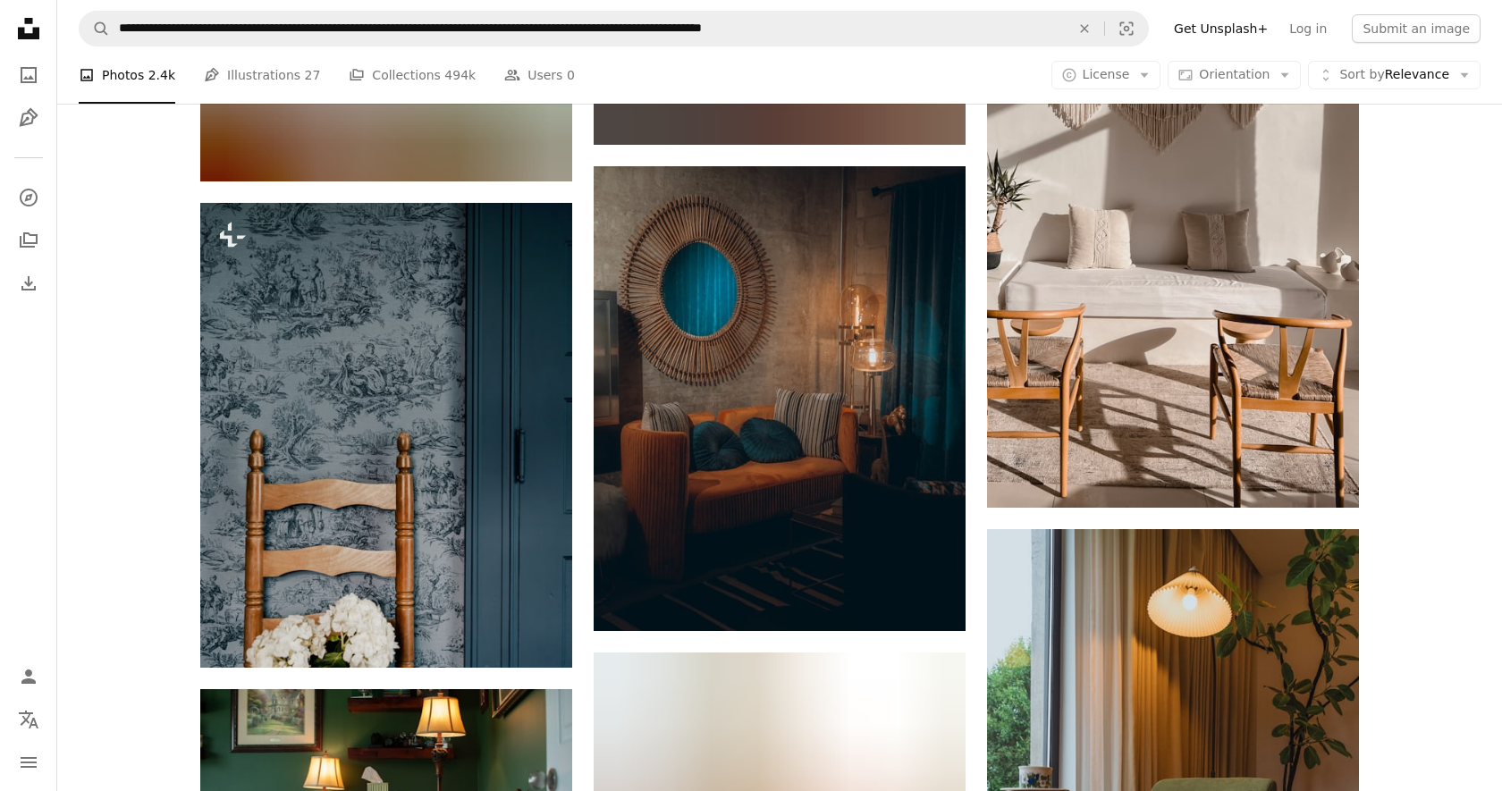
scroll to position [50756, 0]
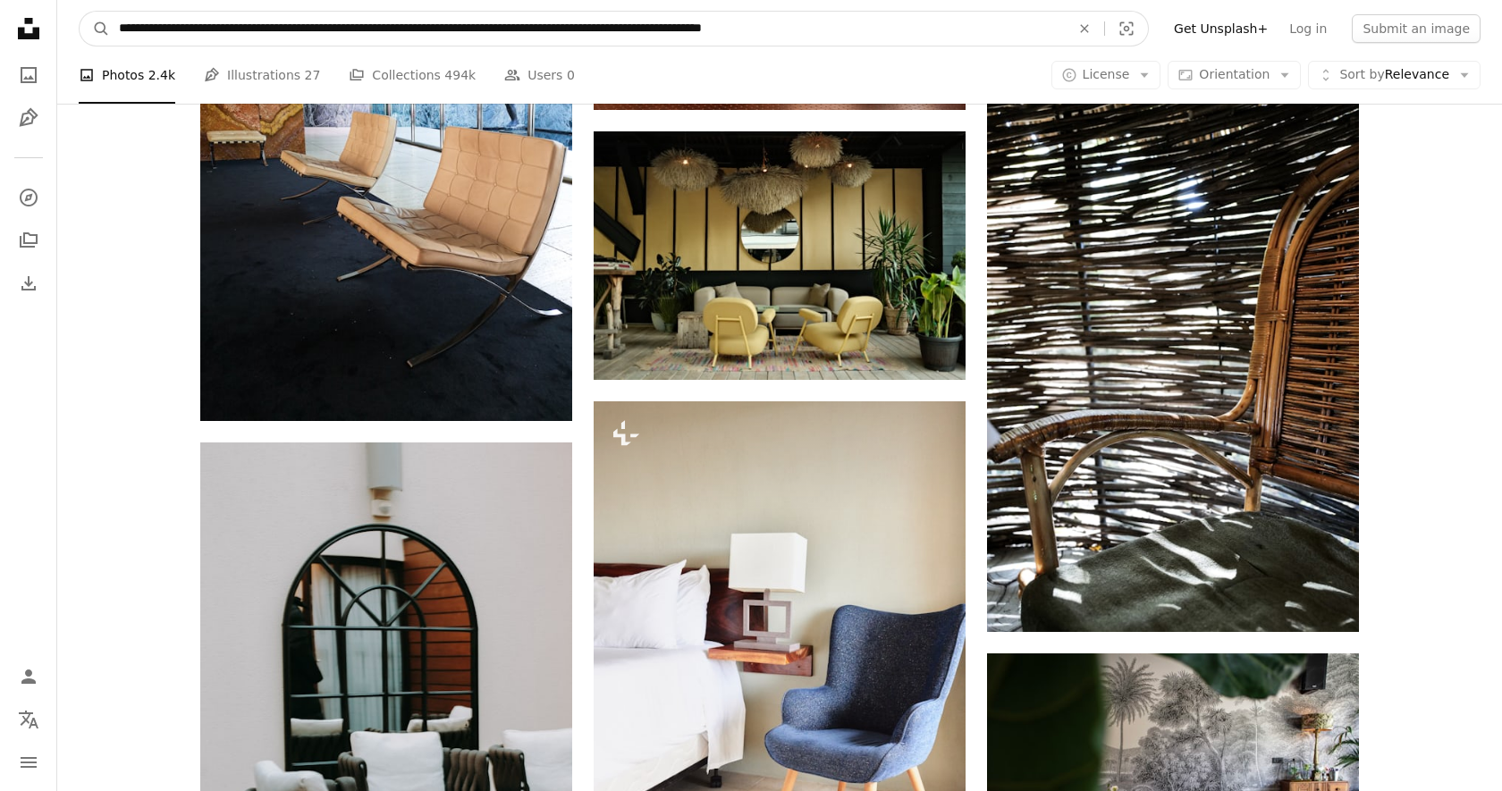
click at [816, 35] on input "**********" at bounding box center [587, 29] width 955 height 34
paste input "Find visuals sitewide"
type input "**********"
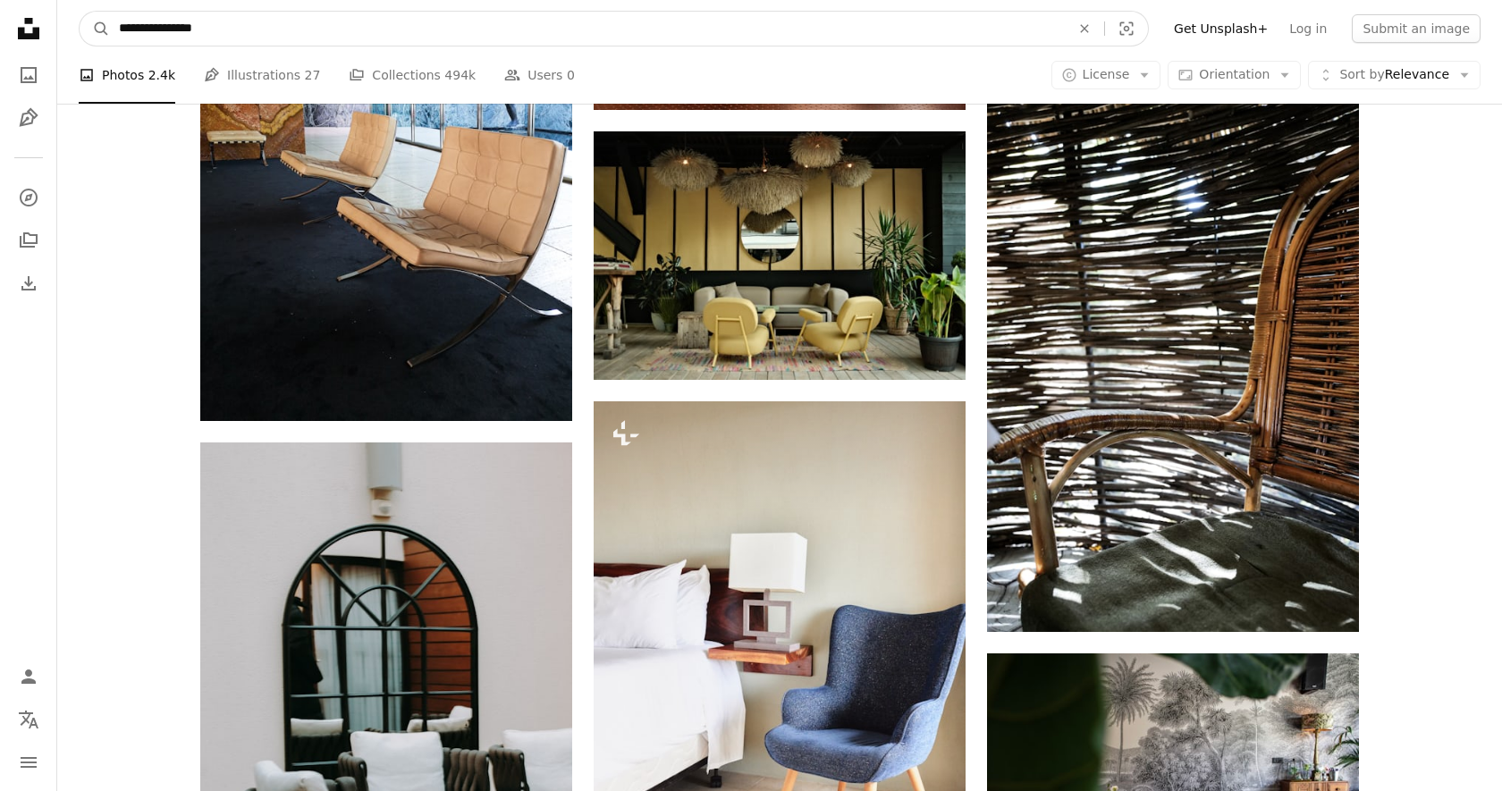
click button "A magnifying glass" at bounding box center [95, 29] width 30 height 34
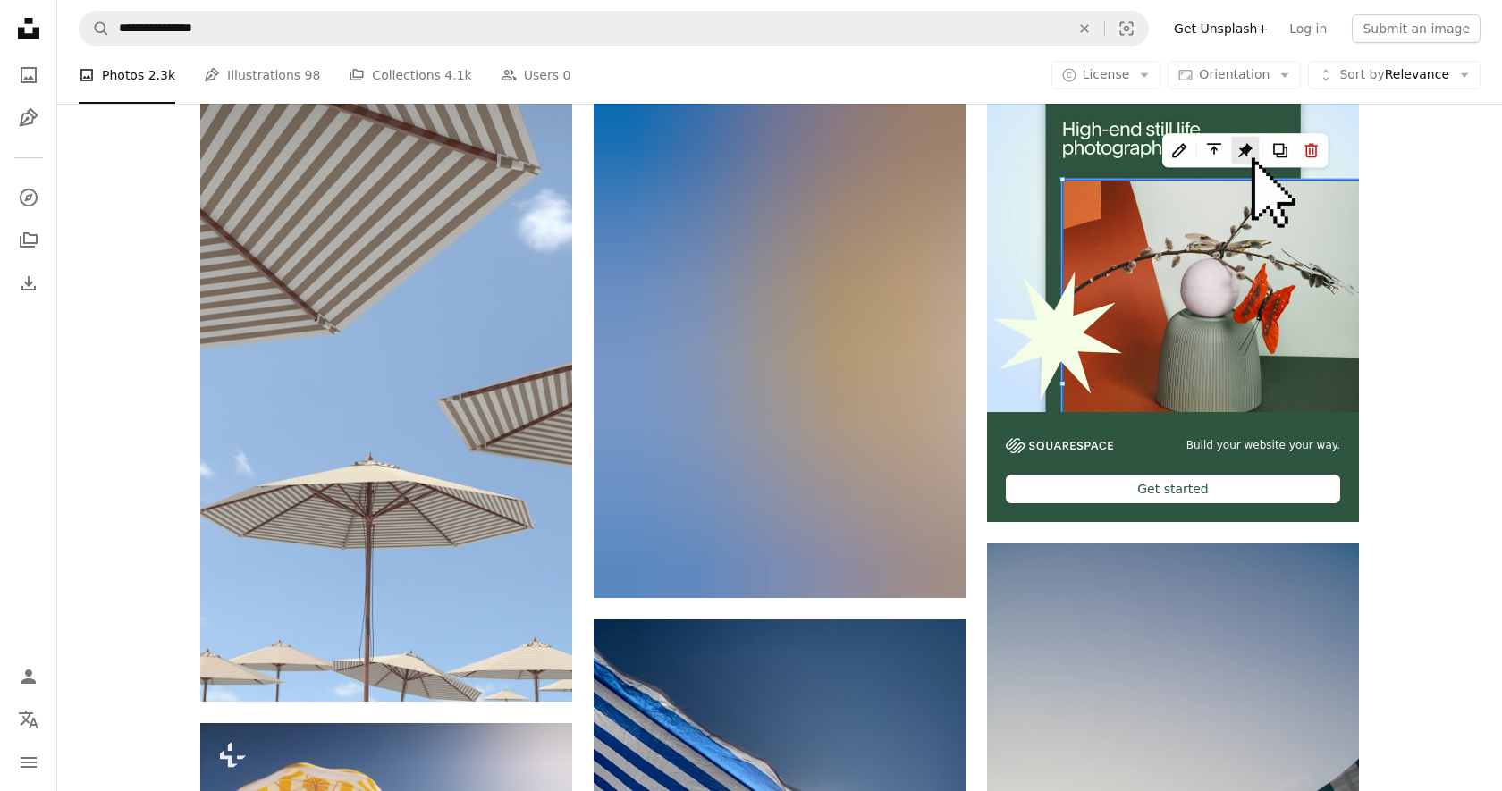
scroll to position [449, 0]
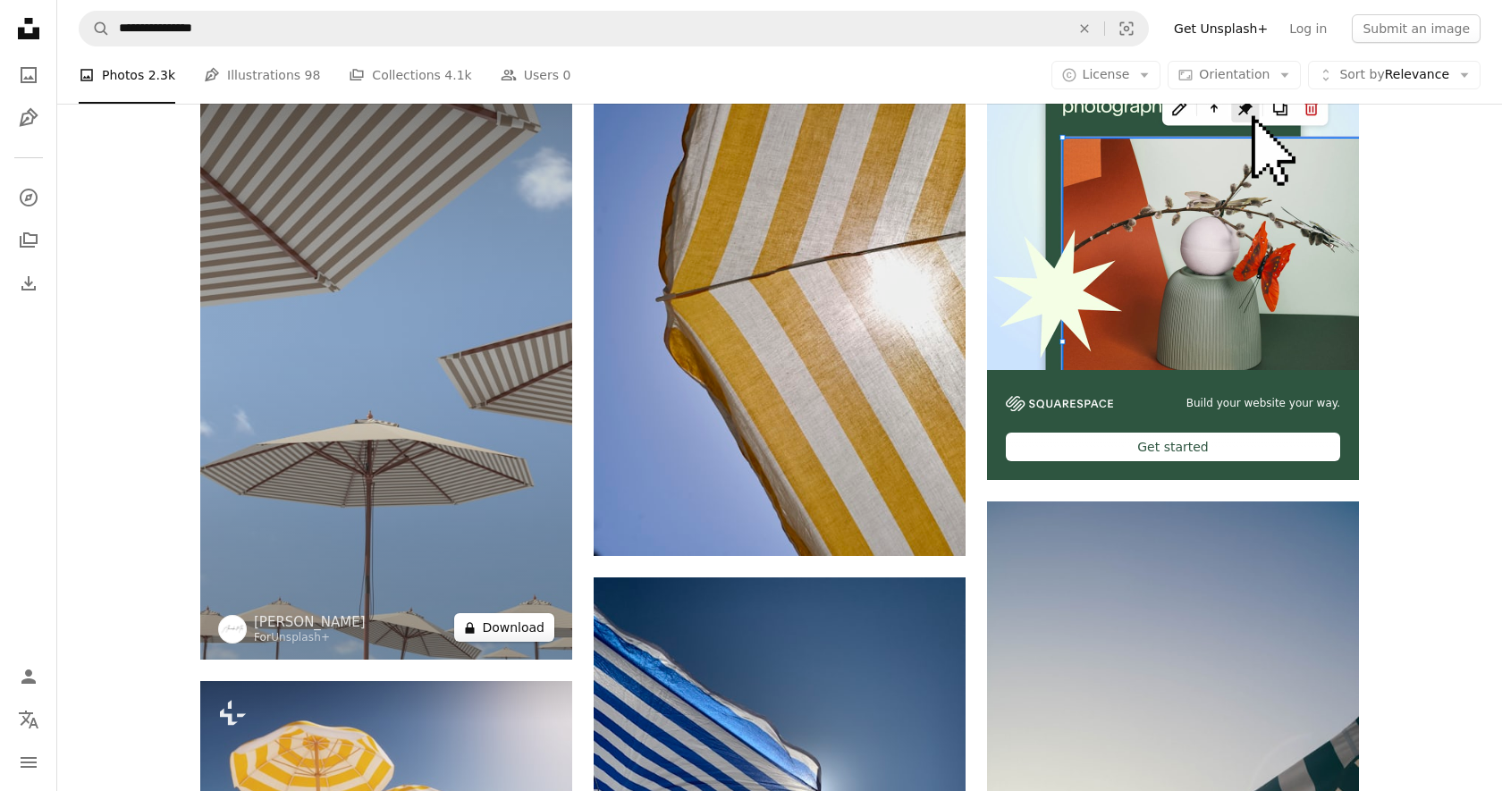
click at [531, 631] on button "A lock Download" at bounding box center [504, 627] width 100 height 29
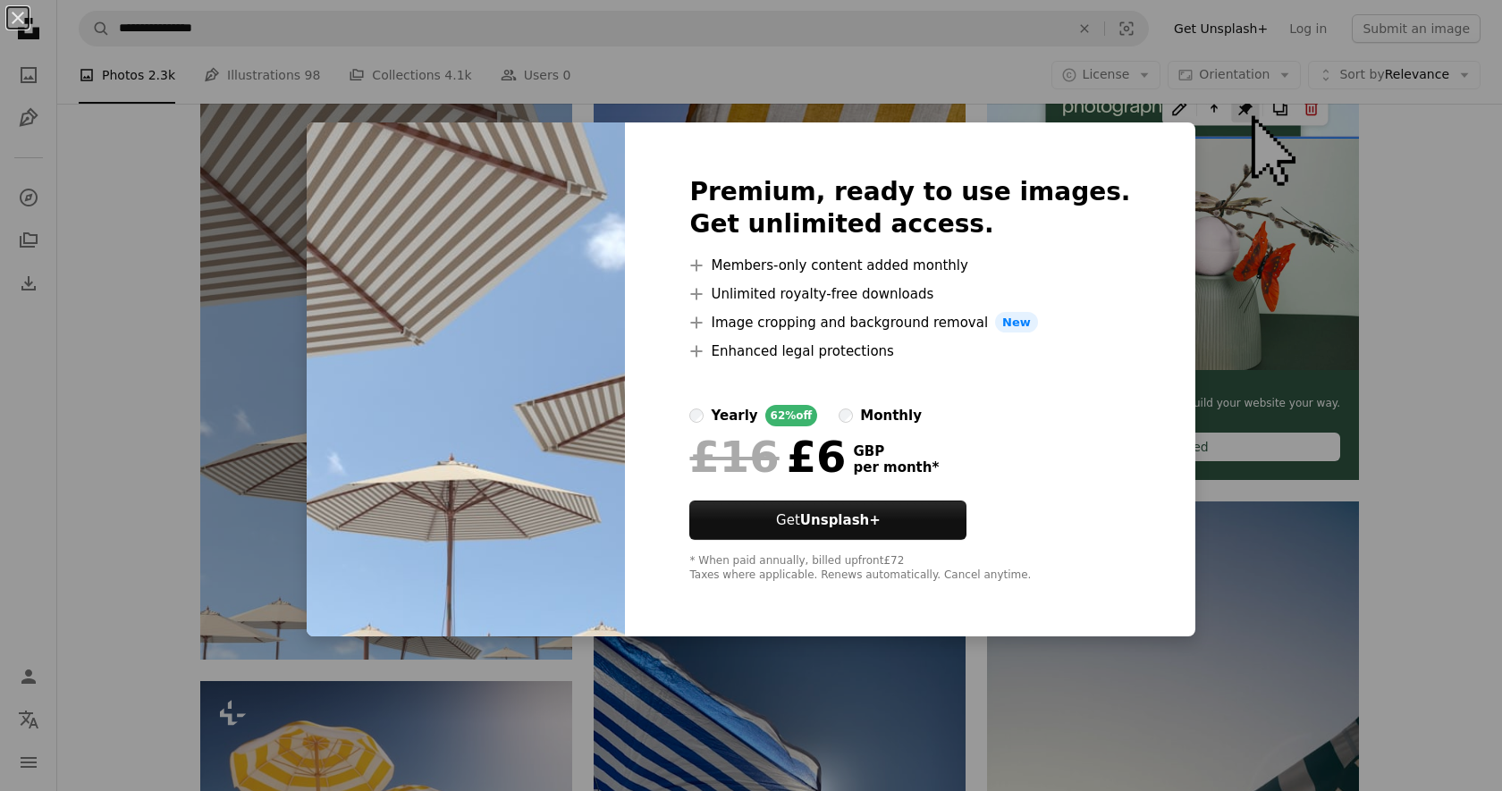
click at [1404, 389] on div "An X shape Premium, ready to use images. Get unlimited access. A plus sign Memb…" at bounding box center [751, 395] width 1502 height 791
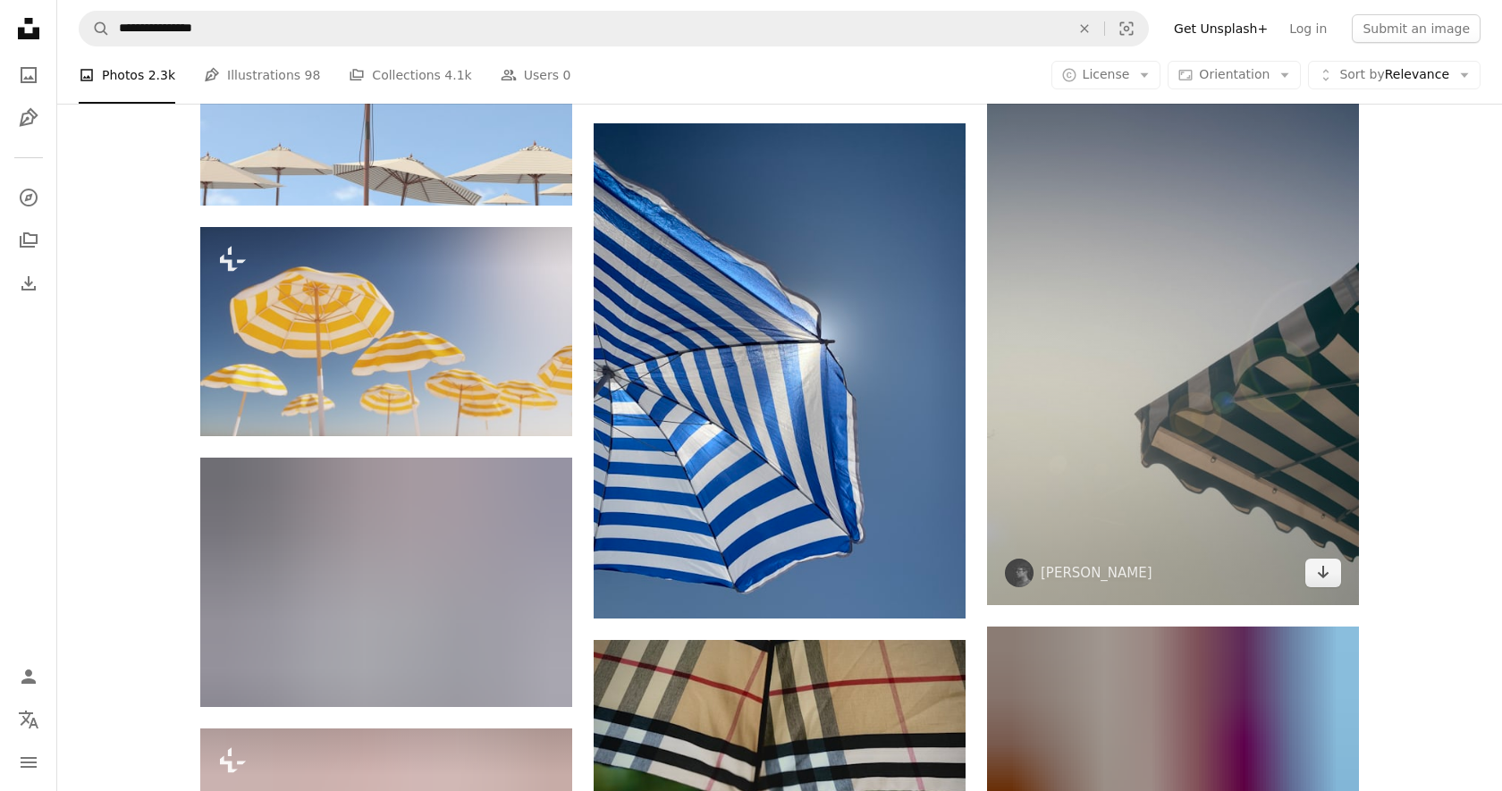
scroll to position [799, 0]
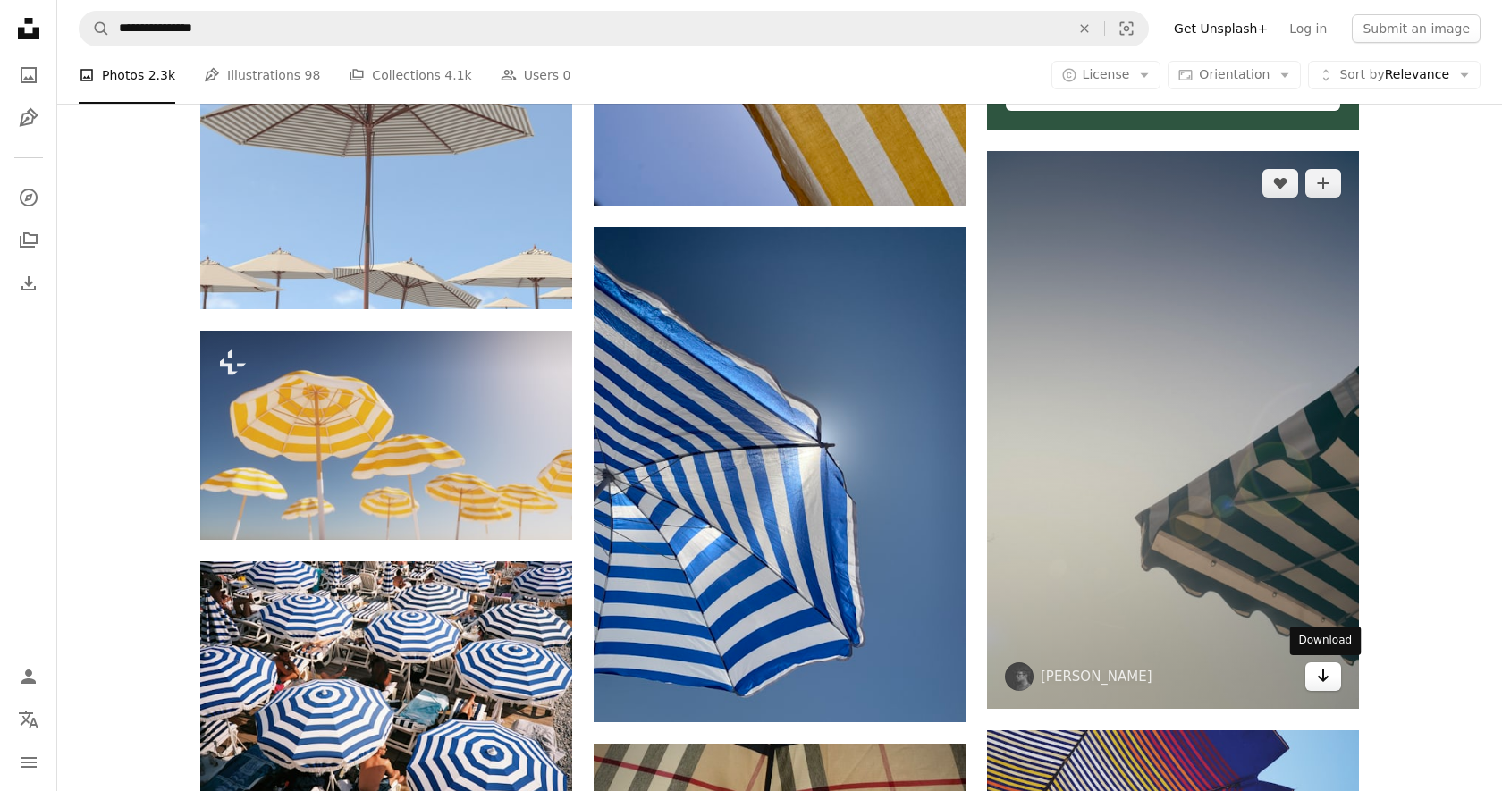
click at [1326, 672] on icon "Arrow pointing down" at bounding box center [1323, 675] width 14 height 21
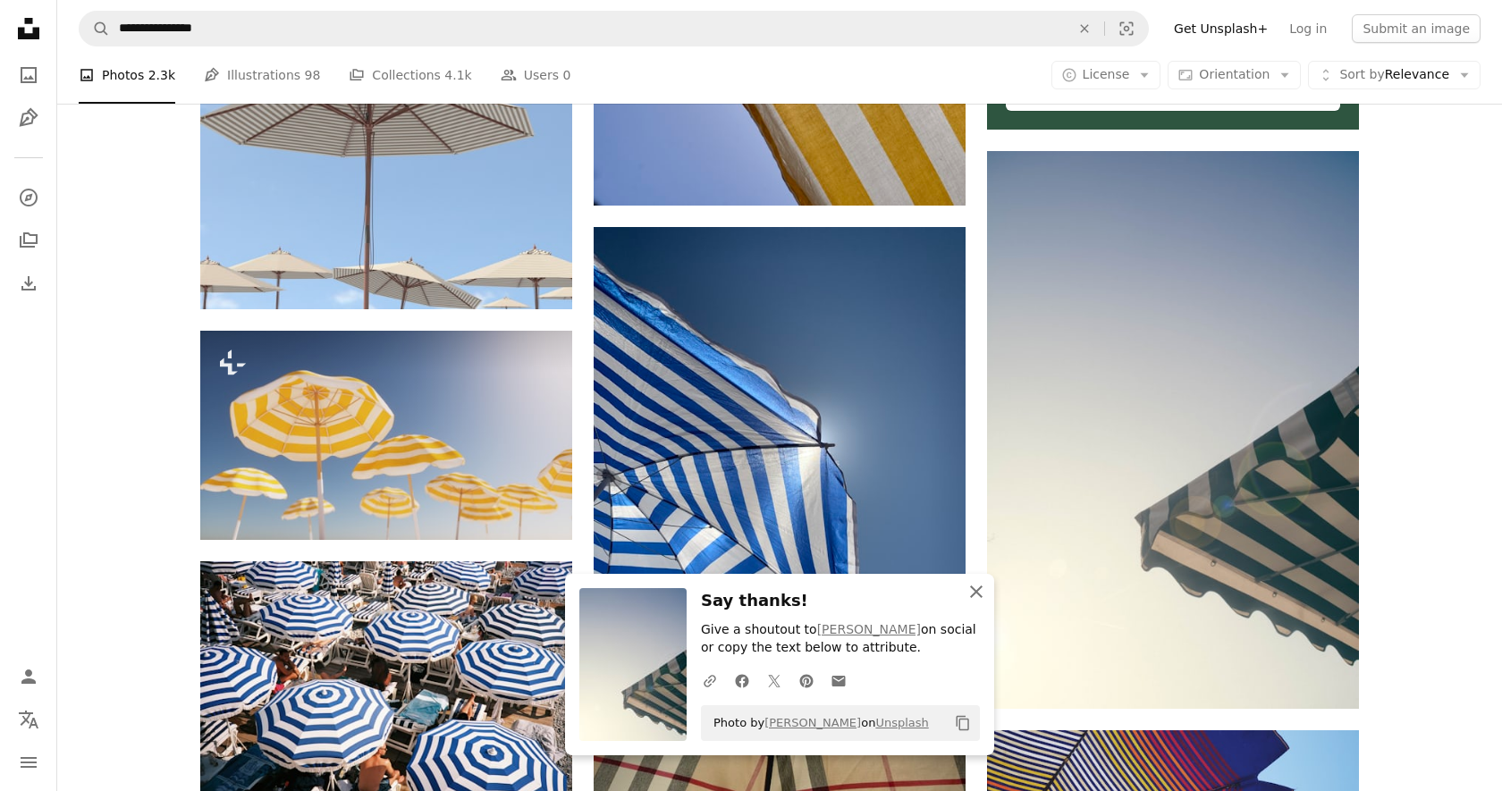
click at [973, 589] on icon "An X shape" at bounding box center [976, 591] width 21 height 21
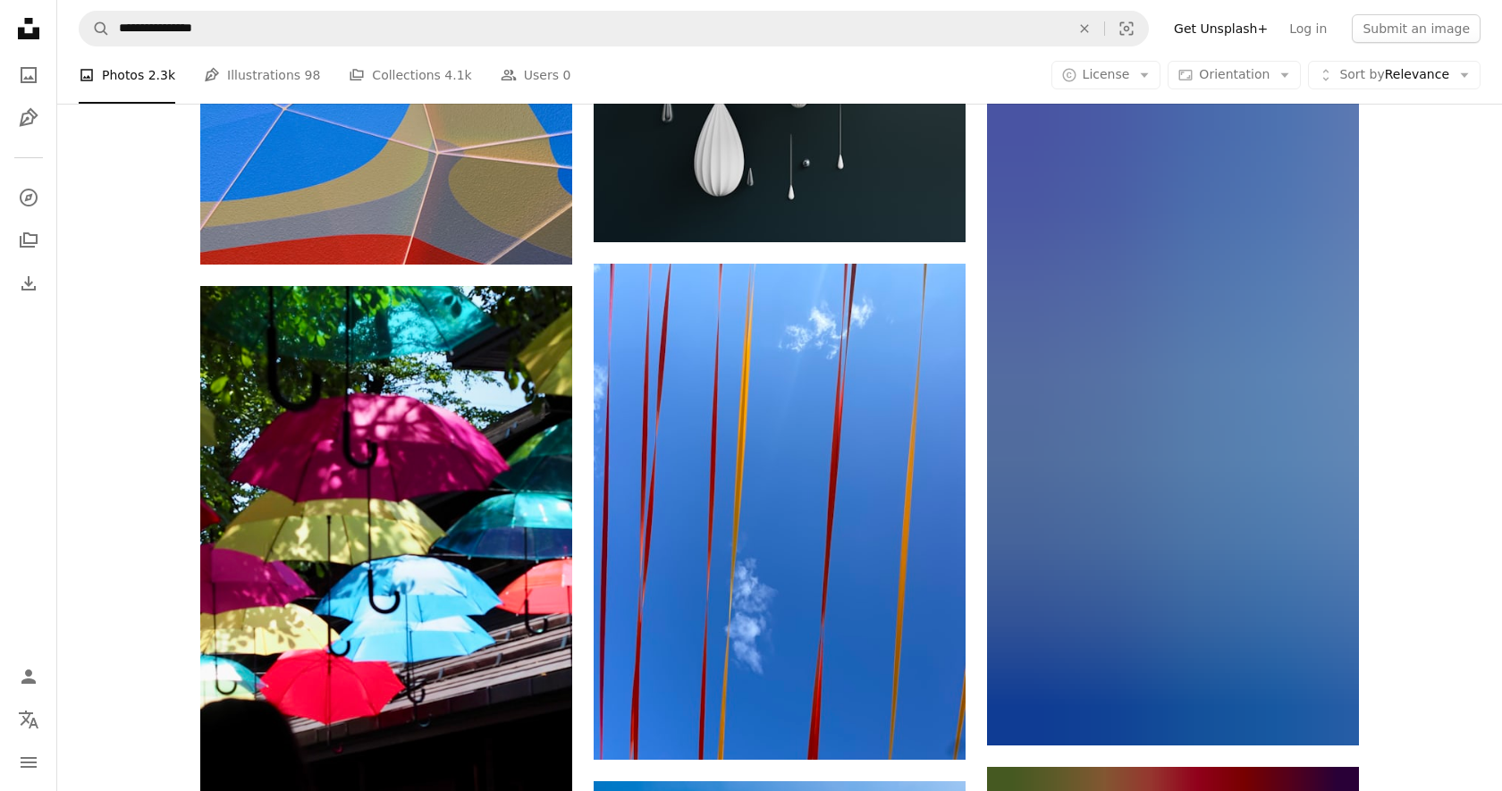
scroll to position [42281, 0]
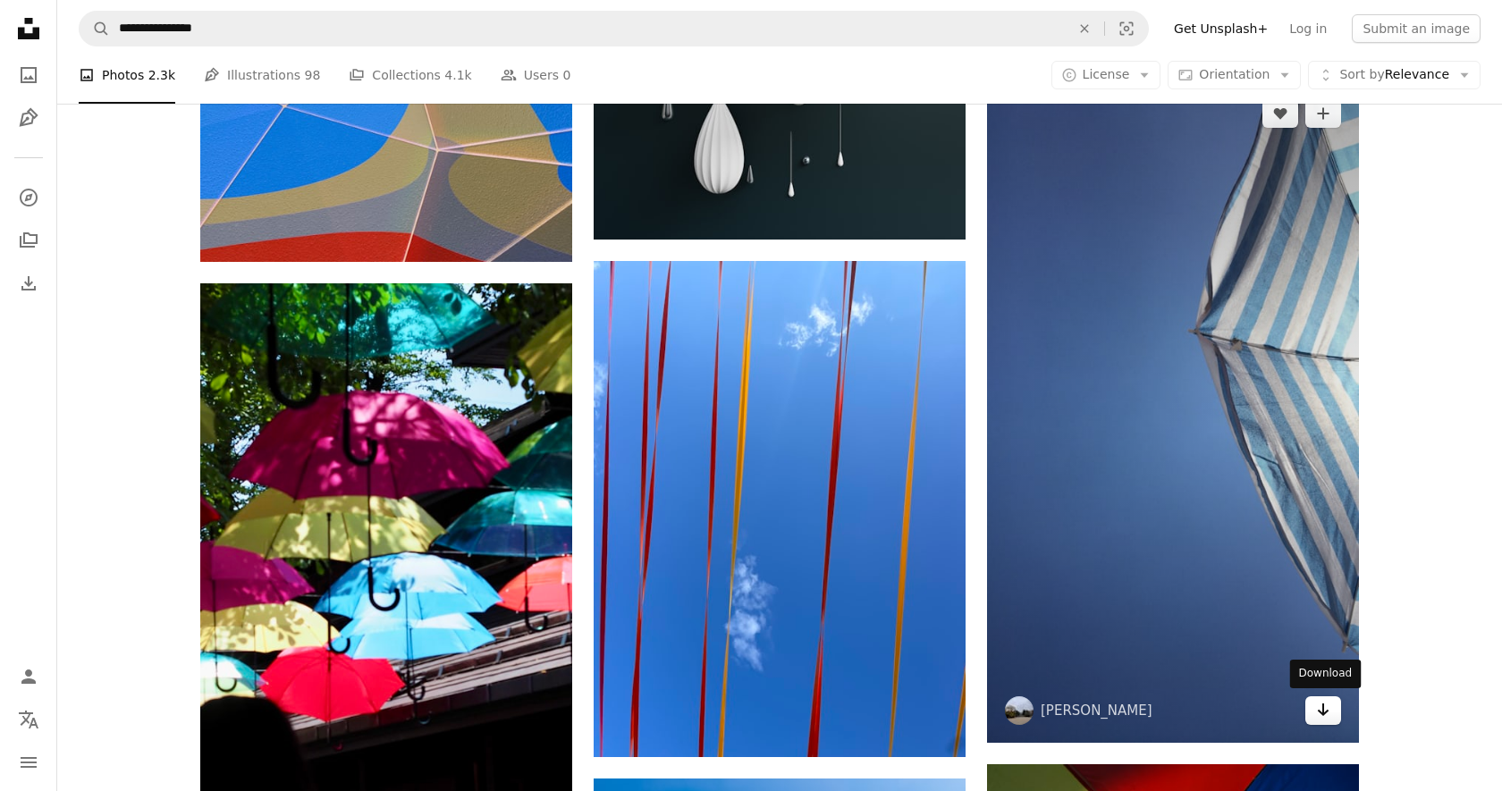
click at [1326, 708] on icon "Arrow pointing down" at bounding box center [1323, 709] width 14 height 21
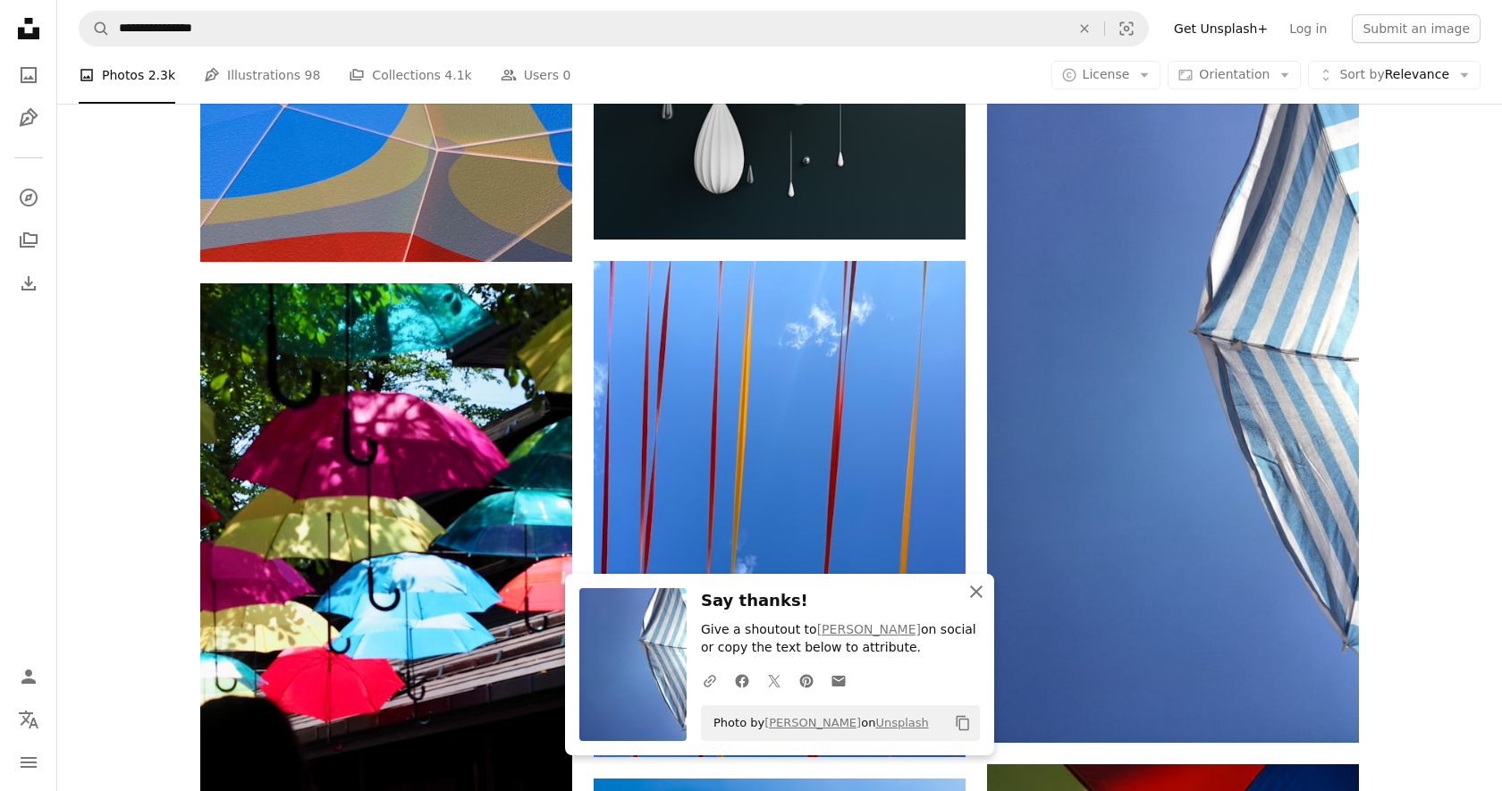
click at [978, 596] on icon "An X shape" at bounding box center [976, 591] width 21 height 21
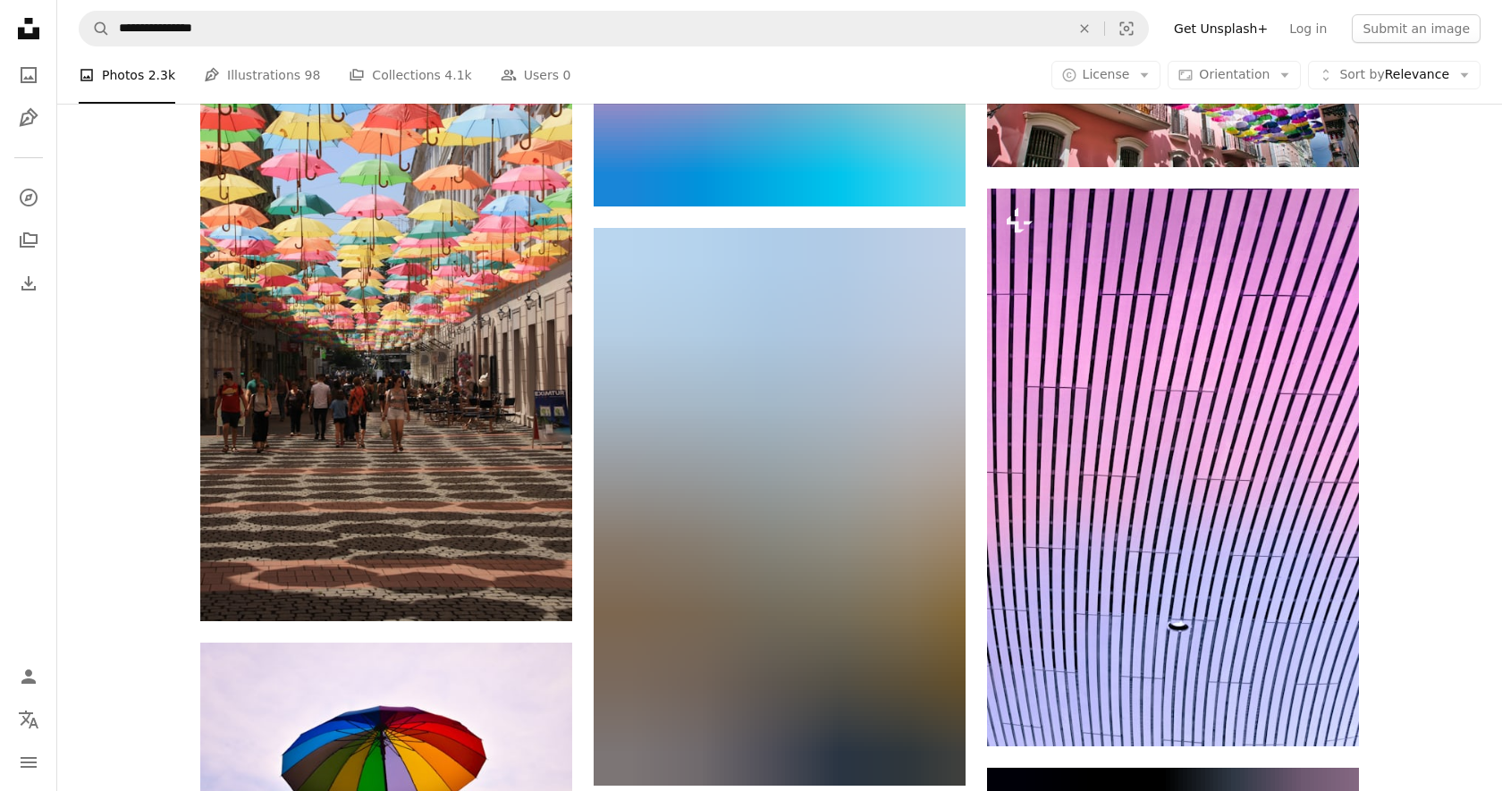
scroll to position [58517, 0]
